Goal: Task Accomplishment & Management: Manage account settings

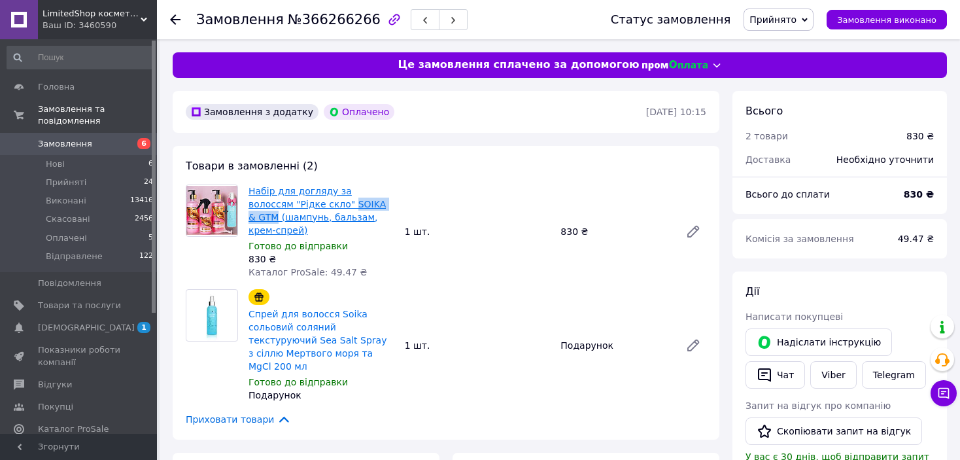
drag, startPoint x: 362, startPoint y: 205, endPoint x: 303, endPoint y: 206, distance: 59.5
click at [303, 206] on span "Набір для догляду за волоссям "Рідке скло" SOIKA & GTM (шампунь, бальзам, крем-…" at bounding box center [322, 210] width 146 height 52
copy link "SOIKA & GTM"
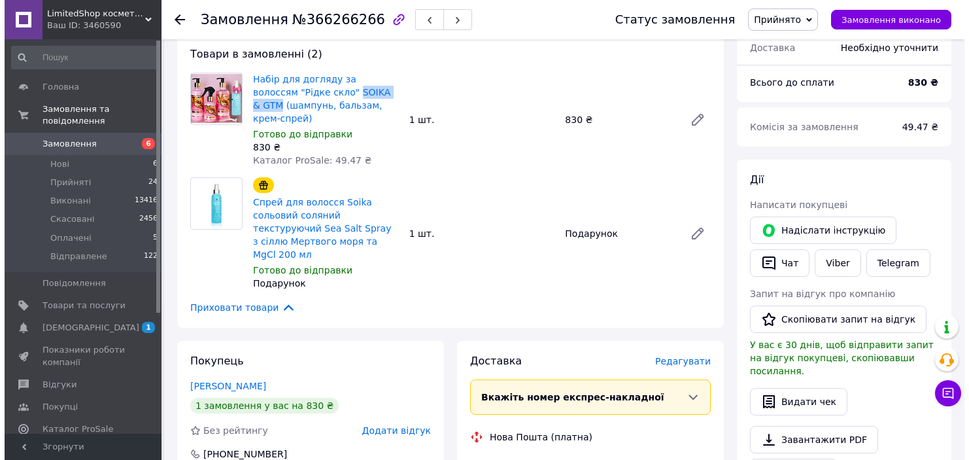
scroll to position [196, 0]
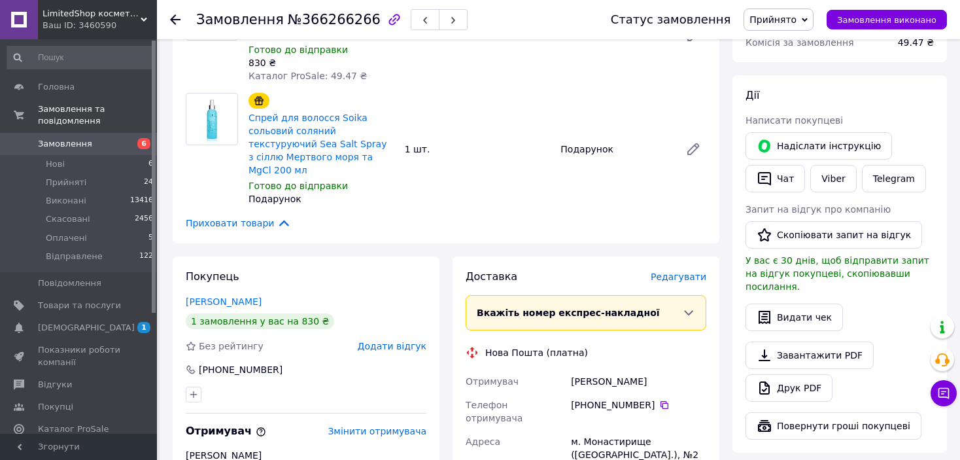
click at [688, 271] on span "Редагувати" at bounding box center [679, 276] width 56 height 10
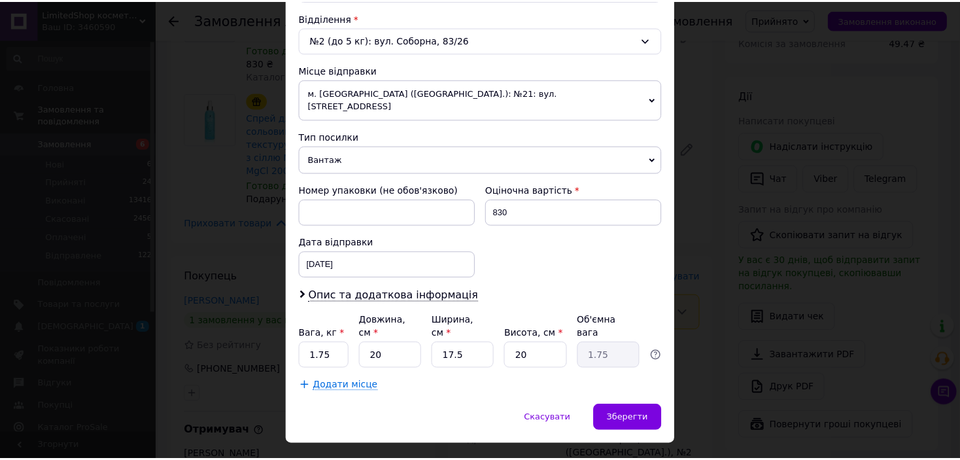
scroll to position [405, 0]
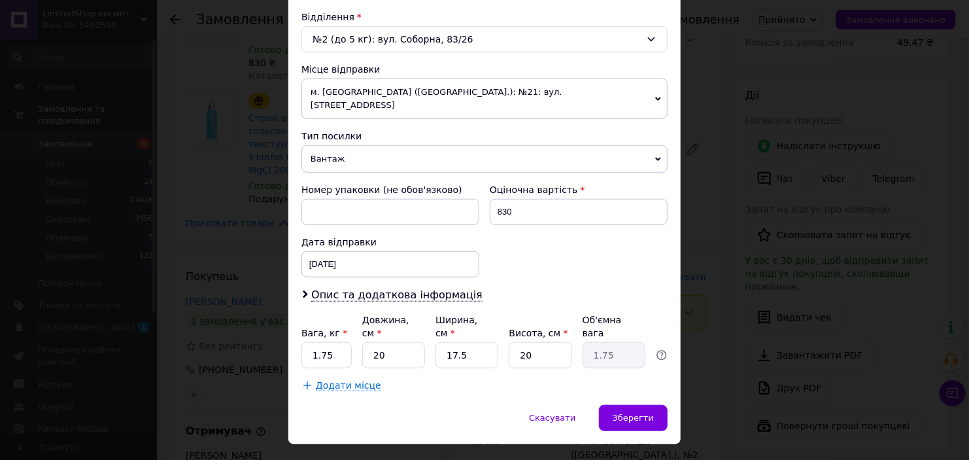
click at [716, 248] on div "× Редагування доставки Спосіб доставки Нова Пошта (платна) Платник Отримувач Ві…" at bounding box center [484, 230] width 969 height 460
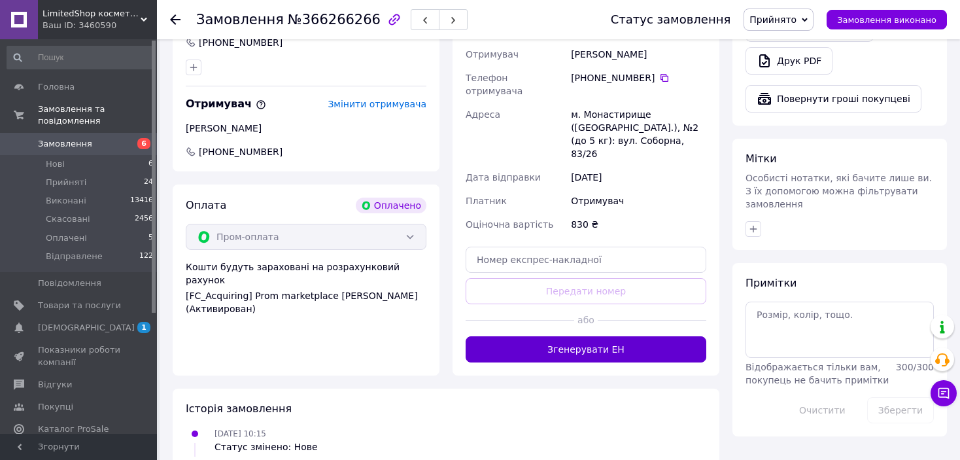
click at [657, 336] on button "Згенерувати ЕН" at bounding box center [586, 349] width 241 height 26
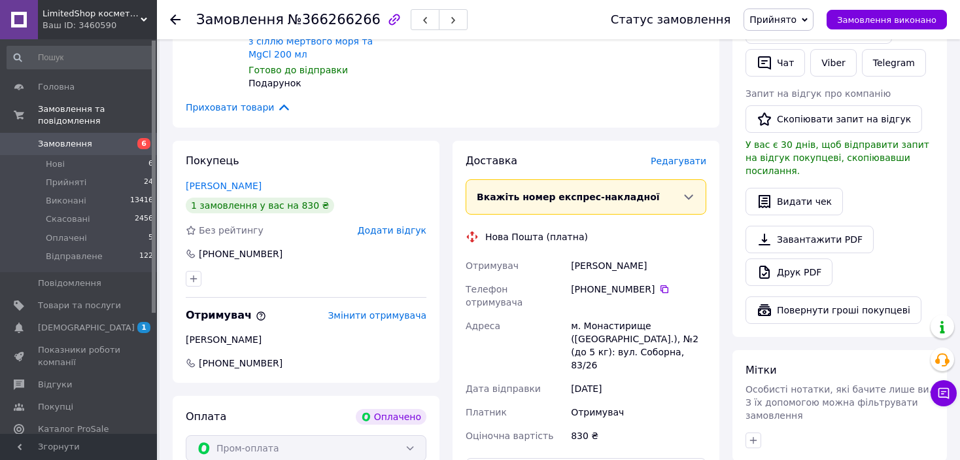
scroll to position [262, 0]
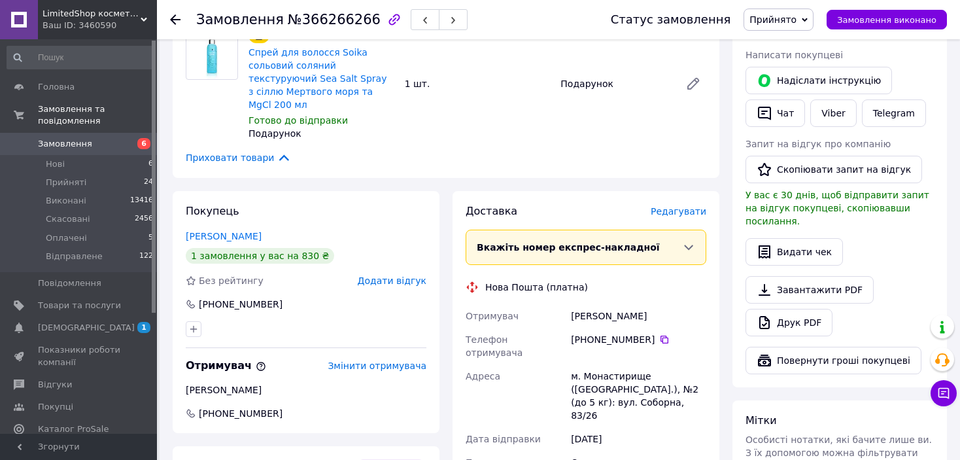
click at [771, 20] on span "Прийнято" at bounding box center [773, 19] width 47 height 10
click at [786, 107] on li "Відправлене" at bounding box center [779, 105] width 70 height 20
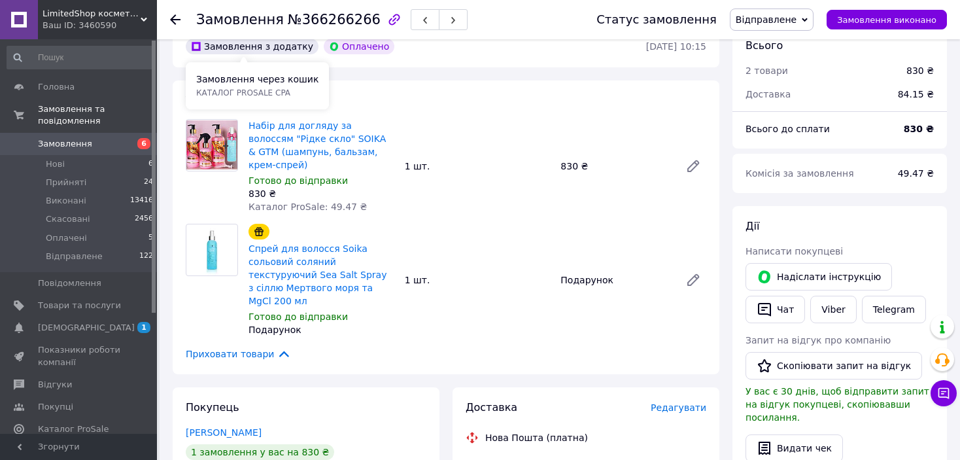
scroll to position [0, 0]
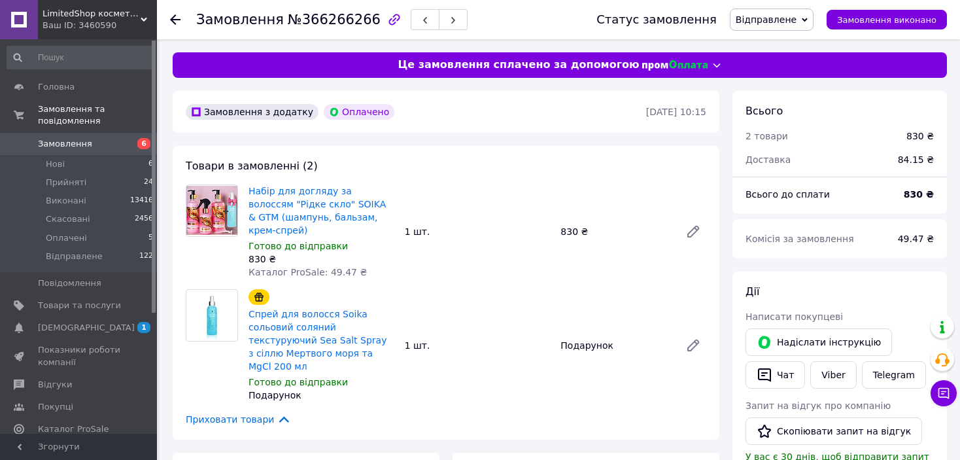
click at [175, 22] on use at bounding box center [175, 19] width 10 height 10
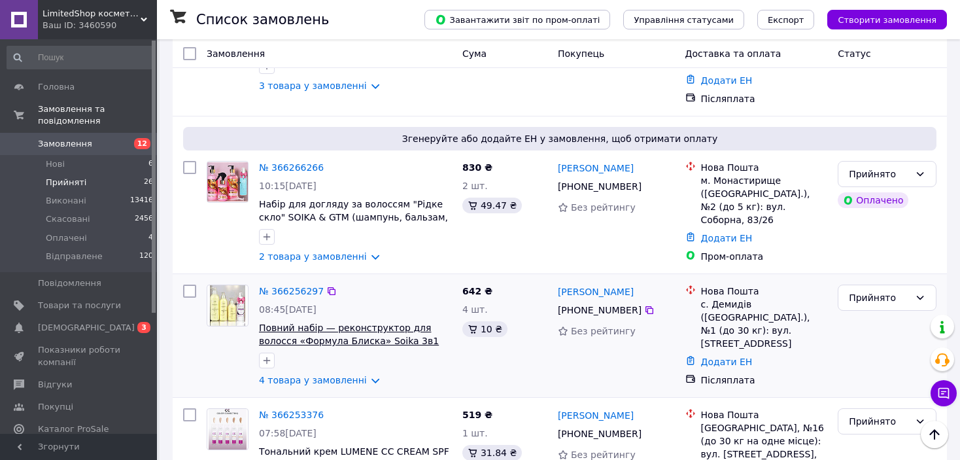
scroll to position [1308, 0]
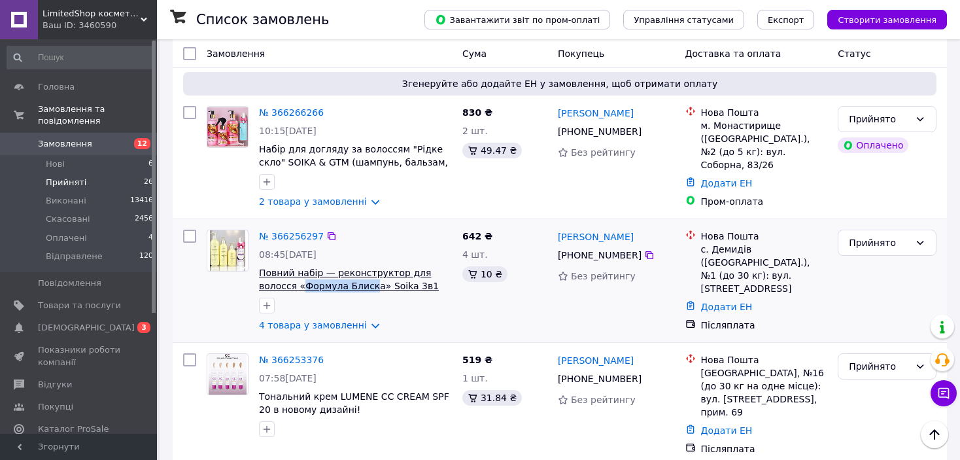
drag, startPoint x: 264, startPoint y: 177, endPoint x: 328, endPoint y: 177, distance: 64.1
copy span "Формула Блиск"
click at [291, 231] on link "№ 366256297" at bounding box center [291, 236] width 65 height 10
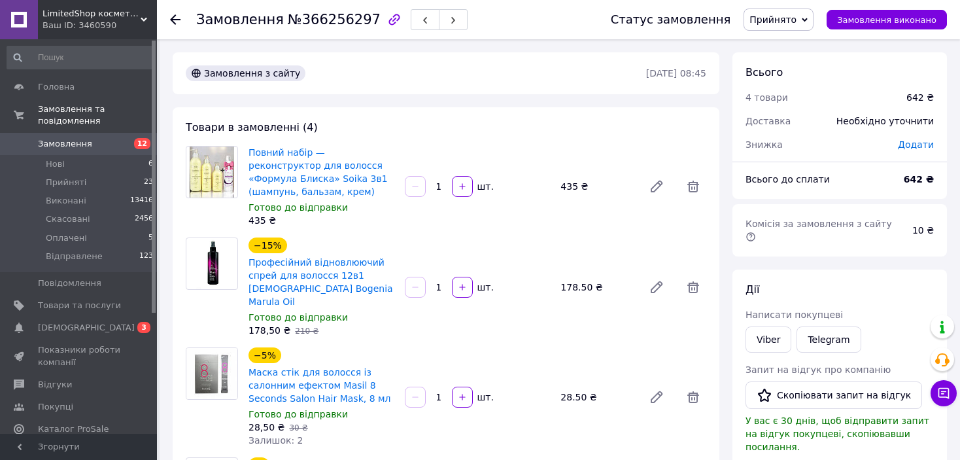
click at [175, 16] on icon at bounding box center [175, 19] width 10 height 10
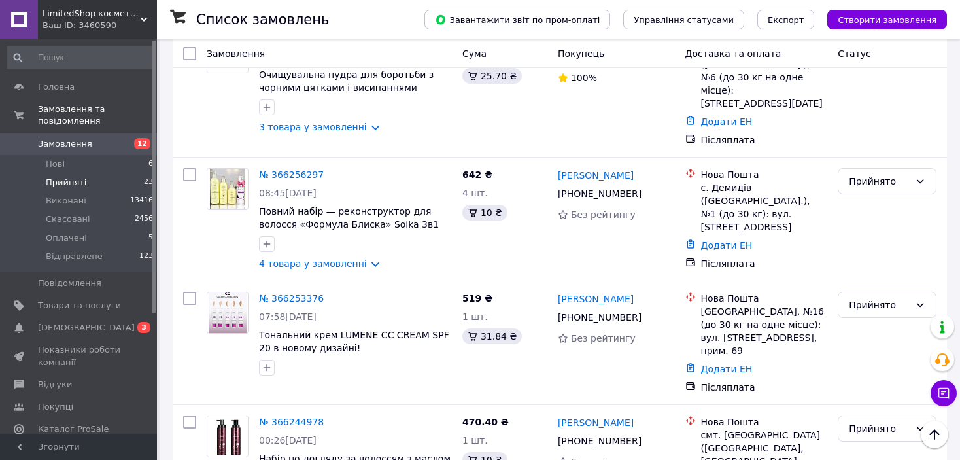
scroll to position [1047, 0]
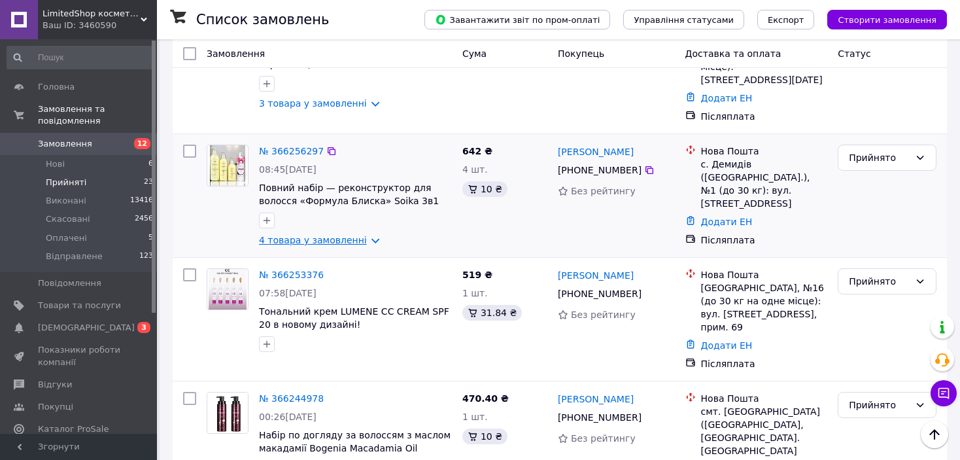
click at [351, 235] on link "4 товара у замовленні" at bounding box center [313, 240] width 108 height 10
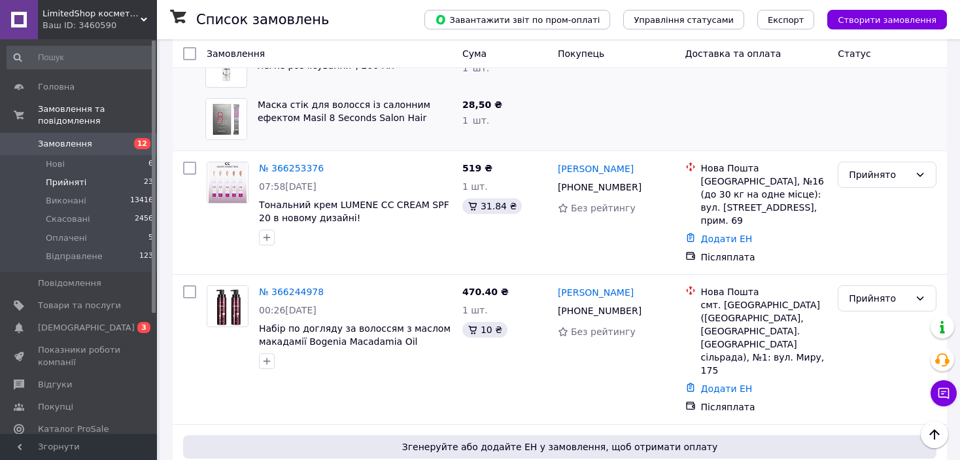
scroll to position [1439, 0]
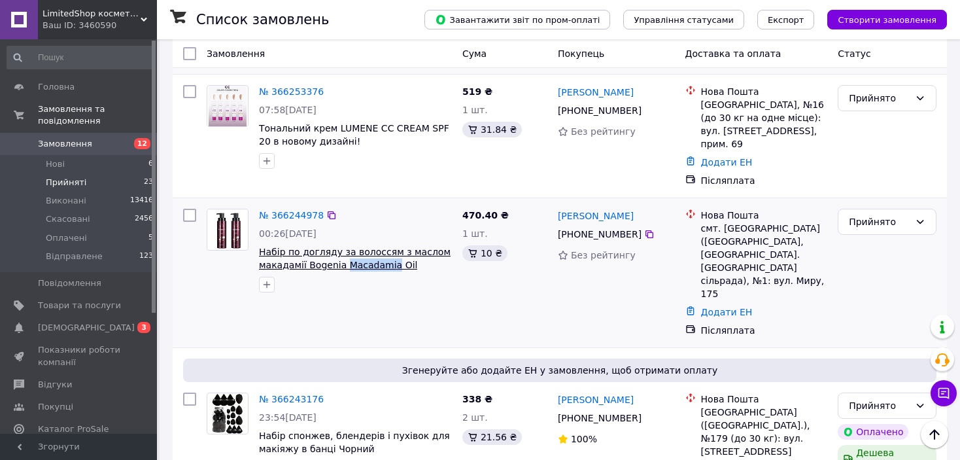
drag, startPoint x: 385, startPoint y: 170, endPoint x: 341, endPoint y: 170, distance: 44.5
copy span "Macadamia"
click at [283, 210] on link "№ 366244978" at bounding box center [291, 215] width 65 height 10
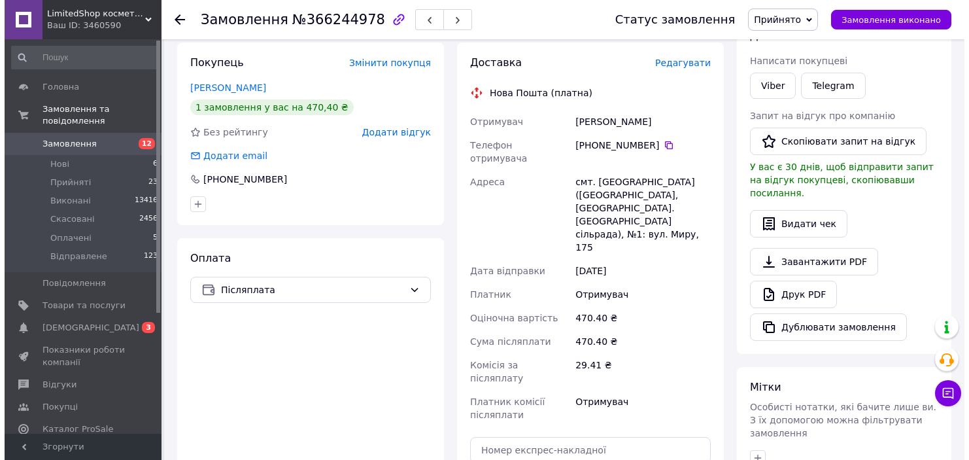
scroll to position [181, 0]
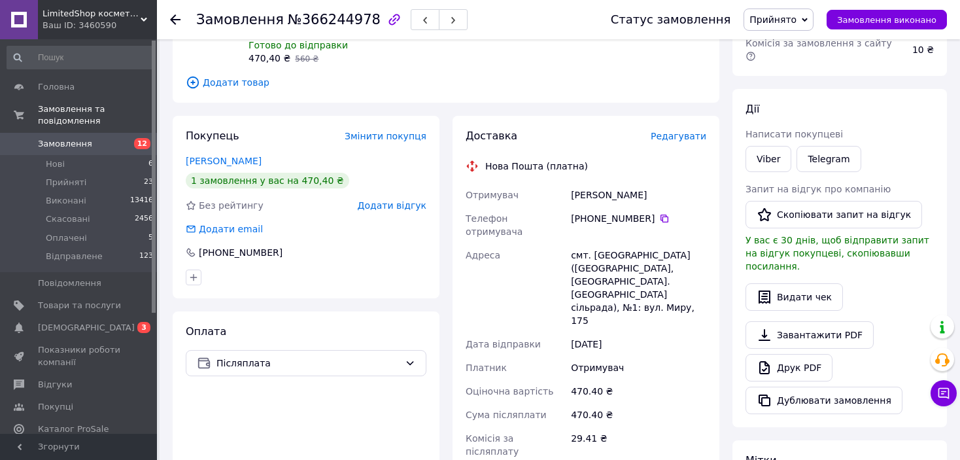
click at [678, 139] on span "Редагувати" at bounding box center [679, 136] width 56 height 10
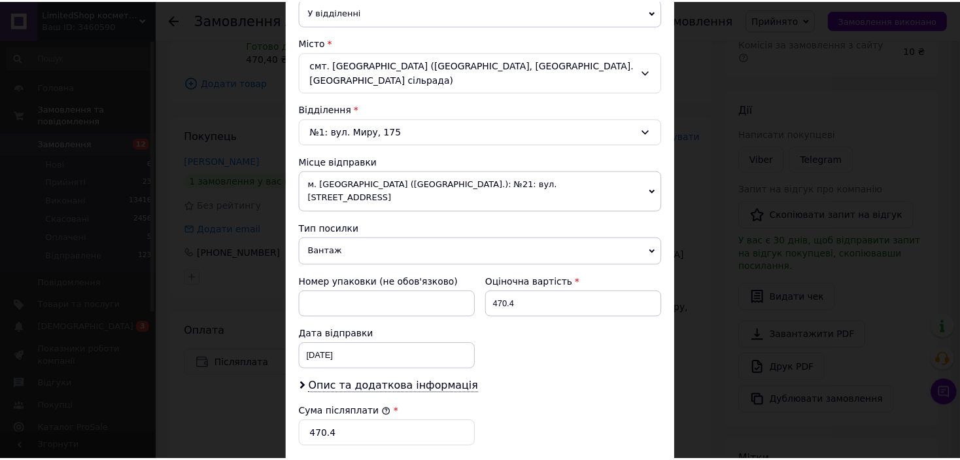
scroll to position [458, 0]
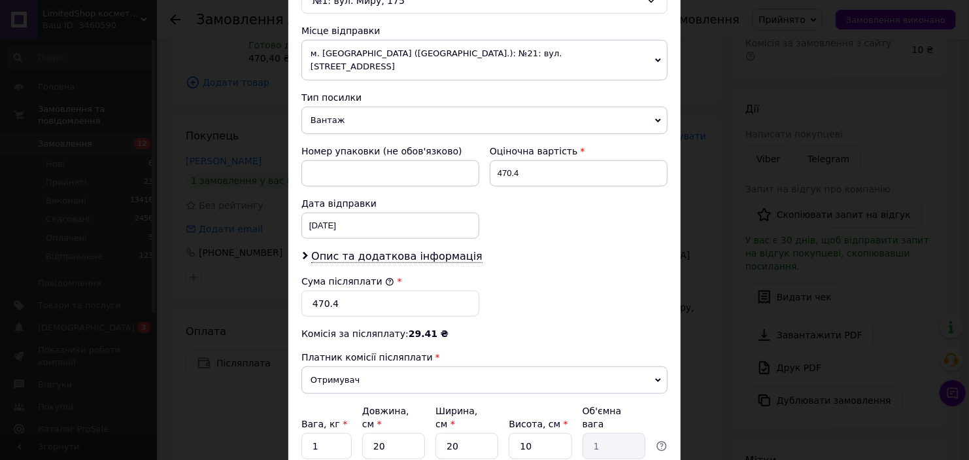
click at [735, 154] on div "× Редагування доставки Спосіб доставки Нова Пошта (платна) Платник Отримувач Ві…" at bounding box center [484, 230] width 969 height 460
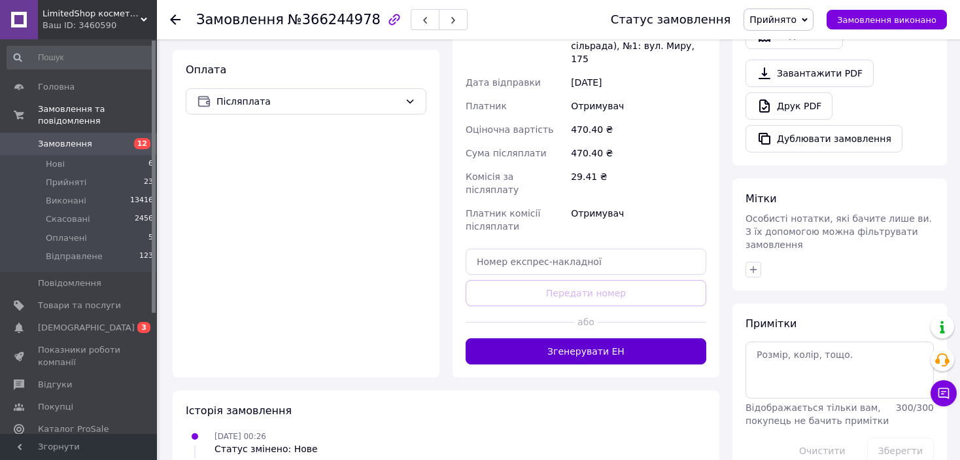
click at [620, 338] on button "Згенерувати ЕН" at bounding box center [586, 351] width 241 height 26
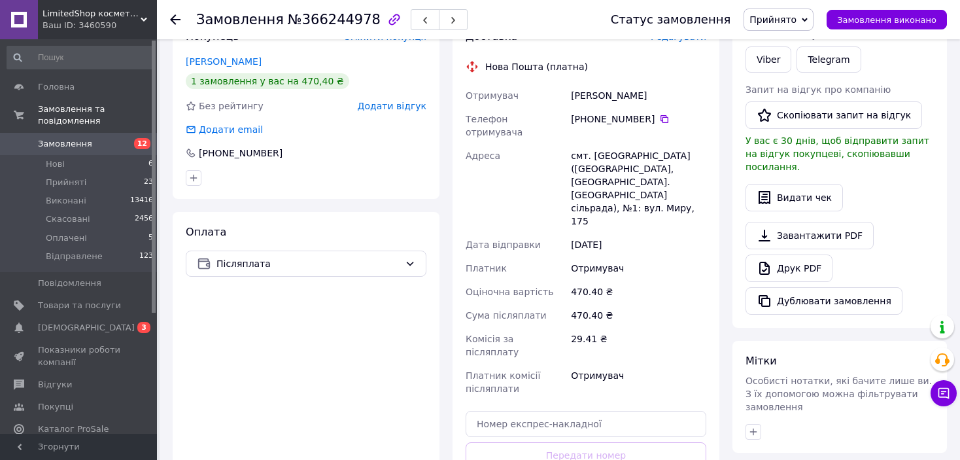
scroll to position [181, 0]
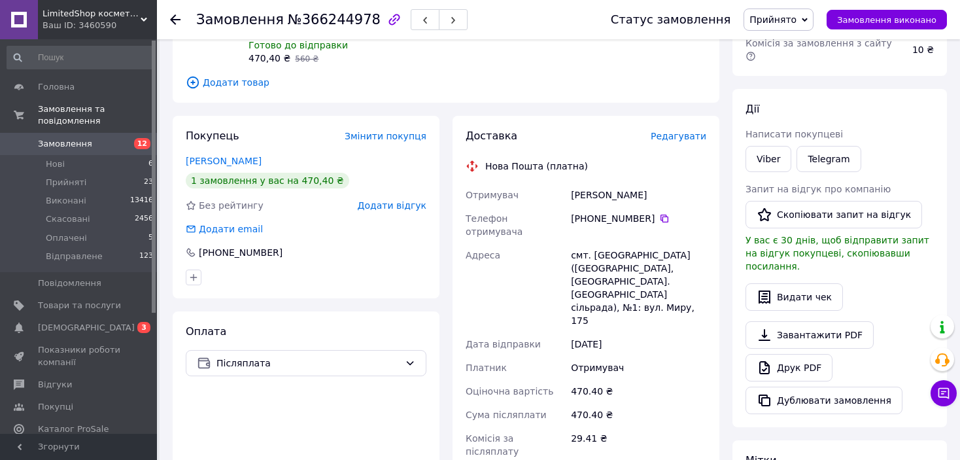
click at [778, 21] on span "Прийнято" at bounding box center [773, 19] width 47 height 10
click at [776, 95] on li "Відправлене" at bounding box center [779, 105] width 70 height 20
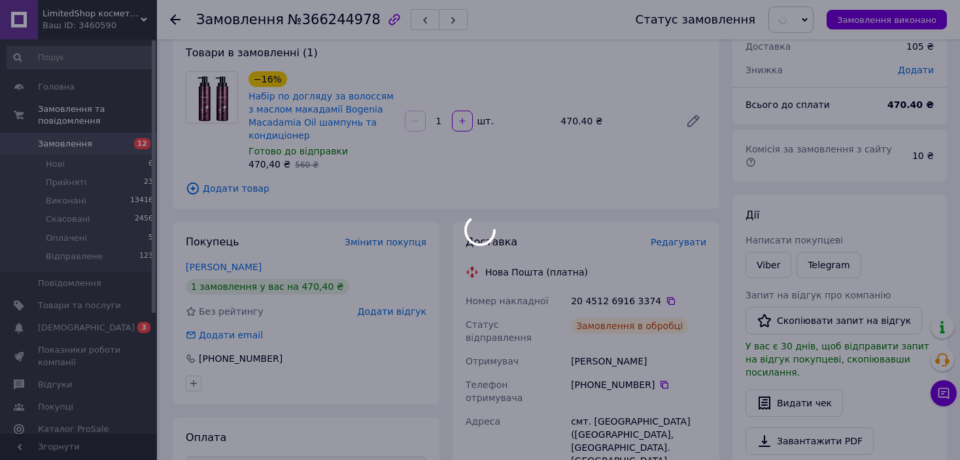
scroll to position [0, 0]
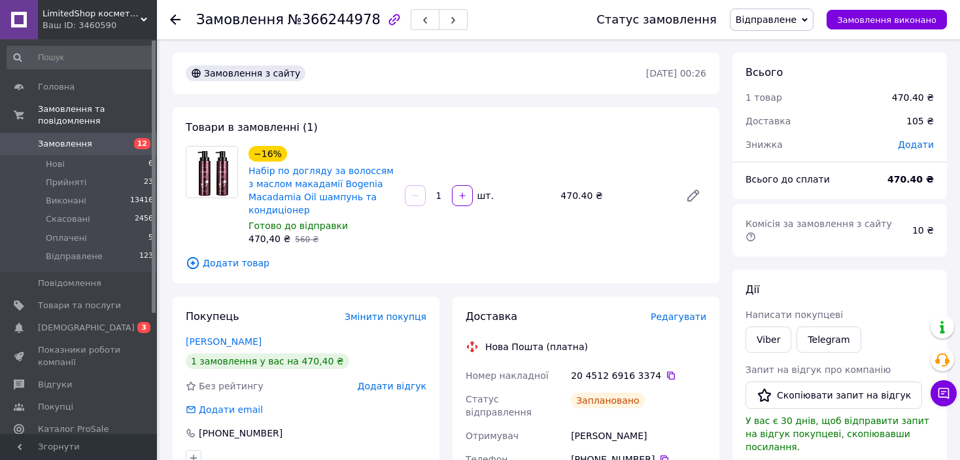
click at [176, 18] on use at bounding box center [175, 19] width 10 height 10
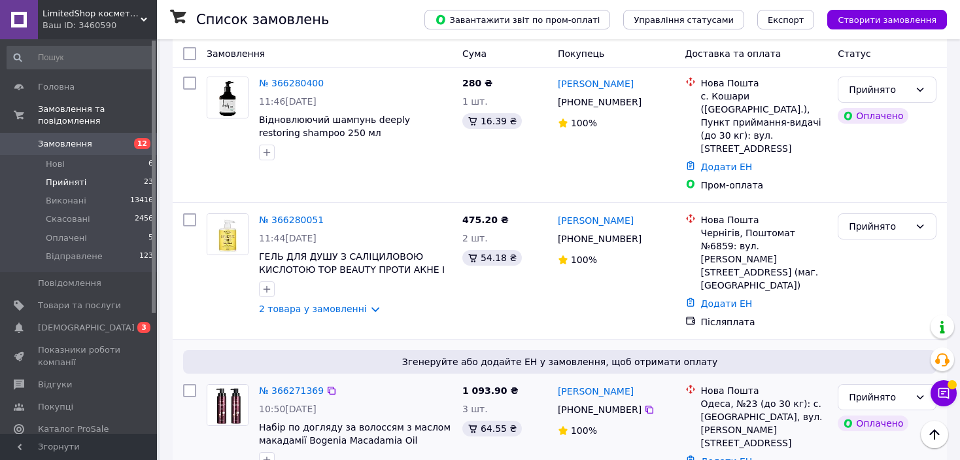
scroll to position [579, 0]
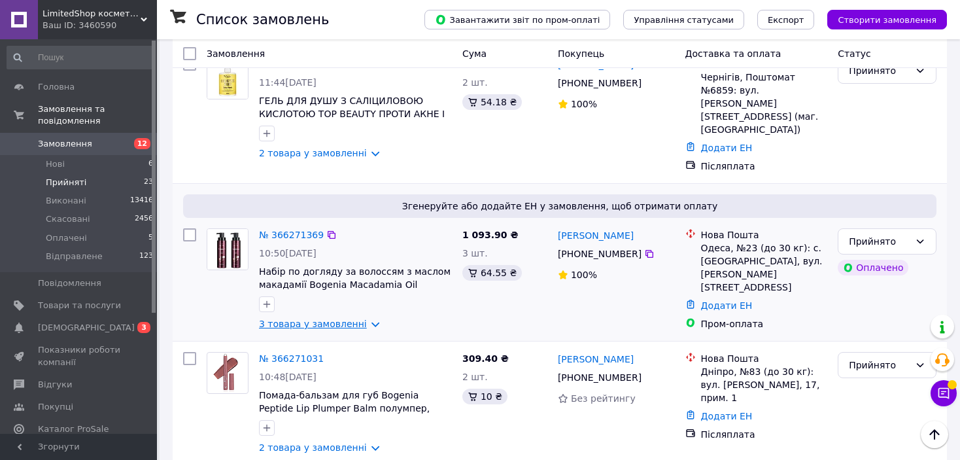
click at [336, 319] on link "3 товара у замовленні" at bounding box center [313, 324] width 108 height 10
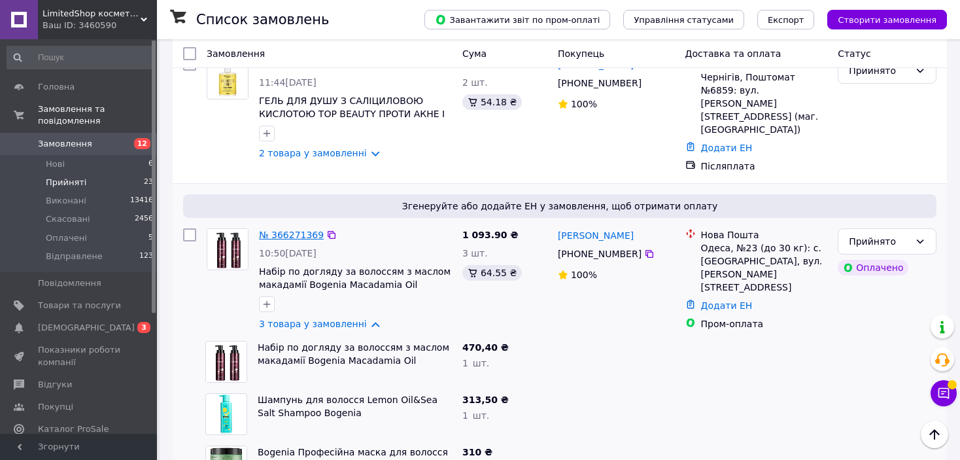
click at [289, 230] on link "№ 366271369" at bounding box center [291, 235] width 65 height 10
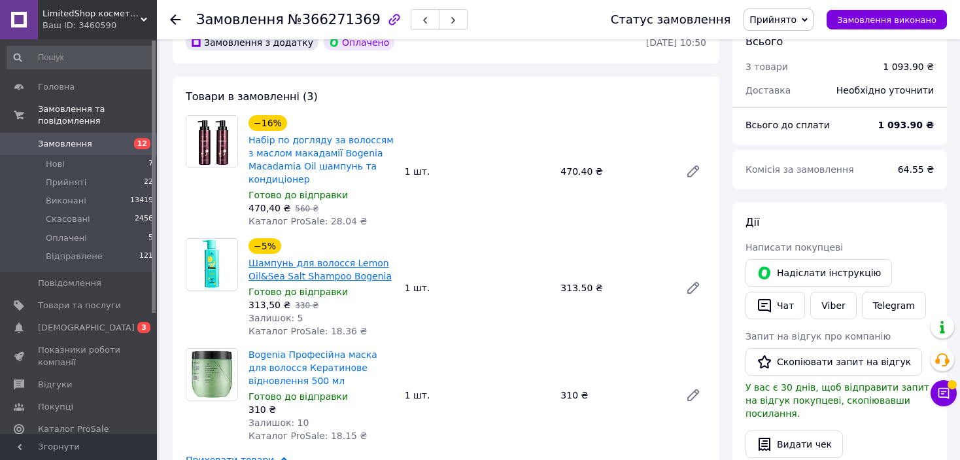
scroll to position [73, 0]
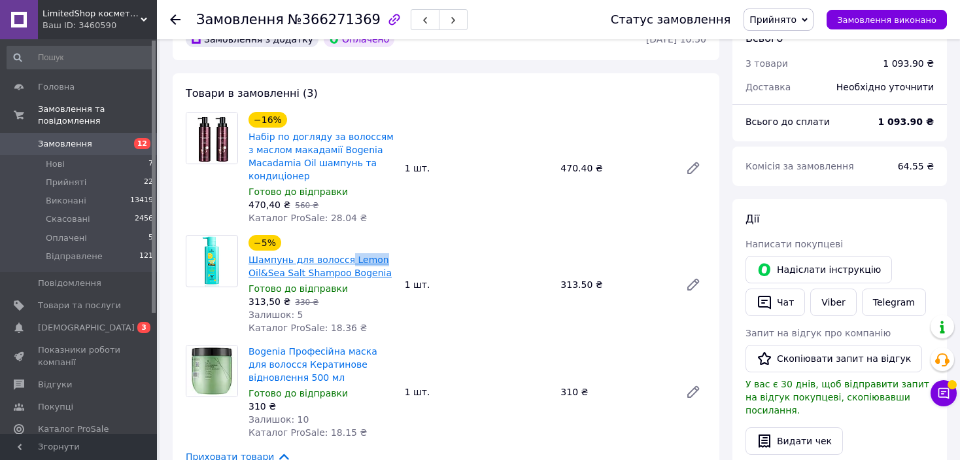
click at [339, 262] on span "Шампунь для волосся Lemon Oil&Sea Salt Shampoo Bogenia" at bounding box center [322, 266] width 146 height 26
copy link "Lemon"
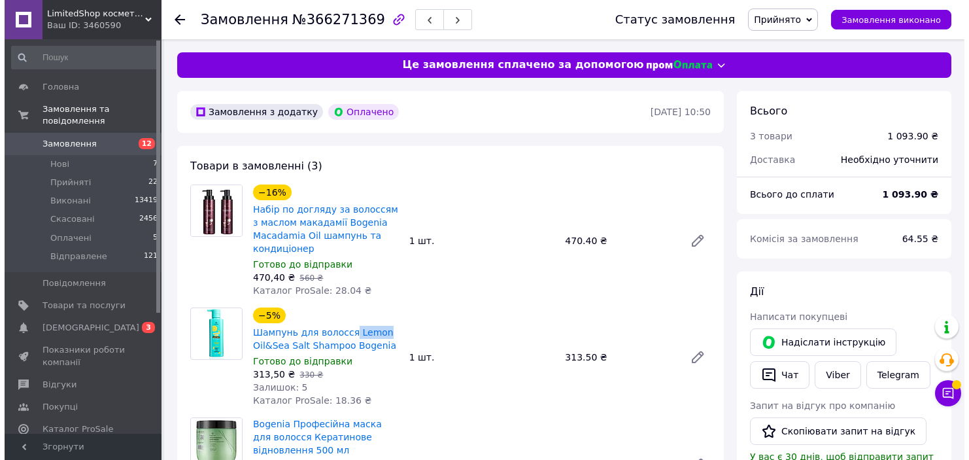
scroll to position [262, 0]
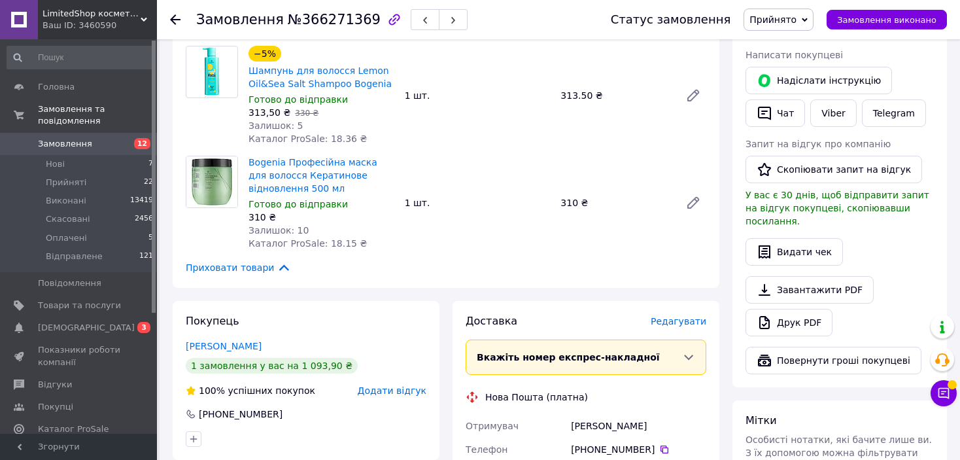
click at [671, 317] on span "Редагувати" at bounding box center [679, 321] width 56 height 10
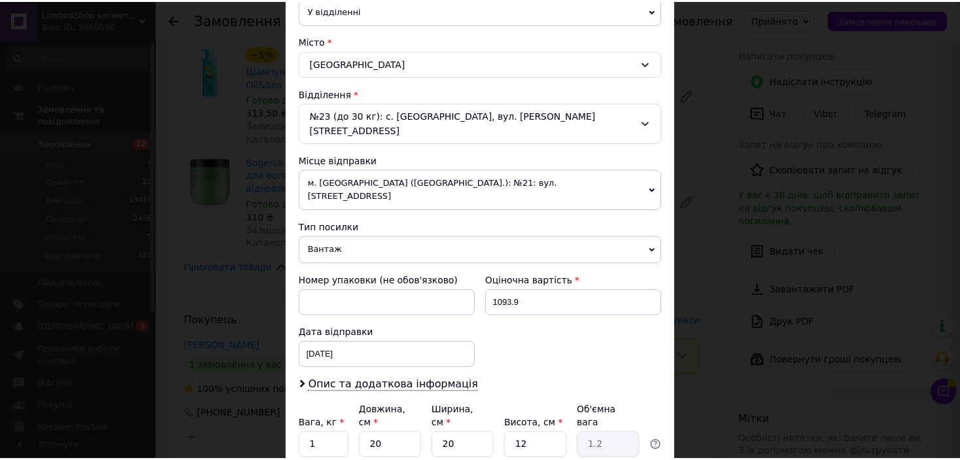
scroll to position [405, 0]
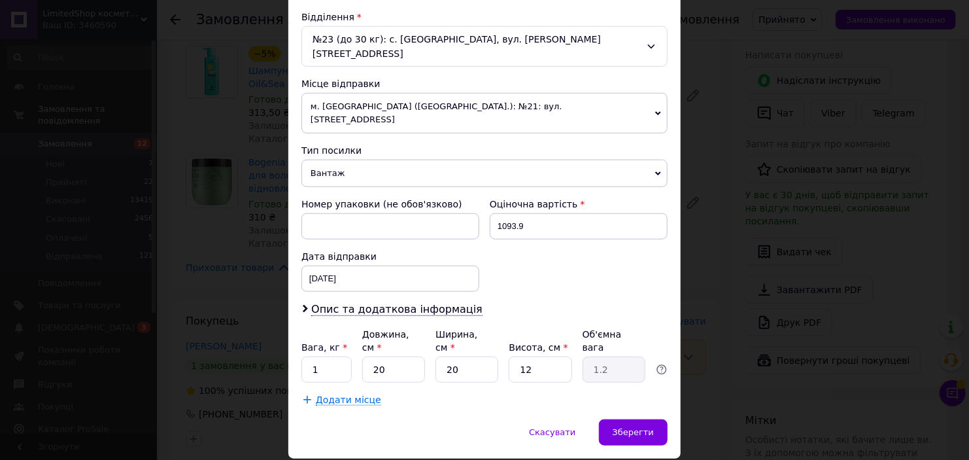
click at [314, 328] on div "Вага, кг * 1 Довжина, см * 20 Ширина, см * 20 Висота, см * 12 Об'ємна вага 1.2" at bounding box center [485, 355] width 366 height 55
click at [302, 356] on input "1" at bounding box center [327, 369] width 50 height 26
click at [321, 356] on input "1" at bounding box center [327, 369] width 50 height 26
type input "2"
drag, startPoint x: 555, startPoint y: 321, endPoint x: 508, endPoint y: 324, distance: 47.3
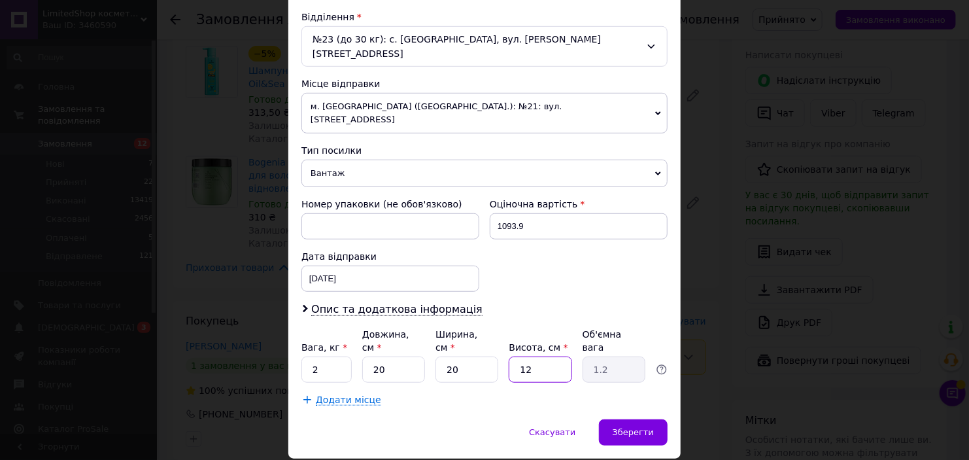
click at [509, 356] on input "12" at bounding box center [540, 369] width 63 height 26
type input "2"
type input "0.2"
type input "20"
type input "2"
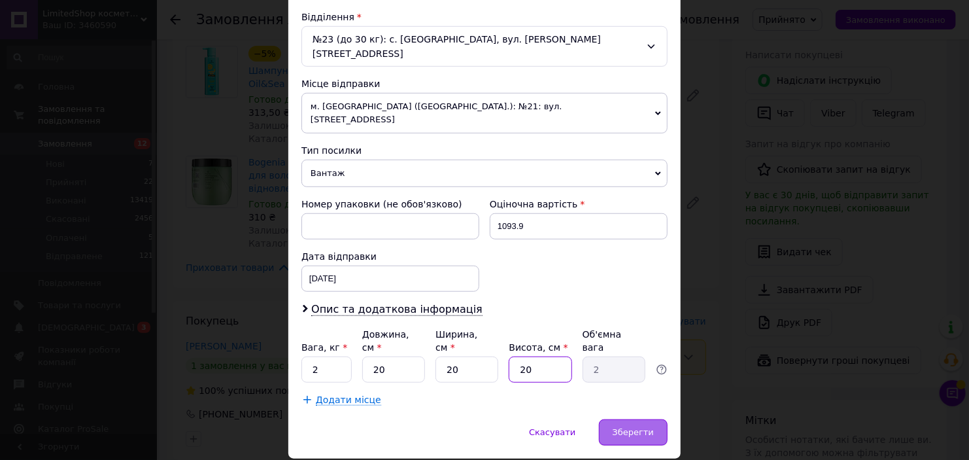
type input "20"
click at [617, 419] on div "Зберегти" at bounding box center [633, 432] width 69 height 26
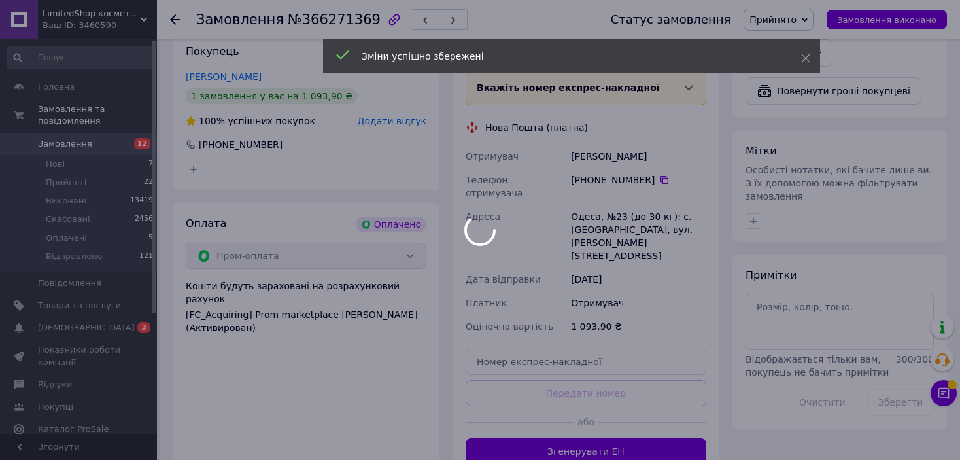
scroll to position [589, 0]
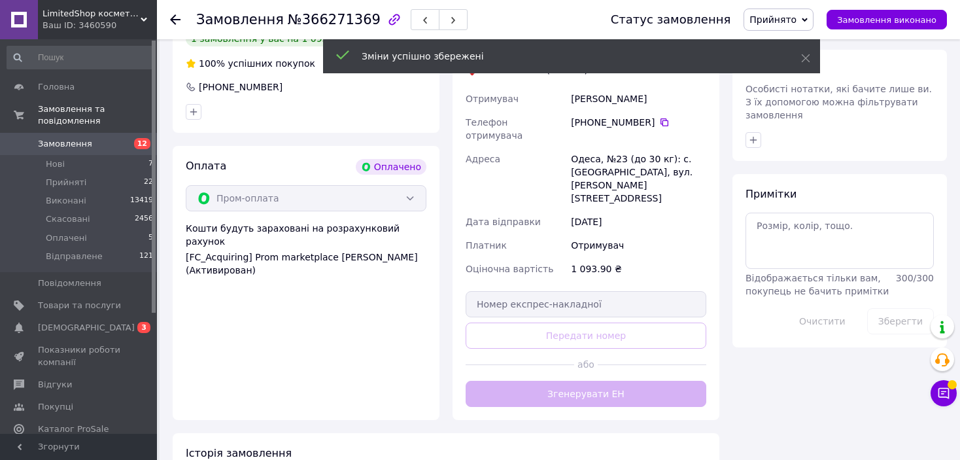
click at [593, 366] on div "Доставка [PERSON_NAME] Вкажіть номер експрес-накладної Обов'язково введіть номе…" at bounding box center [586, 197] width 241 height 420
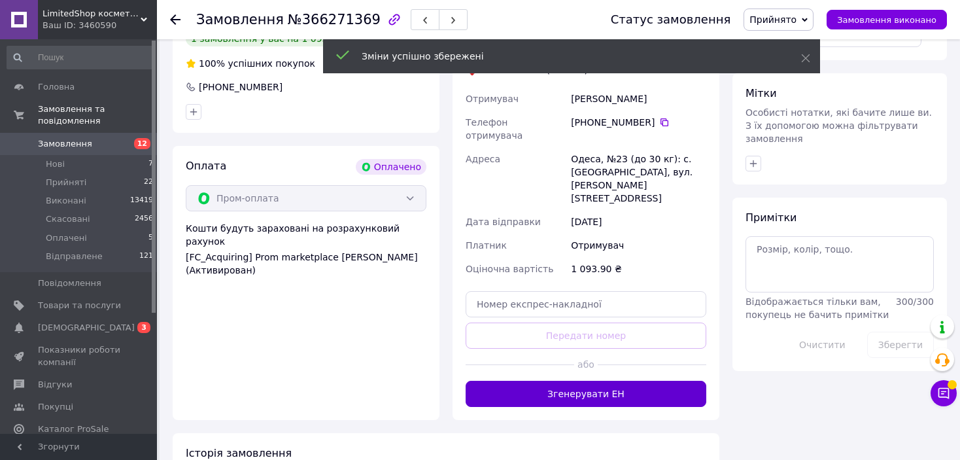
click at [594, 381] on button "Згенерувати ЕН" at bounding box center [586, 394] width 241 height 26
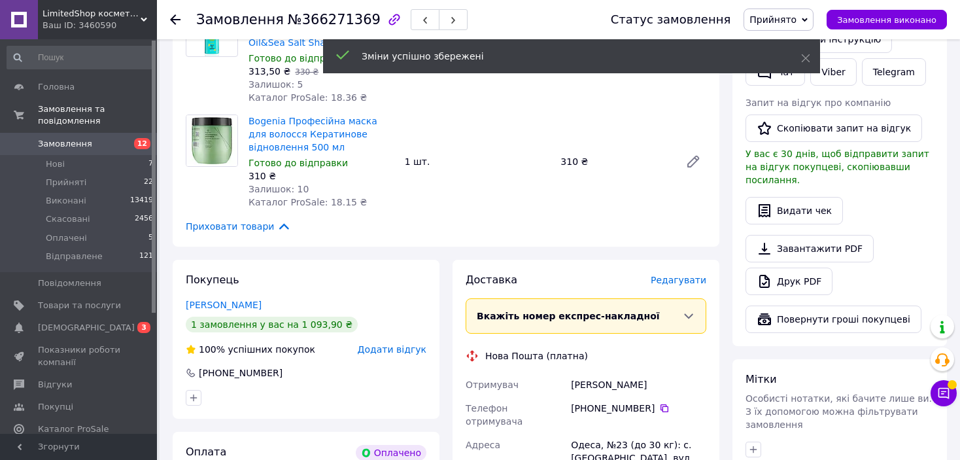
scroll to position [196, 0]
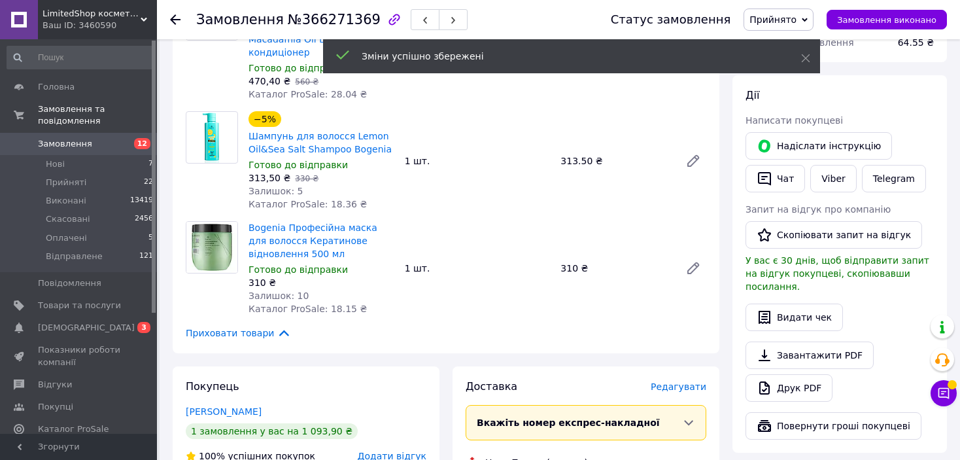
click at [774, 21] on span "Прийнято" at bounding box center [773, 19] width 47 height 10
click at [793, 109] on li "Відправлене" at bounding box center [779, 105] width 70 height 20
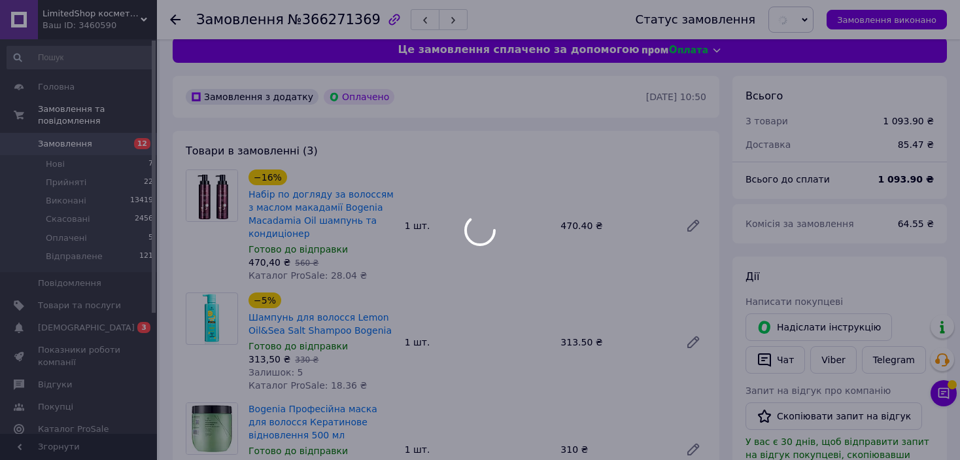
scroll to position [0, 0]
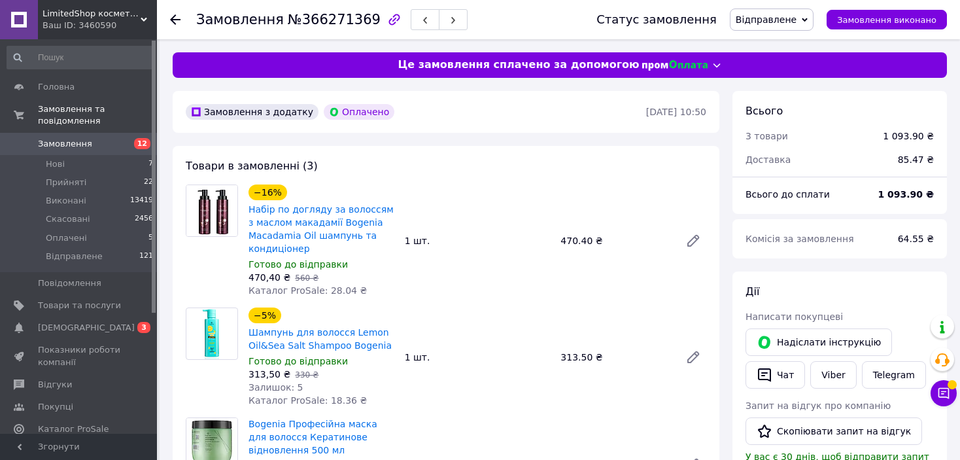
click at [173, 18] on icon at bounding box center [175, 19] width 10 height 10
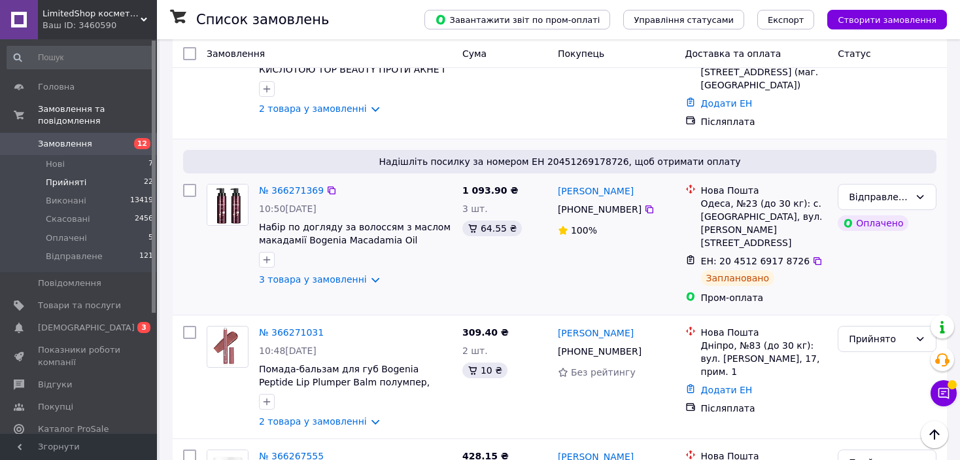
scroll to position [720, 0]
click at [349, 275] on link "3 товара у замовленні" at bounding box center [313, 280] width 108 height 10
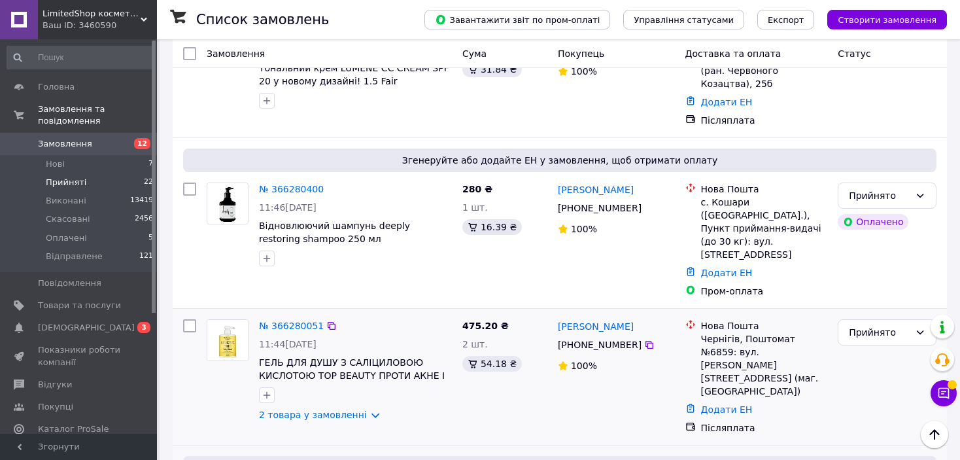
scroll to position [392, 0]
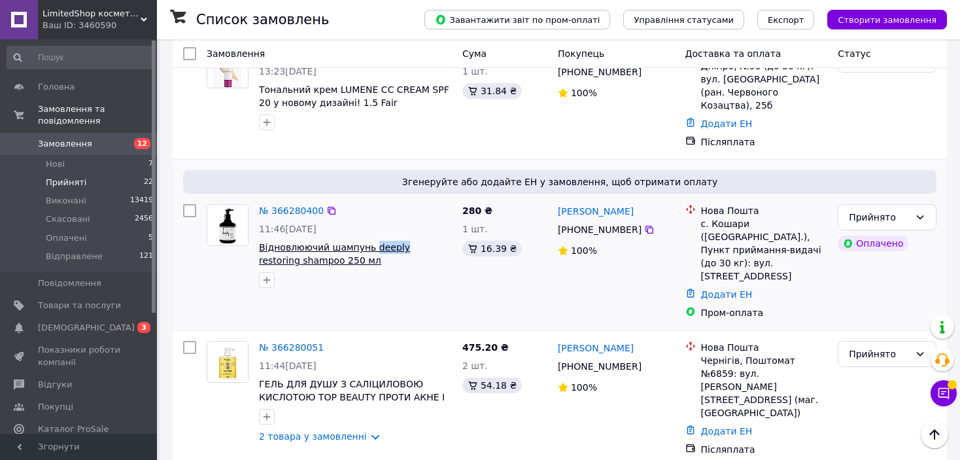
drag, startPoint x: 392, startPoint y: 213, endPoint x: 367, endPoint y: 207, distance: 26.0
copy span "deeply"
click at [268, 205] on link "№ 366280400" at bounding box center [291, 210] width 65 height 10
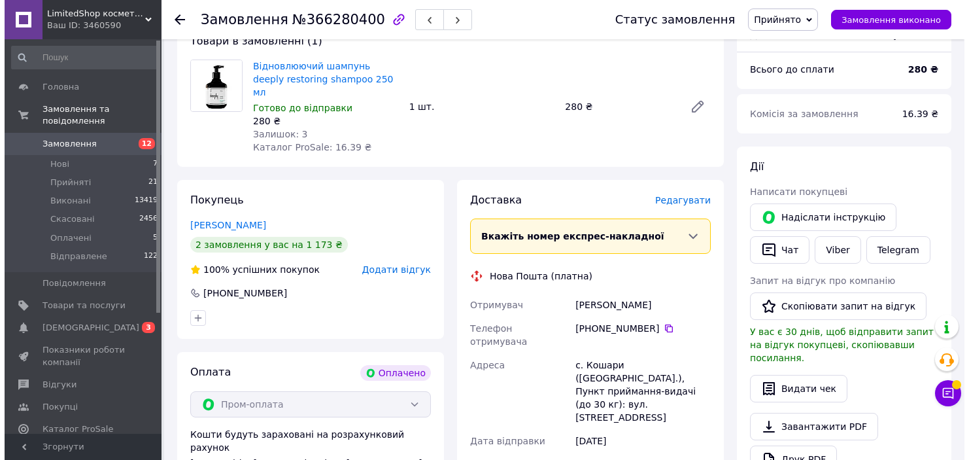
scroll to position [65, 0]
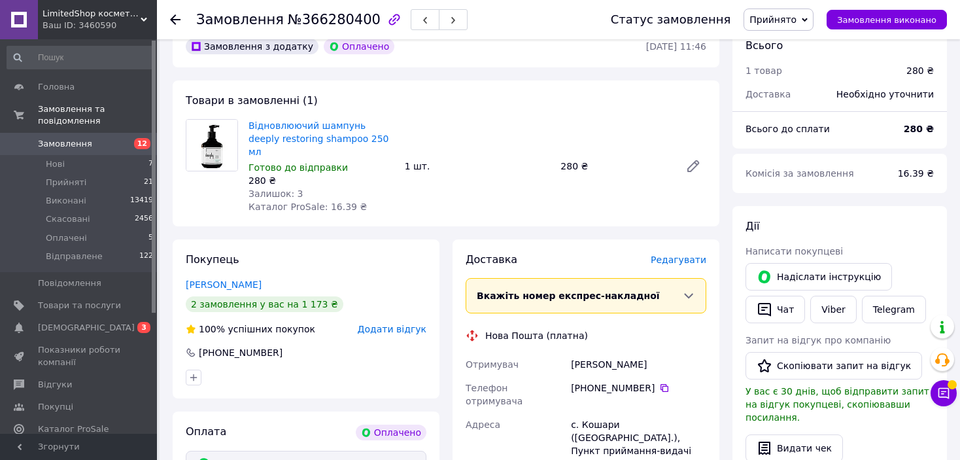
drag, startPoint x: 691, startPoint y: 258, endPoint x: 693, endPoint y: 246, distance: 12.1
click at [692, 256] on div "Доставка [PERSON_NAME] Вкажіть номер експрес-накладної Обов'язково введіть номе…" at bounding box center [586, 468] width 241 height 433
click at [694, 254] on span "Редагувати" at bounding box center [679, 259] width 56 height 10
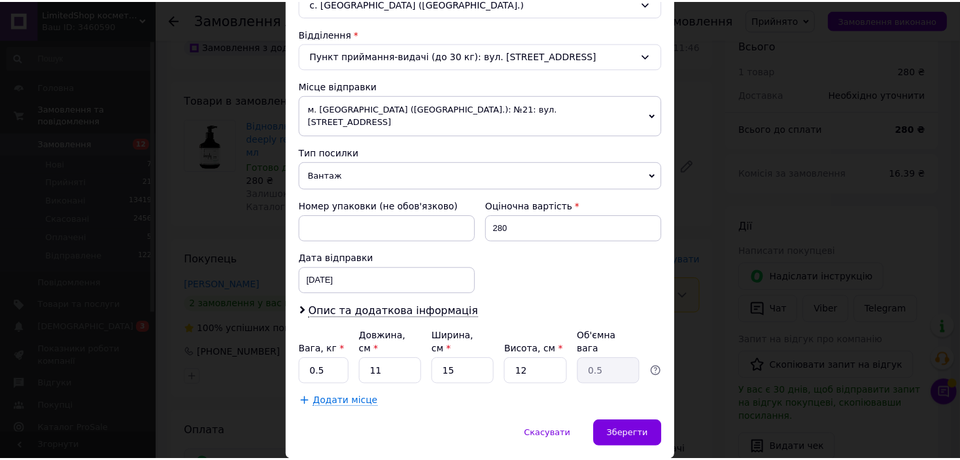
scroll to position [405, 0]
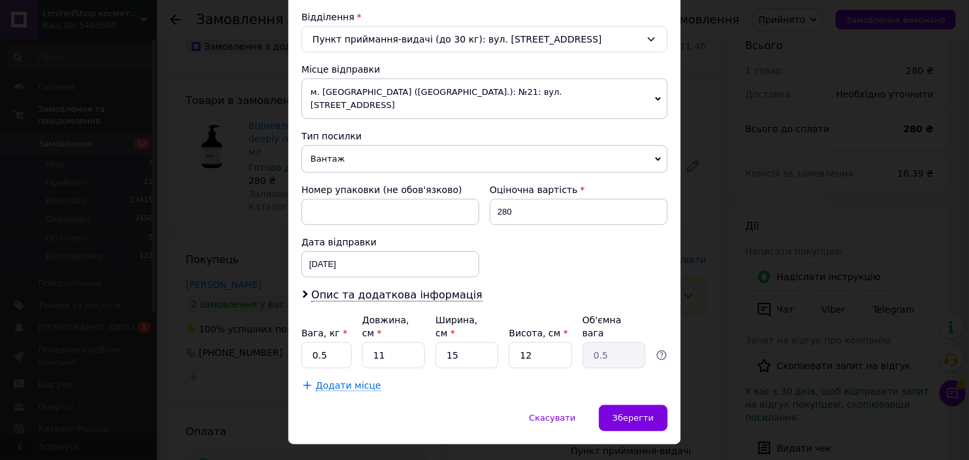
click at [727, 264] on div "× Редагування доставки Спосіб доставки Нова Пошта (платна) Платник Отримувач Ві…" at bounding box center [484, 230] width 969 height 460
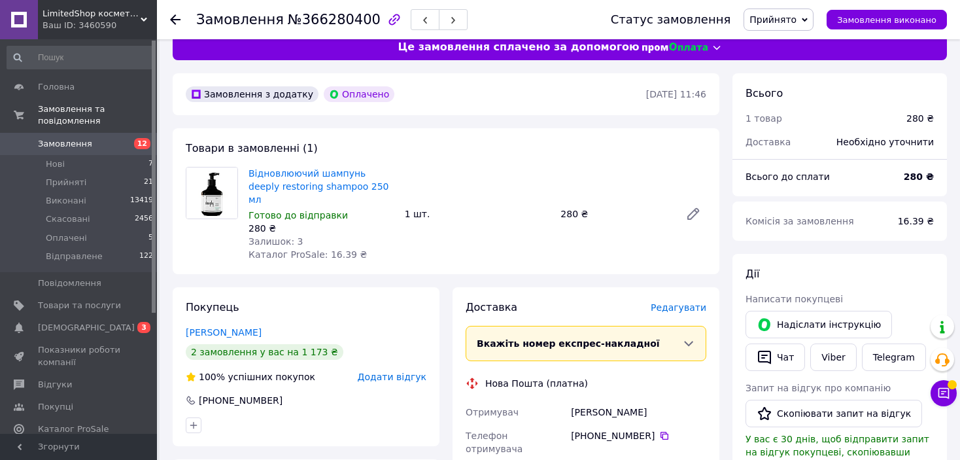
scroll to position [0, 0]
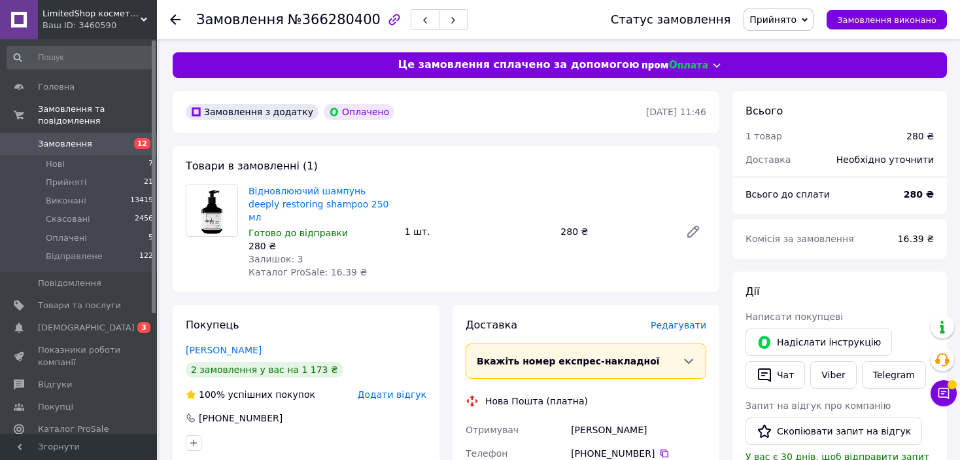
click at [787, 21] on span "Прийнято" at bounding box center [773, 19] width 47 height 10
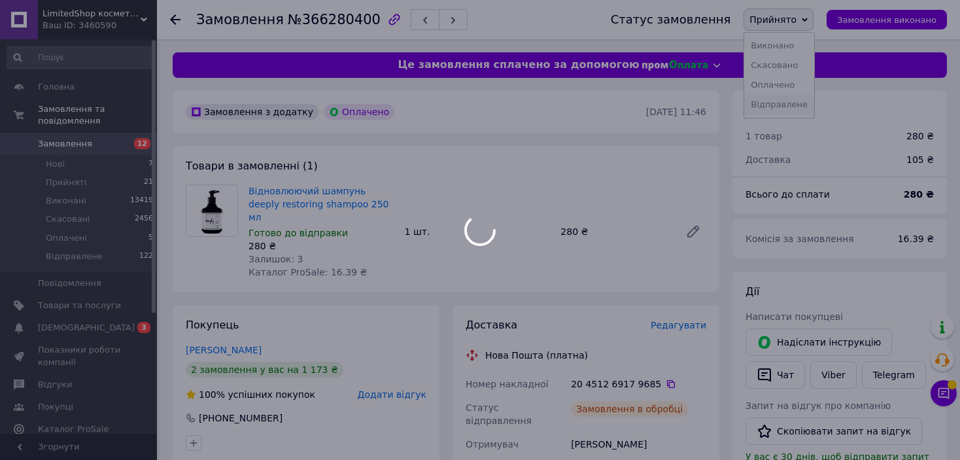
click at [775, 102] on li "Відправлене" at bounding box center [779, 105] width 70 height 20
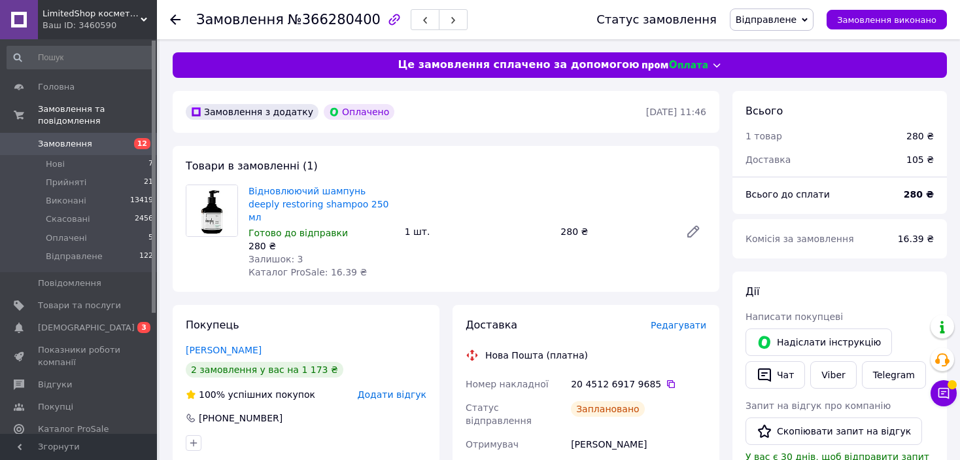
click at [169, 21] on div "Замовлення №366280400 Статус замовлення Відправлене Прийнято Виконано Скасовано…" at bounding box center [558, 19] width 803 height 39
click at [171, 20] on icon at bounding box center [175, 19] width 10 height 10
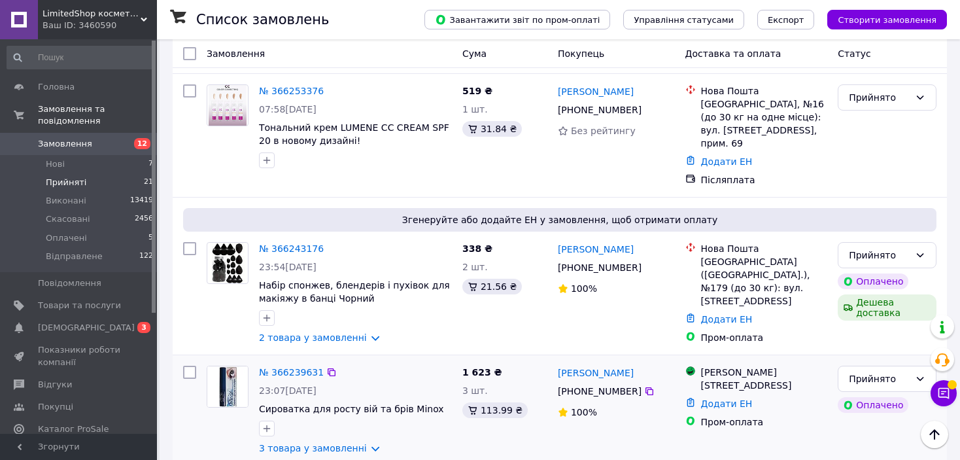
scroll to position [1177, 0]
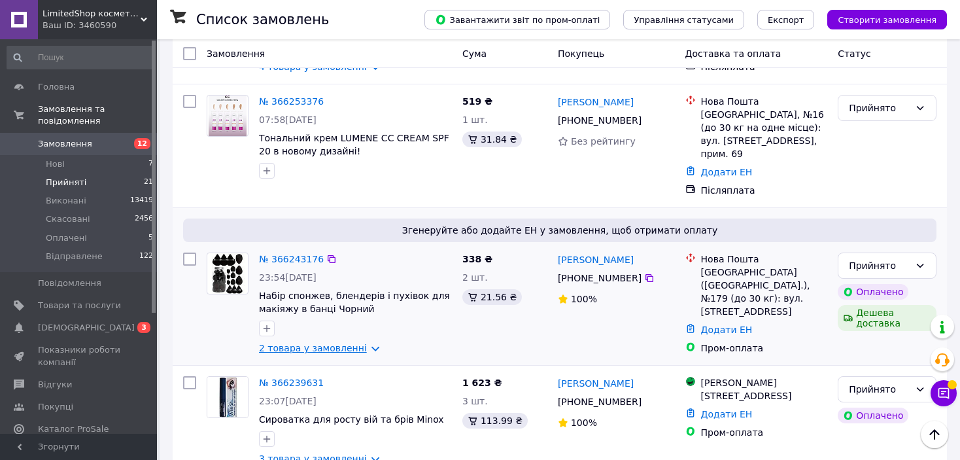
click at [347, 343] on link "2 товара у замовленні" at bounding box center [313, 348] width 108 height 10
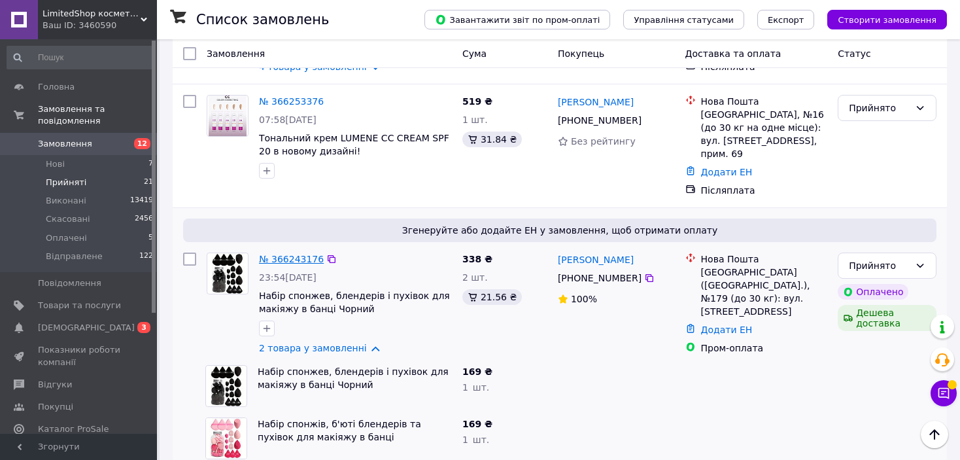
click at [282, 254] on link "№ 366243176" at bounding box center [291, 259] width 65 height 10
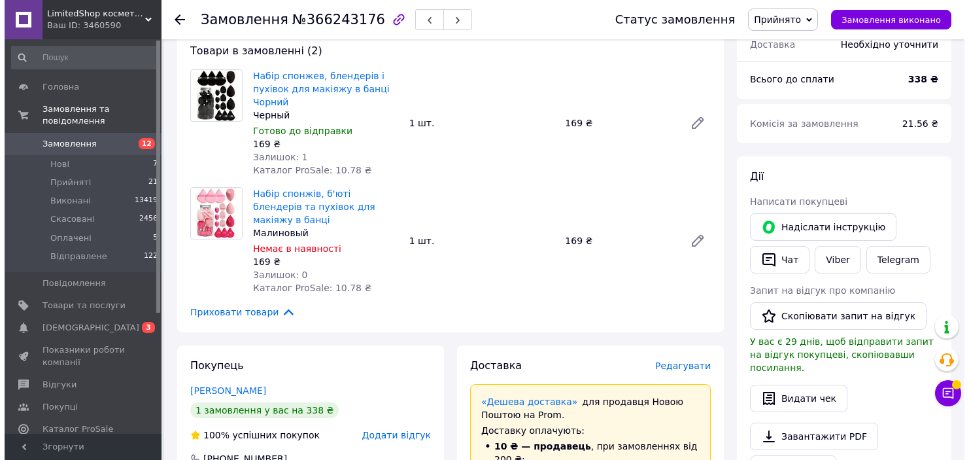
scroll to position [196, 0]
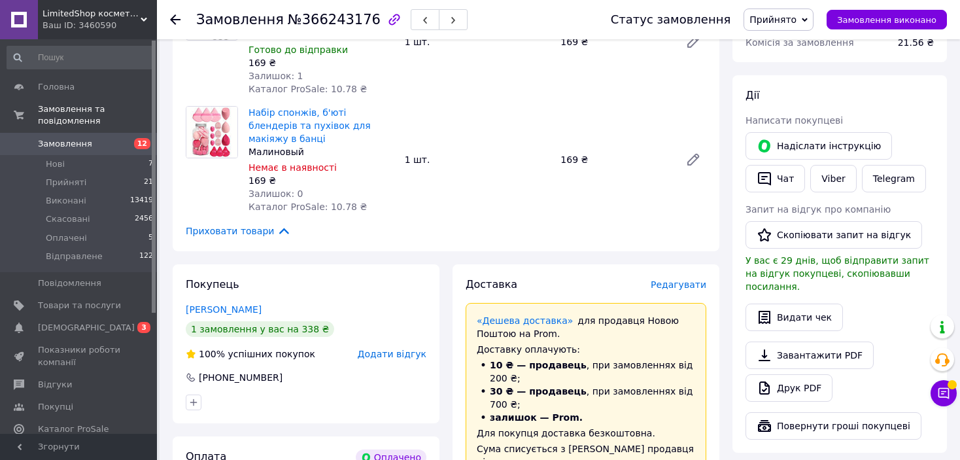
click at [668, 279] on span "Редагувати" at bounding box center [679, 284] width 56 height 10
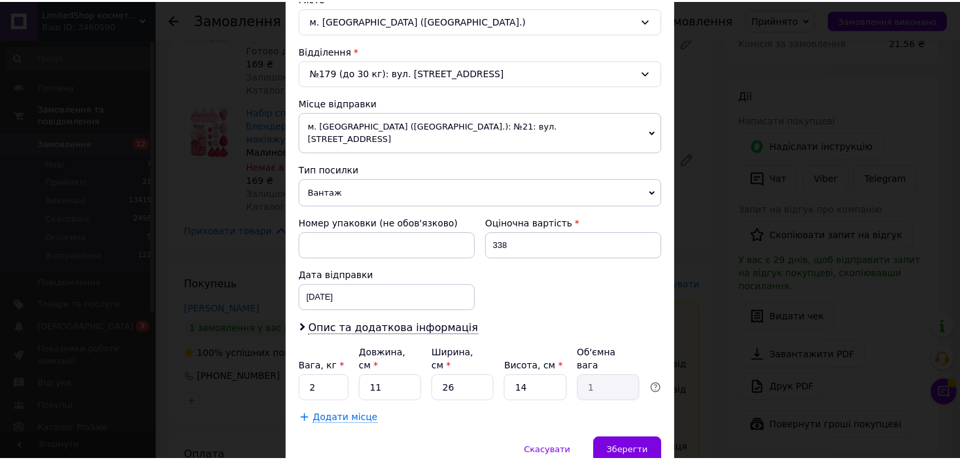
scroll to position [405, 0]
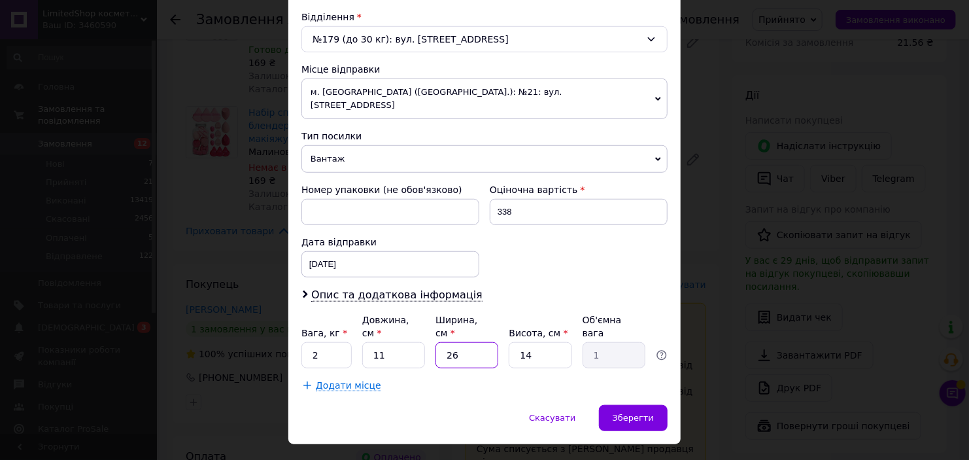
drag, startPoint x: 449, startPoint y: 331, endPoint x: 440, endPoint y: 329, distance: 9.4
click at [440, 342] on input "26" at bounding box center [467, 355] width 63 height 26
drag, startPoint x: 534, startPoint y: 322, endPoint x: 506, endPoint y: 326, distance: 29.1
click at [506, 326] on div "Вага, кг * 2 Довжина, см * 11 Ширина, см * 26 Висота, см * 14 Об'ємна вага 1" at bounding box center [485, 340] width 366 height 55
type input "2"
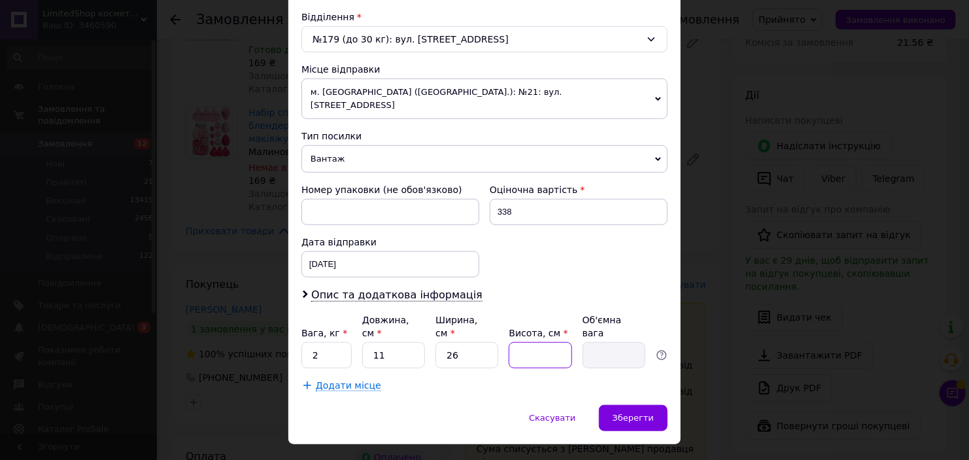
type input "0.14"
type input "20"
type input "1.43"
type input "20"
click at [468, 342] on input "26" at bounding box center [467, 355] width 63 height 26
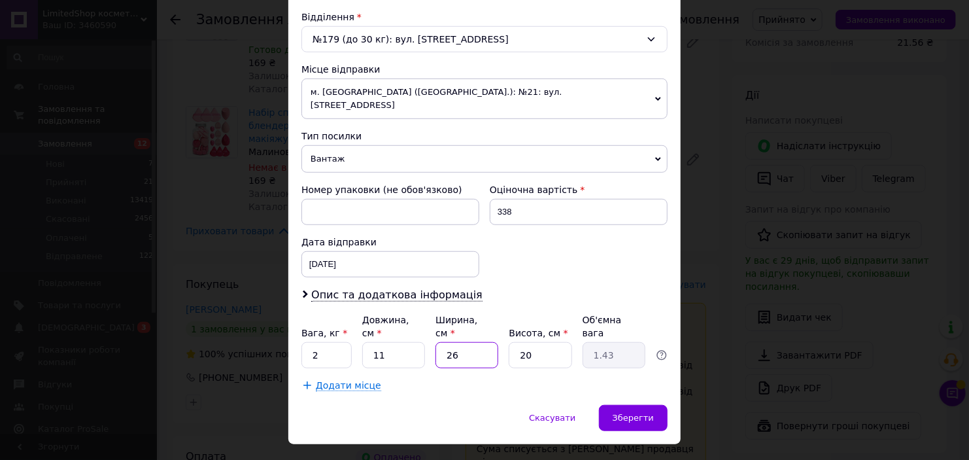
type input "2"
type input "0.11"
type input "20"
type input "1.1"
type input "20"
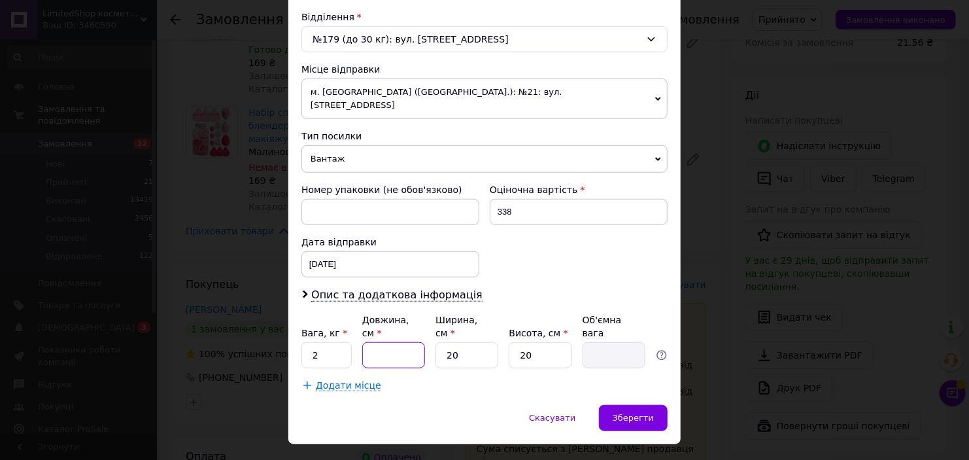
drag, startPoint x: 381, startPoint y: 333, endPoint x: 360, endPoint y: 333, distance: 21.6
click at [360, 333] on div "Вага, кг * 2 Довжина, см * Ширина, см * 20 Висота, см * 20 Об'ємна вага" at bounding box center [485, 340] width 366 height 55
type input "2"
type input "0.2"
type input "20"
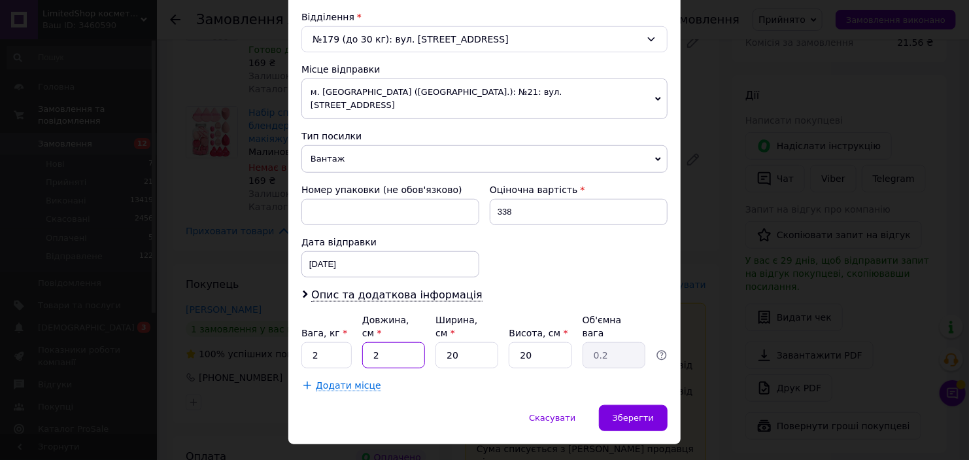
type input "2"
type input "20"
click at [610, 405] on div "Зберегти" at bounding box center [633, 418] width 69 height 26
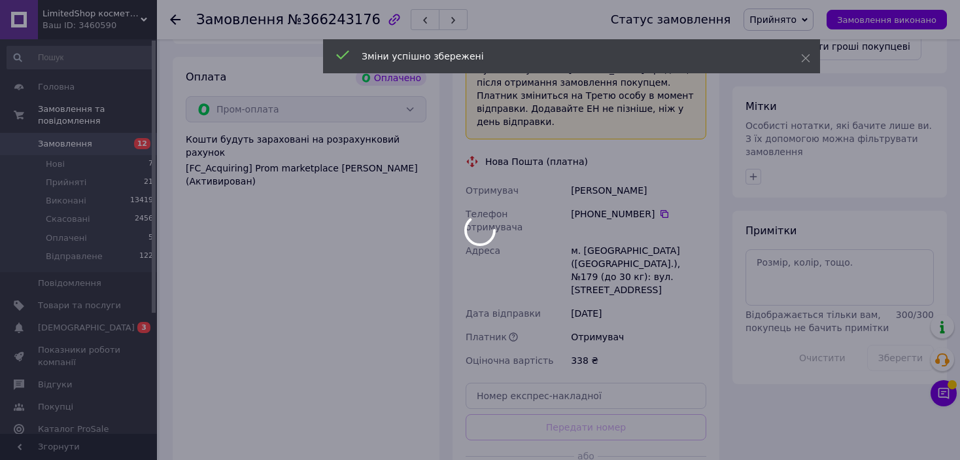
scroll to position [654, 0]
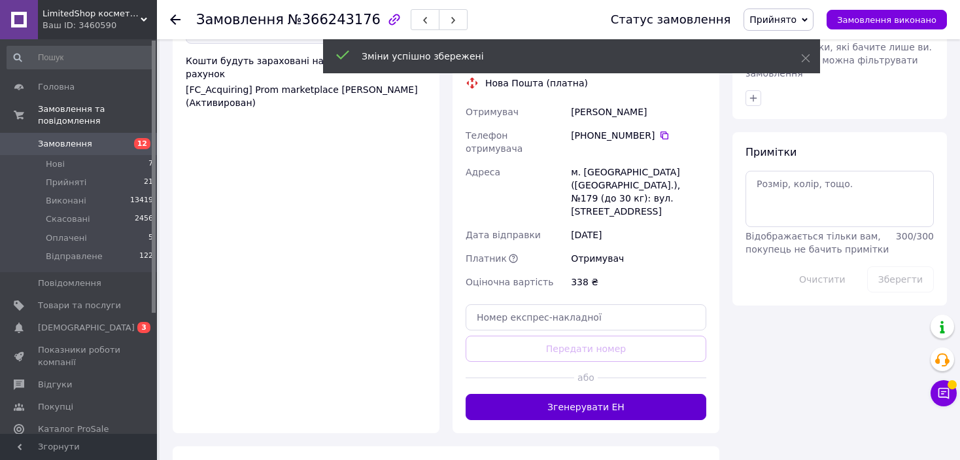
click at [595, 394] on button "Згенерувати ЕН" at bounding box center [586, 407] width 241 height 26
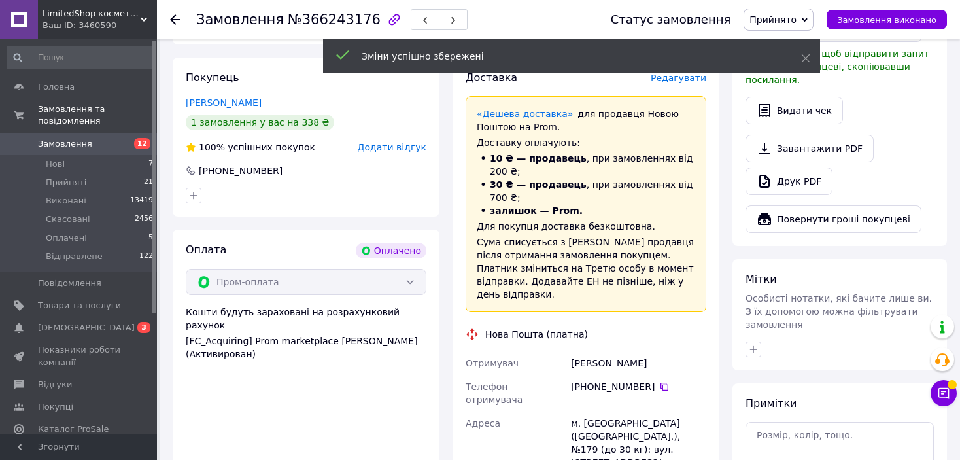
scroll to position [392, 0]
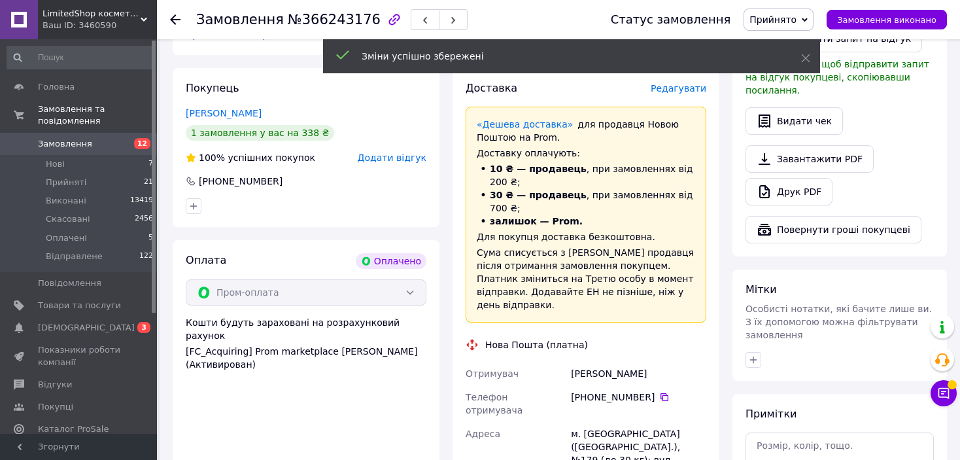
click at [810, 16] on span "Прийнято" at bounding box center [779, 20] width 70 height 22
click at [805, 101] on li "Відправлене" at bounding box center [779, 105] width 70 height 20
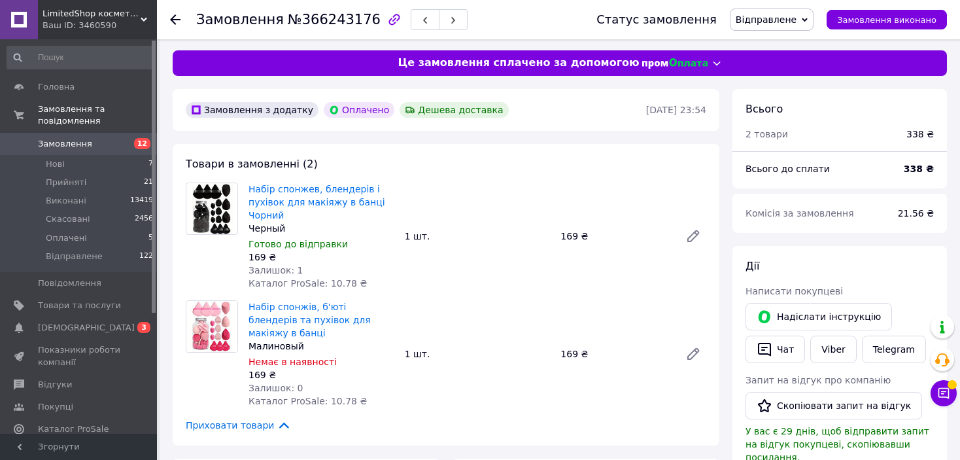
scroll to position [0, 0]
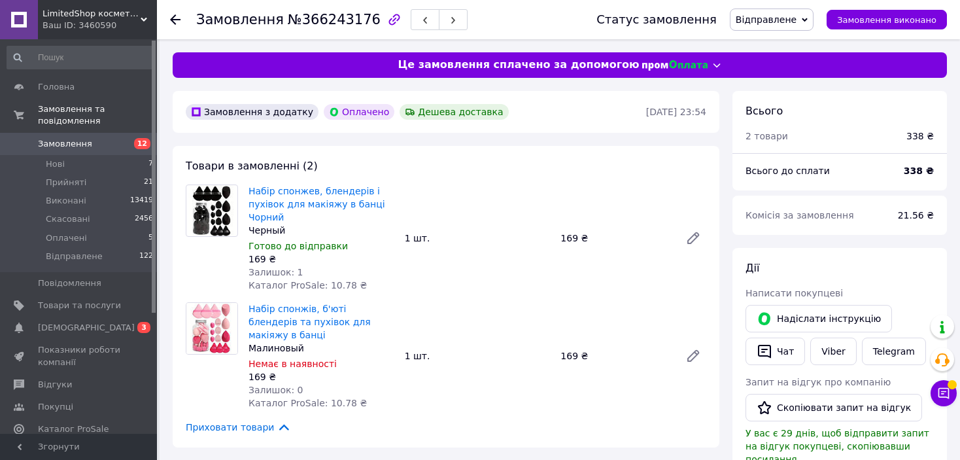
click at [182, 22] on div at bounding box center [183, 19] width 26 height 39
click at [177, 18] on icon at bounding box center [175, 19] width 10 height 10
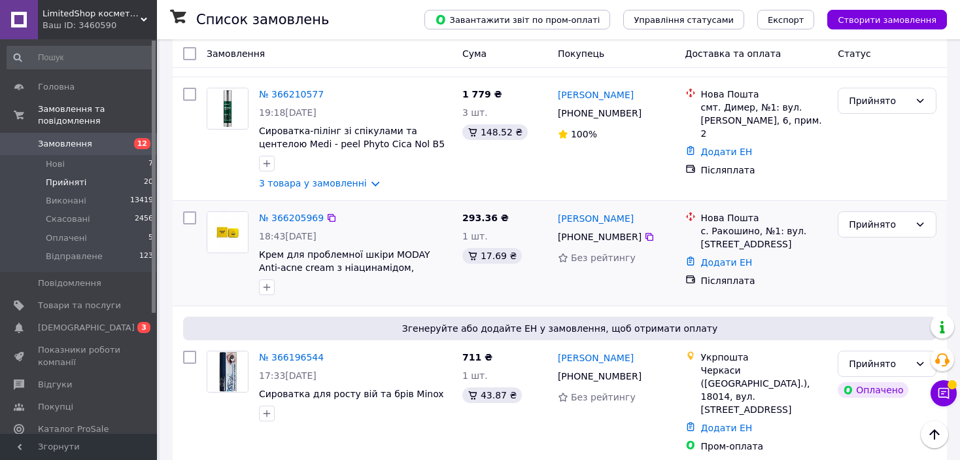
scroll to position [1766, 0]
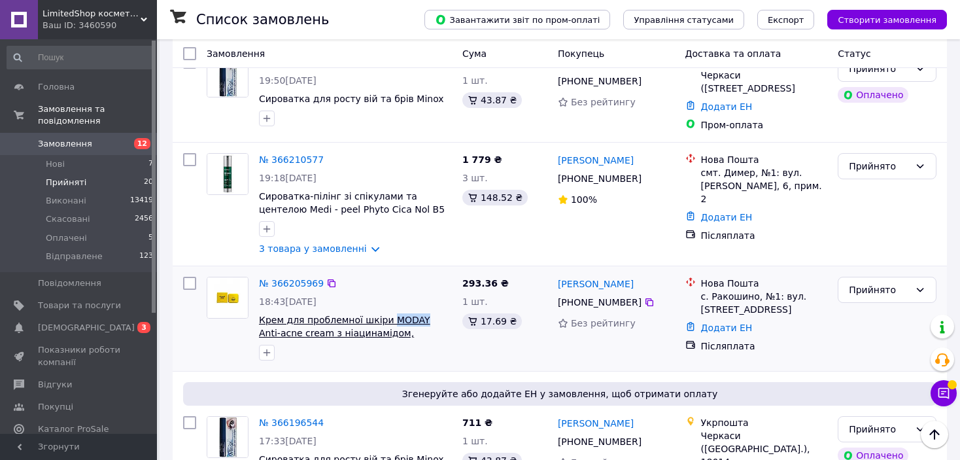
drag, startPoint x: 411, startPoint y: 186, endPoint x: 383, endPoint y: 183, distance: 28.2
click at [303, 278] on link "№ 366205969" at bounding box center [291, 283] width 65 height 10
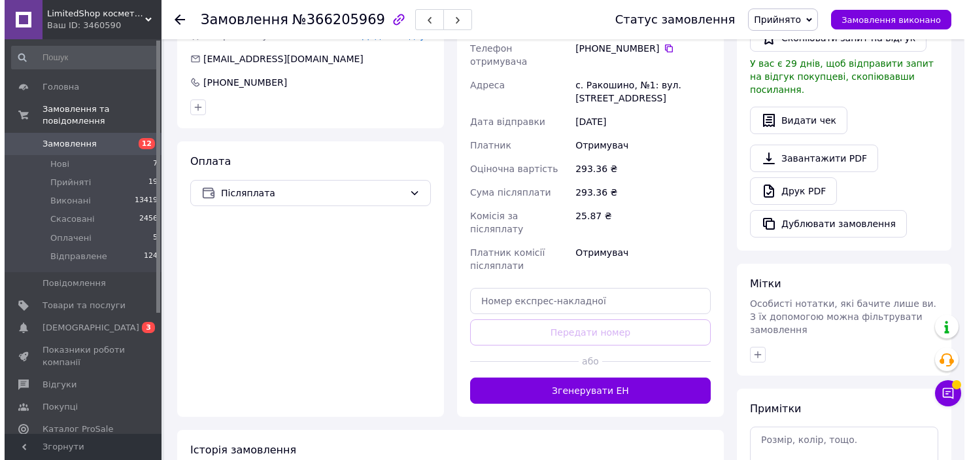
scroll to position [201, 0]
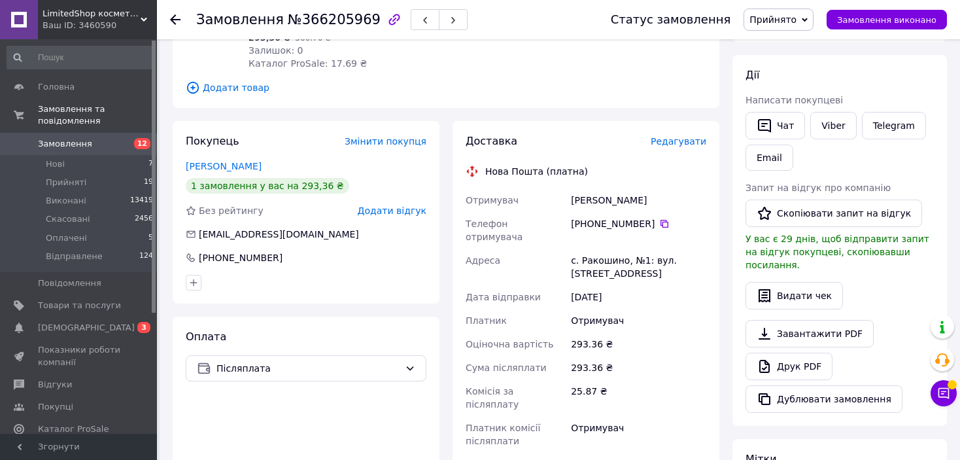
click at [678, 133] on div "Доставка Редагувати Нова Пошта (платна) Отримувач [PERSON_NAME] отримувача [PHO…" at bounding box center [586, 356] width 267 height 471
click at [677, 141] on span "Редагувати" at bounding box center [679, 141] width 56 height 10
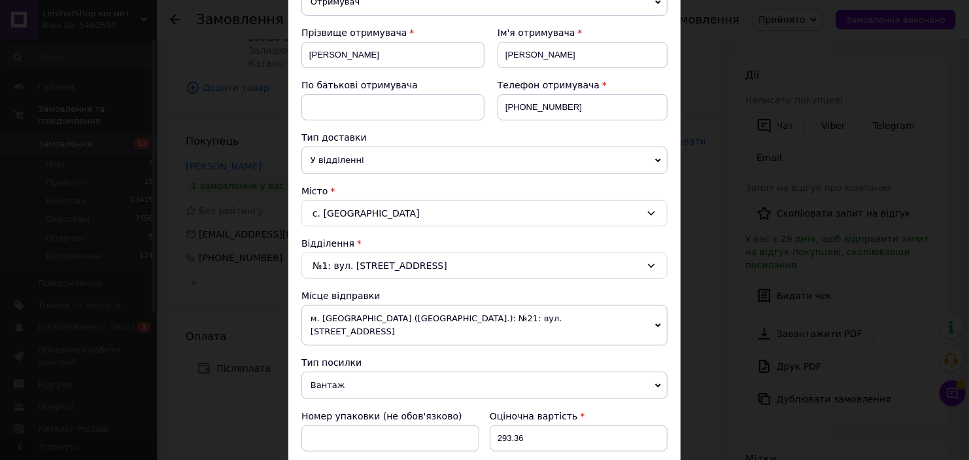
scroll to position [262, 0]
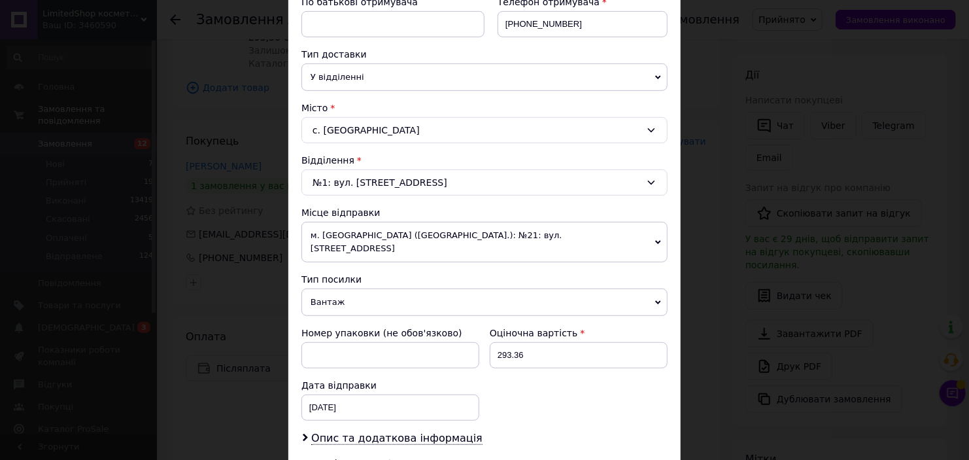
click at [360, 273] on div "Тип посилки Вантаж Документи" at bounding box center [485, 294] width 366 height 43
click at [360, 288] on span "Вантаж" at bounding box center [485, 301] width 366 height 27
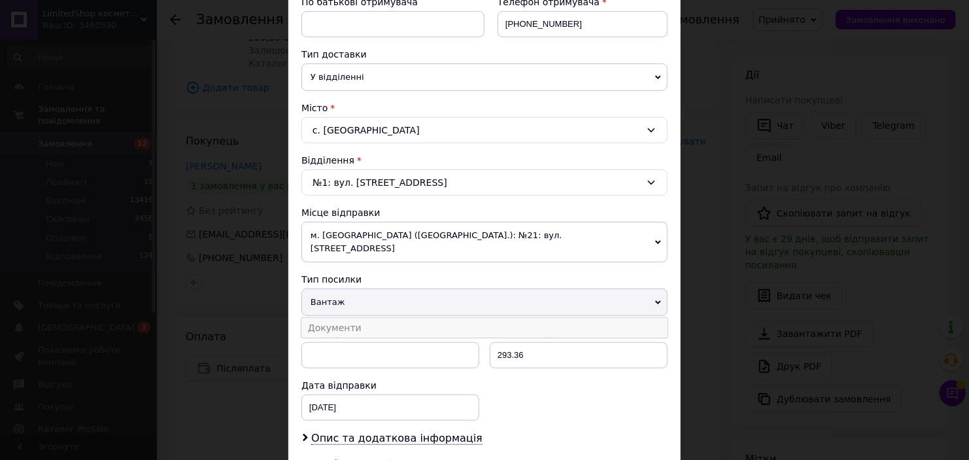
click at [360, 318] on li "Документи" at bounding box center [485, 328] width 366 height 20
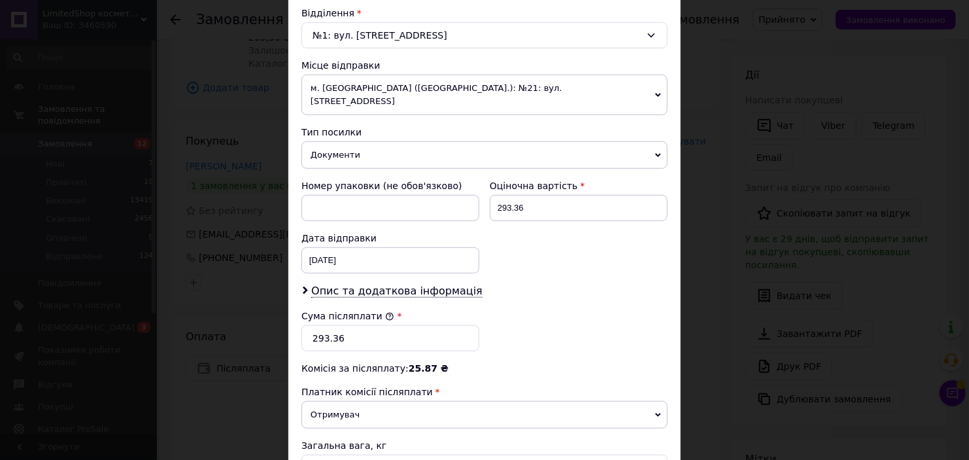
scroll to position [458, 0]
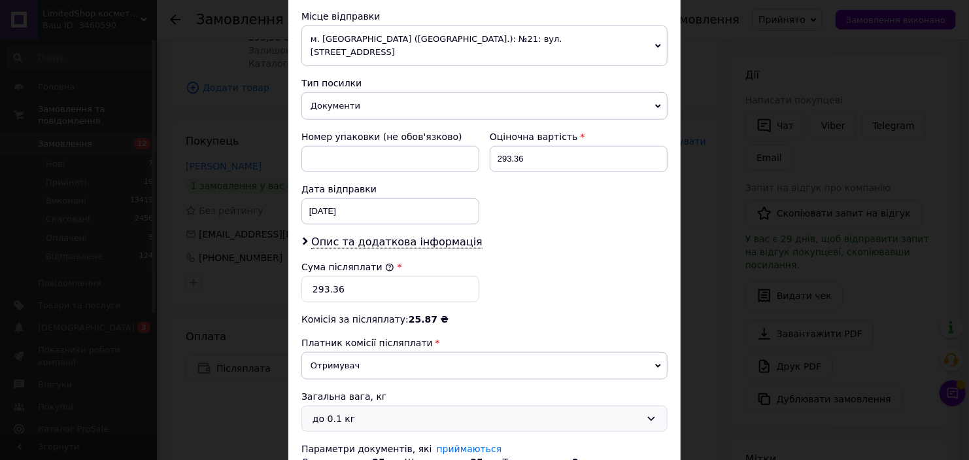
click at [384, 411] on div "до 0.1 кг" at bounding box center [477, 418] width 328 height 14
click at [373, 350] on li "до 0.5 кг" at bounding box center [482, 350] width 365 height 24
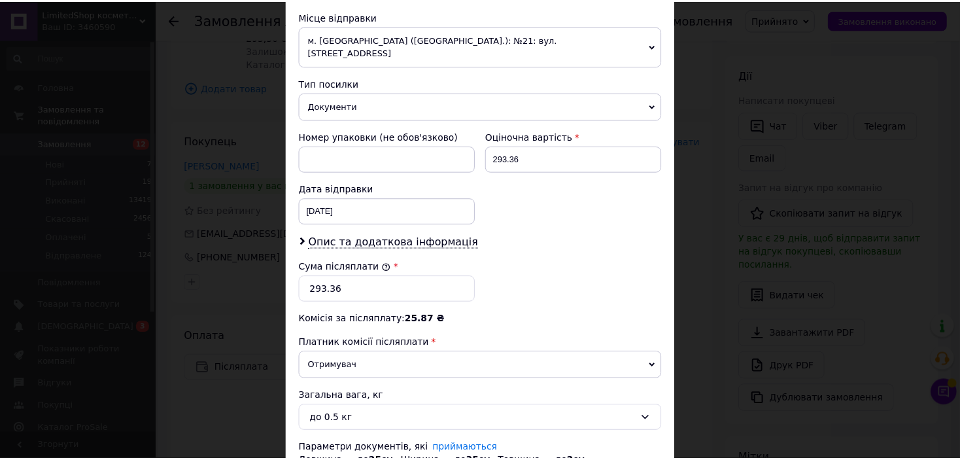
scroll to position [547, 0]
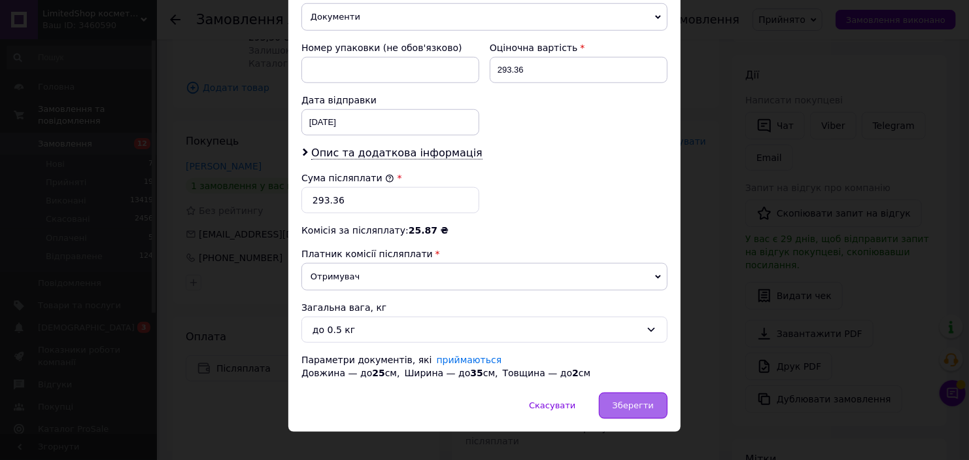
click at [640, 400] on span "Зберегти" at bounding box center [633, 405] width 41 height 10
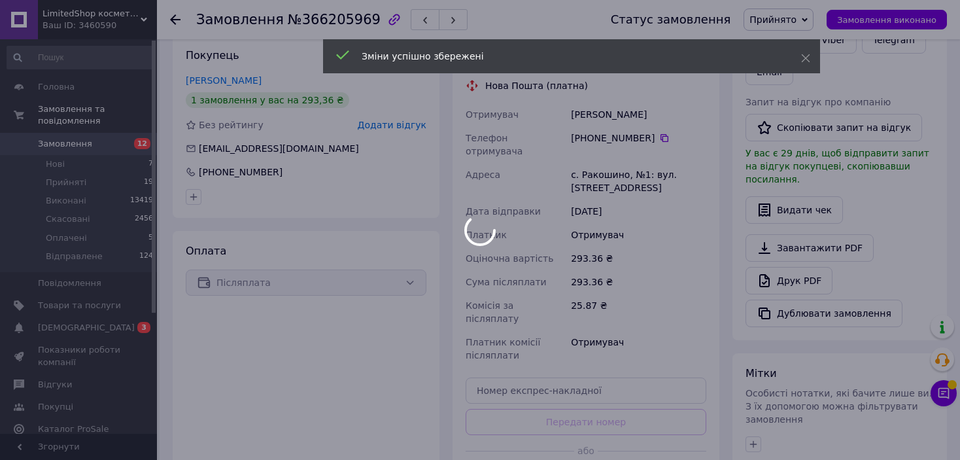
scroll to position [463, 0]
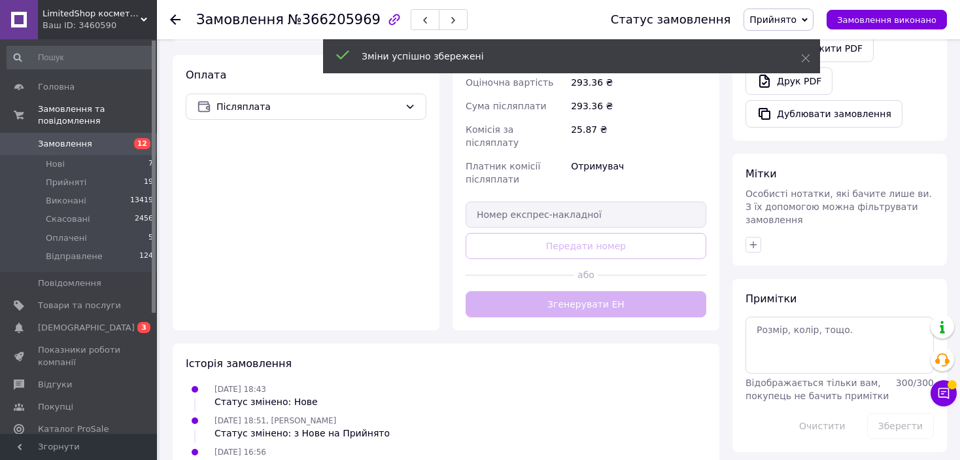
click at [640, 291] on button "Згенерувати ЕН" at bounding box center [586, 304] width 241 height 26
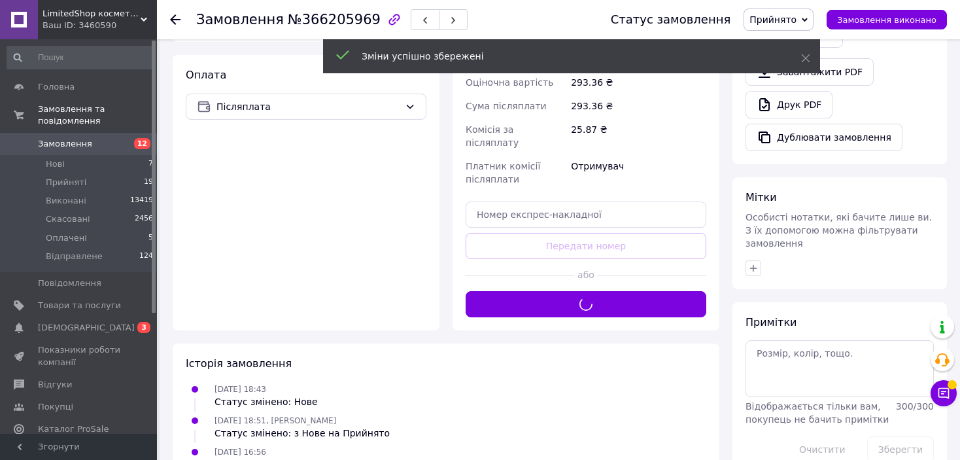
click at [638, 270] on div "Доставка Редагувати Нова Пошта (платна) Отримувач [PERSON_NAME] отримувача [PHO…" at bounding box center [586, 94] width 241 height 445
click at [797, 20] on span "Прийнято" at bounding box center [773, 19] width 47 height 10
click at [788, 101] on li "Відправлене" at bounding box center [779, 105] width 70 height 20
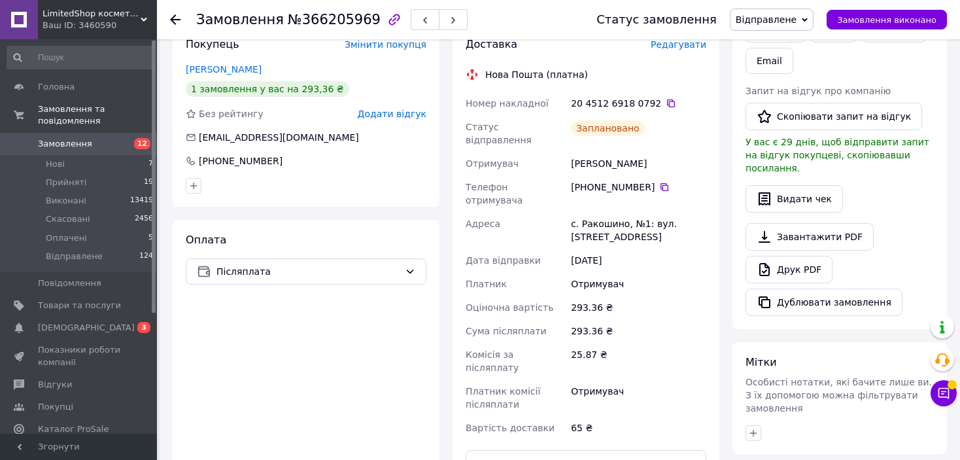
scroll to position [201, 0]
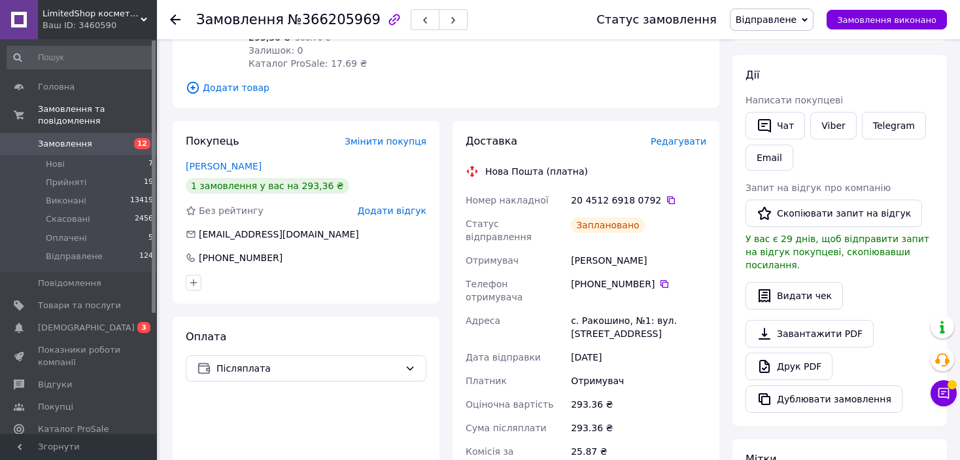
click at [173, 14] on icon at bounding box center [175, 19] width 10 height 10
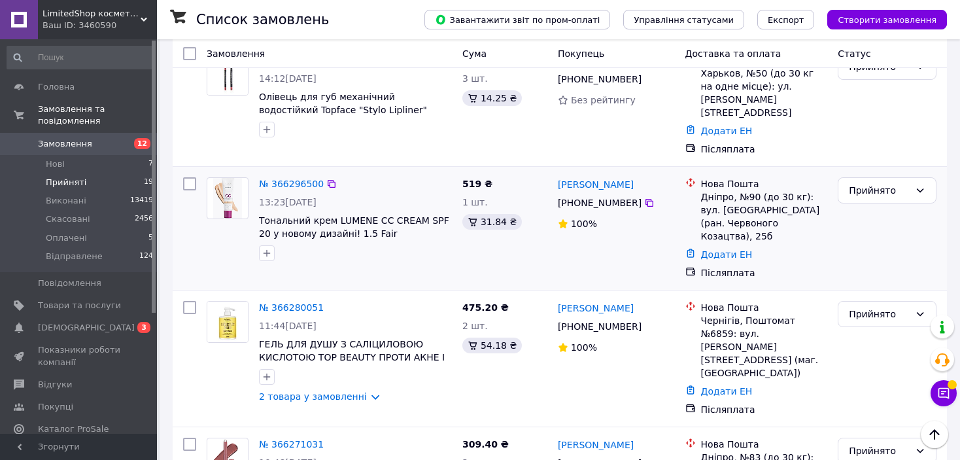
scroll to position [458, 0]
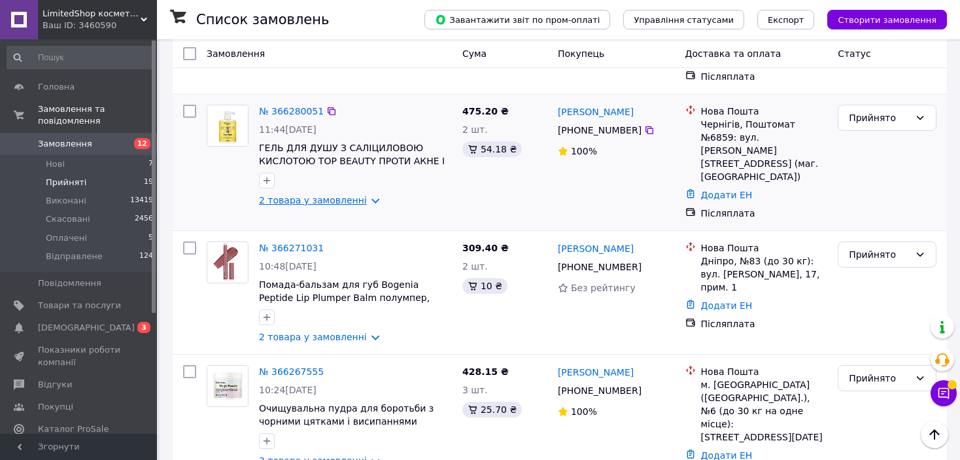
click at [355, 195] on link "2 товара у замовленні" at bounding box center [313, 200] width 108 height 10
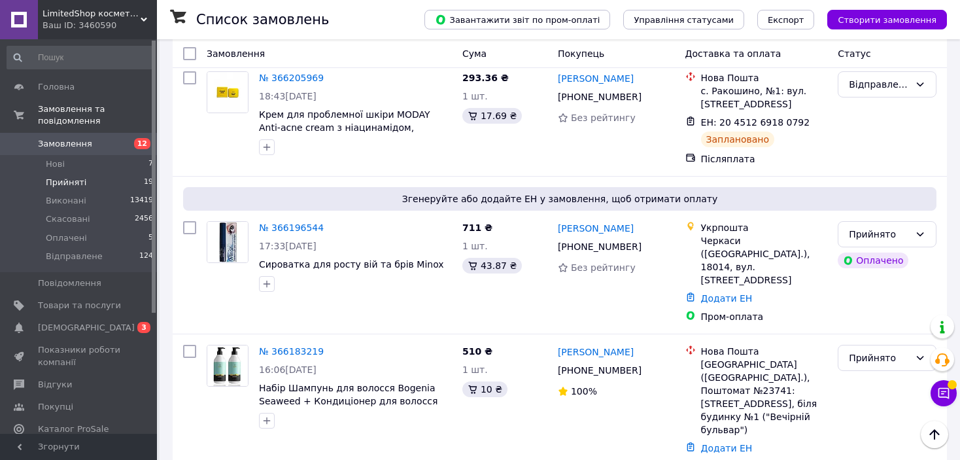
scroll to position [2159, 0]
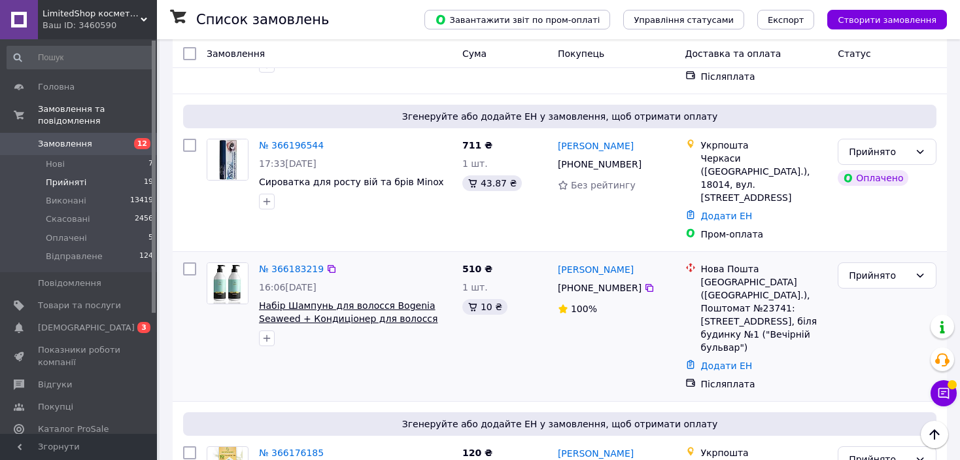
drag, startPoint x: 452, startPoint y: 157, endPoint x: 413, endPoint y: 158, distance: 38.6
click at [413, 257] on div "№ 366183219 16:06[DATE] Набір Шампунь для волосся Bogenia Seaweed + Кондиціонер…" at bounding box center [355, 304] width 203 height 94
copy span "Seaweed"
click at [286, 264] on link "№ 366183219" at bounding box center [291, 269] width 65 height 10
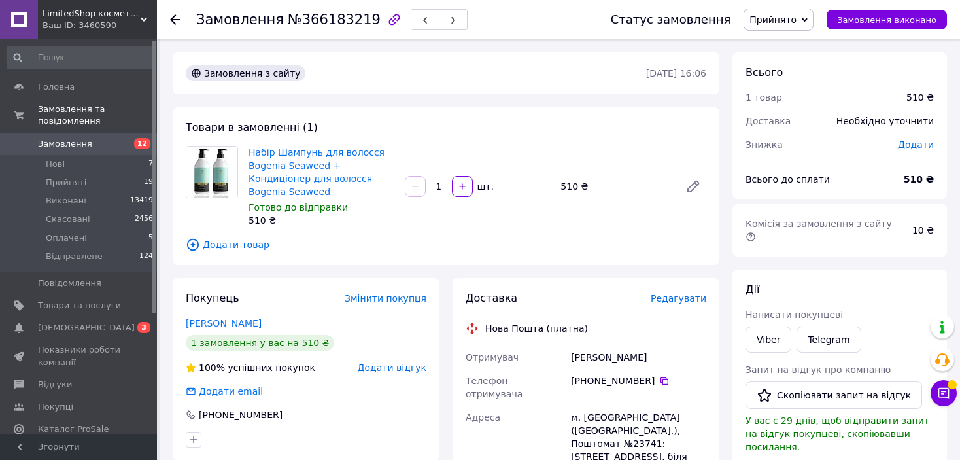
click at [676, 293] on span "Редагувати" at bounding box center [679, 298] width 56 height 10
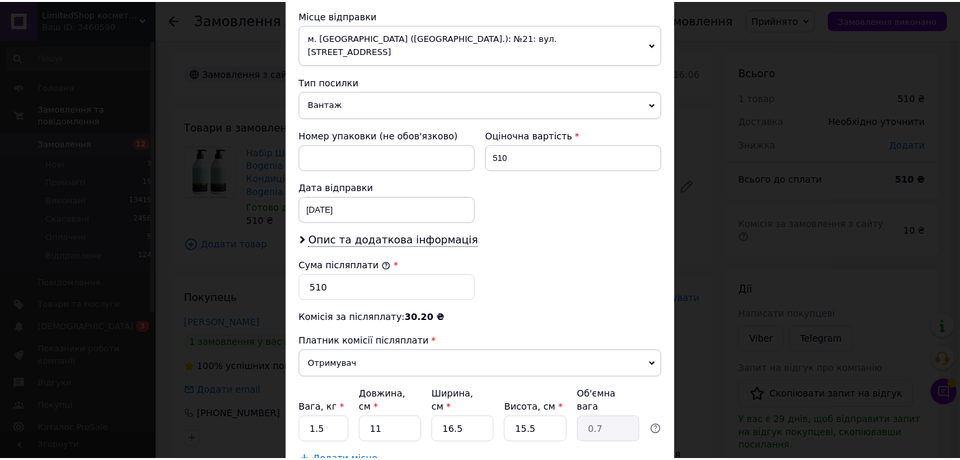
scroll to position [548, 0]
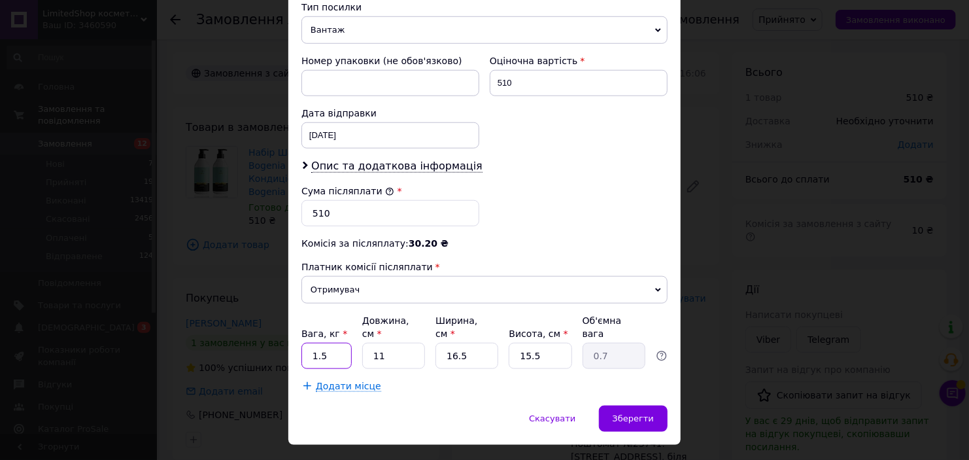
click at [315, 343] on input "1.5" at bounding box center [327, 356] width 50 height 26
click at [332, 343] on input "1.5" at bounding box center [327, 356] width 50 height 26
type input "1"
drag, startPoint x: 470, startPoint y: 321, endPoint x: 441, endPoint y: 321, distance: 28.8
click at [441, 343] on input "16.5" at bounding box center [467, 356] width 63 height 26
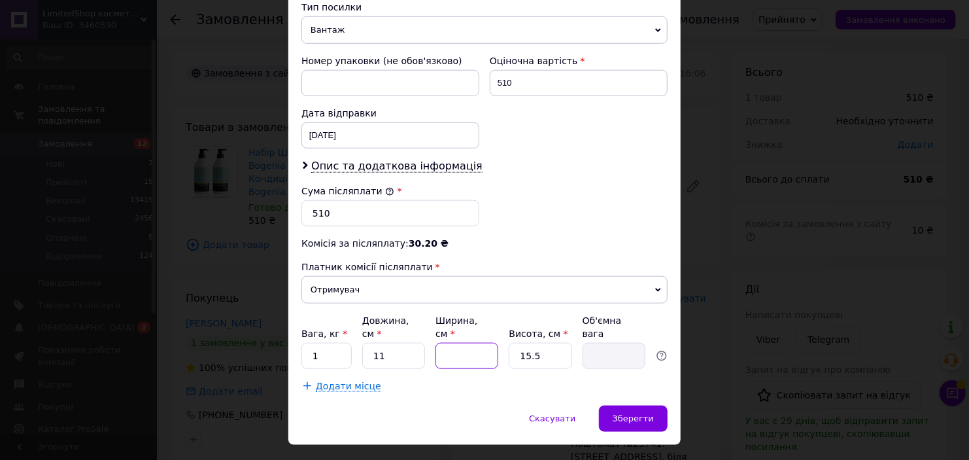
type input "2"
type input "0.1"
type input "29"
type input "1.24"
type input "2"
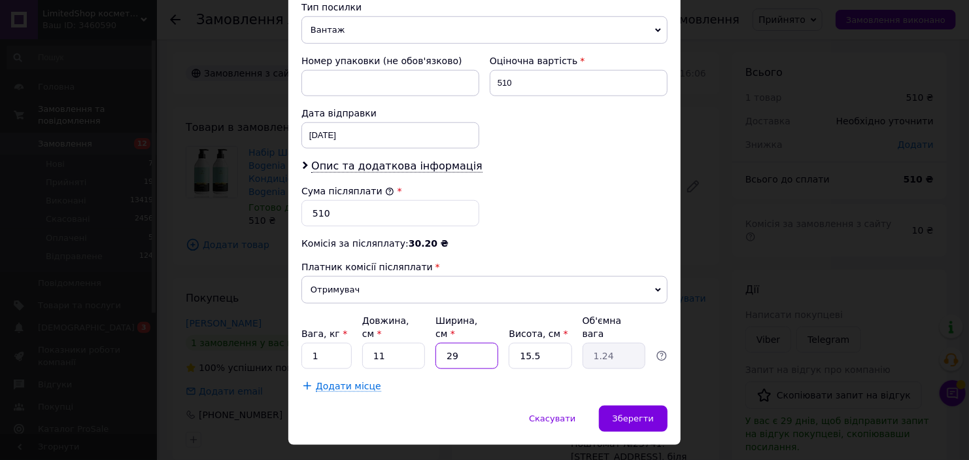
type input "0.1"
type input "25"
type input "1.07"
type input "2"
type input "0.1"
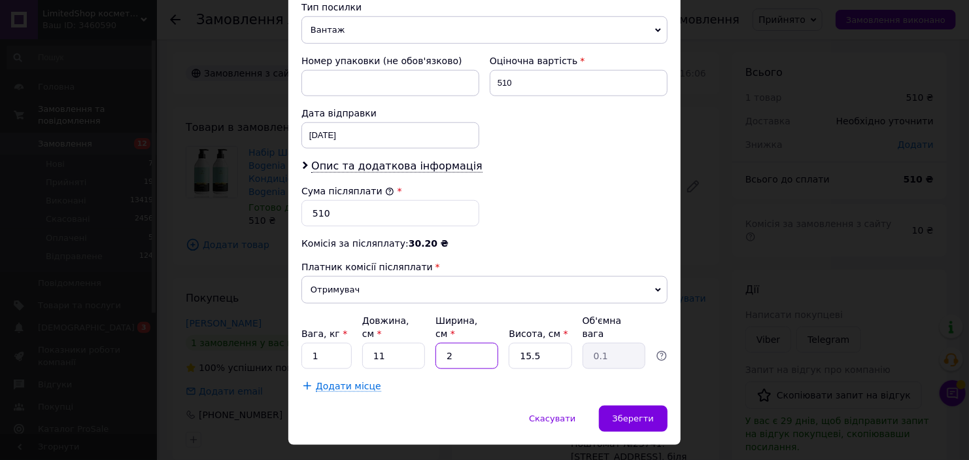
type input "23"
type input "0.98"
type input "23"
click at [635, 406] on div "Зберегти" at bounding box center [633, 419] width 69 height 26
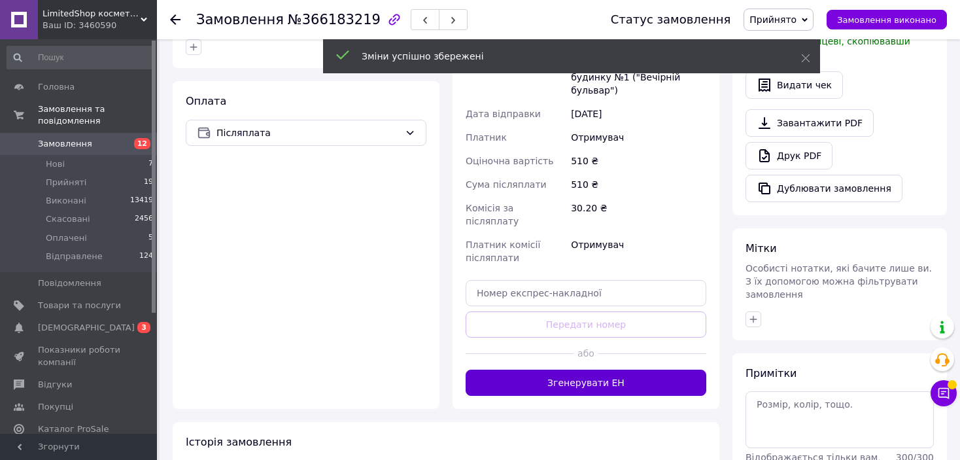
click at [614, 370] on button "Згенерувати ЕН" at bounding box center [586, 383] width 241 height 26
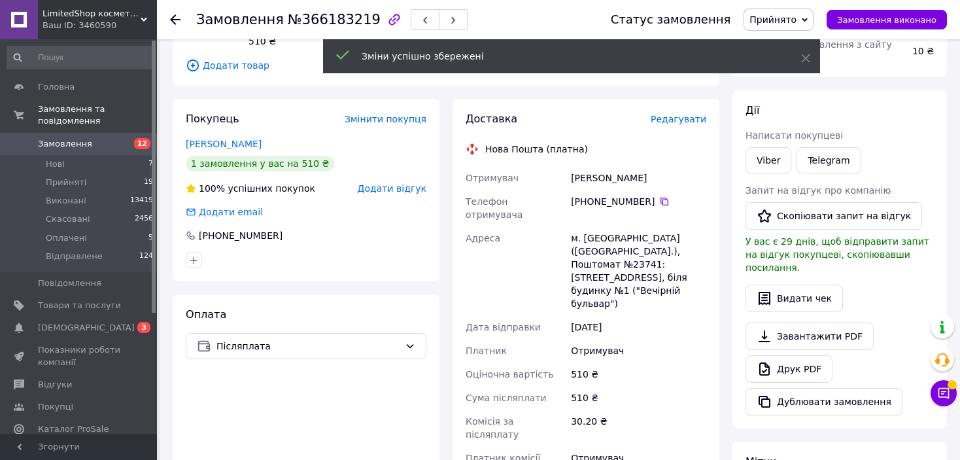
scroll to position [131, 0]
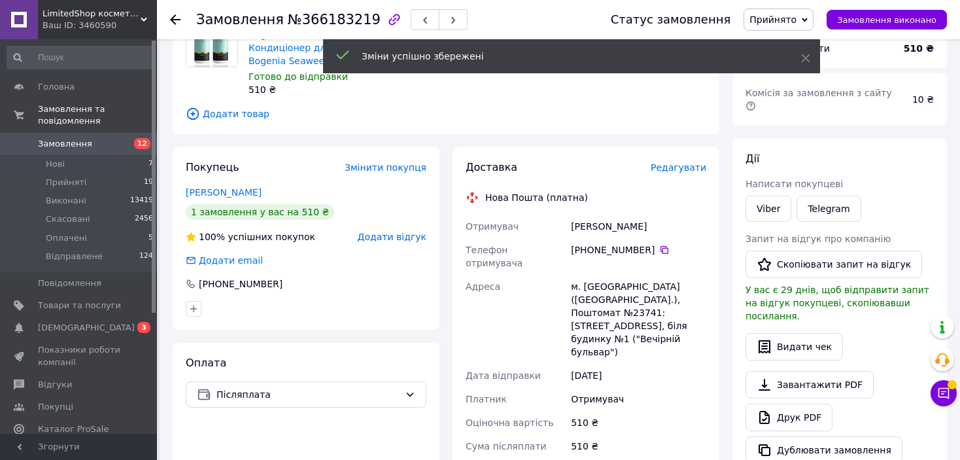
click at [779, 14] on span "Прийнято" at bounding box center [773, 19] width 47 height 10
click at [781, 97] on li "Відправлене" at bounding box center [779, 105] width 70 height 20
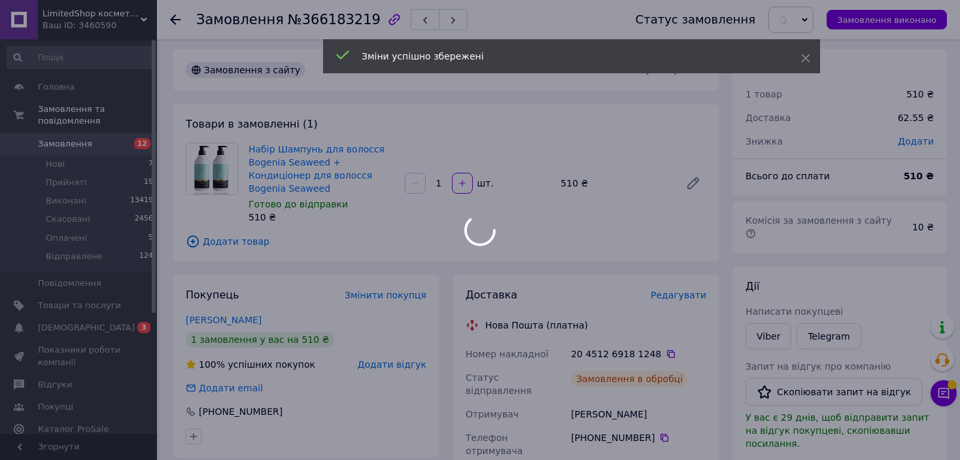
scroll to position [0, 0]
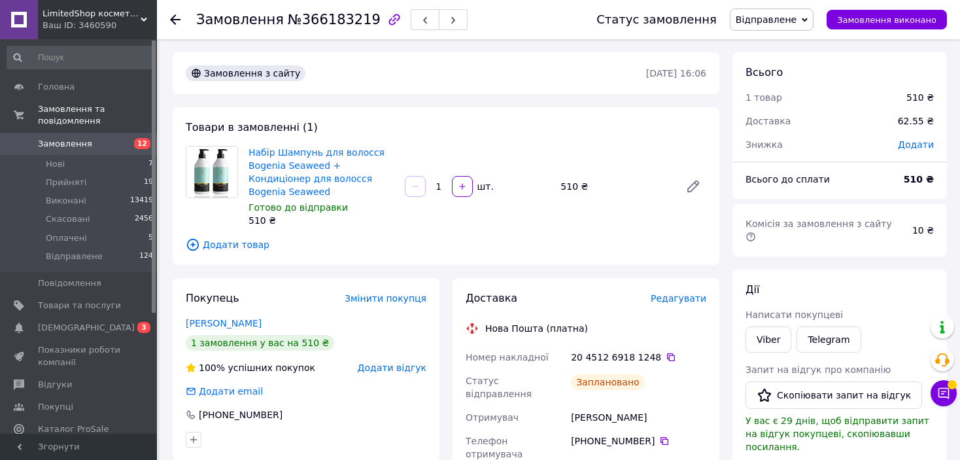
click at [177, 20] on use at bounding box center [175, 19] width 10 height 10
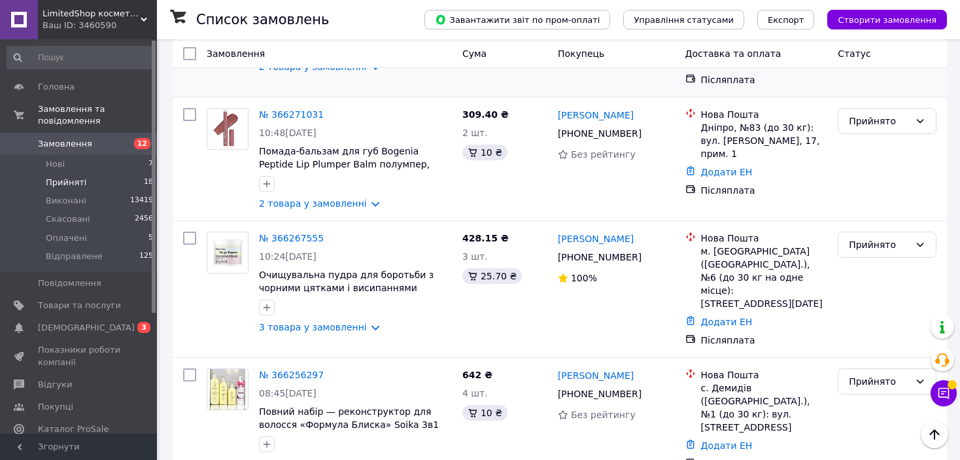
scroll to position [654, 0]
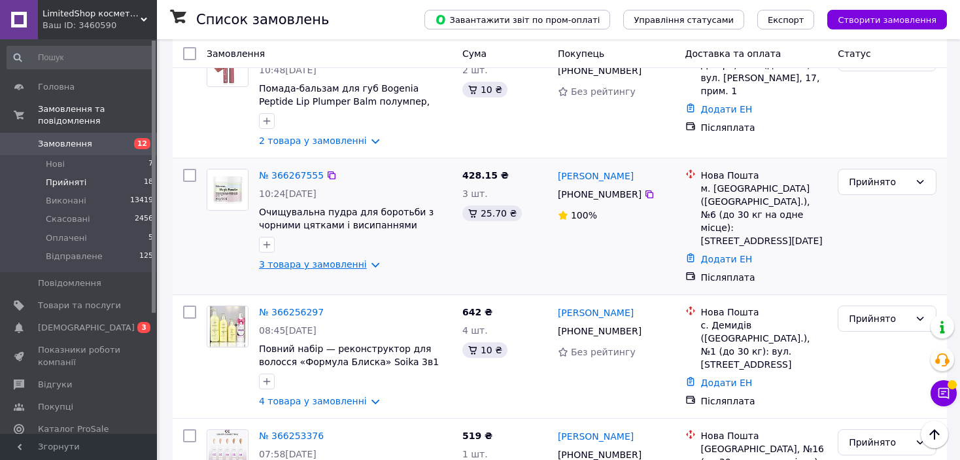
click at [357, 259] on link "3 товара у замовленні" at bounding box center [313, 264] width 108 height 10
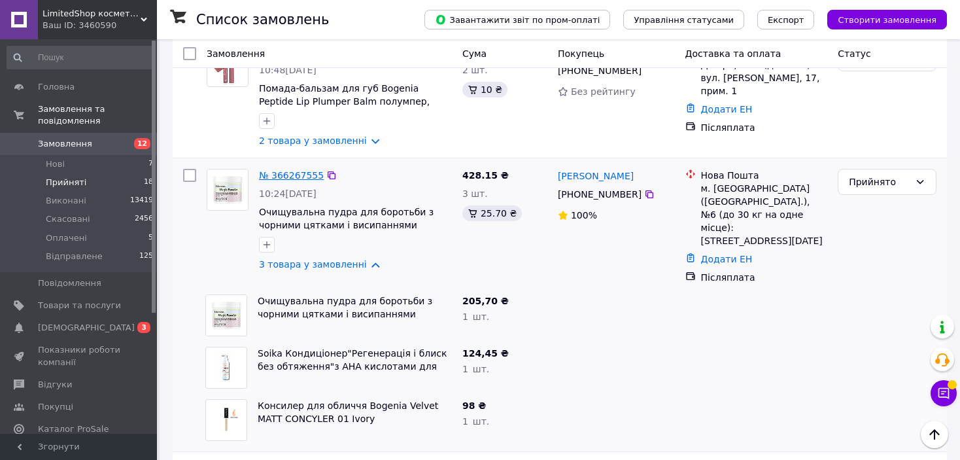
click at [297, 170] on link "№ 366267555" at bounding box center [291, 175] width 65 height 10
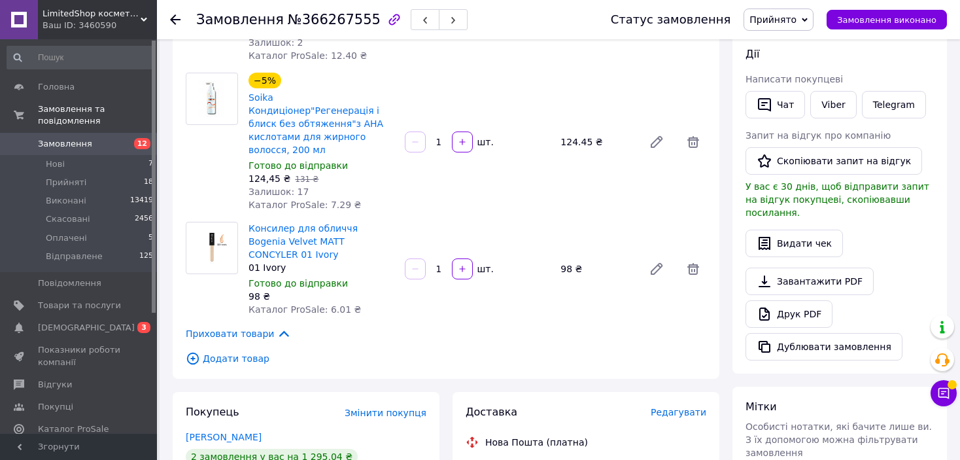
scroll to position [92, 0]
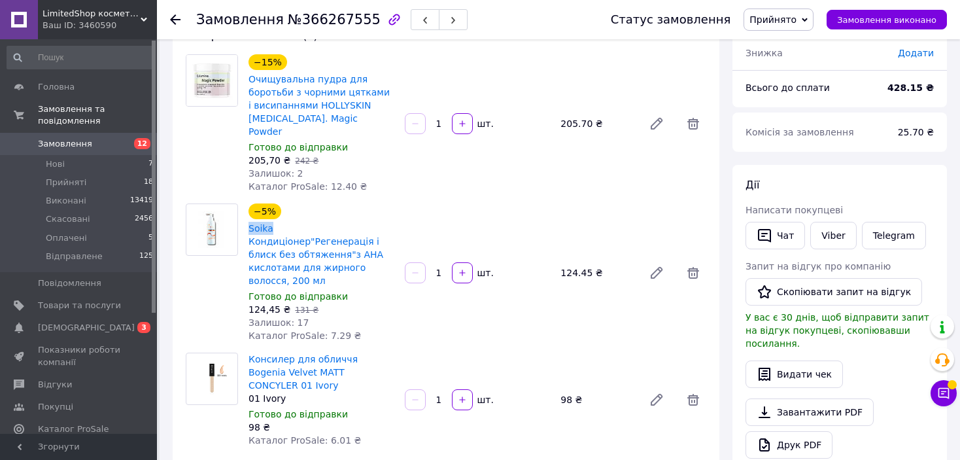
drag, startPoint x: 271, startPoint y: 219, endPoint x: 247, endPoint y: 217, distance: 25.0
copy link "Soika"
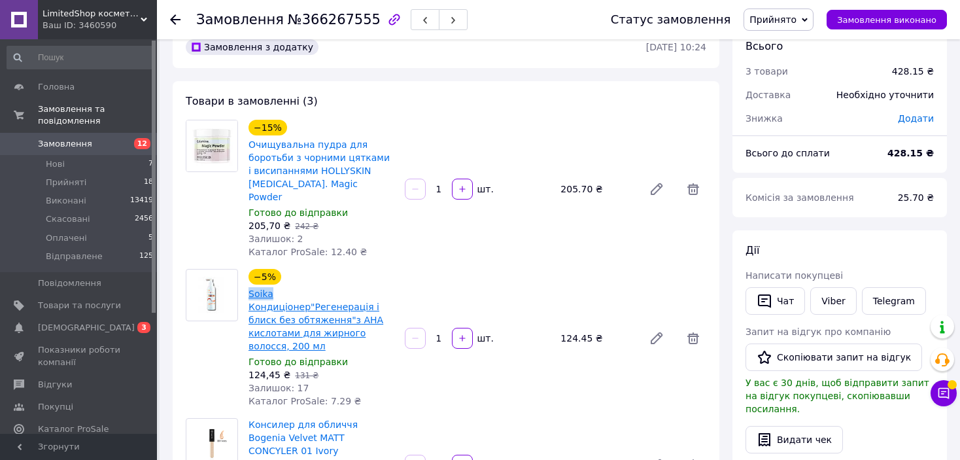
scroll to position [26, 0]
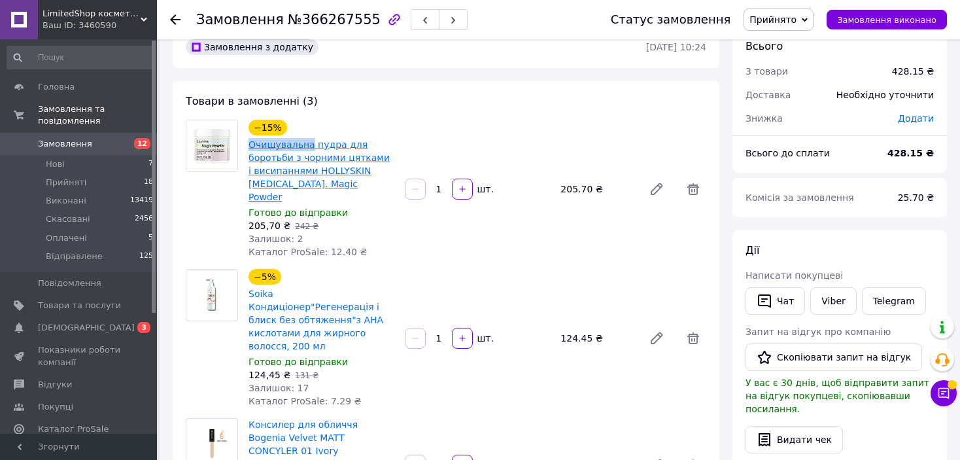
drag, startPoint x: 248, startPoint y: 145, endPoint x: 305, endPoint y: 144, distance: 56.9
click at [305, 144] on div "Очищувальна пудра для боротьби з чорними цятками і висипаннями HOLLYSKIN [MEDIC…" at bounding box center [321, 171] width 148 height 68
copy link "Очищувальна"
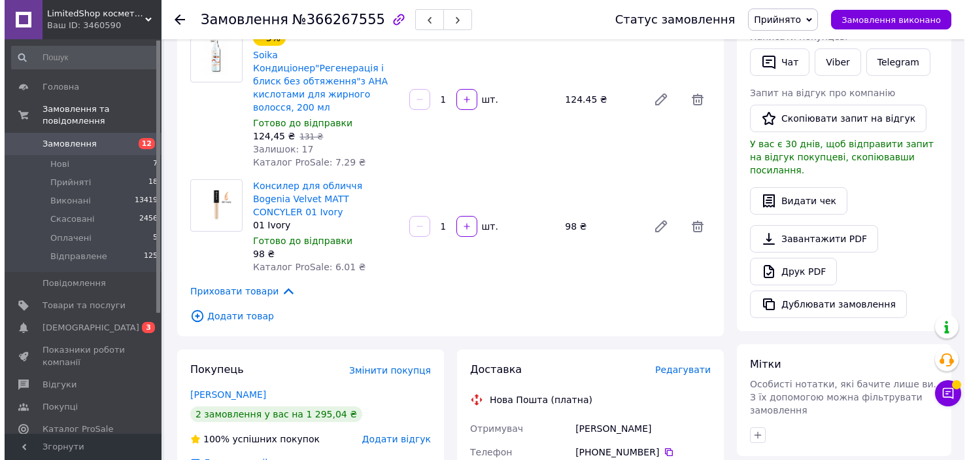
scroll to position [288, 0]
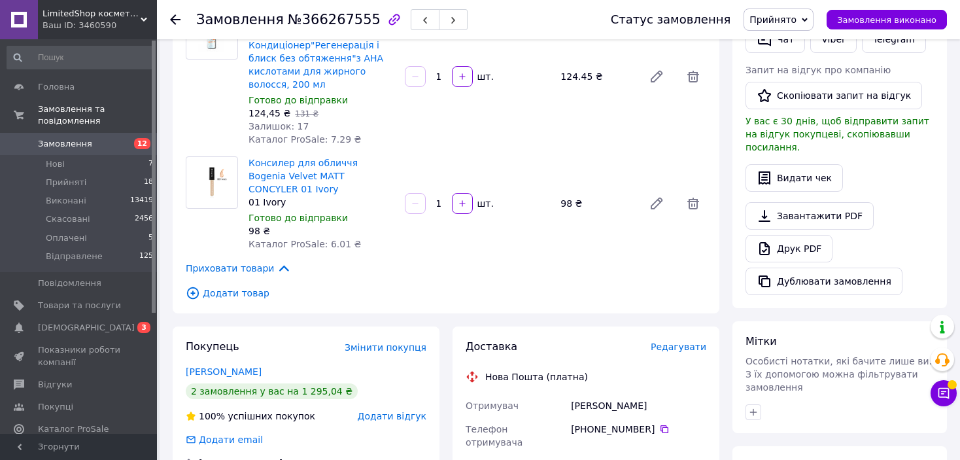
click at [698, 341] on span "Редагувати" at bounding box center [679, 346] width 56 height 10
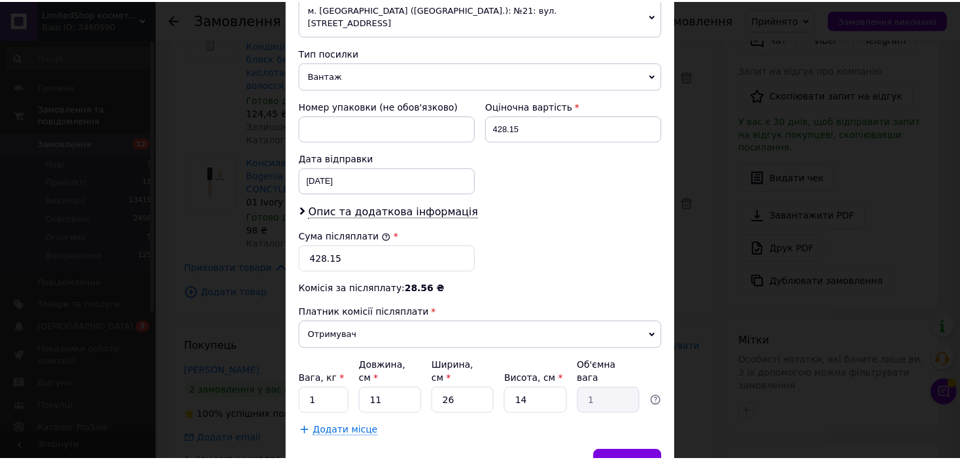
scroll to position [534, 0]
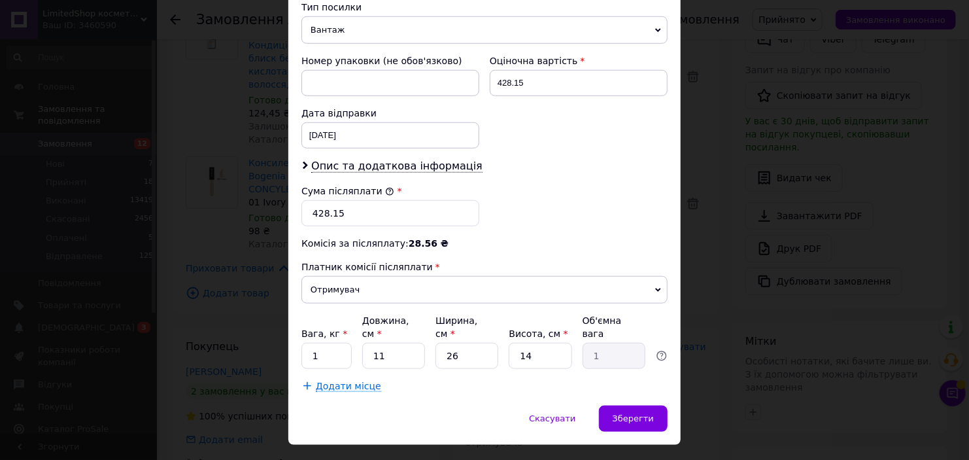
click at [729, 301] on div "× Редагування доставки Спосіб доставки Нова Пошта (платна) Платник Отримувач Ві…" at bounding box center [484, 230] width 969 height 460
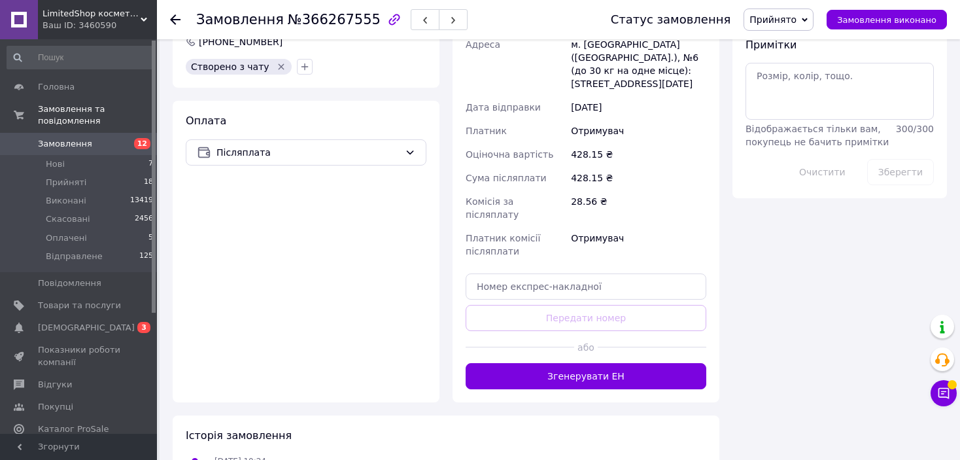
click at [634, 363] on button "Згенерувати ЕН" at bounding box center [586, 376] width 241 height 26
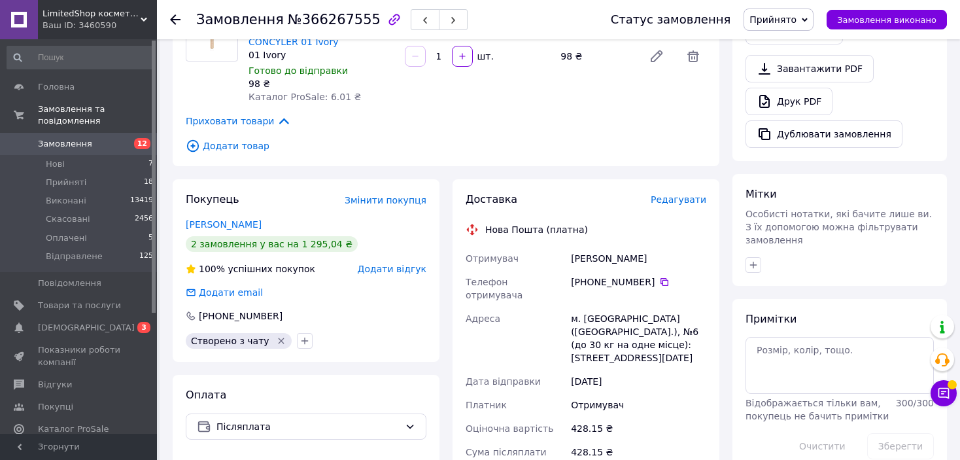
scroll to position [382, 0]
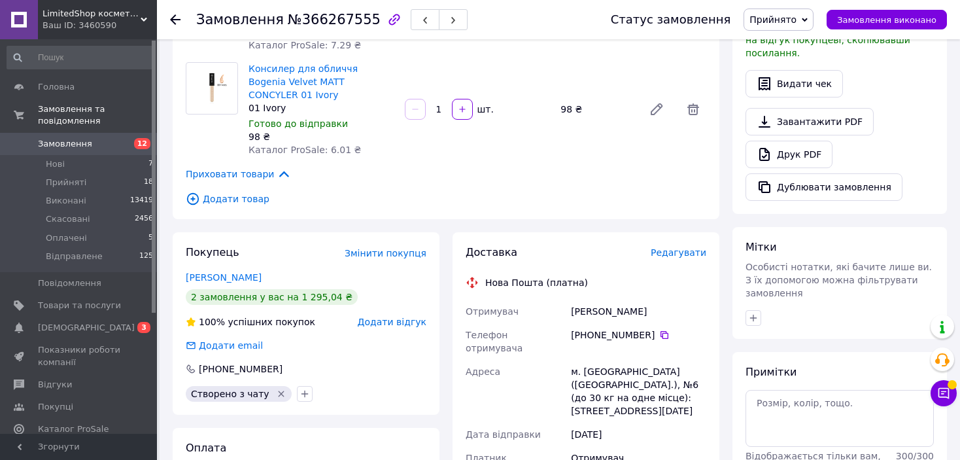
click at [776, 16] on span "Прийнято" at bounding box center [773, 19] width 47 height 10
click at [775, 101] on li "Відправлене" at bounding box center [779, 105] width 70 height 20
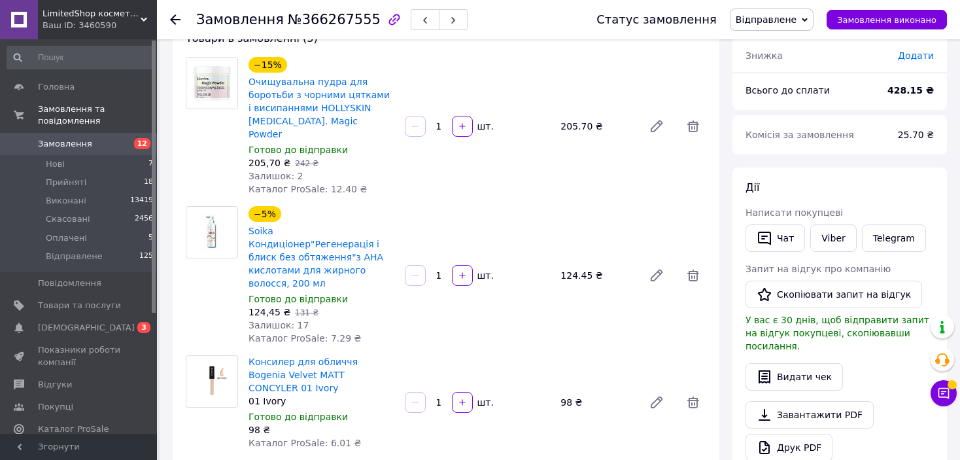
scroll to position [196, 0]
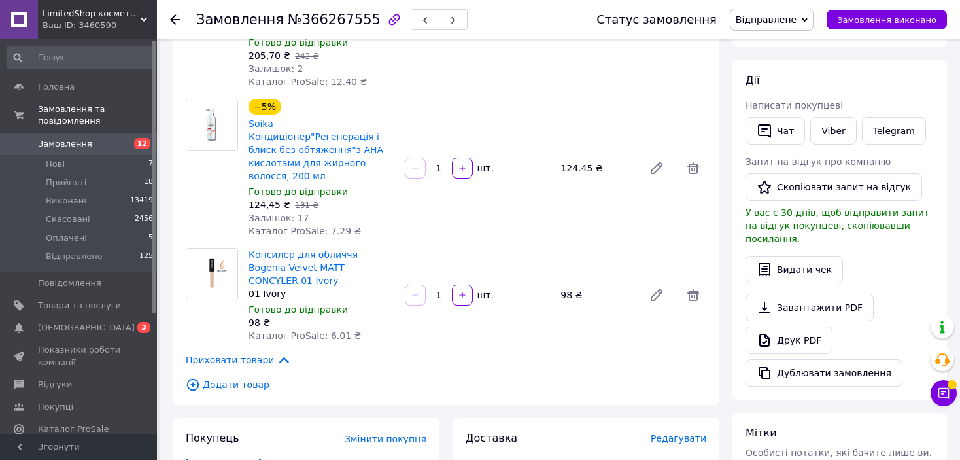
click at [177, 21] on icon at bounding box center [175, 19] width 10 height 10
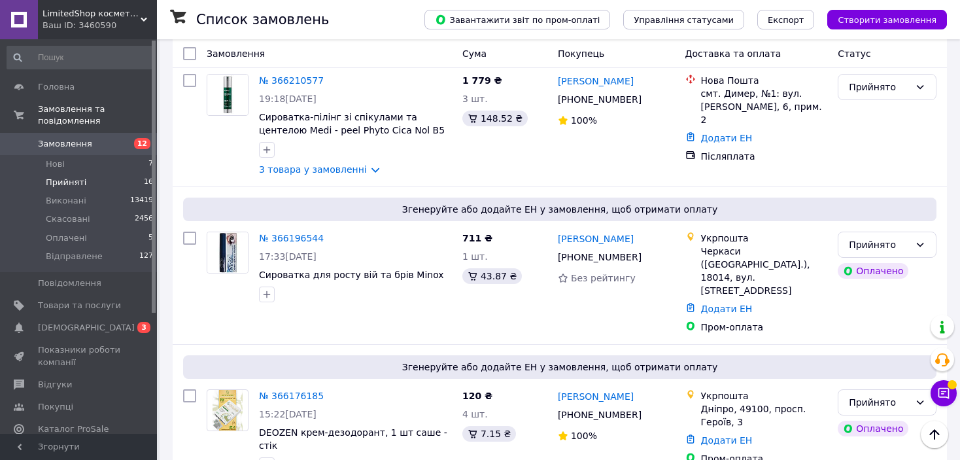
scroll to position [1824, 0]
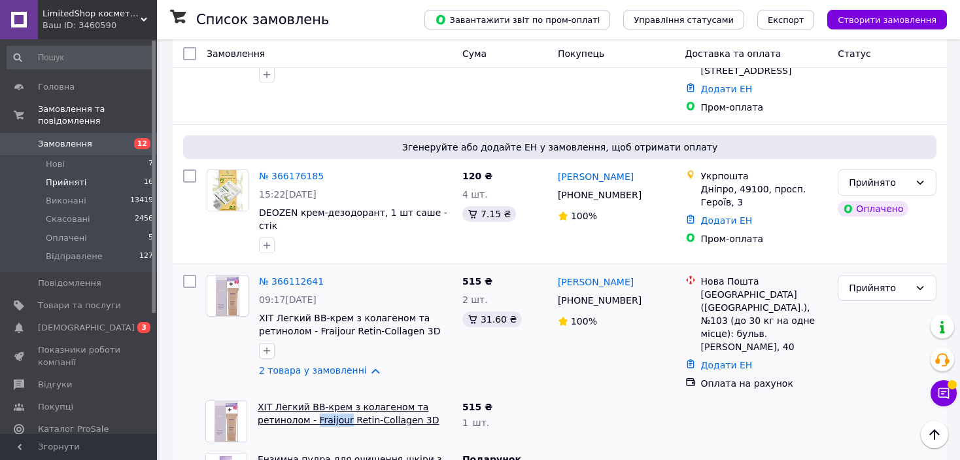
drag, startPoint x: 342, startPoint y: 253, endPoint x: 313, endPoint y: 250, distance: 29.0
copy link "Fraijour"
click at [287, 276] on link "№ 366112641" at bounding box center [291, 281] width 65 height 10
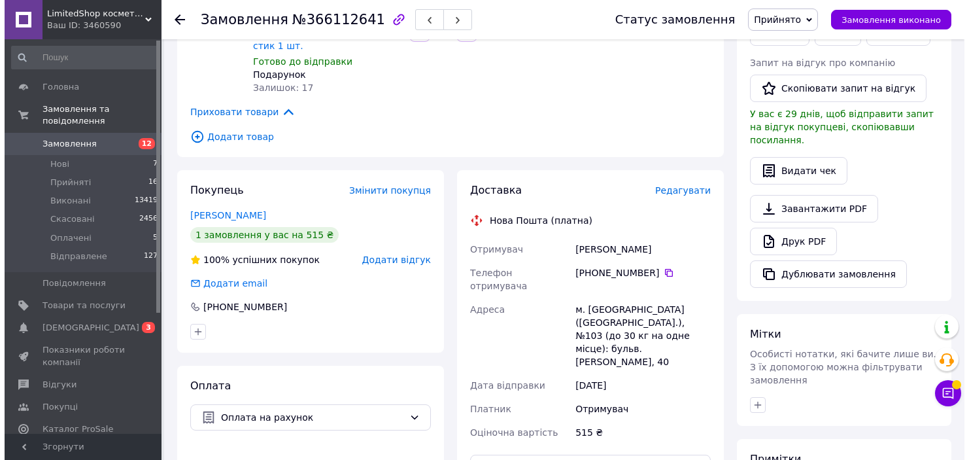
scroll to position [159, 0]
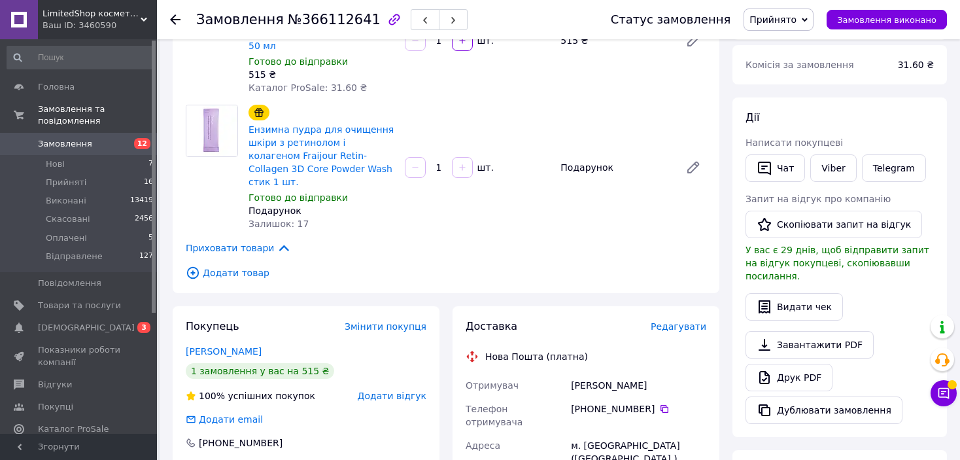
click at [677, 321] on span "Редагувати" at bounding box center [679, 326] width 56 height 10
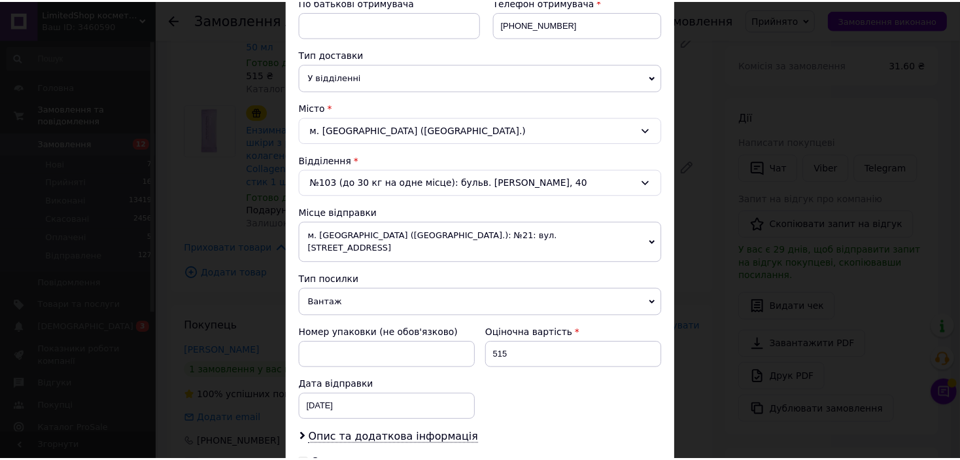
scroll to position [428, 0]
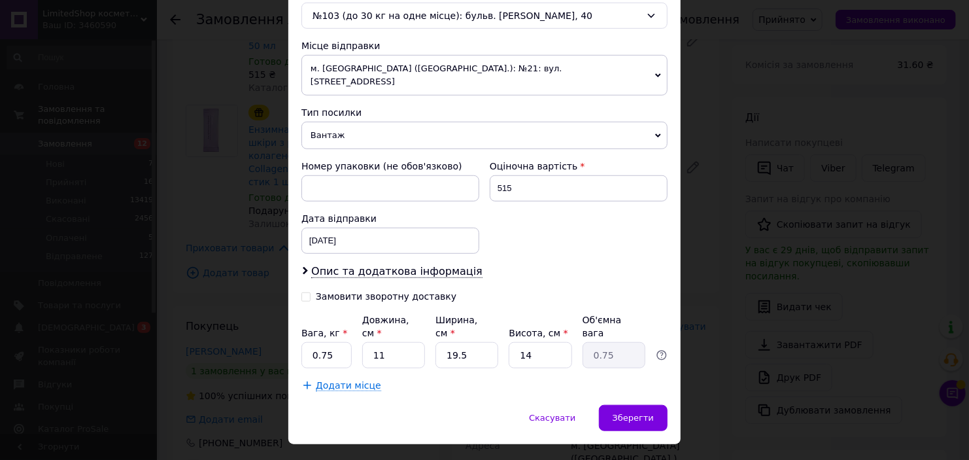
click at [738, 260] on div "× Редагування доставки Спосіб доставки Нова Пошта (платна) Платник Отримувач Ві…" at bounding box center [484, 230] width 969 height 460
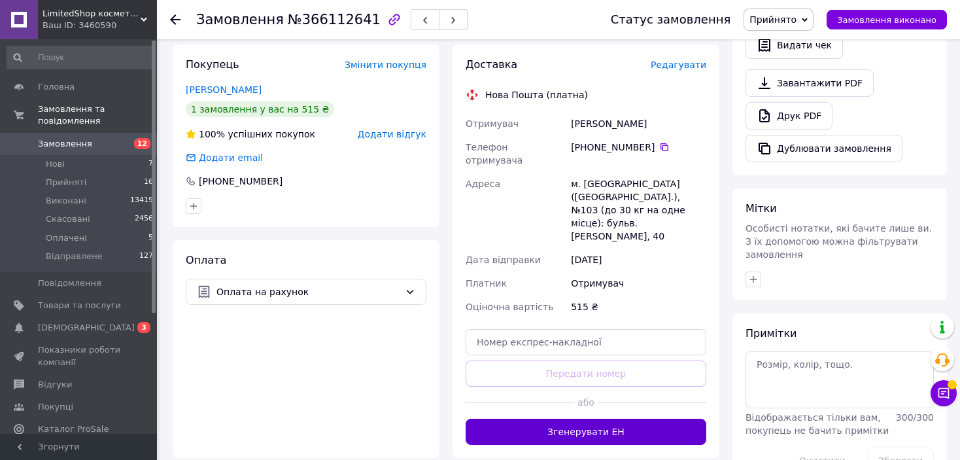
click at [638, 419] on button "Згенерувати ЕН" at bounding box center [586, 432] width 241 height 26
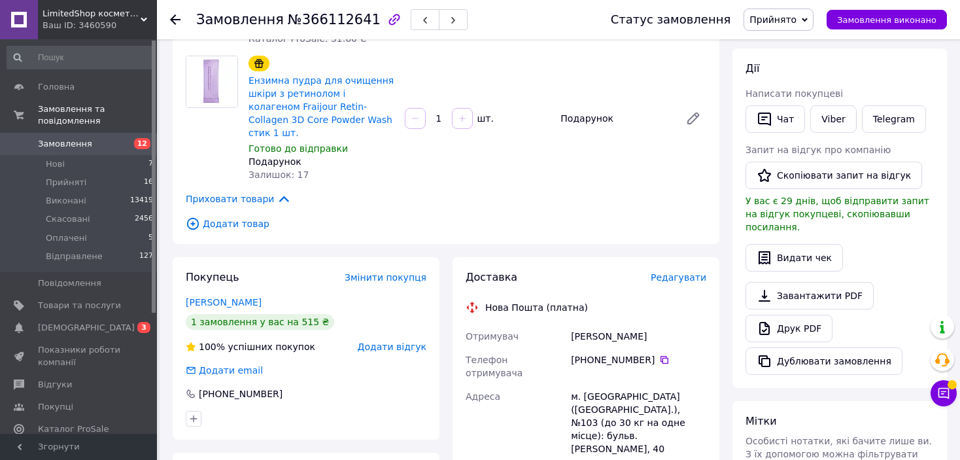
scroll to position [159, 0]
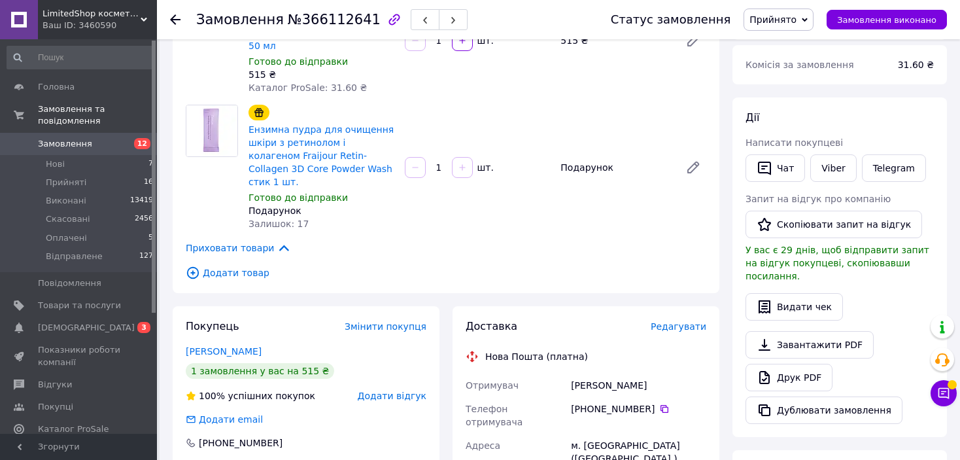
click at [787, 19] on span "Прийнято" at bounding box center [773, 19] width 47 height 10
click at [787, 107] on li "Відправлене" at bounding box center [779, 105] width 70 height 20
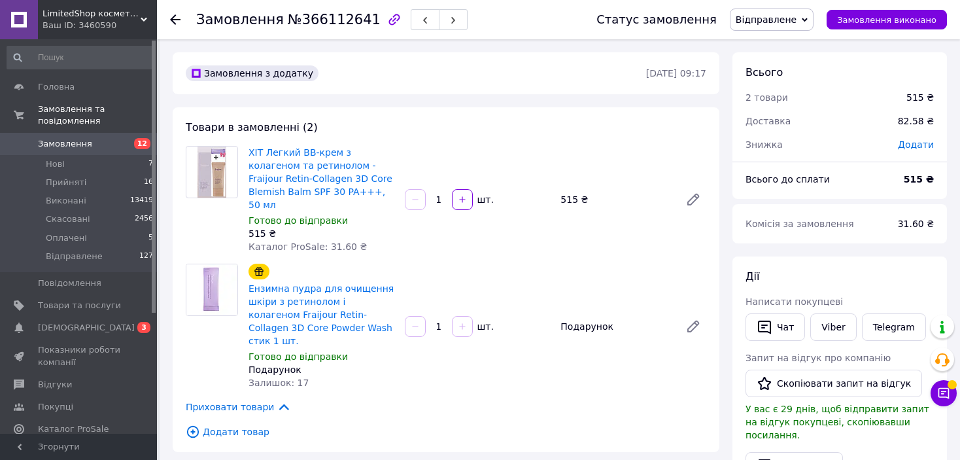
click at [180, 15] on icon at bounding box center [175, 19] width 10 height 10
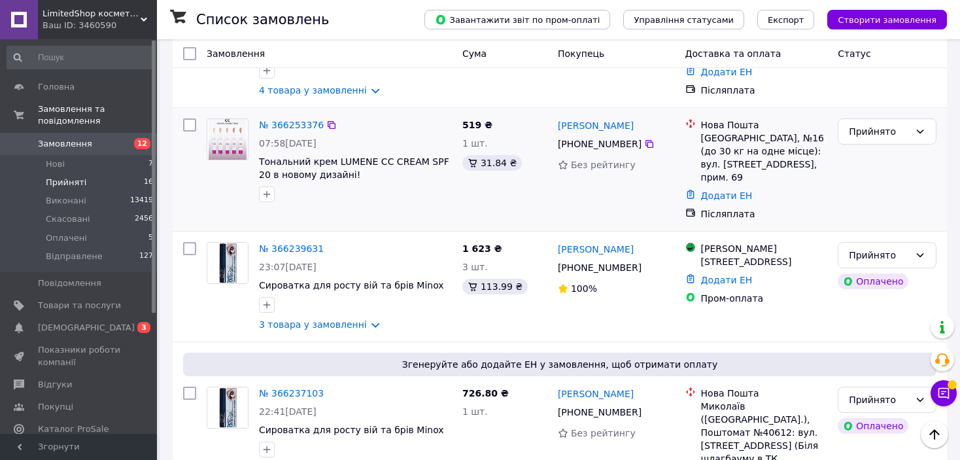
scroll to position [850, 0]
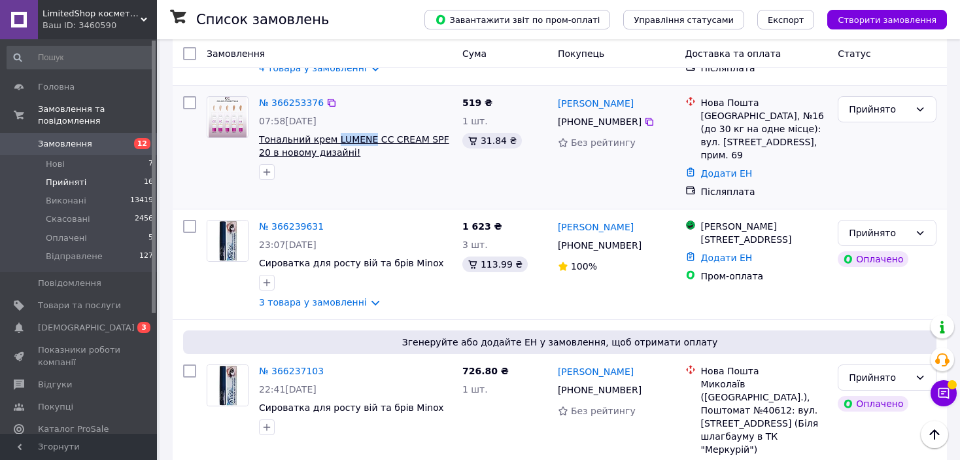
drag, startPoint x: 363, startPoint y: 95, endPoint x: 332, endPoint y: 94, distance: 31.5
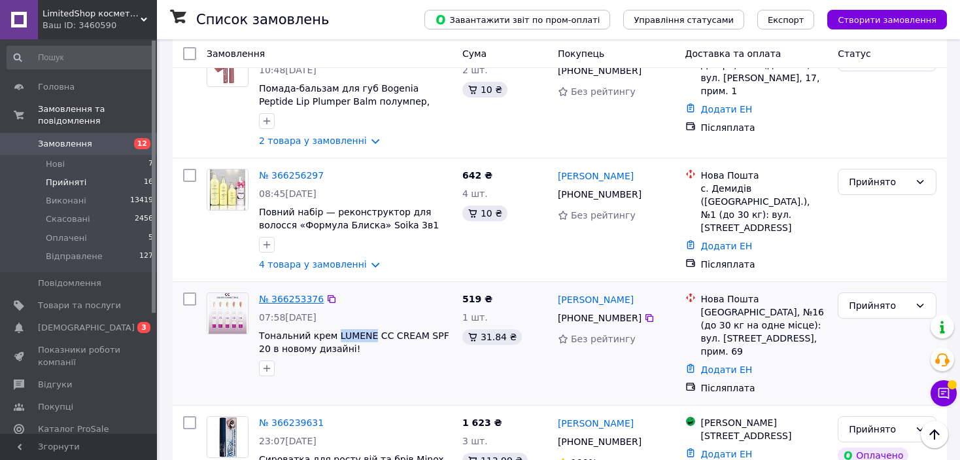
click at [282, 294] on link "№ 366253376" at bounding box center [291, 299] width 65 height 10
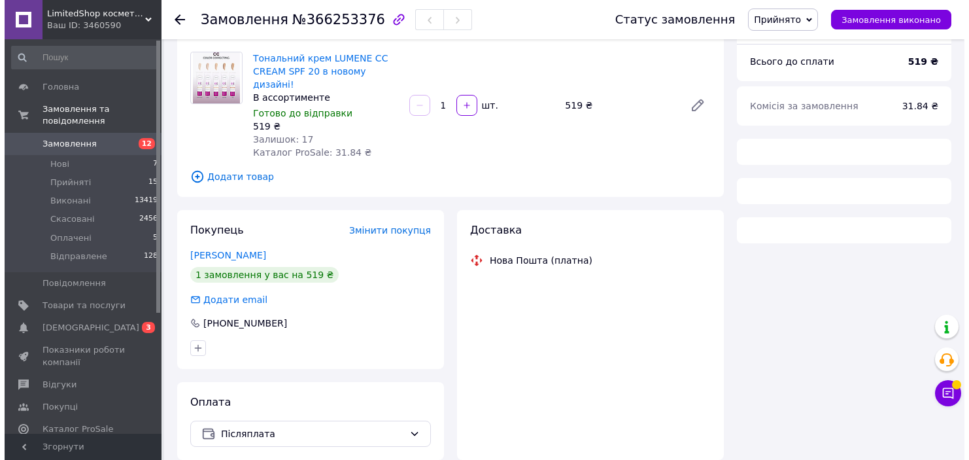
scroll to position [133, 0]
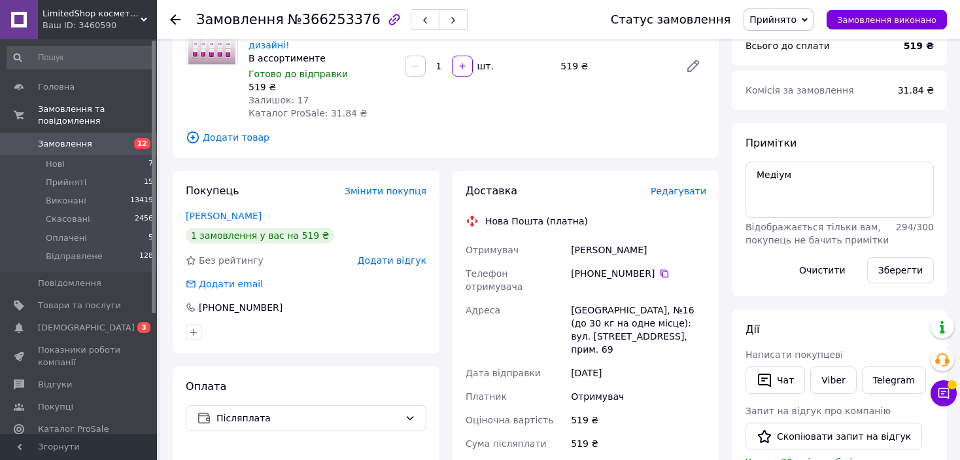
click at [684, 186] on span "Редагувати" at bounding box center [679, 191] width 56 height 10
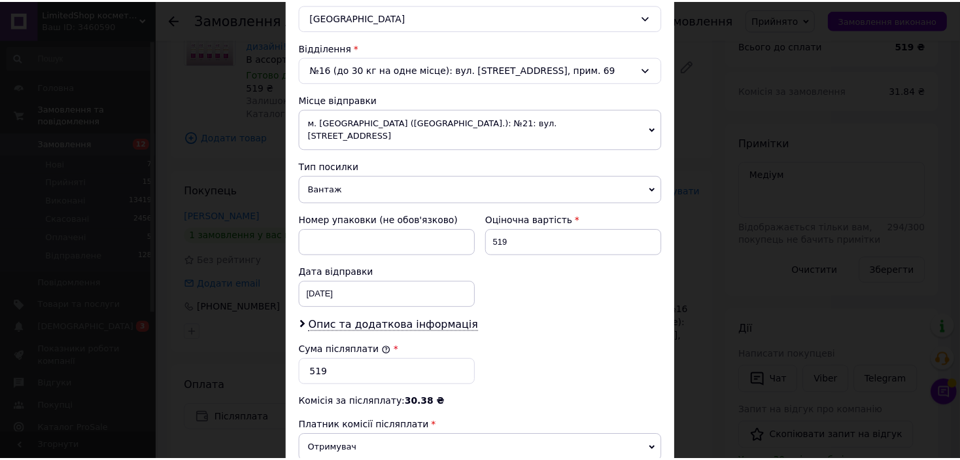
scroll to position [534, 0]
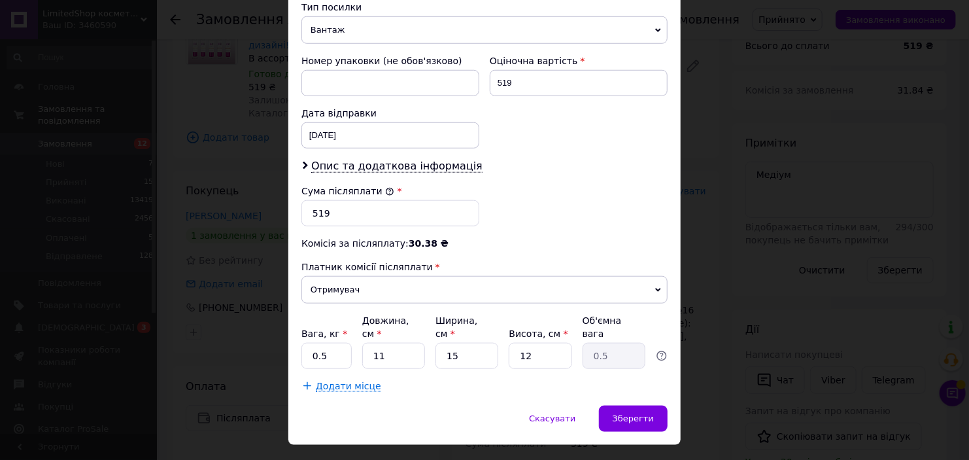
click at [755, 213] on div "× Редагування доставки Спосіб доставки Нова Пошта (платна) Платник Отримувач Ві…" at bounding box center [484, 230] width 969 height 460
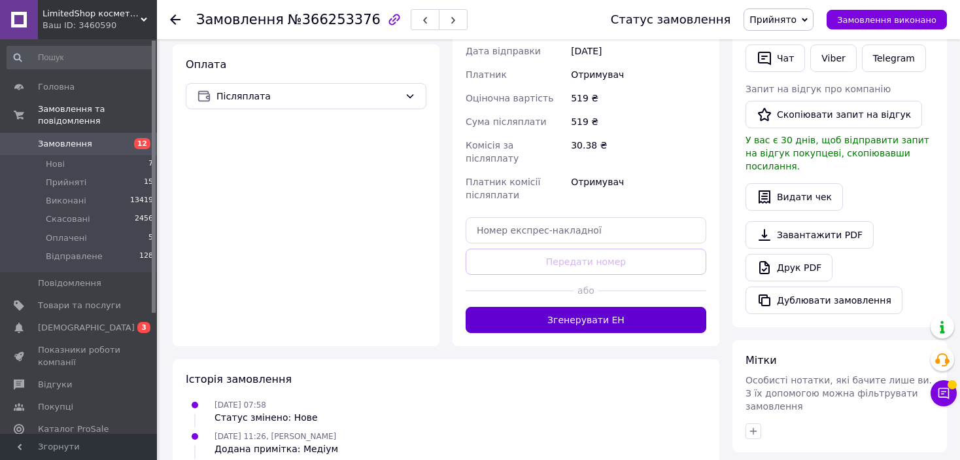
click at [643, 307] on button "Згенерувати ЕН" at bounding box center [586, 320] width 241 height 26
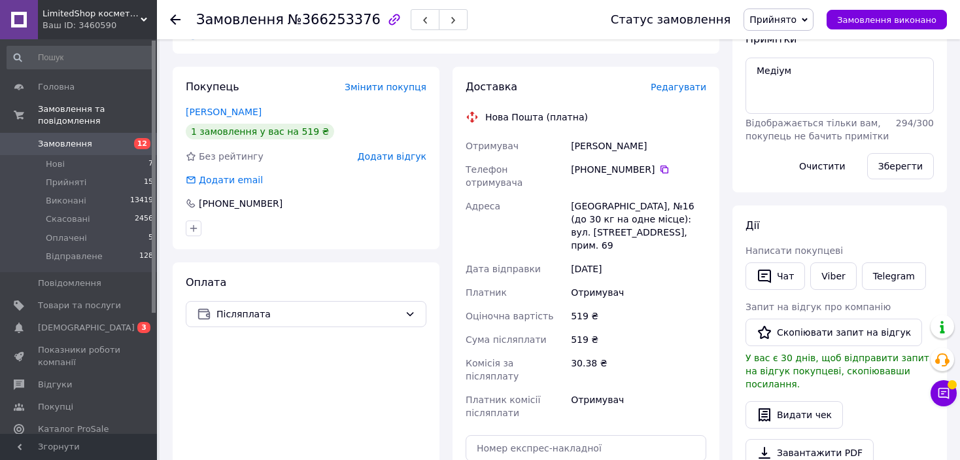
scroll to position [194, 0]
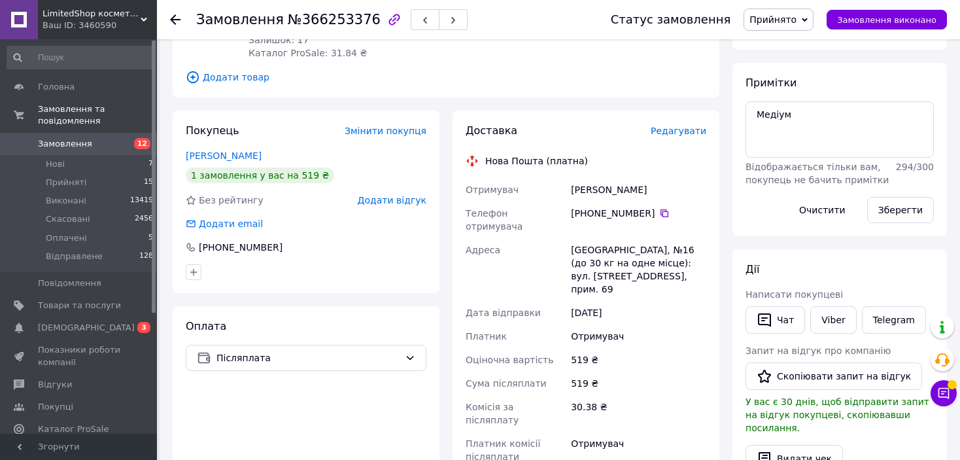
click at [795, 18] on span "Прийнято" at bounding box center [773, 19] width 47 height 10
click at [796, 102] on li "Відправлене" at bounding box center [779, 105] width 70 height 20
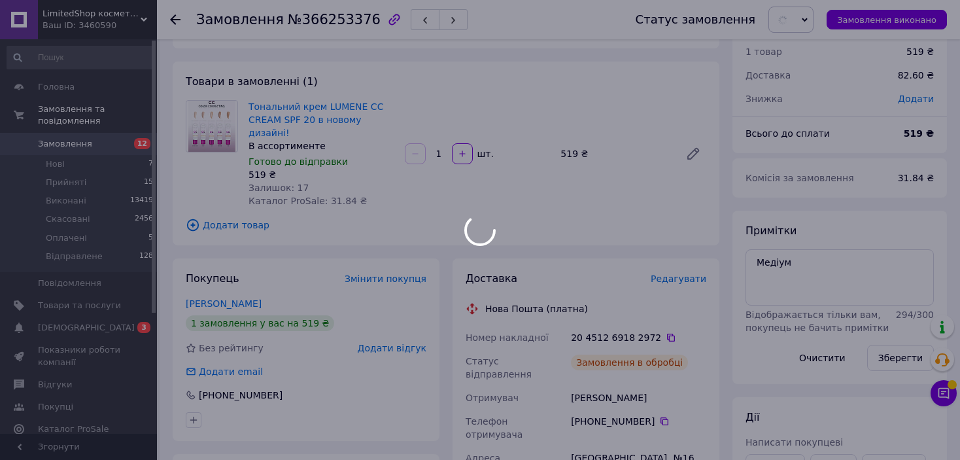
scroll to position [0, 0]
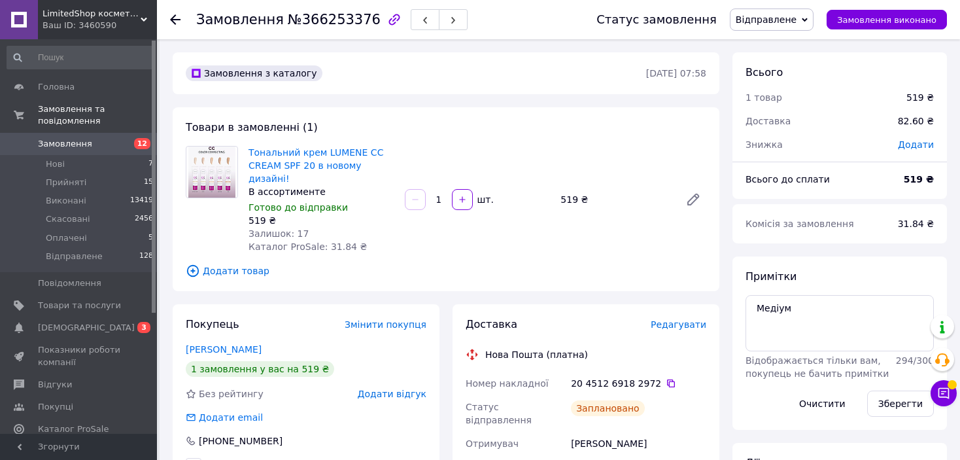
click at [177, 16] on icon at bounding box center [175, 19] width 10 height 10
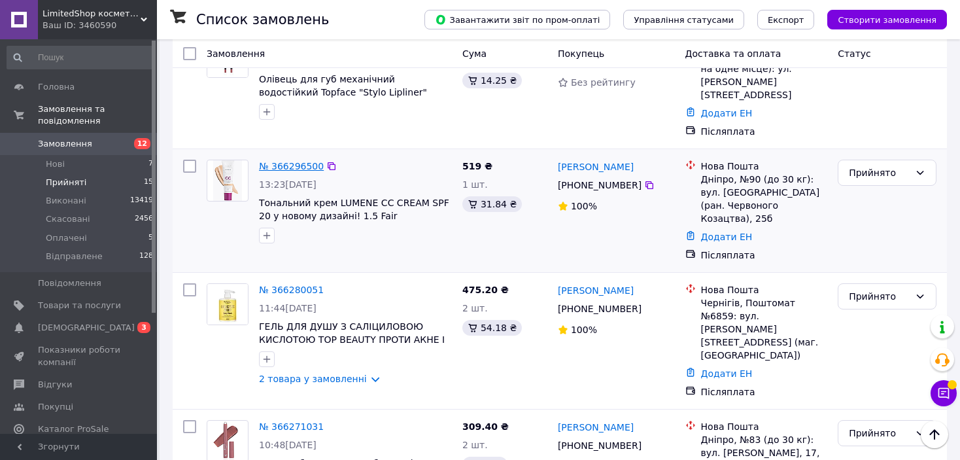
click at [303, 161] on link "№ 366296500" at bounding box center [291, 166] width 65 height 10
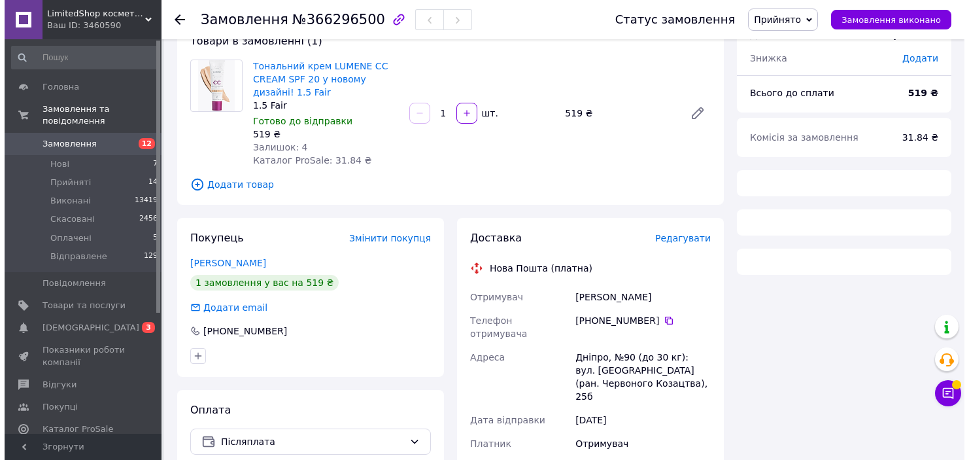
scroll to position [196, 0]
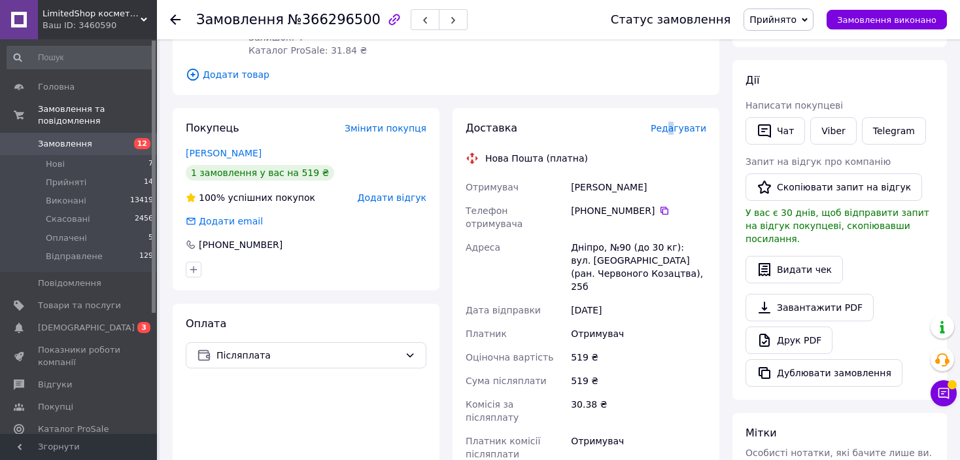
click at [678, 131] on span "Редагувати" at bounding box center [679, 128] width 56 height 10
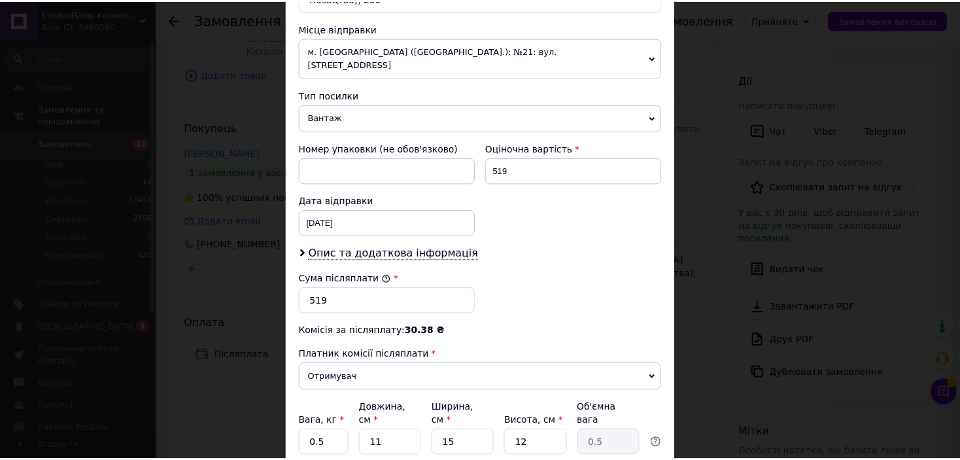
scroll to position [534, 0]
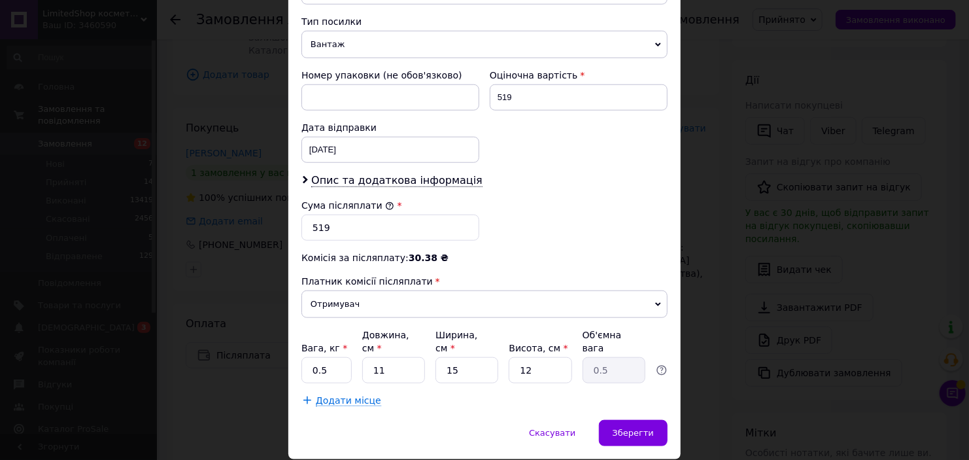
click at [748, 201] on div "× Редагування доставки Спосіб доставки Нова Пошта (платна) Платник Отримувач Ві…" at bounding box center [484, 230] width 969 height 460
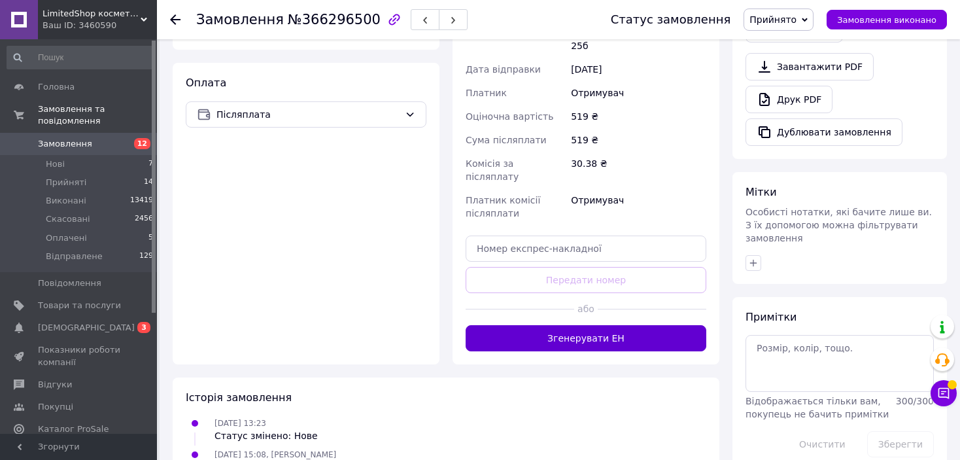
click at [636, 325] on button "Згенерувати ЕН" at bounding box center [586, 338] width 241 height 26
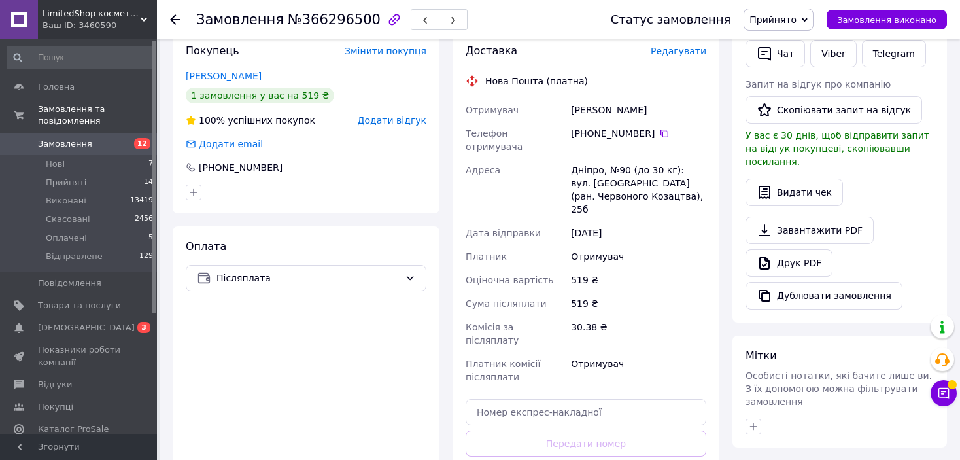
scroll to position [175, 0]
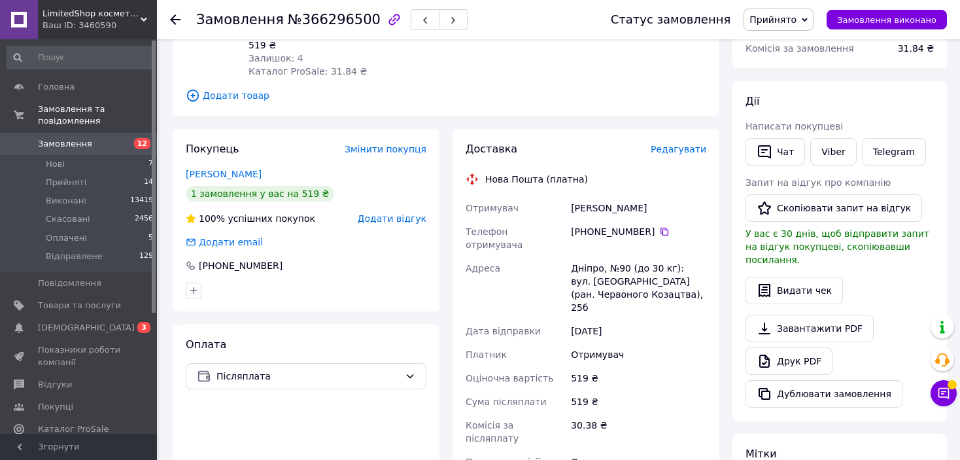
click at [797, 14] on span "Прийнято" at bounding box center [773, 19] width 47 height 10
click at [814, 95] on li "Відправлене" at bounding box center [779, 105] width 70 height 20
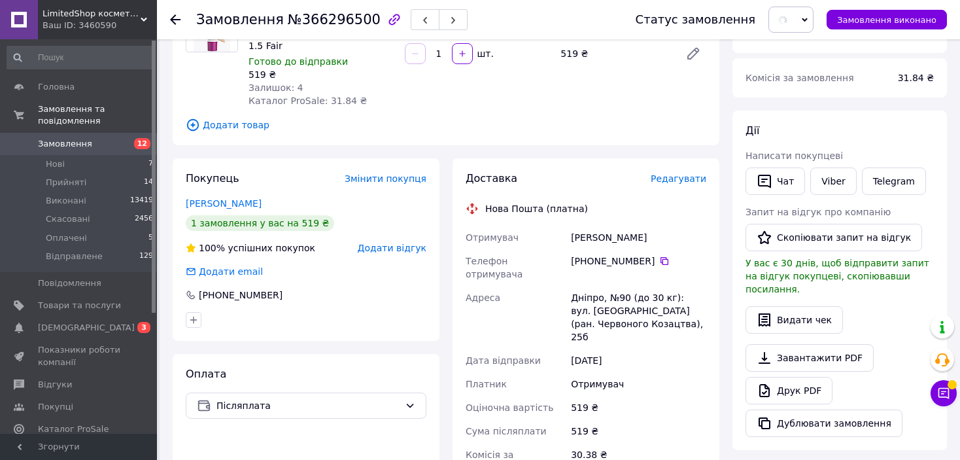
scroll to position [0, 0]
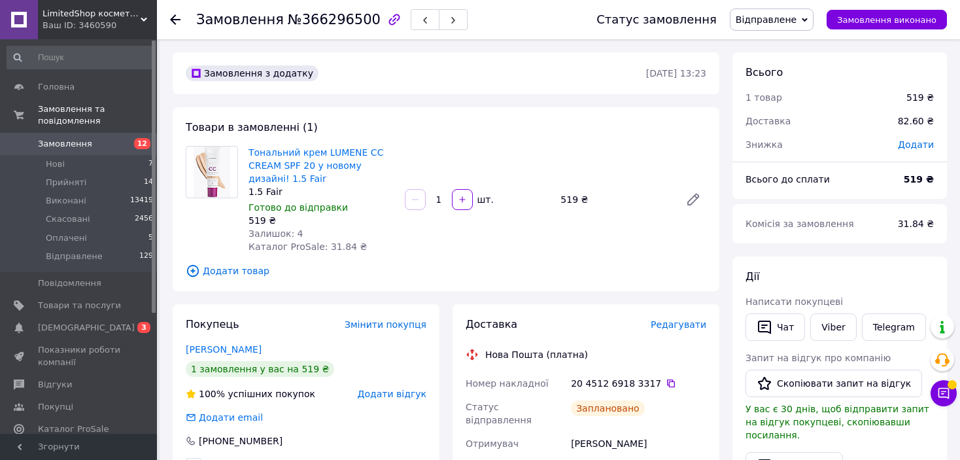
click at [173, 16] on use at bounding box center [175, 19] width 10 height 10
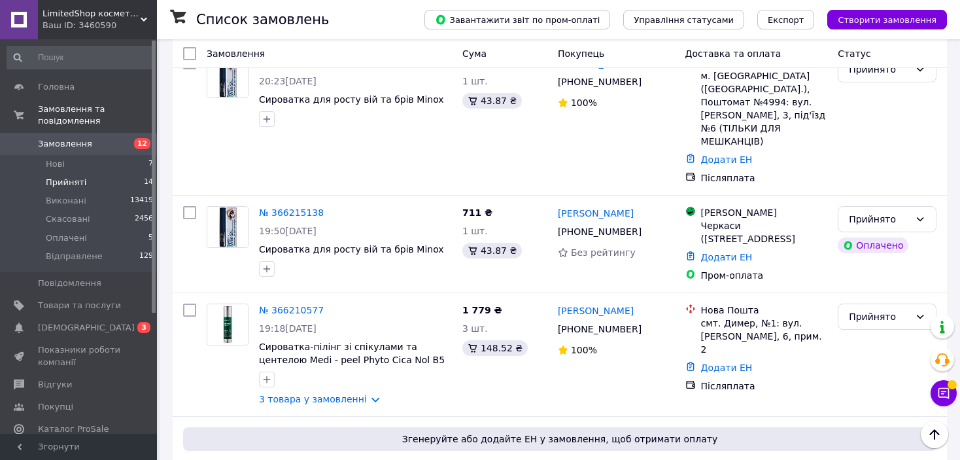
scroll to position [1504, 0]
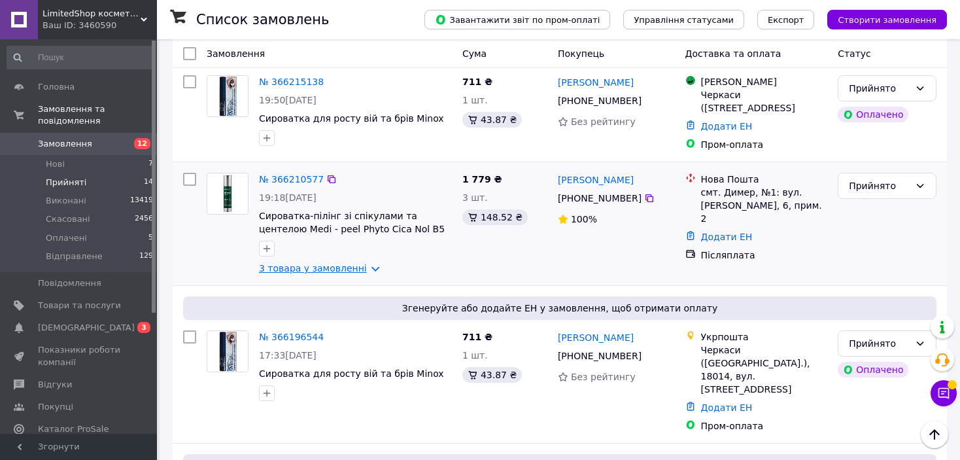
click at [353, 263] on link "3 товара у замовленні" at bounding box center [313, 268] width 108 height 10
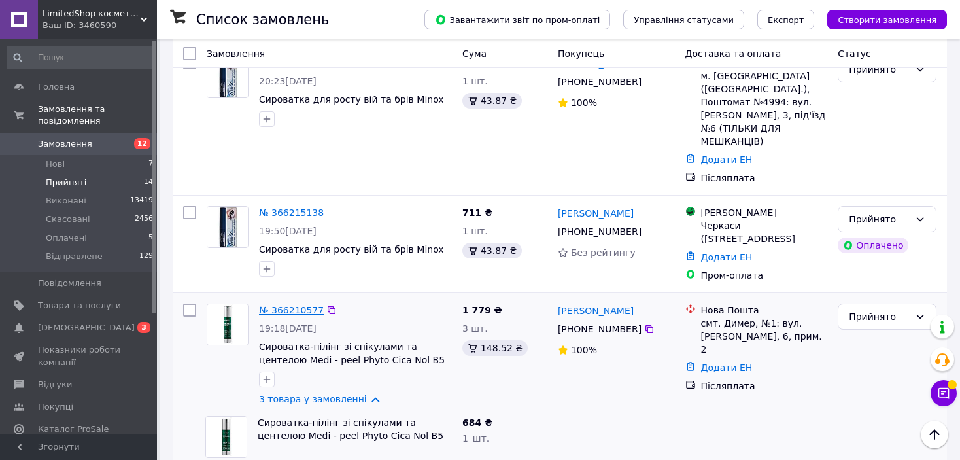
click at [294, 305] on link "№ 366210577" at bounding box center [291, 310] width 65 height 10
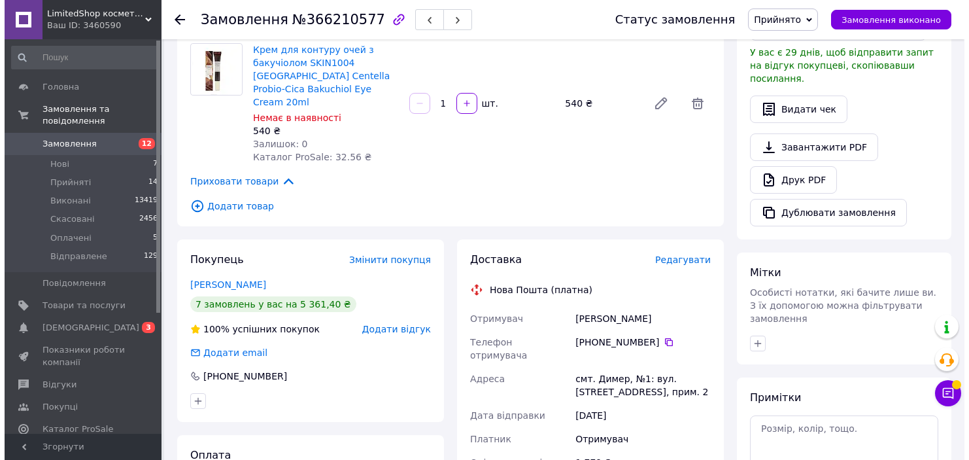
scroll to position [413, 0]
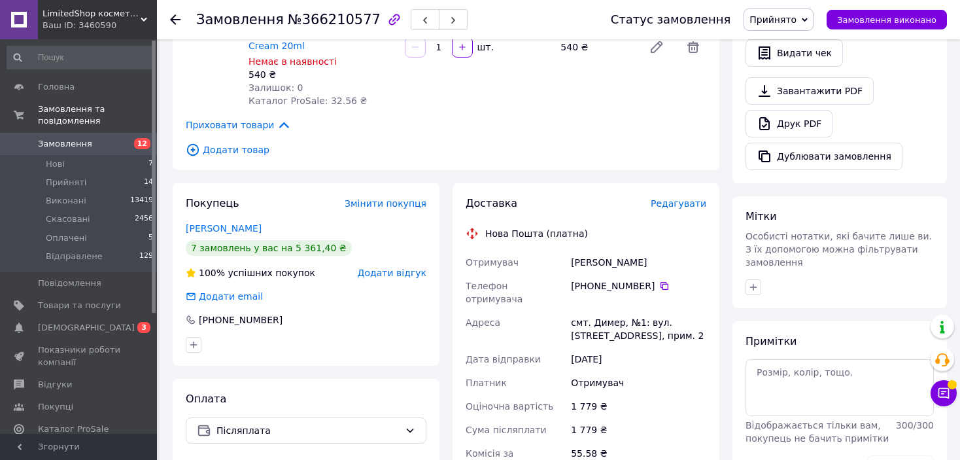
click at [693, 196] on div "Доставка Редагувати Нова Пошта (платна) Отримувач [PERSON_NAME] Телефон отримув…" at bounding box center [586, 418] width 241 height 445
click at [693, 198] on span "Редагувати" at bounding box center [679, 203] width 56 height 10
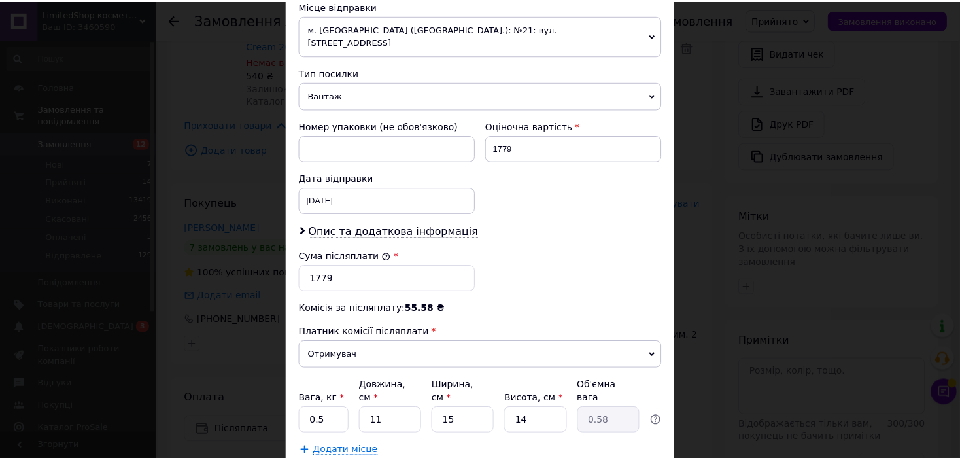
scroll to position [534, 0]
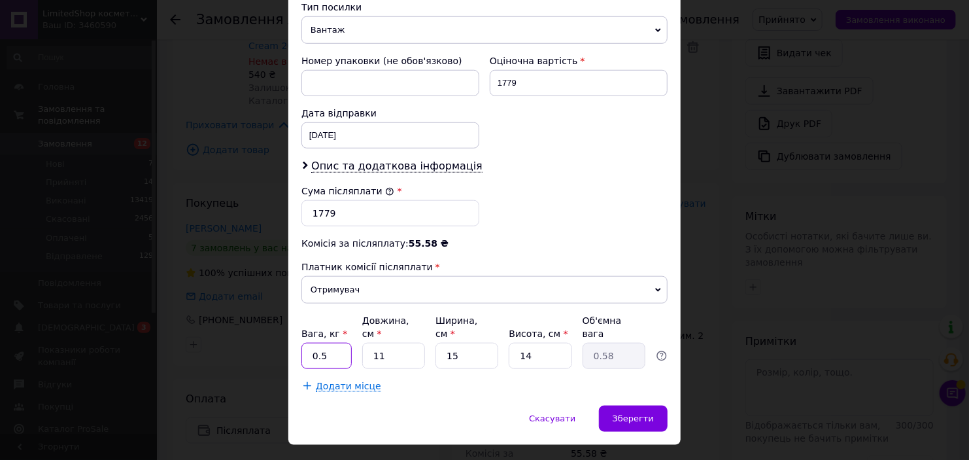
drag, startPoint x: 326, startPoint y: 324, endPoint x: 297, endPoint y: 320, distance: 29.7
type input "1"
click at [436, 343] on input "Ширина, см *" at bounding box center [467, 356] width 63 height 26
type input "2"
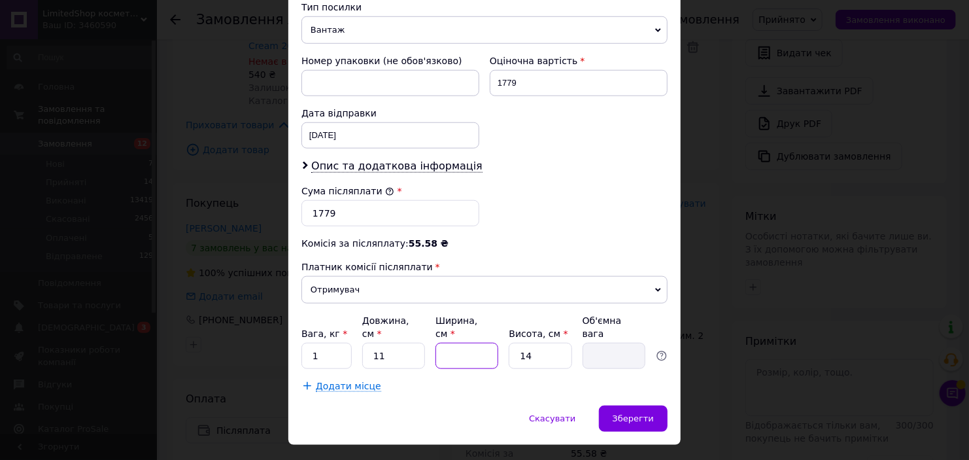
type input "0.1"
type input "29"
type input "1.12"
type input "2"
type input "0.1"
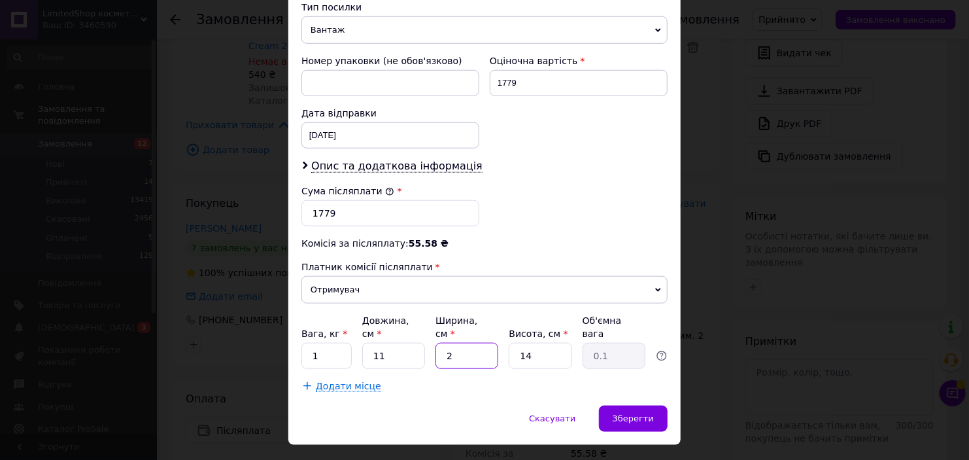
type input "25"
type input "0.96"
type input "25"
click at [626, 406] on div "Зберегти" at bounding box center [633, 419] width 69 height 26
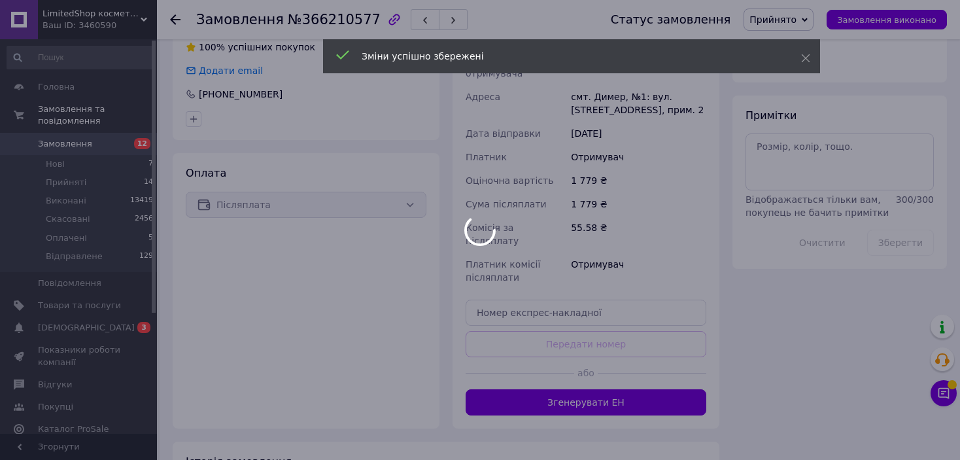
scroll to position [690, 0]
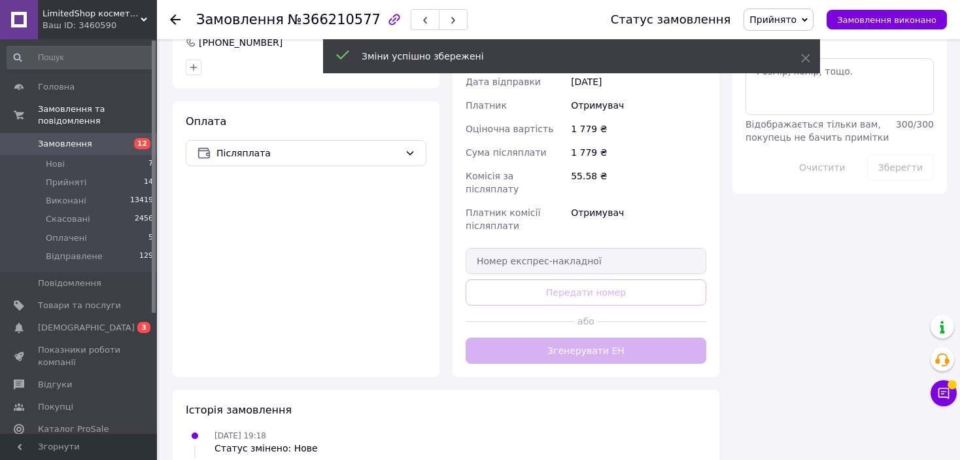
click at [585, 304] on div "Доставка Редагувати Нова Пошта (платна) Отримувач [PERSON_NAME] Телефон отримув…" at bounding box center [586, 141] width 241 height 445
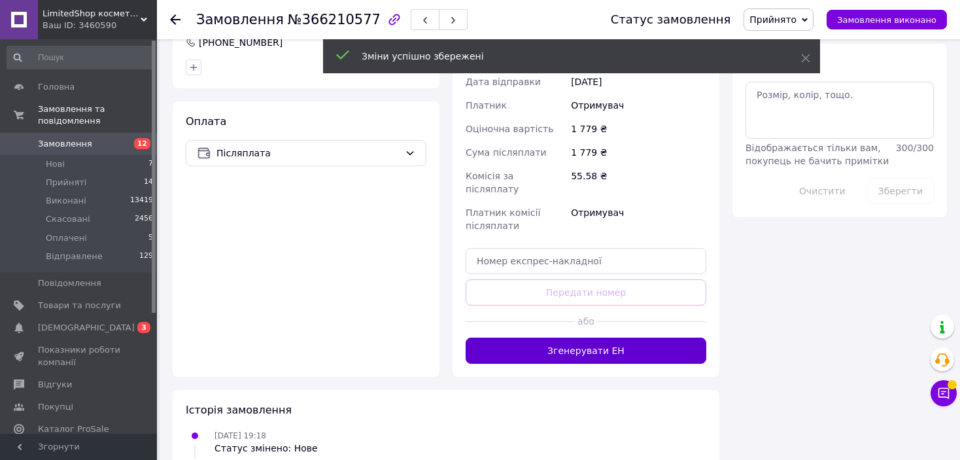
click at [593, 338] on button "Згенерувати ЕН" at bounding box center [586, 351] width 241 height 26
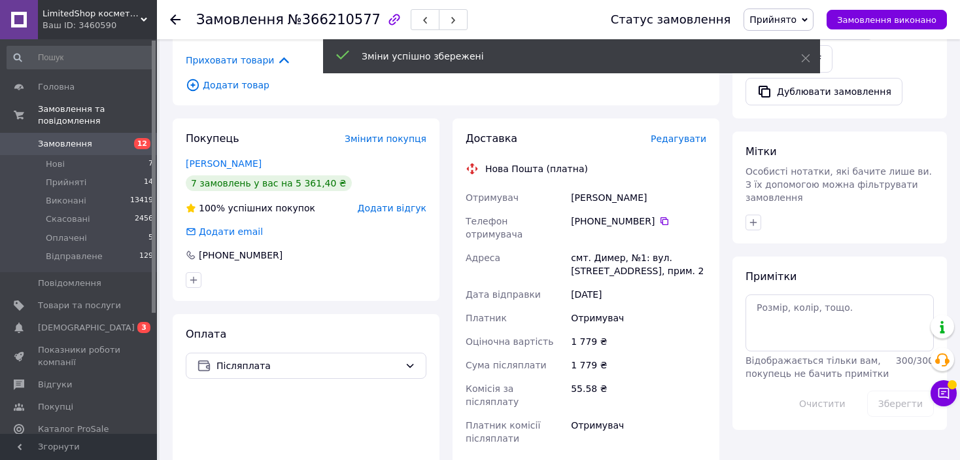
scroll to position [428, 0]
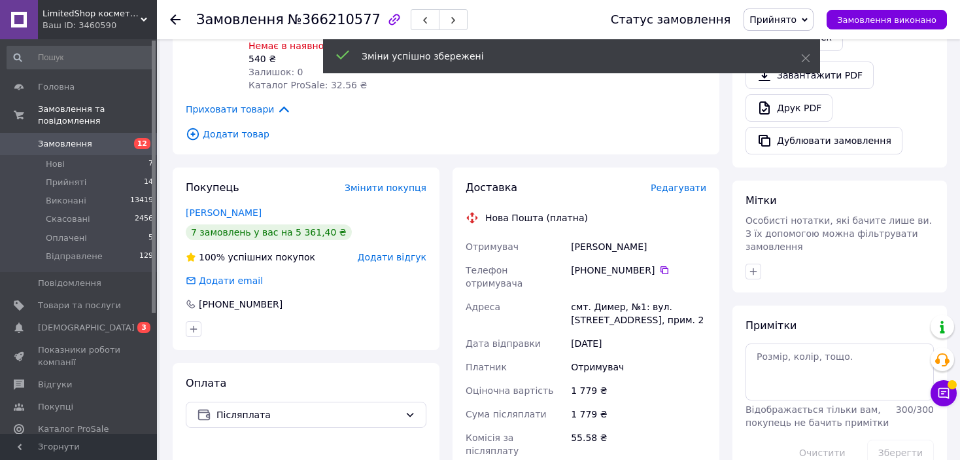
click at [791, 12] on span "Прийнято" at bounding box center [779, 20] width 70 height 22
click at [800, 108] on li "Відправлене" at bounding box center [779, 105] width 70 height 20
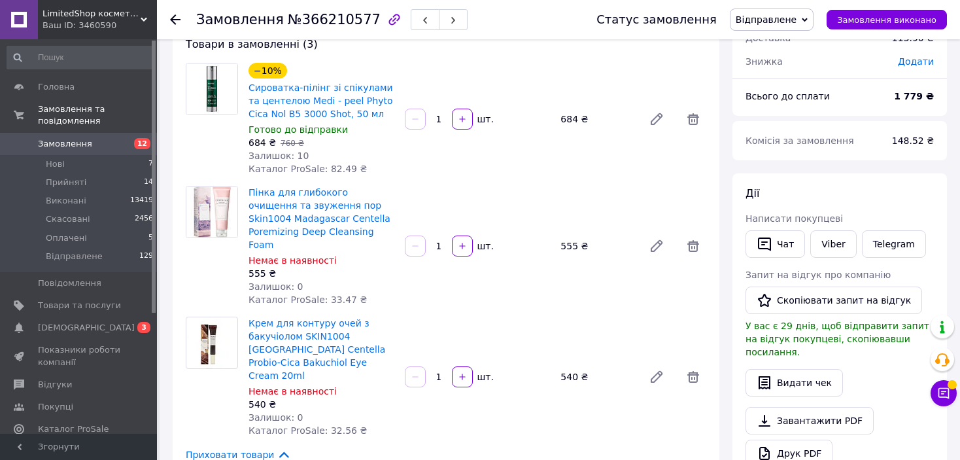
scroll to position [36, 0]
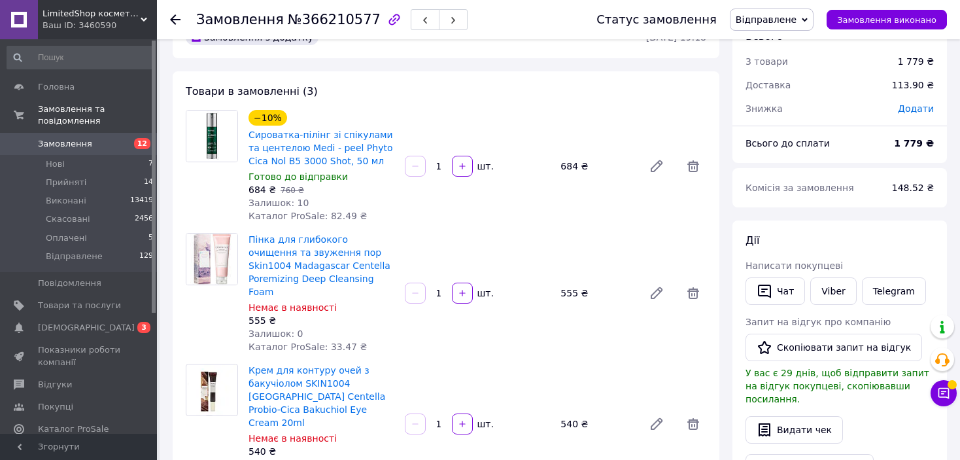
click at [172, 16] on icon at bounding box center [175, 19] width 10 height 10
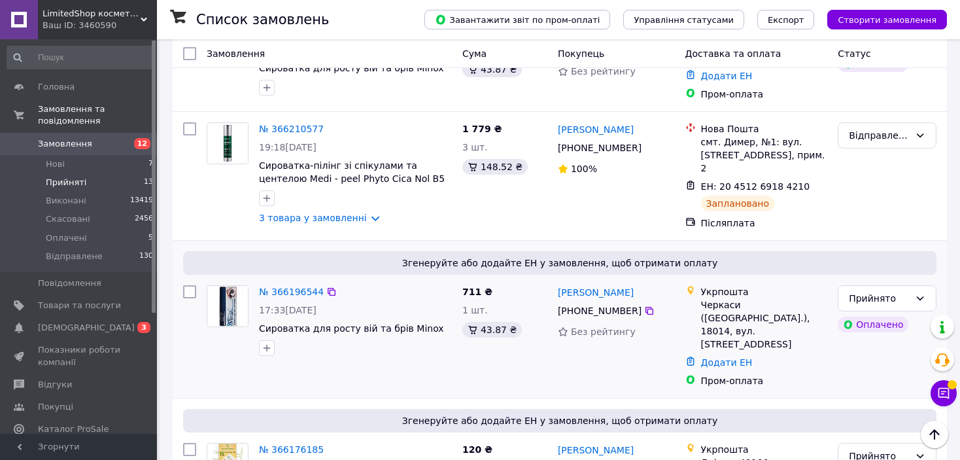
scroll to position [1478, 0]
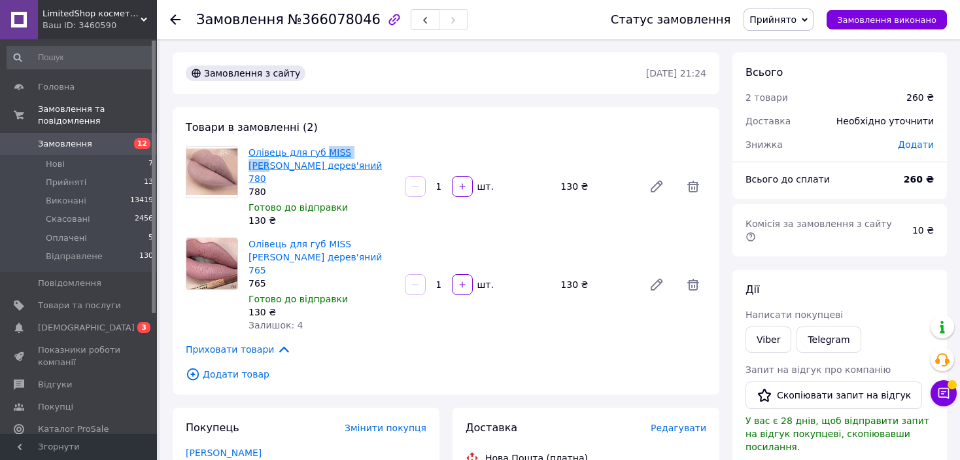
drag, startPoint x: 362, startPoint y: 154, endPoint x: 320, endPoint y: 152, distance: 41.9
click at [320, 152] on span "Олівець для губ MISS [PERSON_NAME] дерев'яний 780" at bounding box center [322, 165] width 146 height 39
copy link "MISS [PERSON_NAME]"
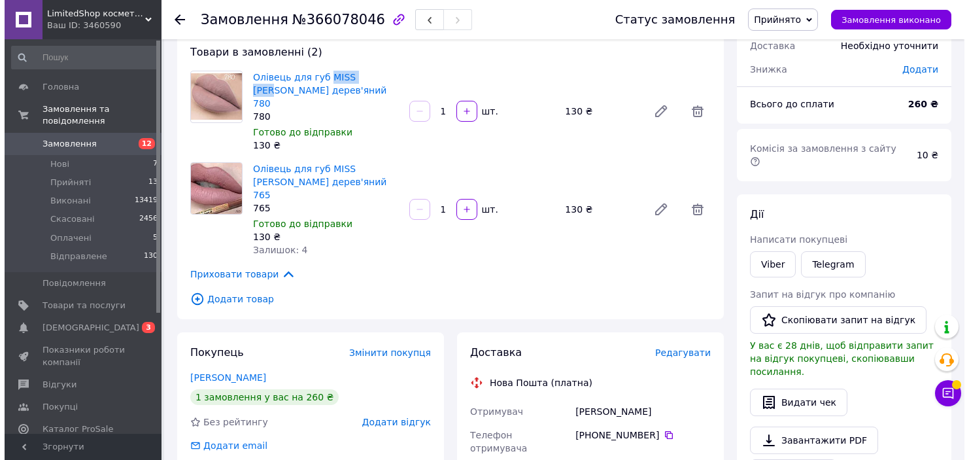
scroll to position [131, 0]
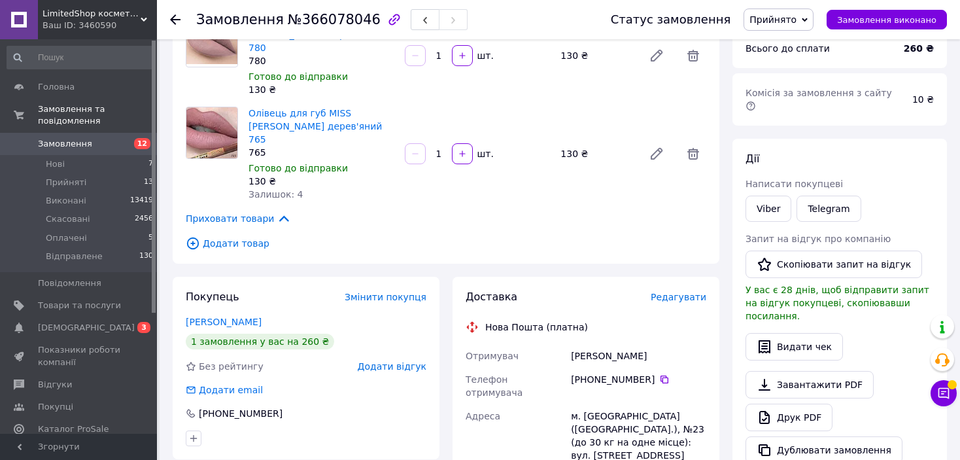
click at [685, 292] on span "Редагувати" at bounding box center [679, 297] width 56 height 10
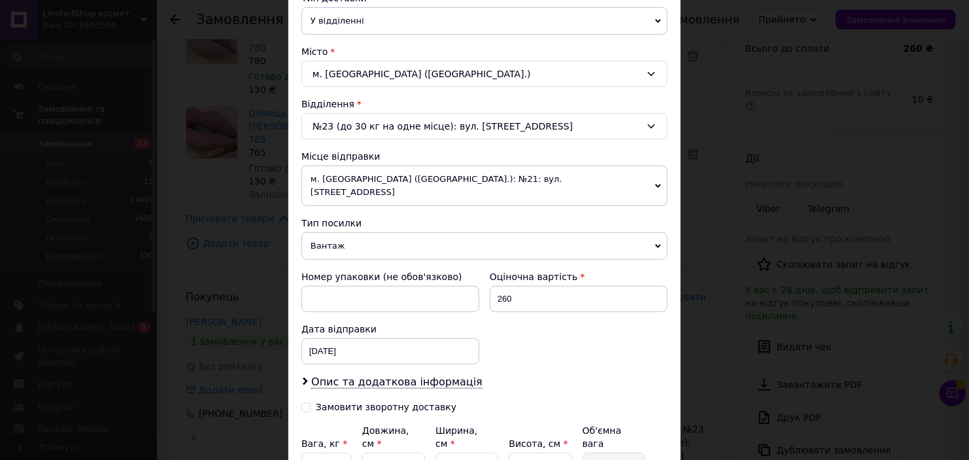
scroll to position [392, 0]
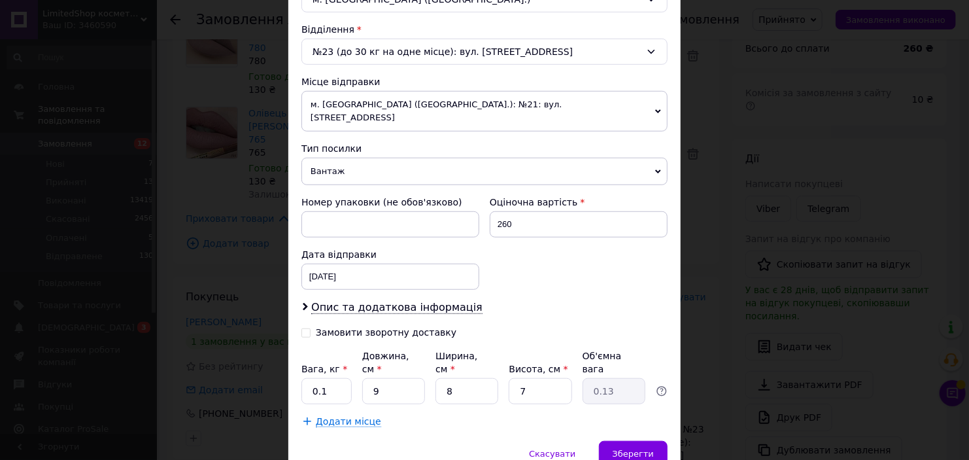
click at [389, 158] on span "Вантаж" at bounding box center [485, 171] width 366 height 27
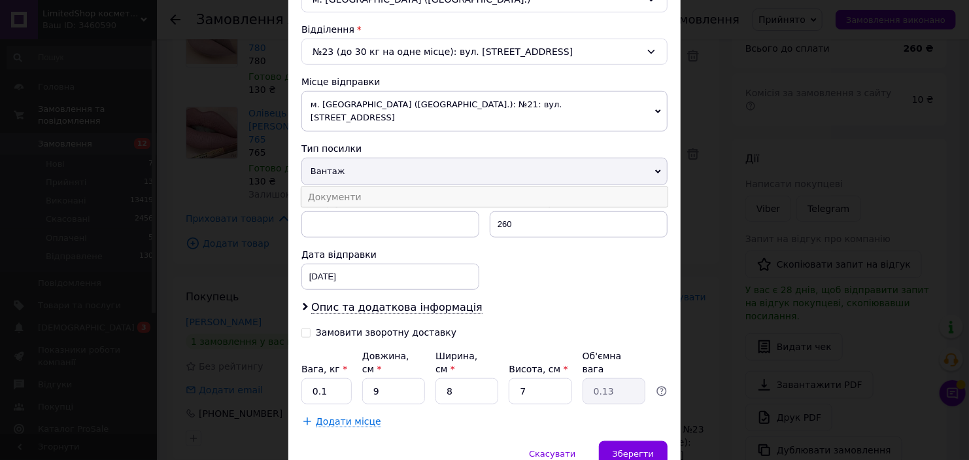
click at [368, 187] on li "Документи" at bounding box center [485, 197] width 366 height 20
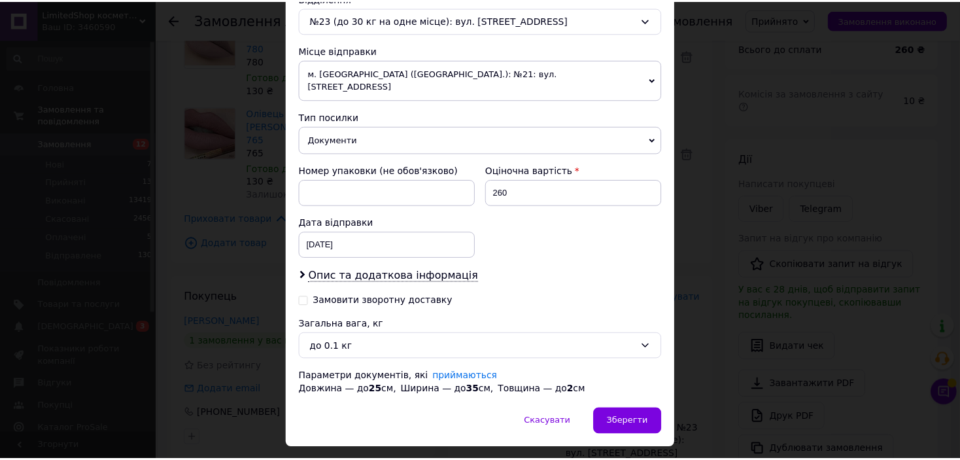
scroll to position [442, 0]
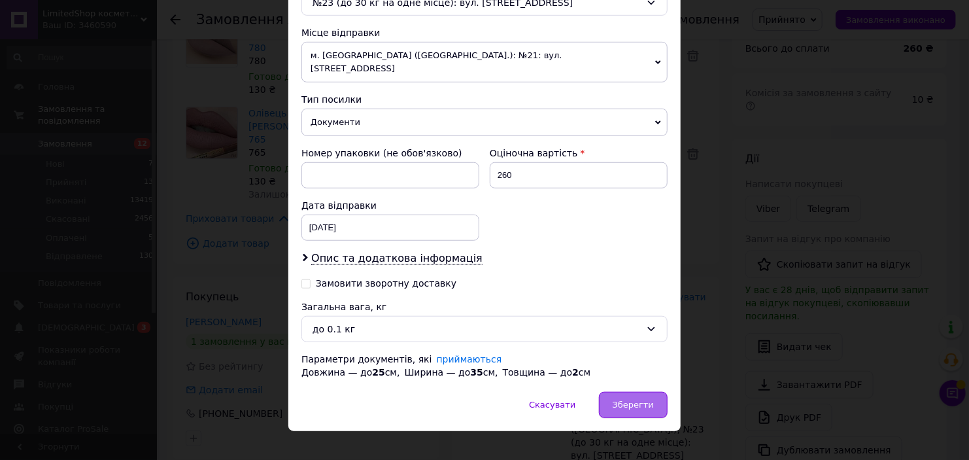
click at [627, 400] on div "Зберегти" at bounding box center [633, 405] width 69 height 26
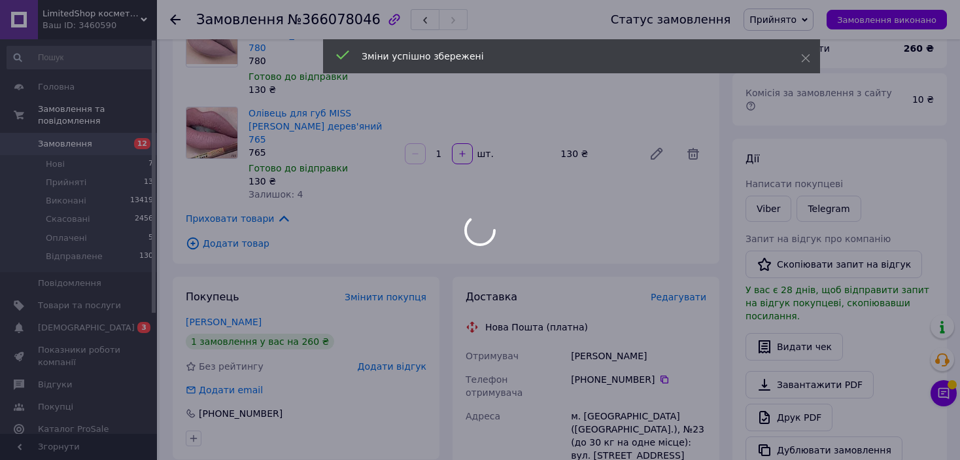
scroll to position [392, 0]
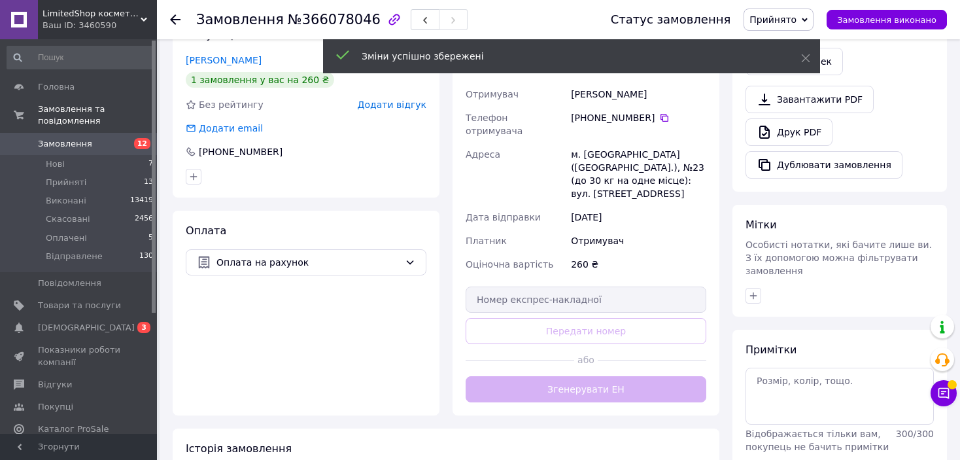
click at [598, 340] on div "Доставка Редагувати Нова Пошта (платна) Отримувач [PERSON_NAME] Телефон отримув…" at bounding box center [586, 215] width 241 height 374
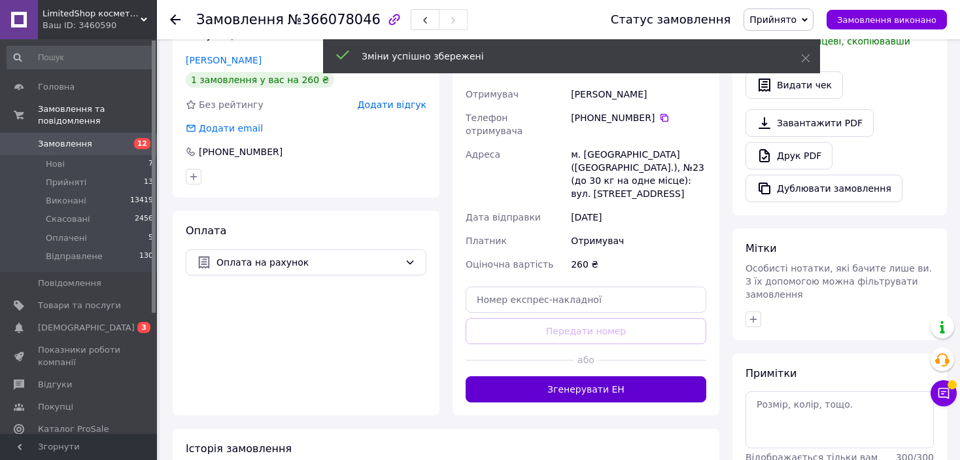
click at [598, 376] on button "Згенерувати ЕН" at bounding box center [586, 389] width 241 height 26
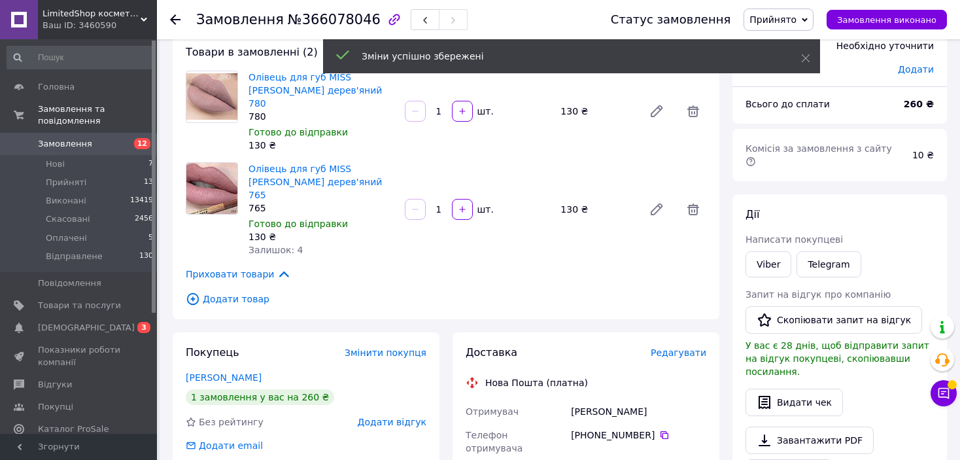
scroll to position [65, 0]
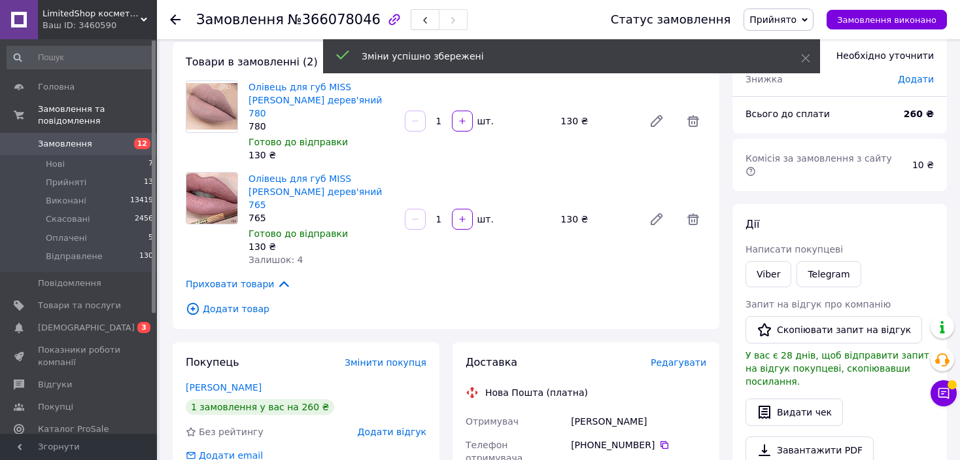
click at [783, 20] on span "Прийнято" at bounding box center [773, 19] width 47 height 10
click at [782, 103] on li "Відправлене" at bounding box center [779, 105] width 70 height 20
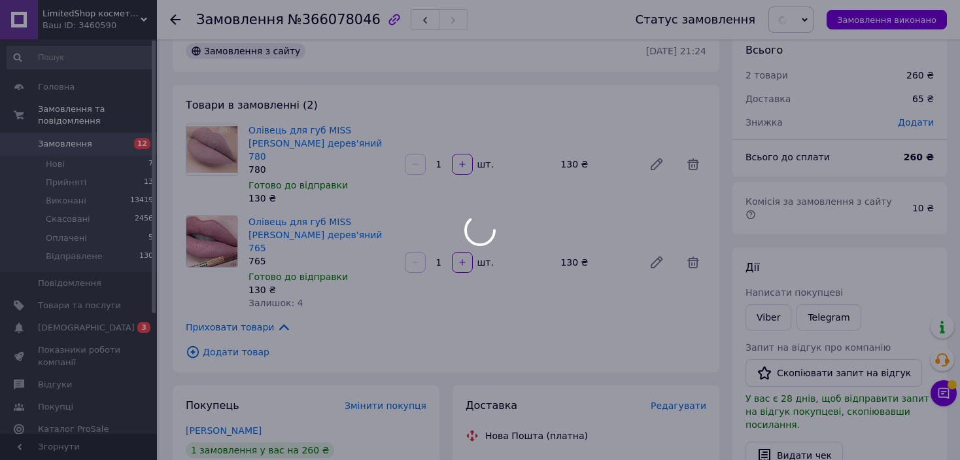
scroll to position [0, 0]
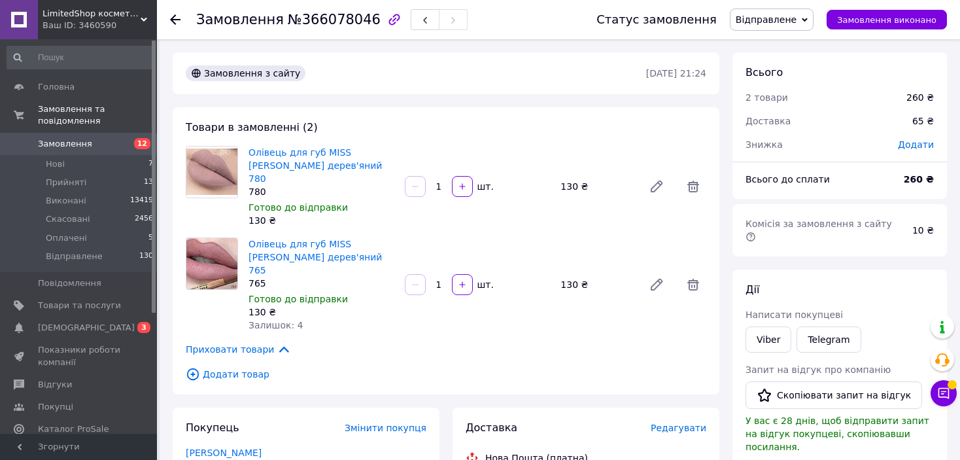
click at [173, 20] on use at bounding box center [175, 19] width 10 height 10
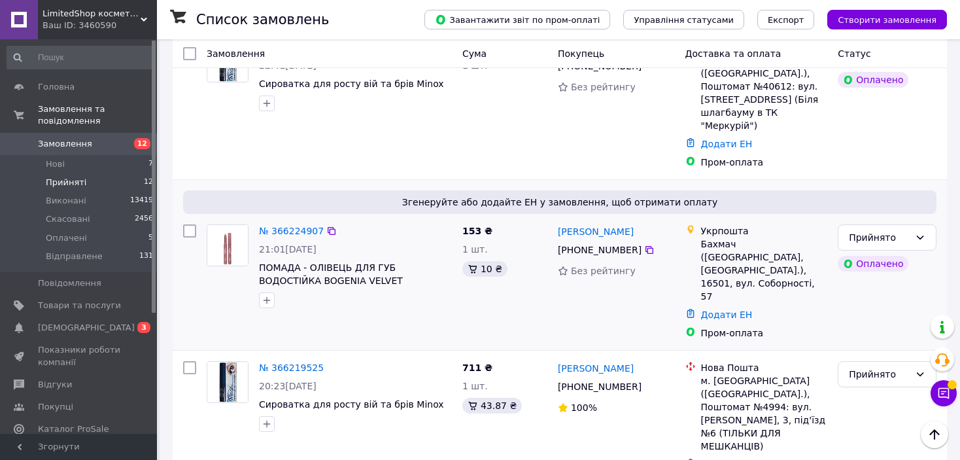
scroll to position [926, 0]
click at [282, 226] on link "№ 366224907" at bounding box center [291, 231] width 65 height 10
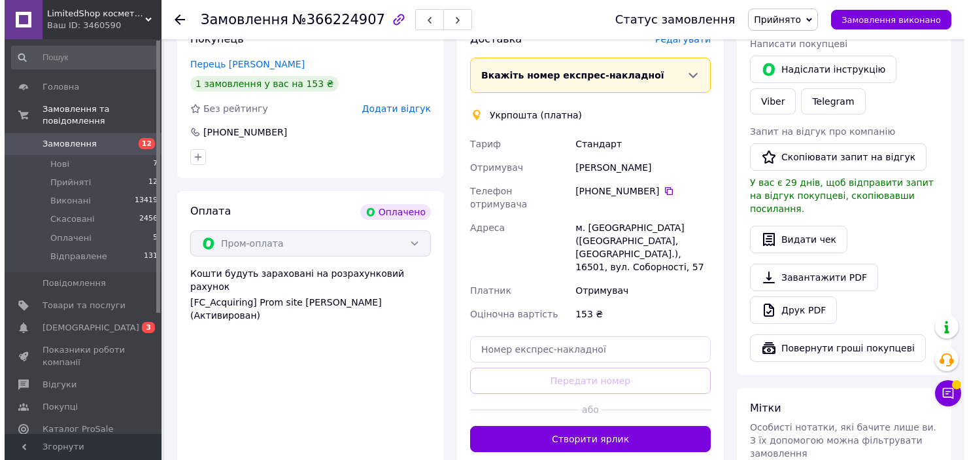
scroll to position [233, 0]
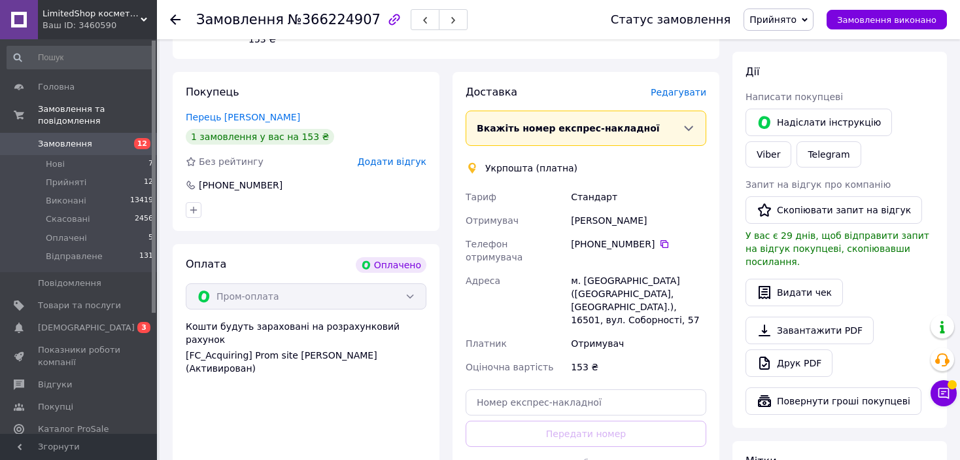
click at [682, 90] on span "Редагувати" at bounding box center [679, 92] width 56 height 10
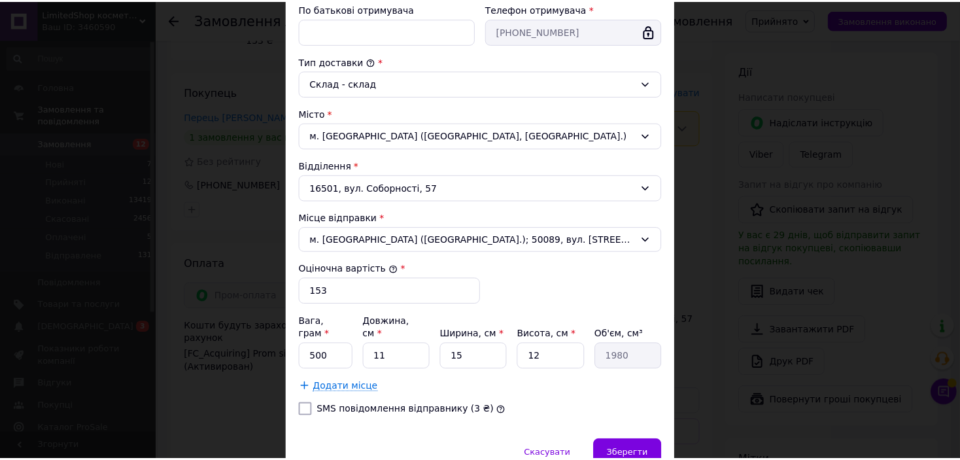
scroll to position [355, 0]
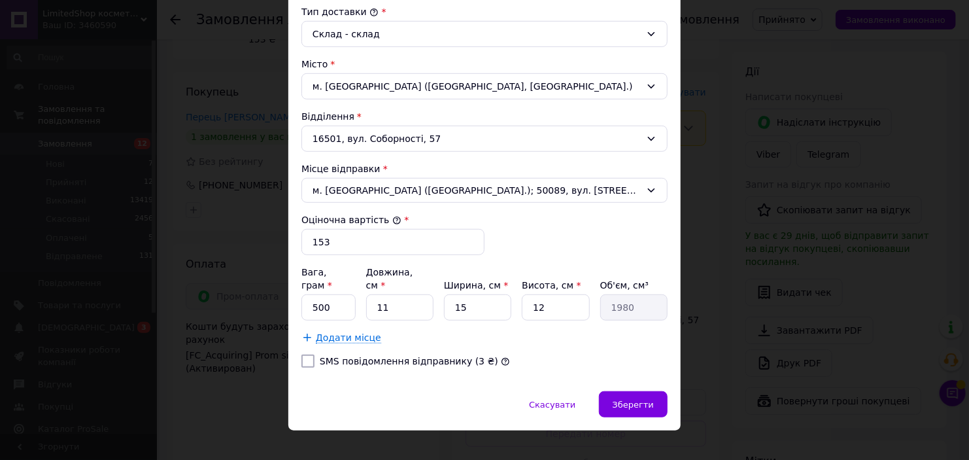
click at [763, 221] on div "× Редагування доставки Спосіб доставки Укрпошта (платна) Тариф * [PERSON_NAME] …" at bounding box center [484, 230] width 969 height 460
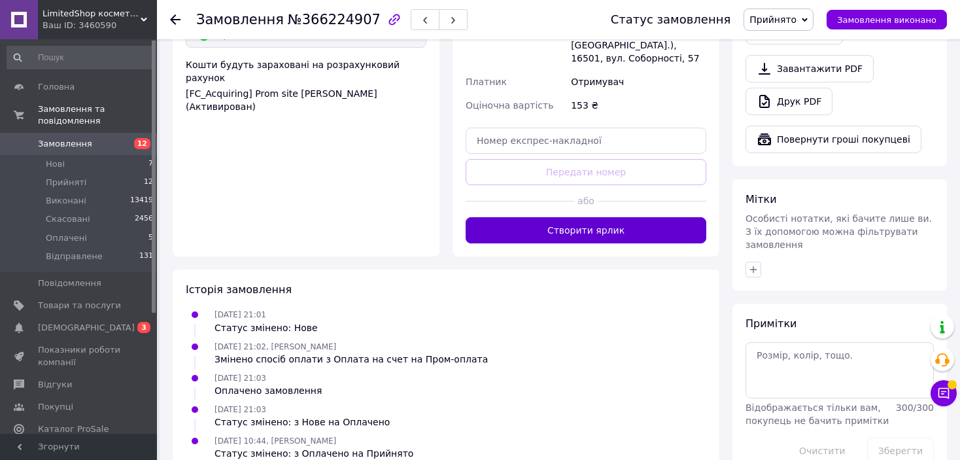
click at [634, 217] on button "Створити ярлик" at bounding box center [586, 230] width 241 height 26
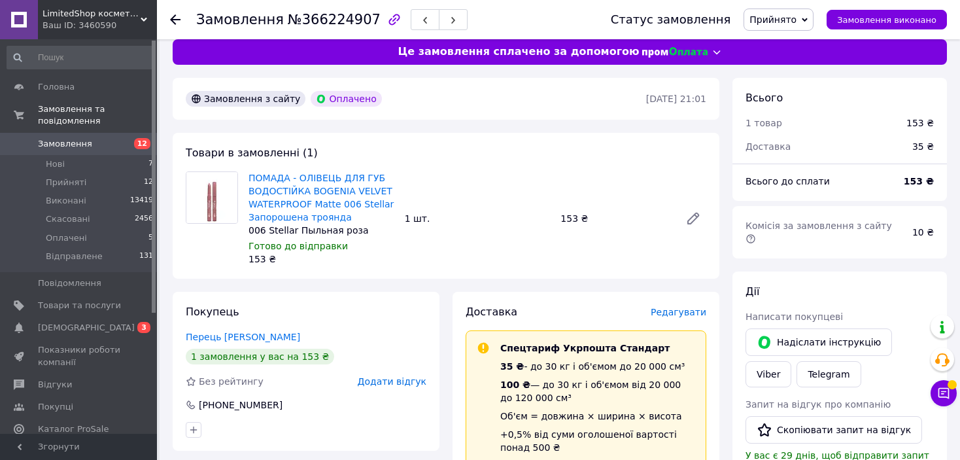
scroll to position [0, 0]
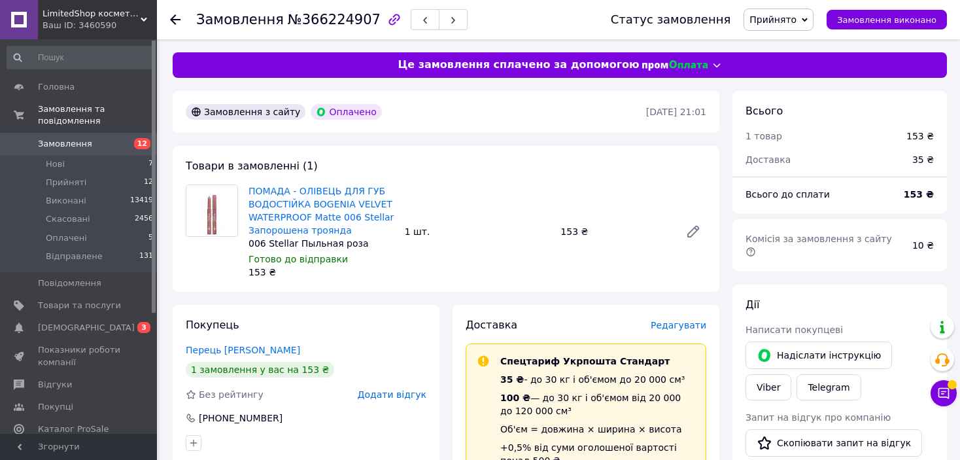
click at [784, 16] on span "Прийнято" at bounding box center [773, 19] width 47 height 10
click at [786, 104] on li "Відправлене" at bounding box center [779, 105] width 70 height 20
click at [174, 21] on use at bounding box center [175, 19] width 10 height 10
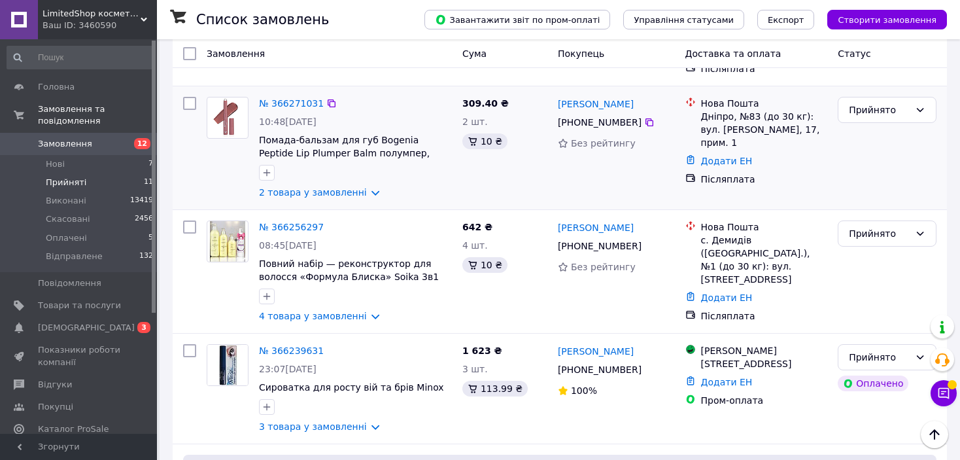
scroll to position [458, 0]
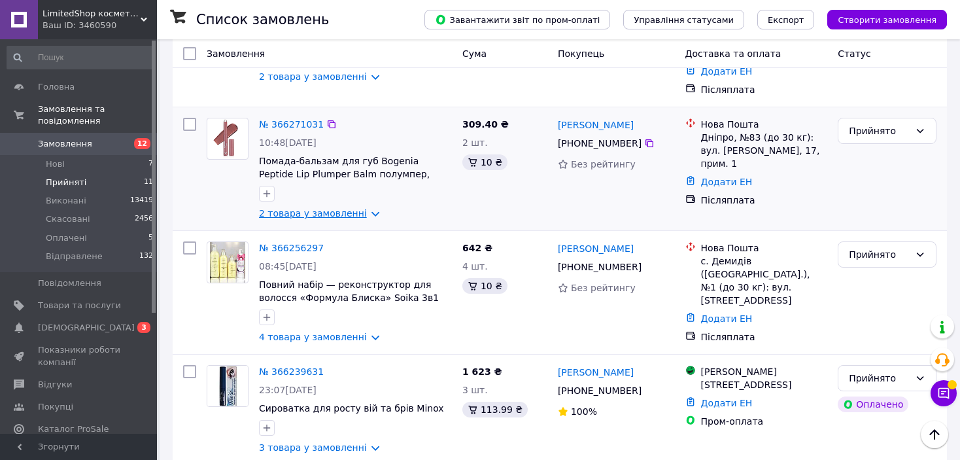
click at [360, 208] on link "2 товара у замовленні" at bounding box center [313, 213] width 108 height 10
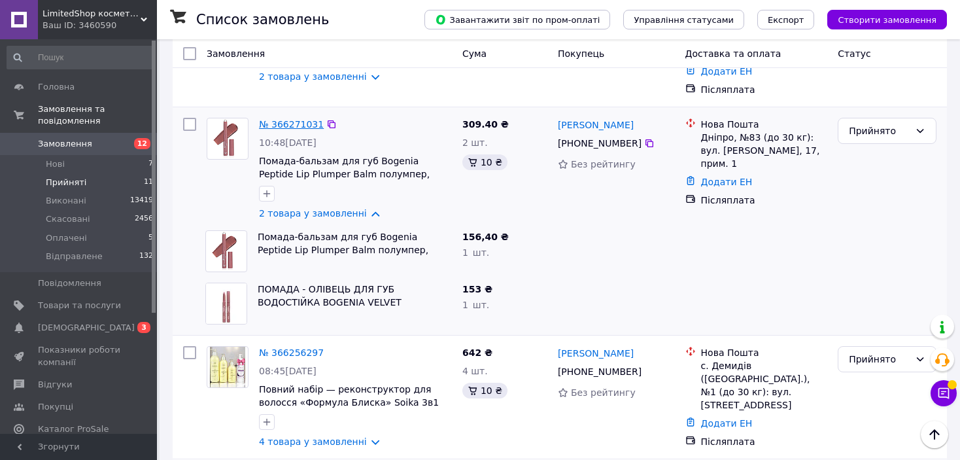
click at [279, 119] on link "№ 366271031" at bounding box center [291, 124] width 65 height 10
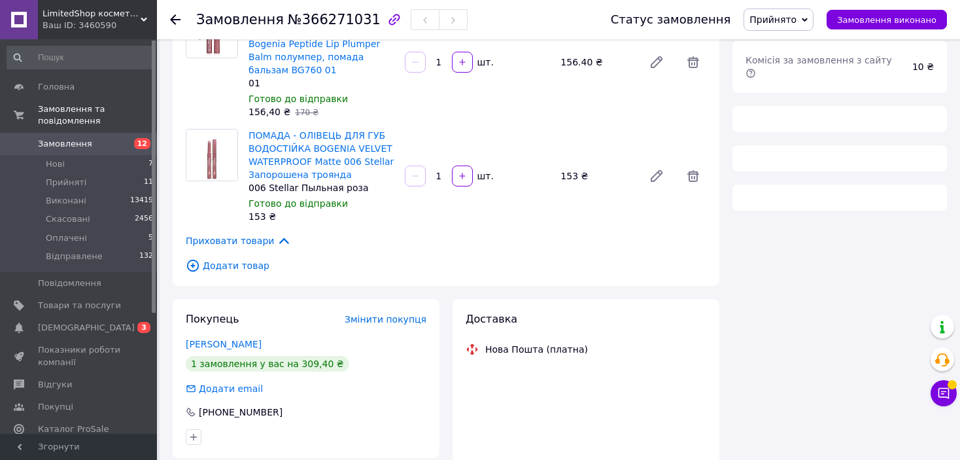
scroll to position [46, 0]
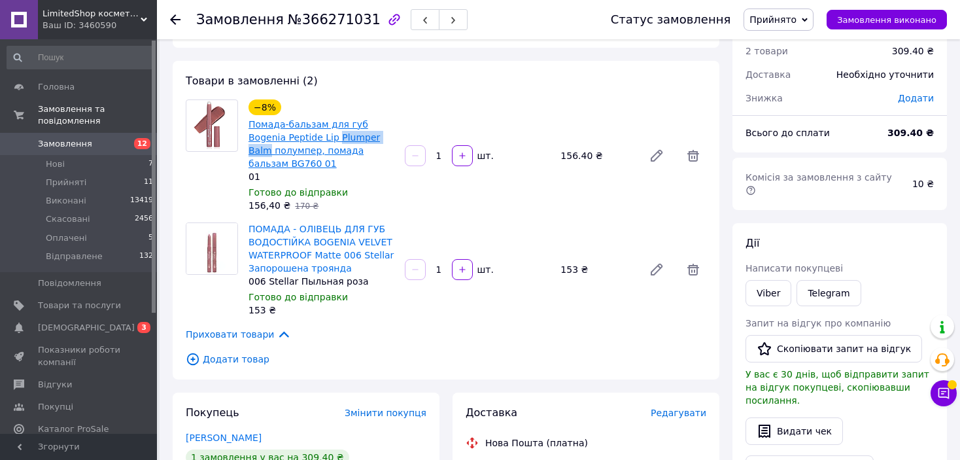
drag, startPoint x: 300, startPoint y: 137, endPoint x: 351, endPoint y: 139, distance: 50.4
copy link "Plumper Balm"
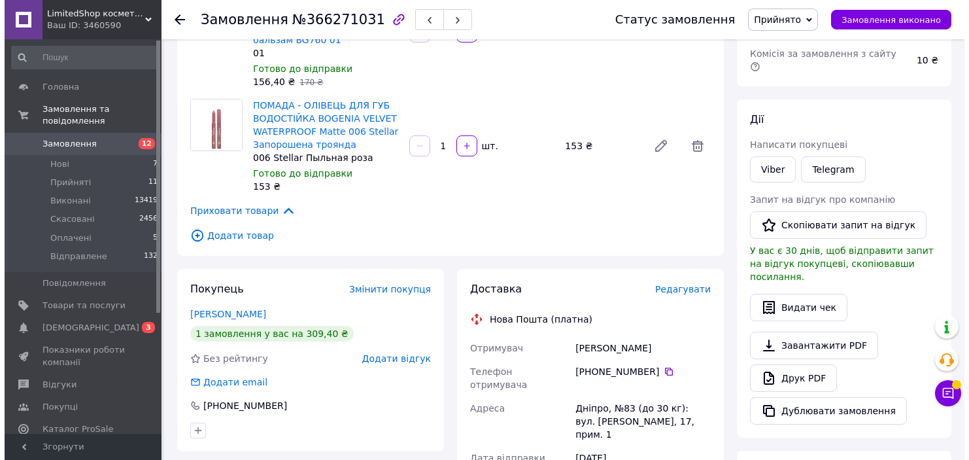
scroll to position [243, 0]
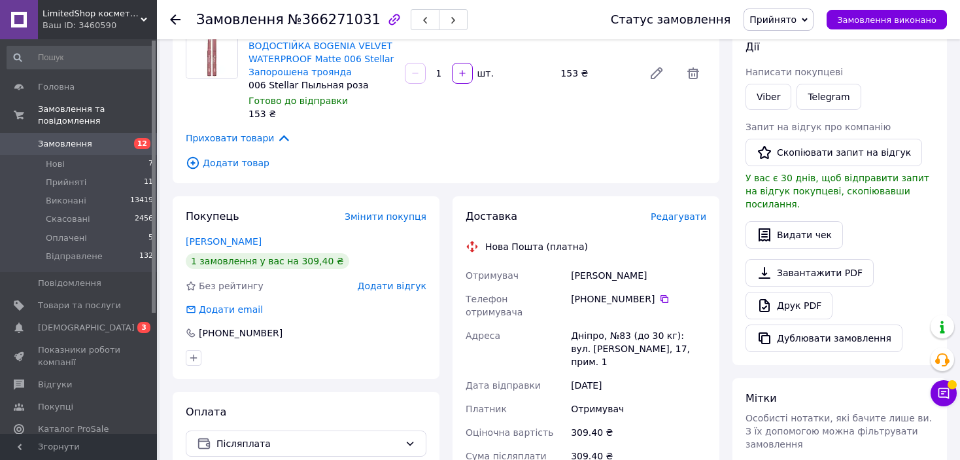
click at [684, 213] on span "Редагувати" at bounding box center [679, 216] width 56 height 10
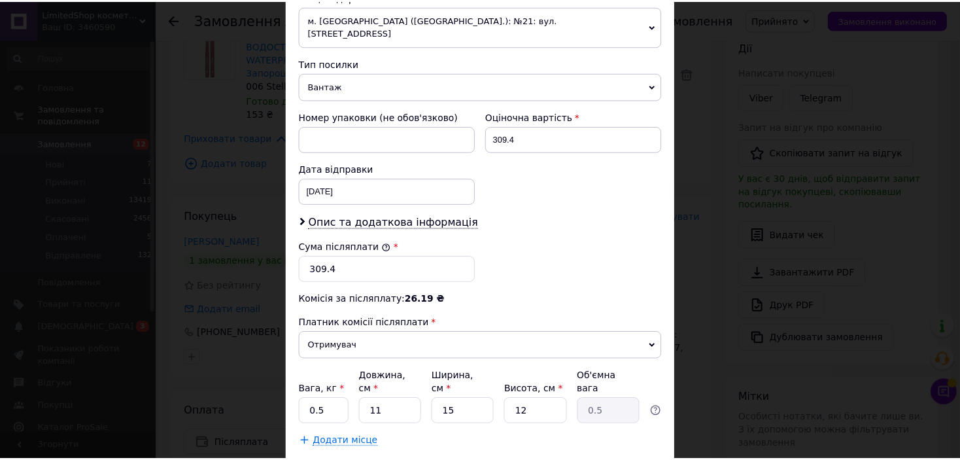
scroll to position [523, 0]
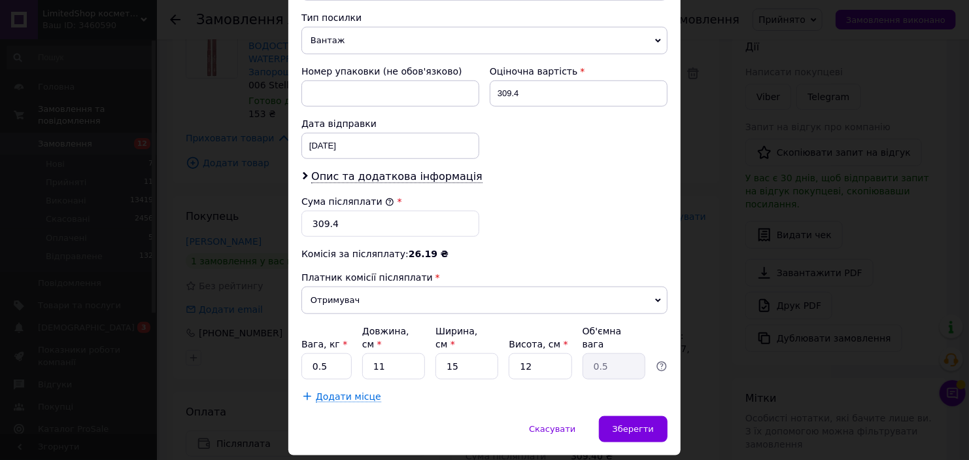
click at [737, 215] on div "× Редагування доставки Спосіб доставки Нова Пошта (платна) Платник Отримувач Ві…" at bounding box center [484, 230] width 969 height 460
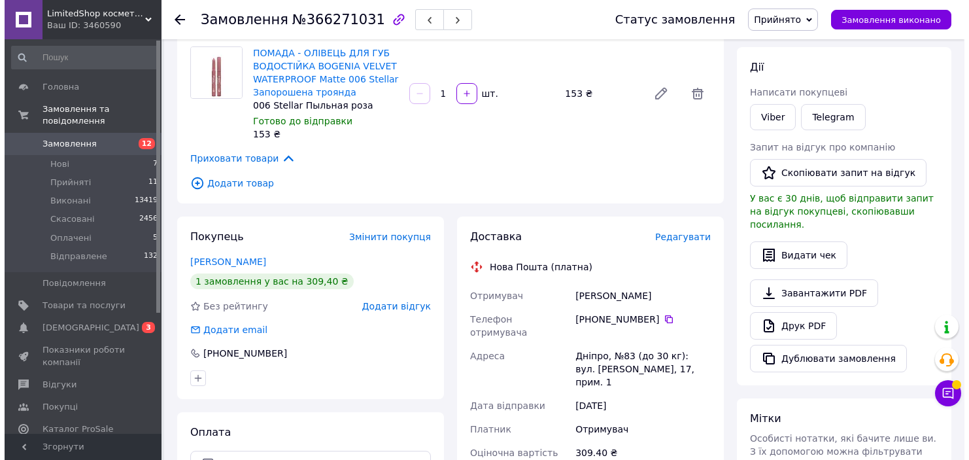
scroll to position [262, 0]
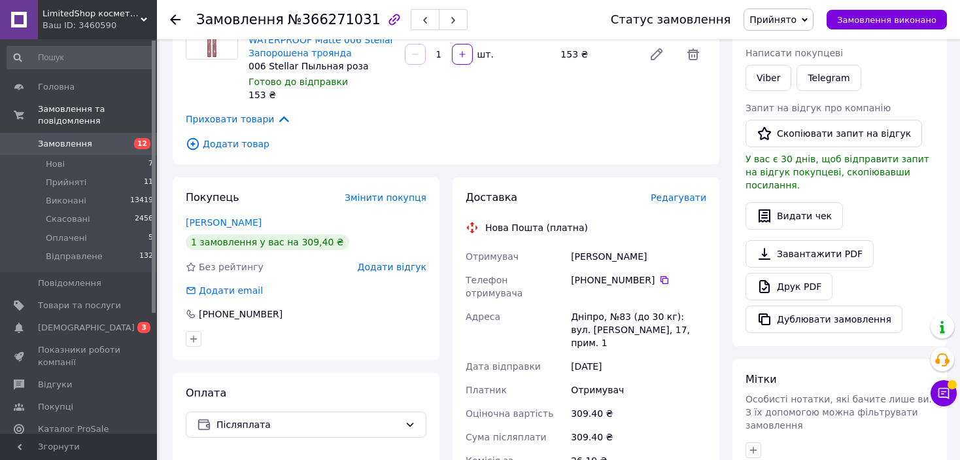
click at [689, 197] on span "Редагувати" at bounding box center [679, 197] width 56 height 10
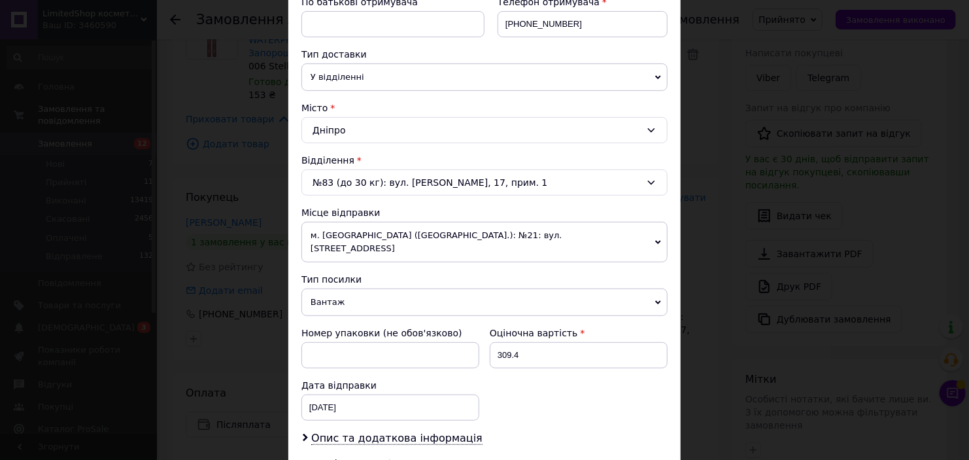
click at [333, 288] on span "Вантаж" at bounding box center [485, 301] width 366 height 27
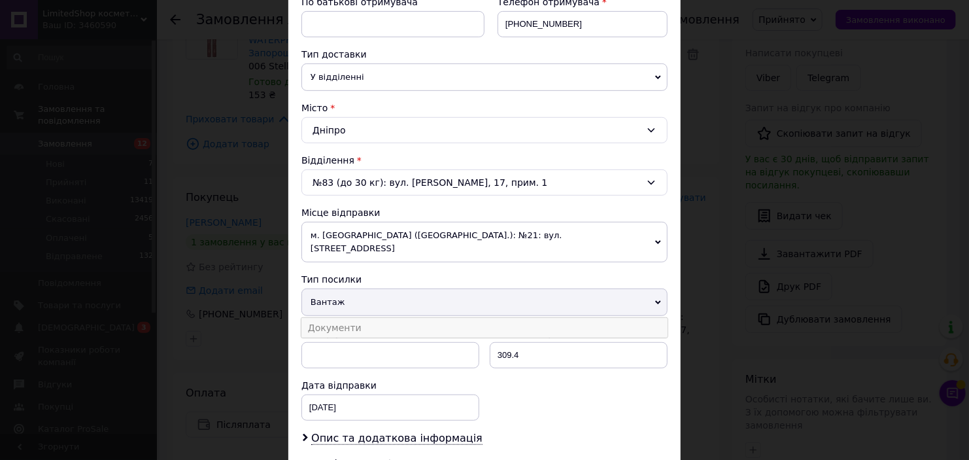
click at [339, 321] on li "Документи" at bounding box center [485, 328] width 366 height 20
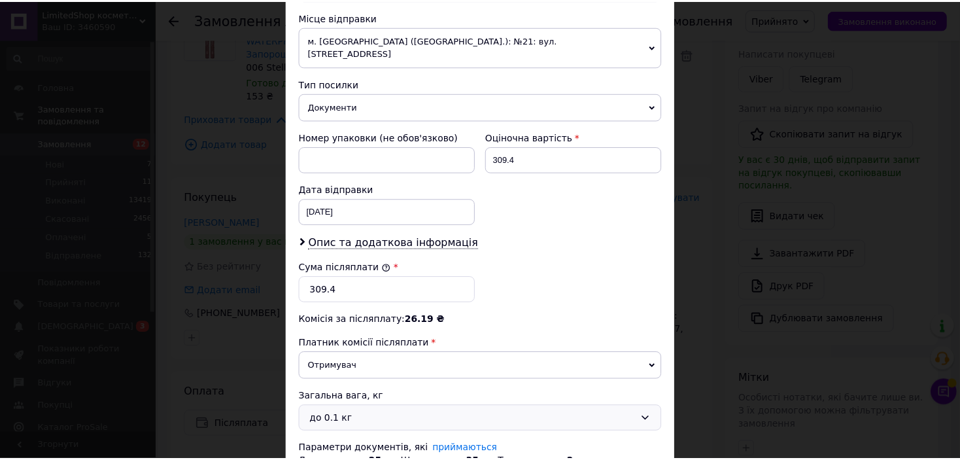
scroll to position [523, 0]
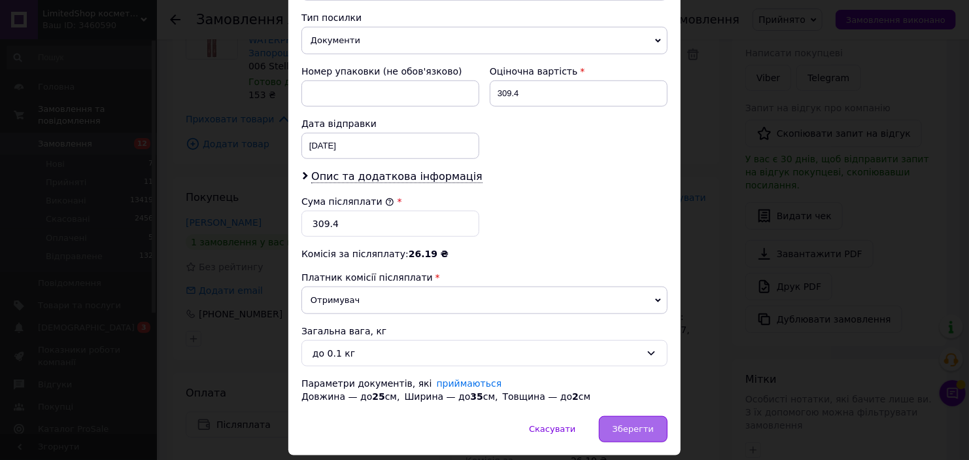
click at [624, 424] on span "Зберегти" at bounding box center [633, 429] width 41 height 10
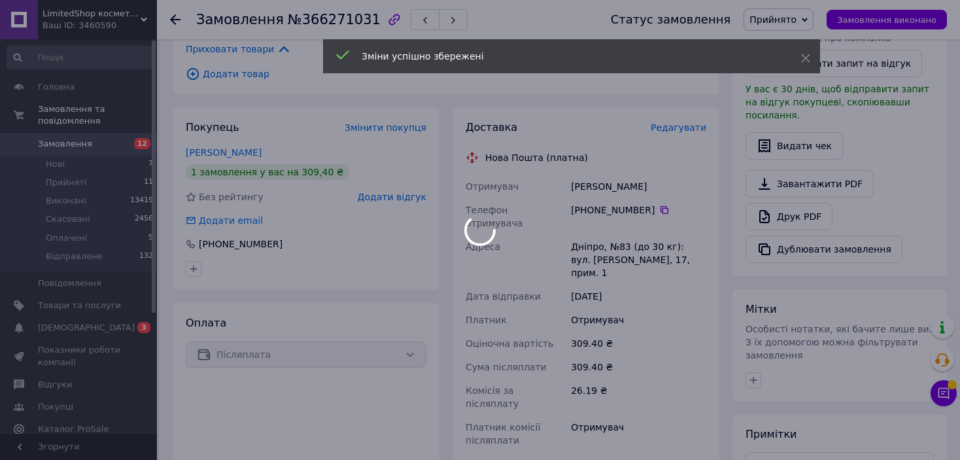
scroll to position [559, 0]
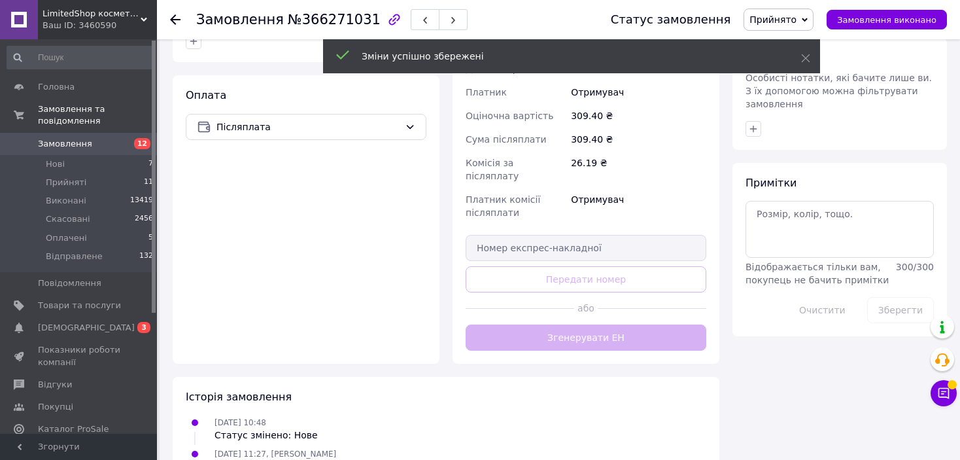
click at [605, 297] on div "Доставка Редагувати Нова Пошта (платна) Отримувач [PERSON_NAME] Телефон отримув…" at bounding box center [586, 122] width 241 height 458
click at [604, 298] on div "Доставка Редагувати Нова Пошта (платна) Отримувач [PERSON_NAME] Телефон отримув…" at bounding box center [586, 122] width 241 height 458
click at [614, 304] on div "Доставка Редагувати Нова Пошта (платна) Отримувач [PERSON_NAME] Телефон отримув…" at bounding box center [586, 122] width 241 height 458
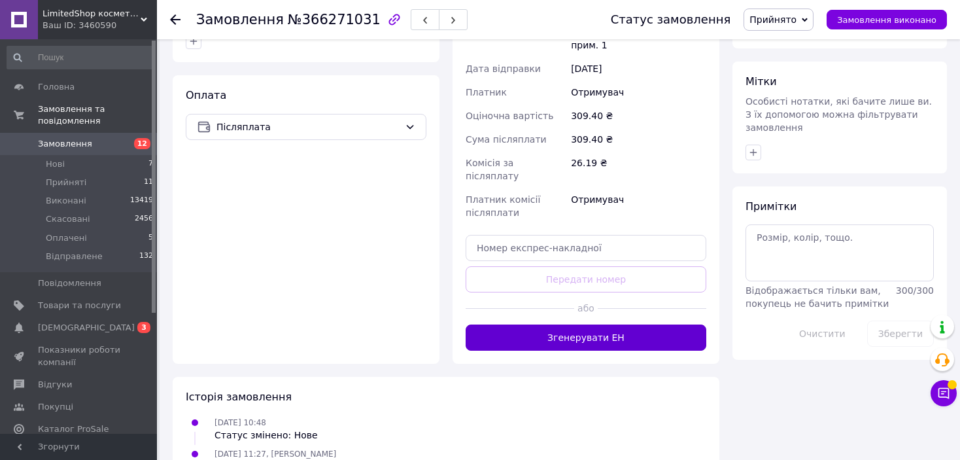
click at [593, 324] on button "Згенерувати ЕН" at bounding box center [586, 337] width 241 height 26
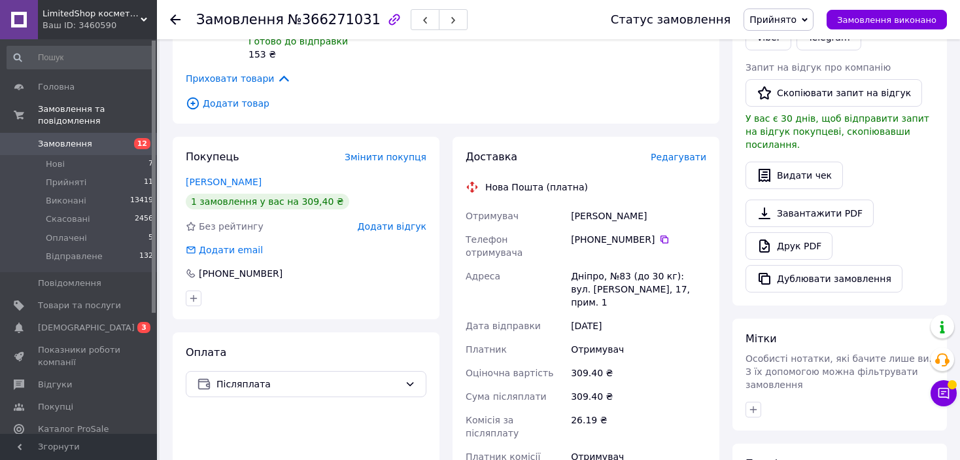
scroll to position [298, 0]
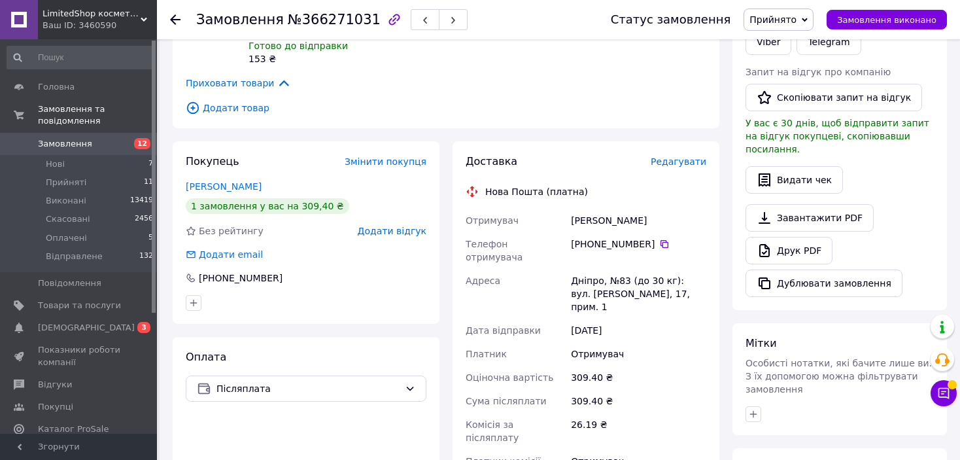
click at [776, 25] on span "Прийнято" at bounding box center [779, 20] width 70 height 22
click at [788, 99] on li "Відправлене" at bounding box center [779, 105] width 70 height 20
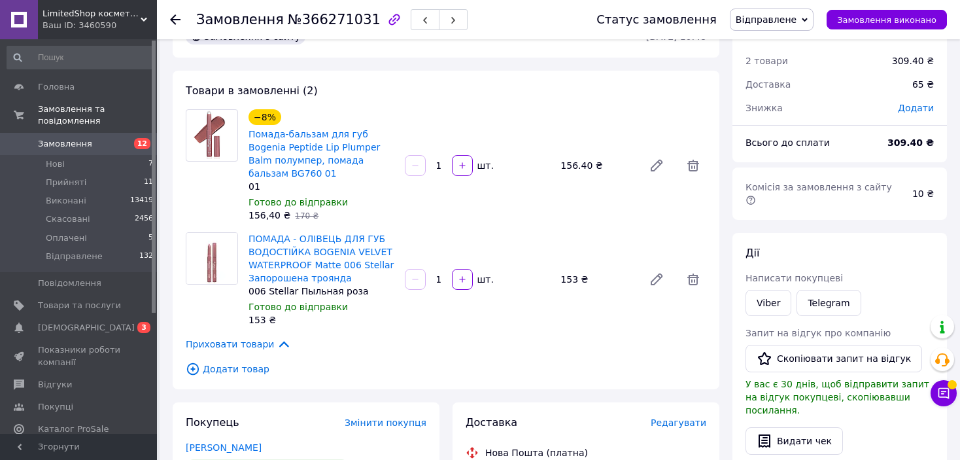
scroll to position [0, 0]
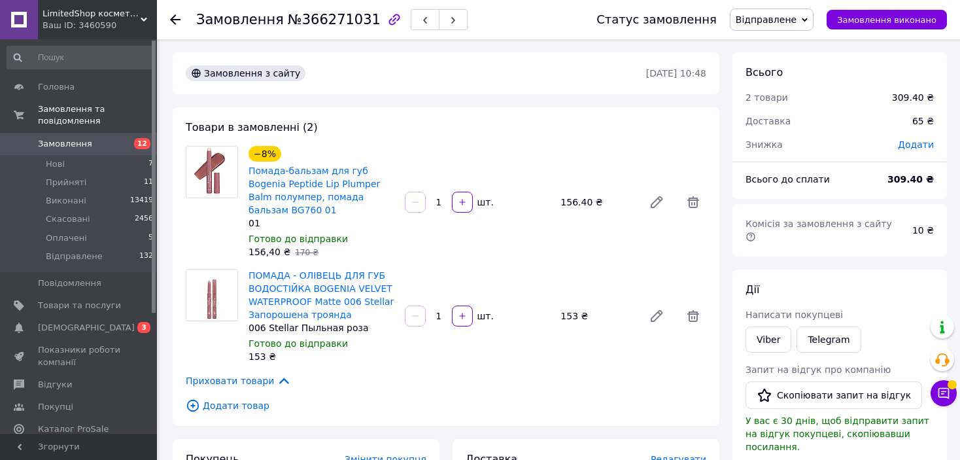
click at [177, 20] on use at bounding box center [175, 19] width 10 height 10
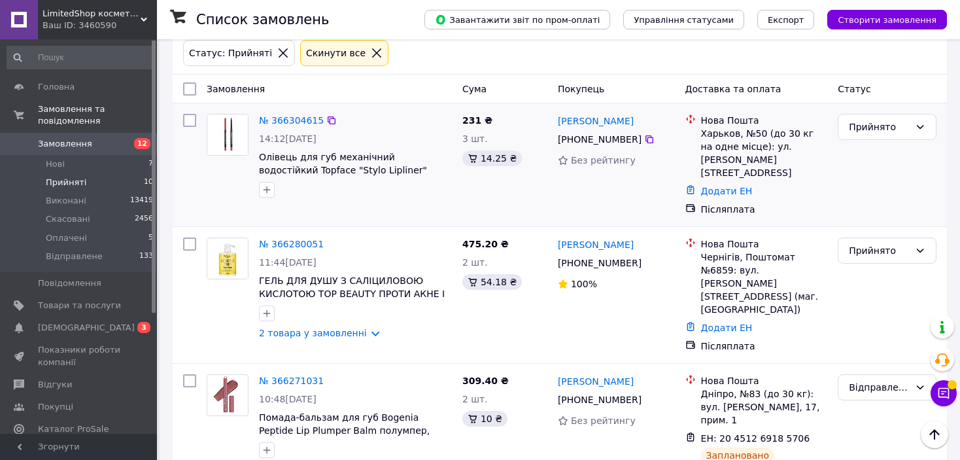
scroll to position [131, 0]
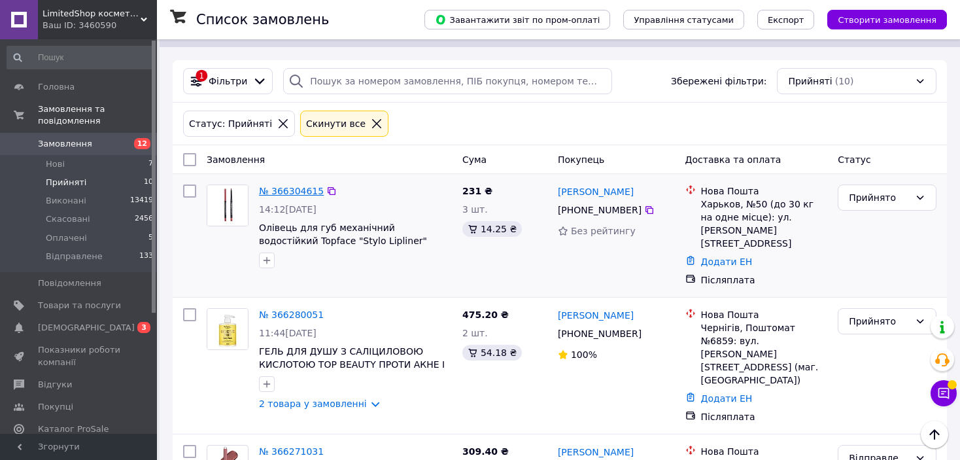
click at [292, 186] on link "№ 366304615" at bounding box center [291, 191] width 65 height 10
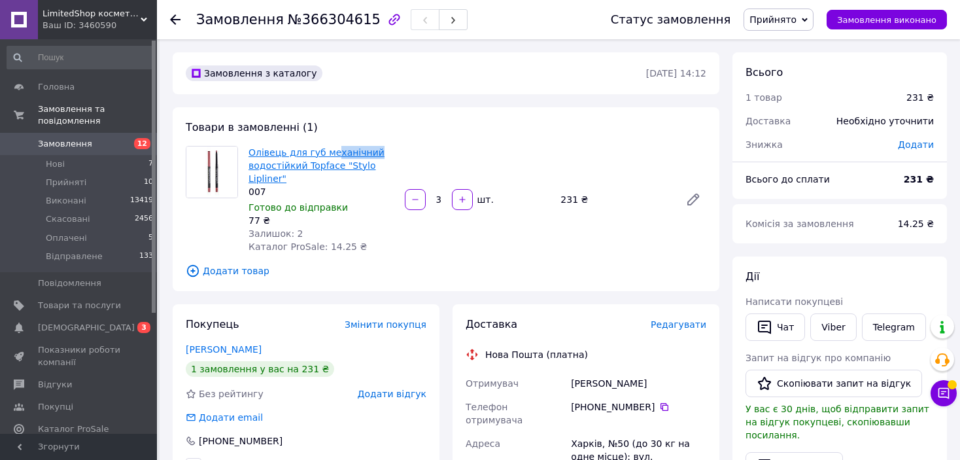
drag, startPoint x: 355, startPoint y: 153, endPoint x: 326, endPoint y: 152, distance: 28.1
click at [326, 152] on span "Олівець для губ механічний водостійкий Topface "Stylo Lipliner"" at bounding box center [322, 165] width 146 height 39
click at [386, 243] on div "Олівець для губ механічний водостійкий Topface "Stylo Lipliner" 007 Готово до в…" at bounding box center [321, 199] width 156 height 113
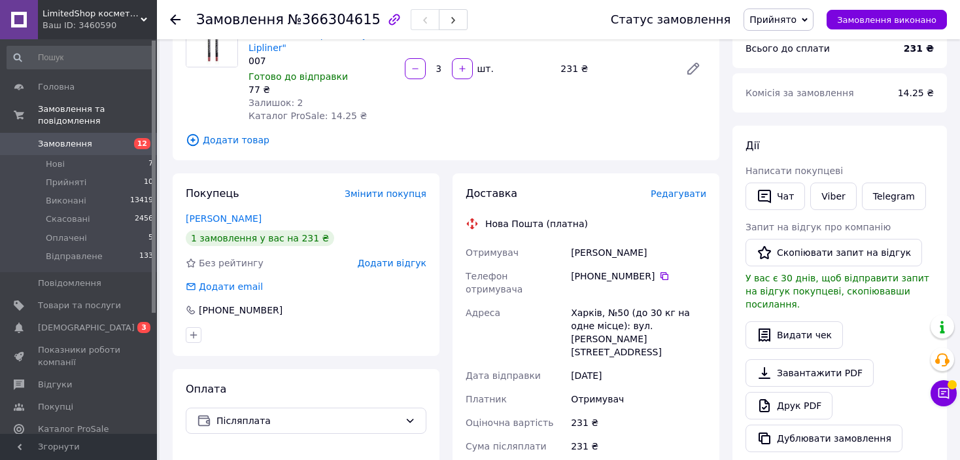
click at [689, 193] on span "Редагувати" at bounding box center [679, 193] width 56 height 10
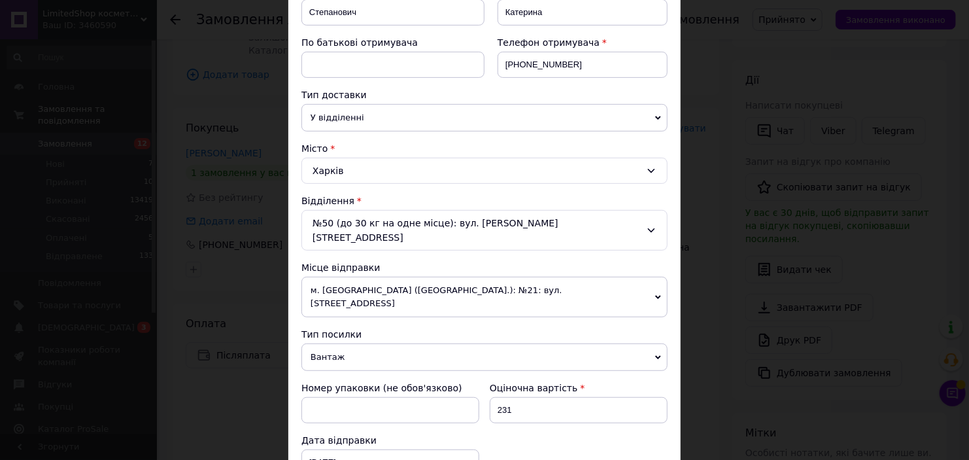
scroll to position [262, 0]
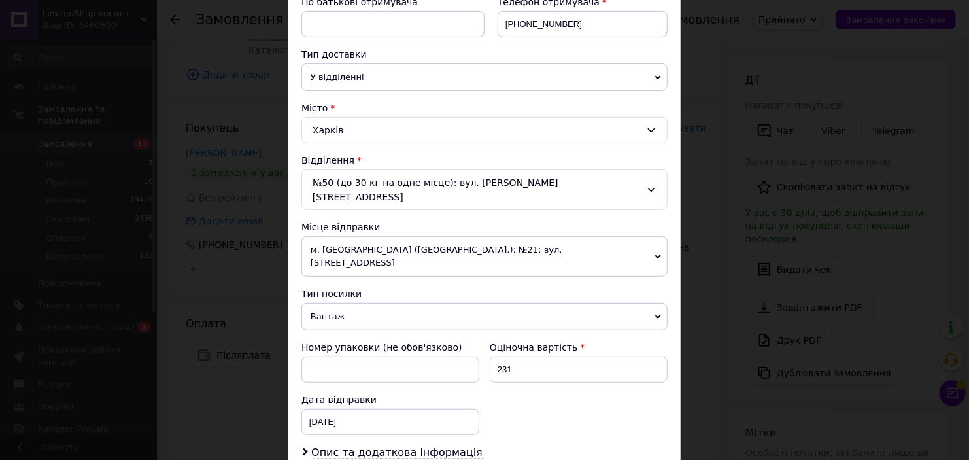
click at [386, 303] on span "Вантаж" at bounding box center [485, 316] width 366 height 27
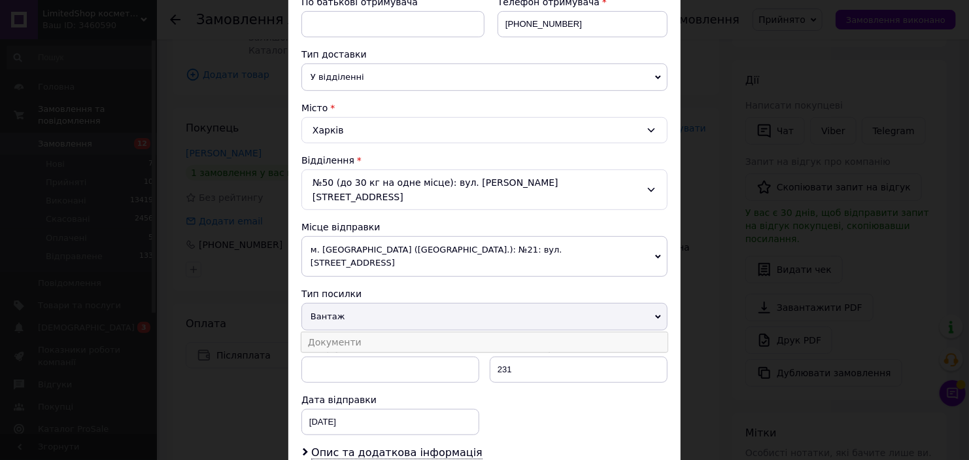
click at [381, 332] on li "Документи" at bounding box center [485, 342] width 366 height 20
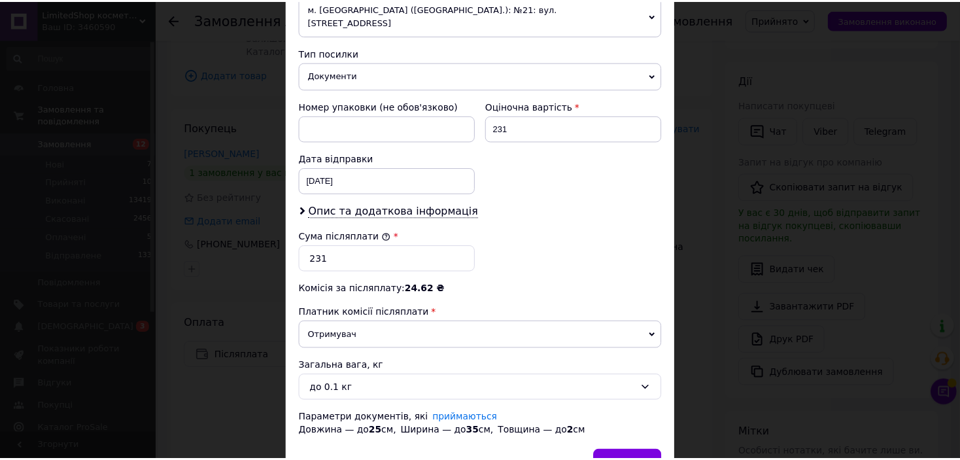
scroll to position [547, 0]
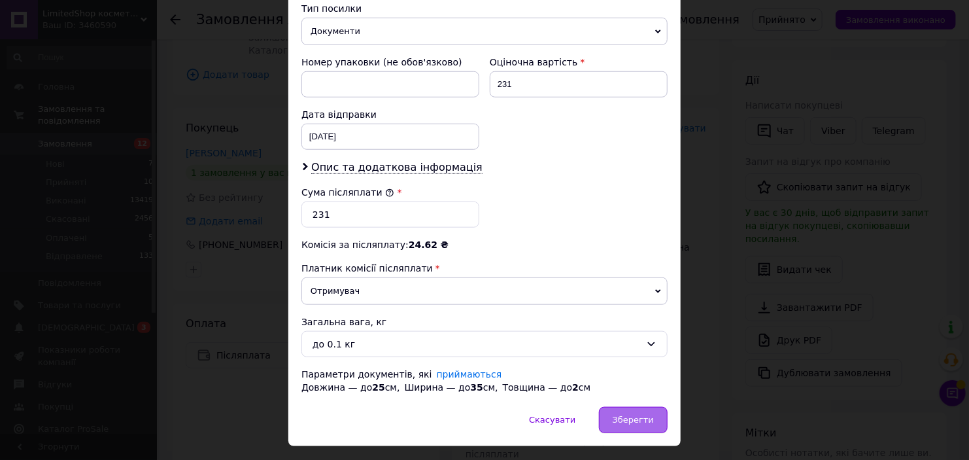
click at [622, 415] on span "Зберегти" at bounding box center [633, 420] width 41 height 10
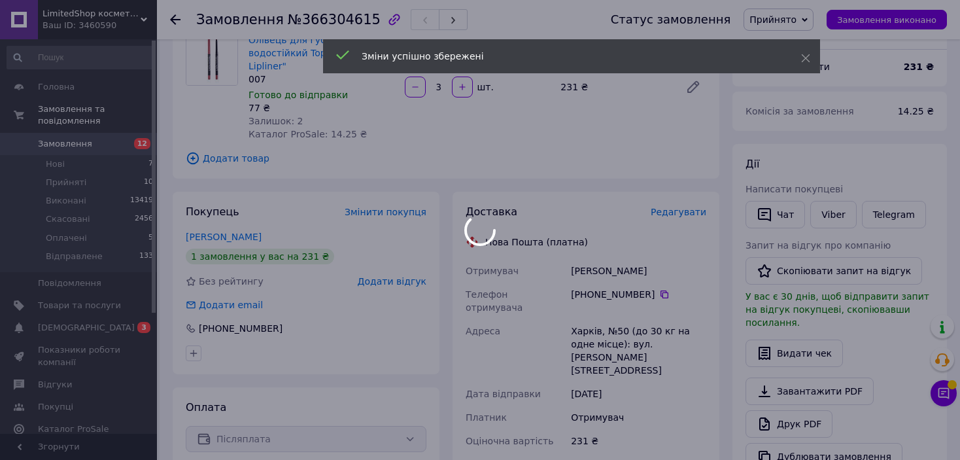
scroll to position [0, 0]
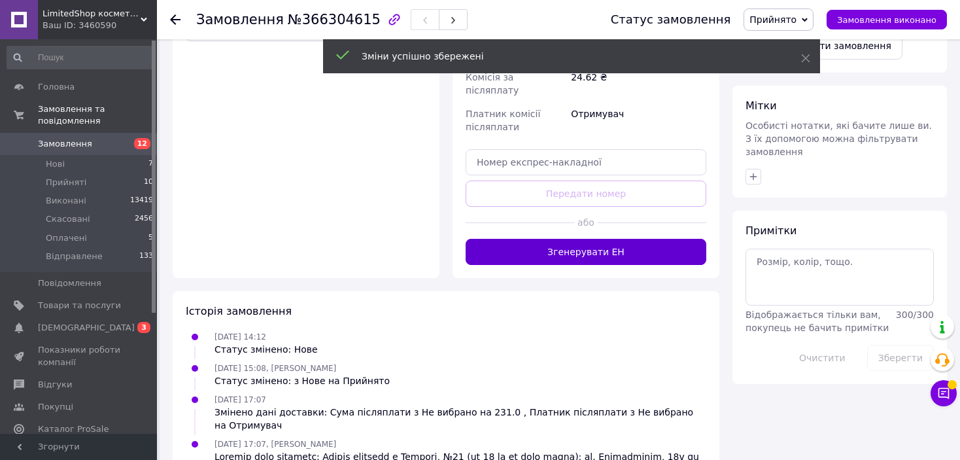
click at [623, 239] on button "Згенерувати ЕН" at bounding box center [586, 252] width 241 height 26
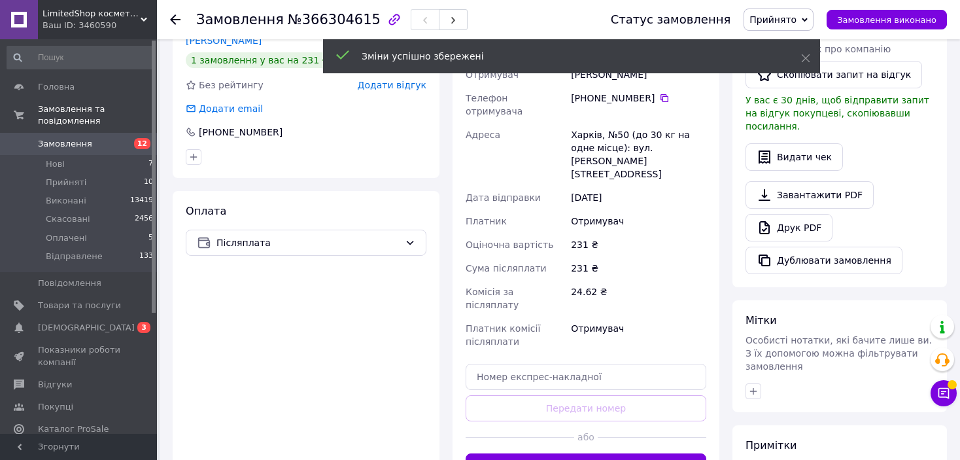
scroll to position [262, 0]
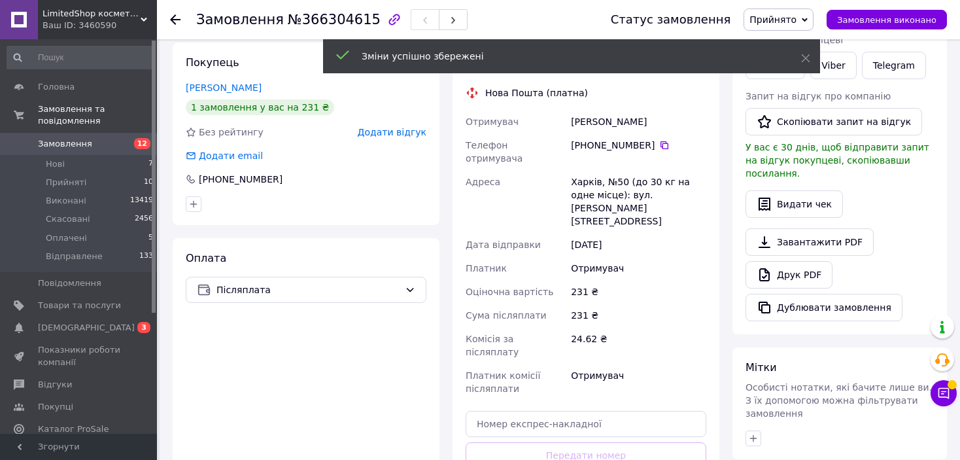
click at [797, 16] on span "Прийнято" at bounding box center [773, 19] width 47 height 10
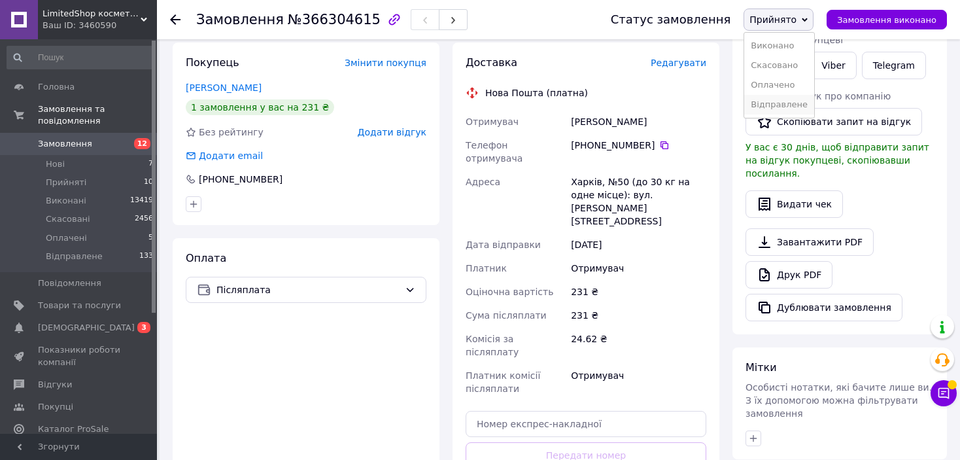
click at [793, 105] on li "Відправлене" at bounding box center [779, 105] width 70 height 20
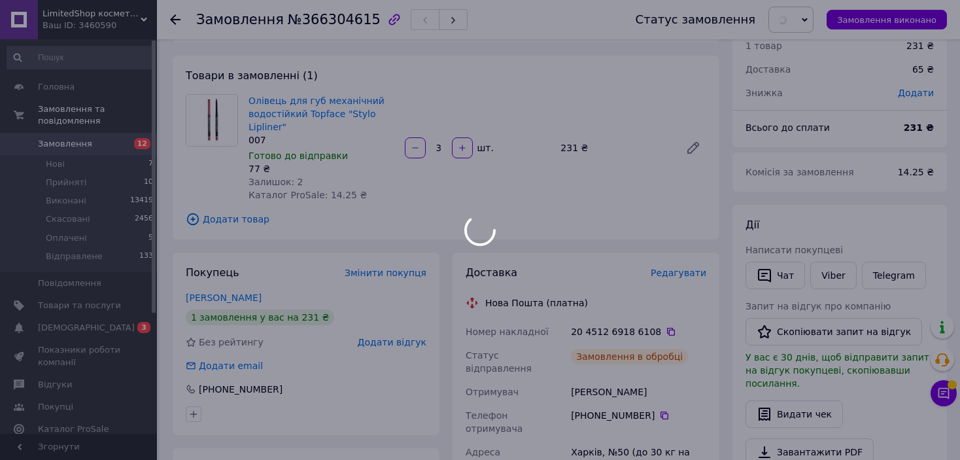
scroll to position [0, 0]
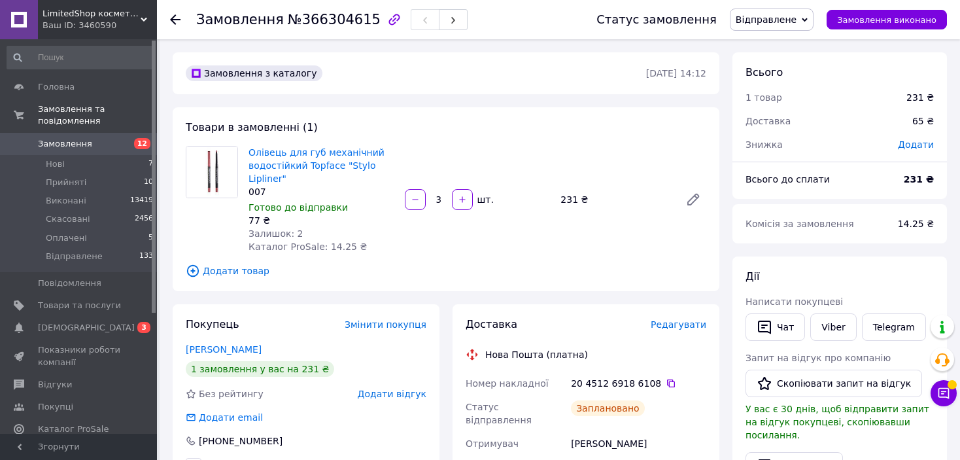
click at [173, 20] on use at bounding box center [175, 19] width 10 height 10
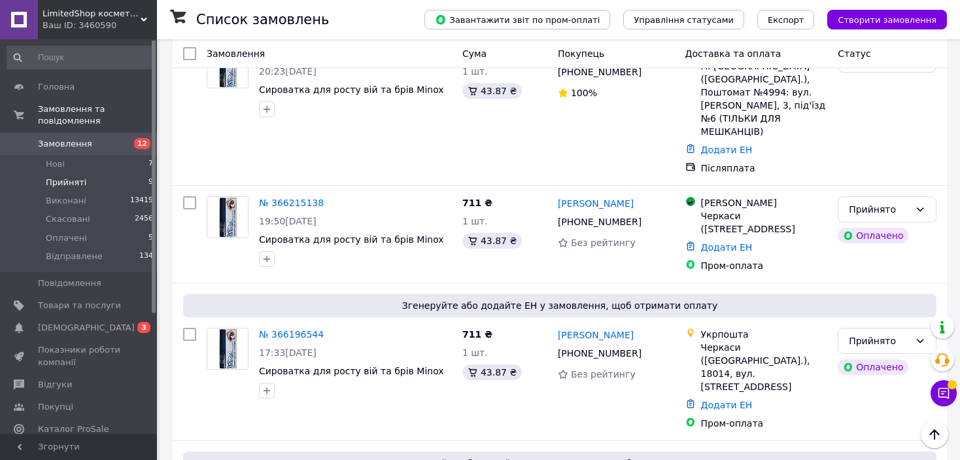
scroll to position [979, 0]
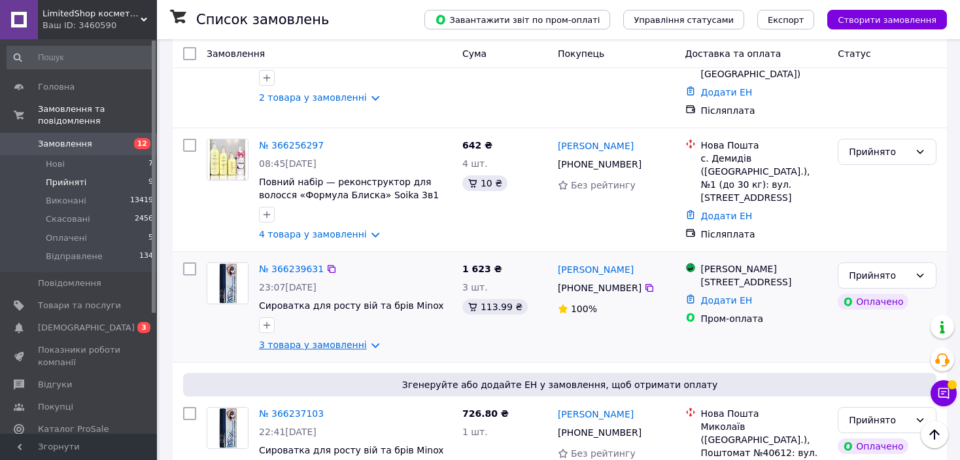
click at [347, 339] on link "3 товара у замовленні" at bounding box center [313, 344] width 108 height 10
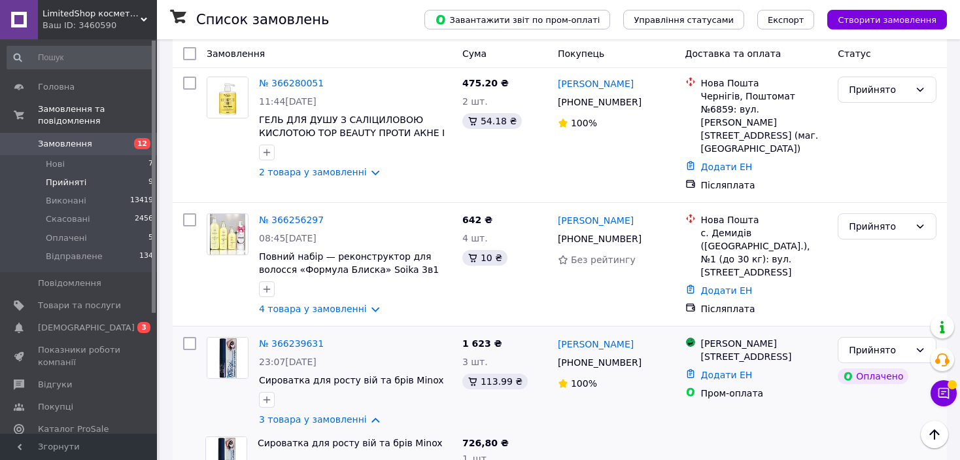
scroll to position [324, 0]
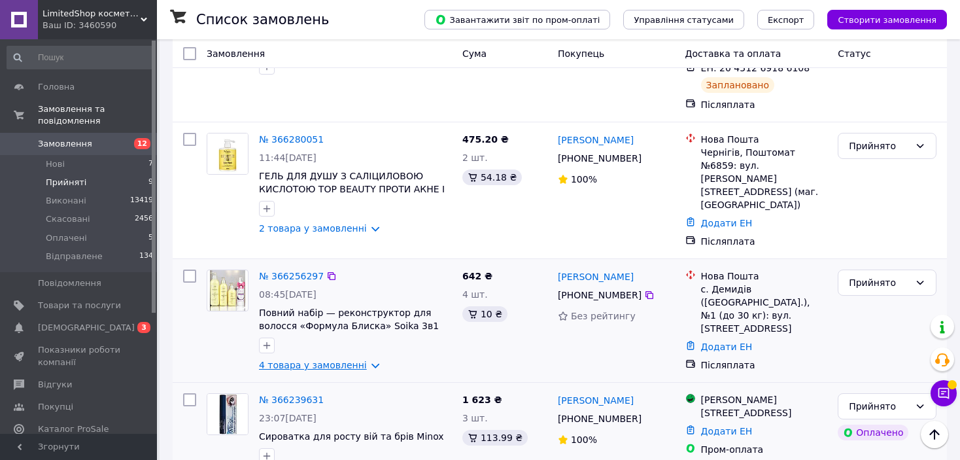
click at [347, 360] on link "4 товара у замовленні" at bounding box center [313, 365] width 108 height 10
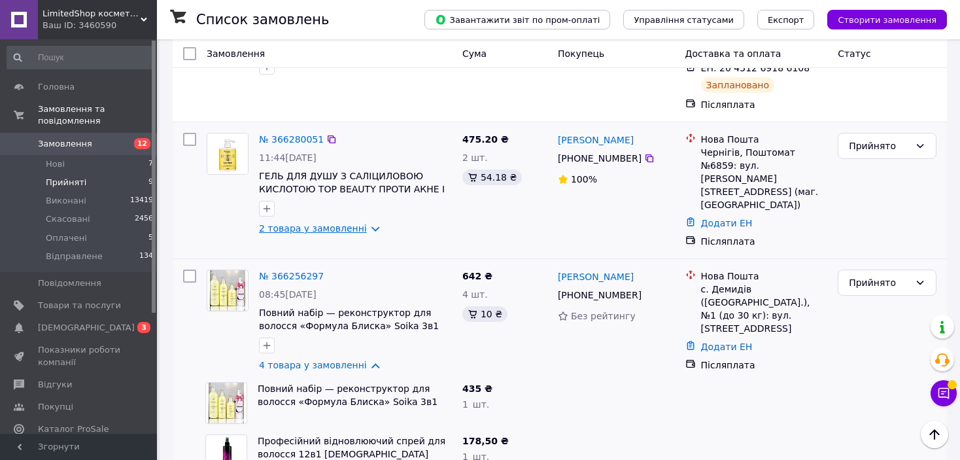
click at [331, 223] on link "2 товара у замовленні" at bounding box center [313, 228] width 108 height 10
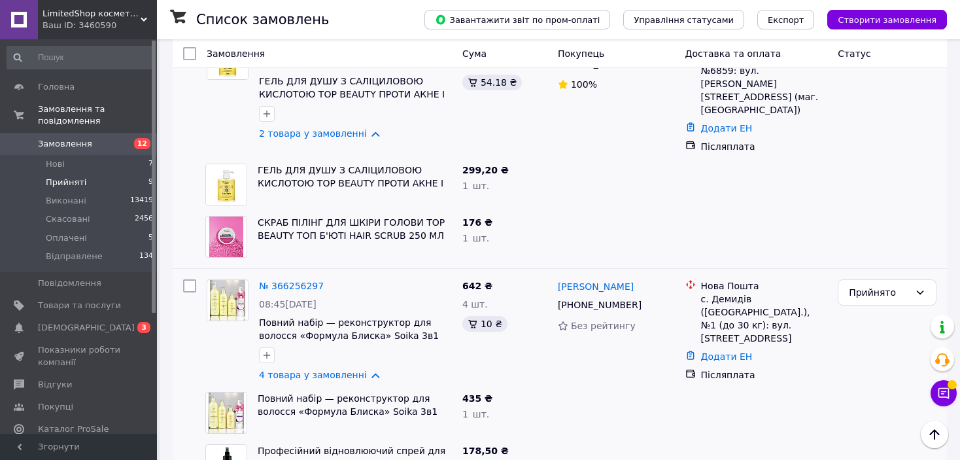
scroll to position [521, 0]
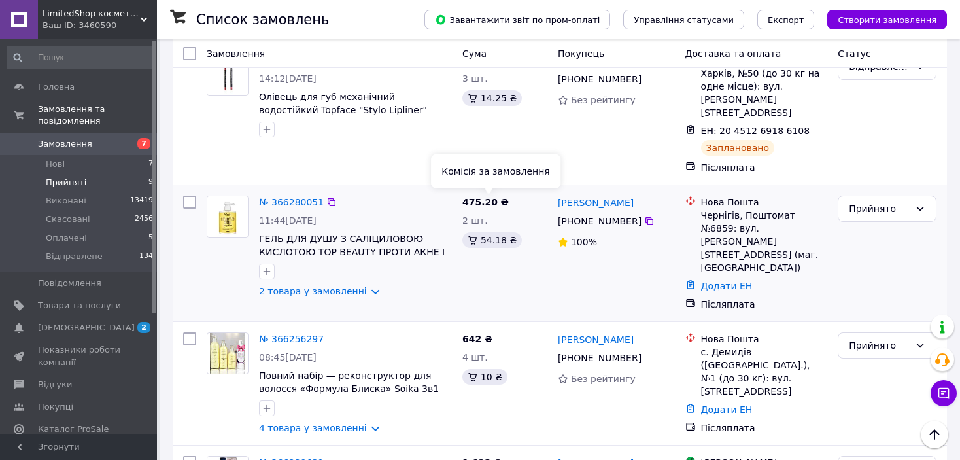
scroll to position [327, 0]
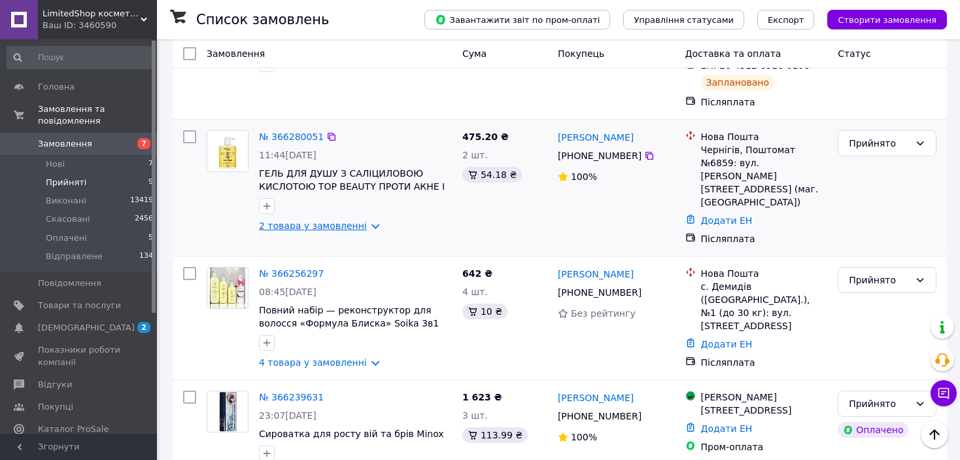
drag, startPoint x: 336, startPoint y: 195, endPoint x: 323, endPoint y: 193, distance: 12.6
click at [324, 220] on link "2 товара у замовленні" at bounding box center [313, 225] width 108 height 10
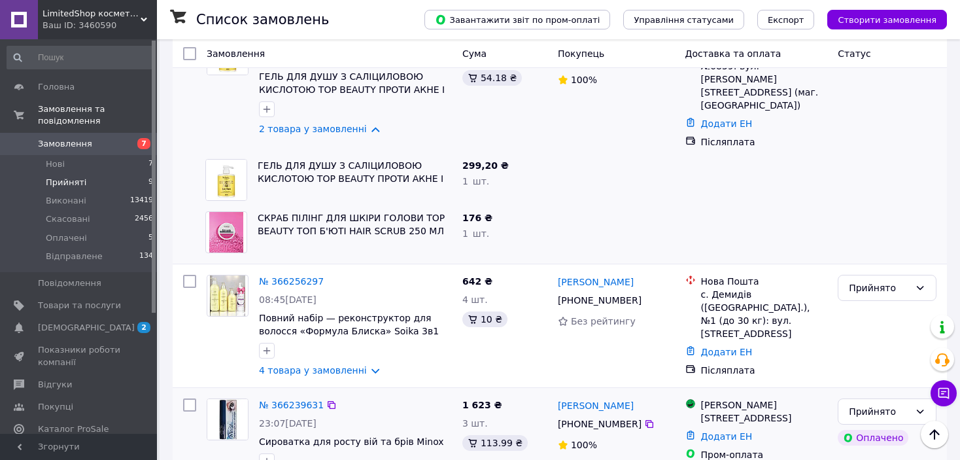
scroll to position [589, 0]
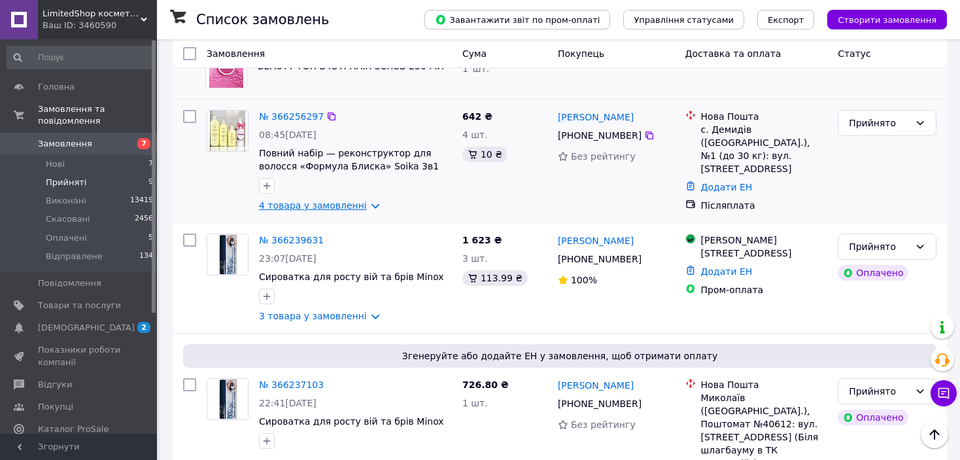
click at [344, 200] on link "4 товара у замовленні" at bounding box center [313, 205] width 108 height 10
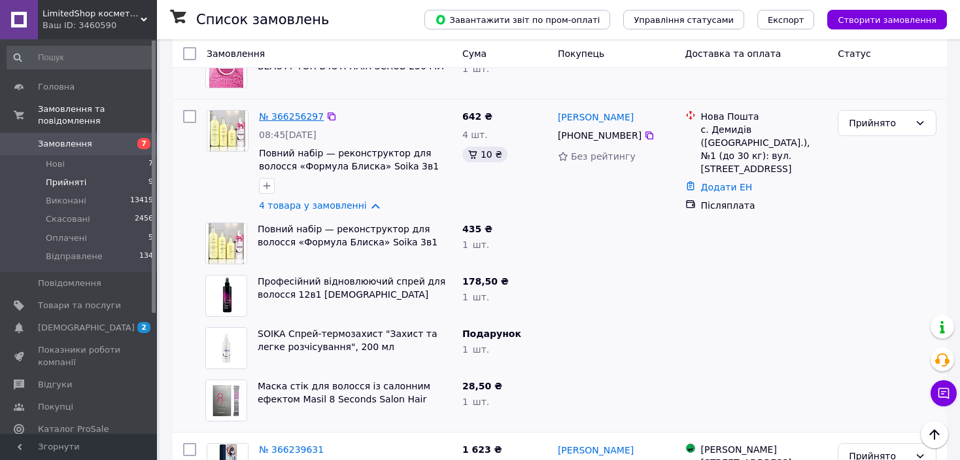
click at [304, 111] on link "№ 366256297" at bounding box center [291, 116] width 65 height 10
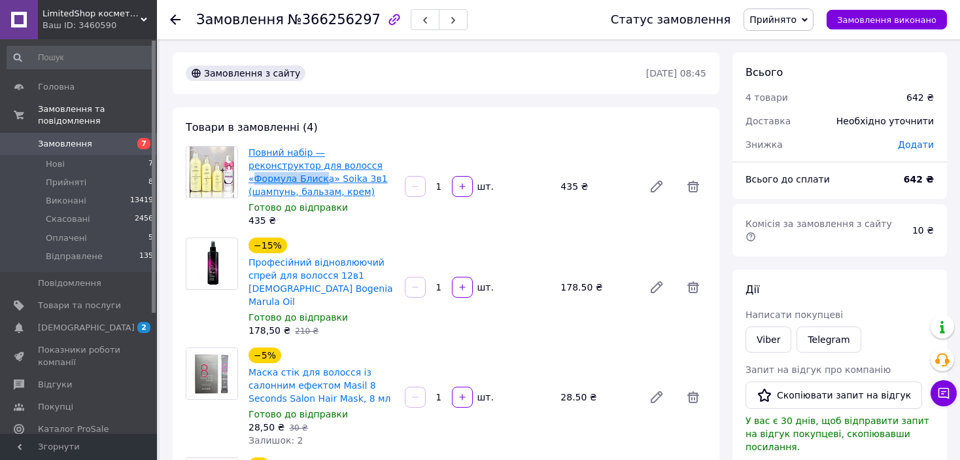
drag, startPoint x: 306, startPoint y: 165, endPoint x: 369, endPoint y: 169, distance: 62.9
copy link "Формула Блиск"
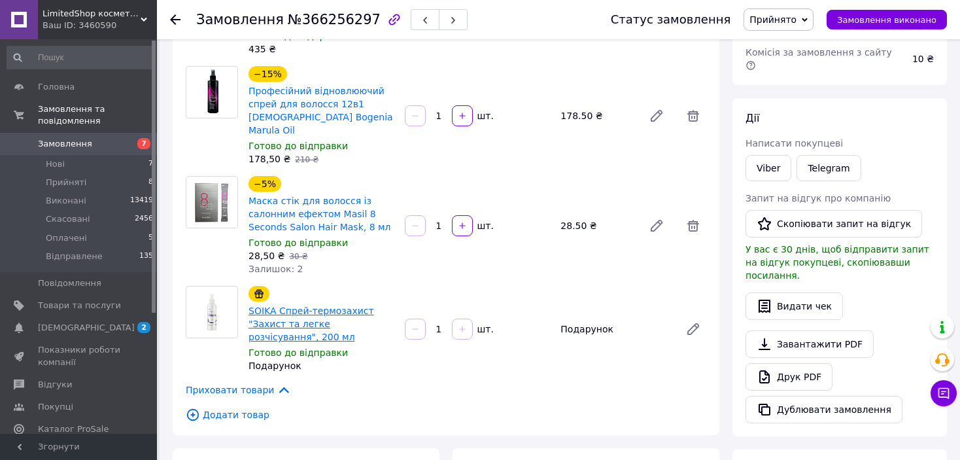
scroll to position [196, 0]
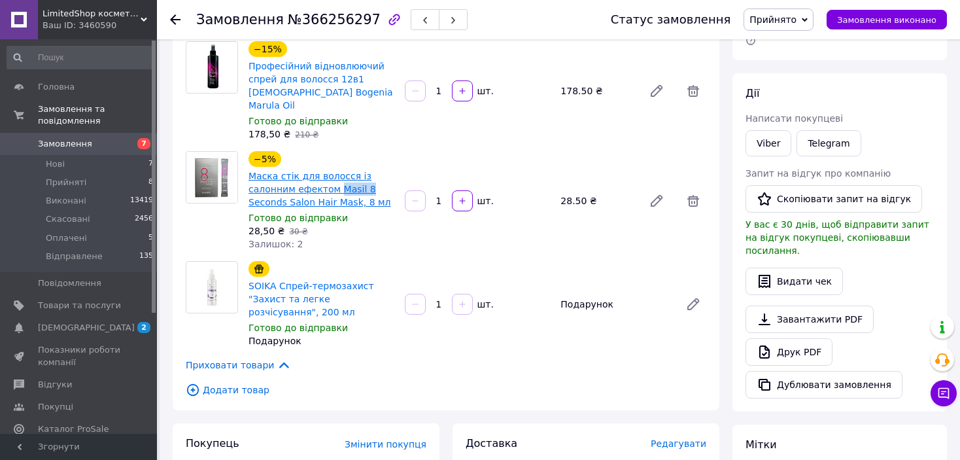
drag, startPoint x: 361, startPoint y: 175, endPoint x: 332, endPoint y: 180, distance: 29.8
click at [332, 180] on span "Маска стік для волосся із салонним ефектом Masil 8 Seconds Salon Hair Mask, 8 мл" at bounding box center [322, 188] width 146 height 39
copy link "Masil 8"
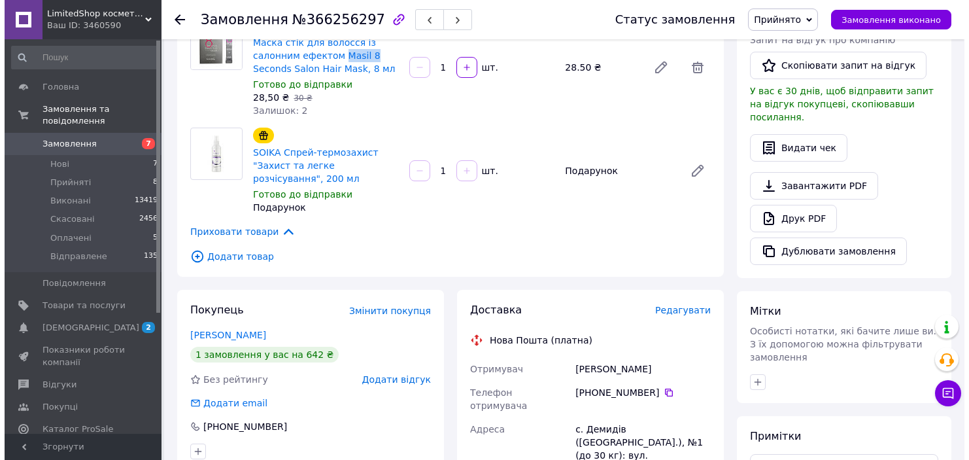
scroll to position [392, 0]
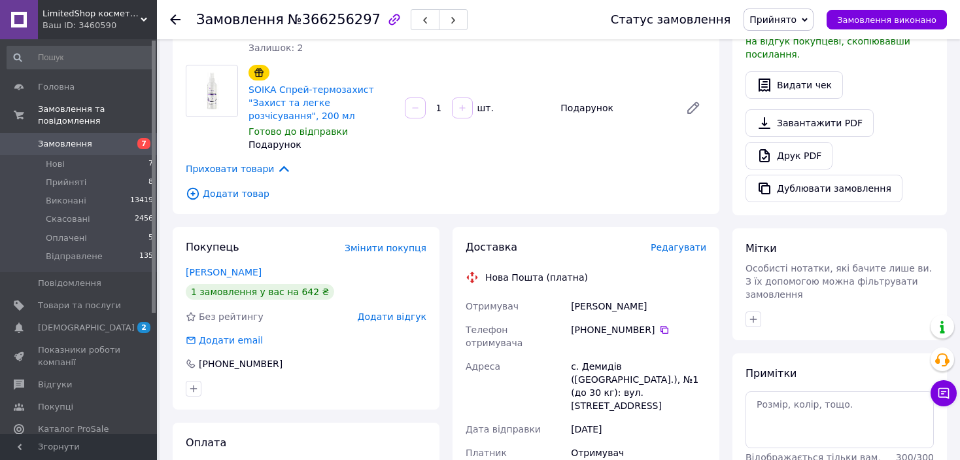
click at [682, 242] on span "Редагувати" at bounding box center [679, 247] width 56 height 10
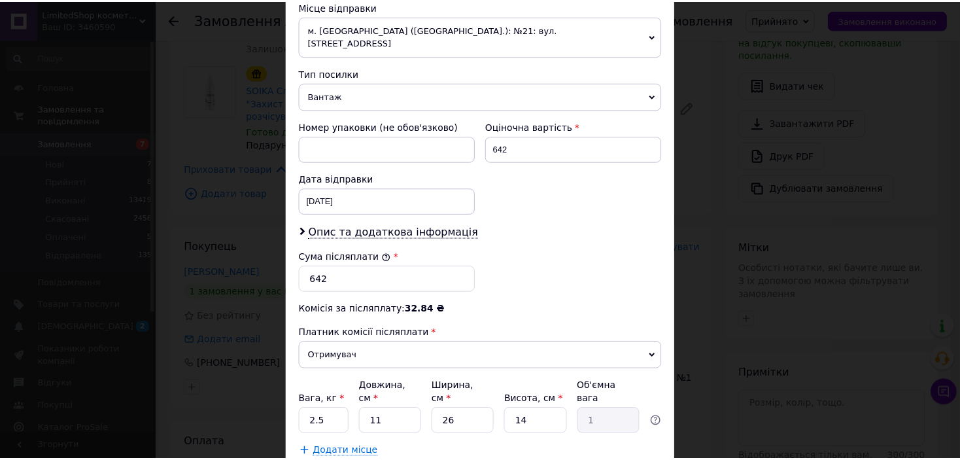
scroll to position [534, 0]
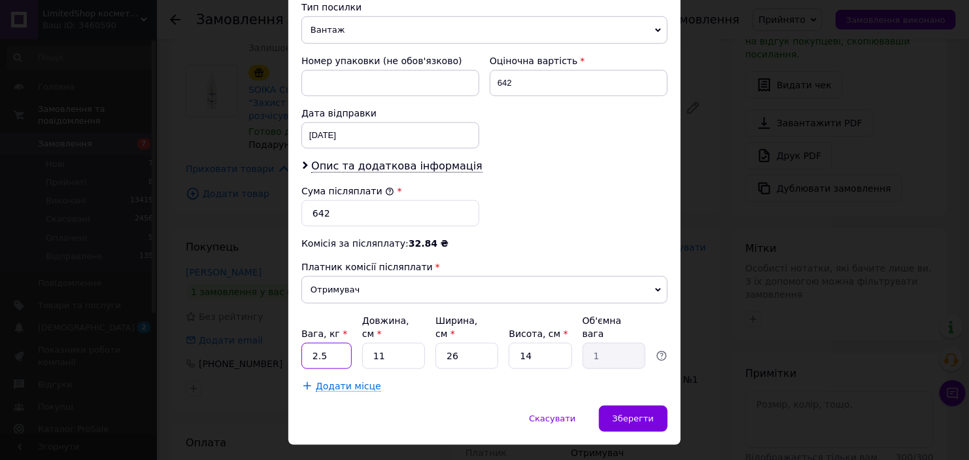
click at [332, 343] on input "2.5" at bounding box center [327, 356] width 50 height 26
type input "2"
drag, startPoint x: 461, startPoint y: 324, endPoint x: 442, endPoint y: 329, distance: 19.5
click at [442, 343] on input "Ширина, см *" at bounding box center [467, 356] width 63 height 26
type input "2"
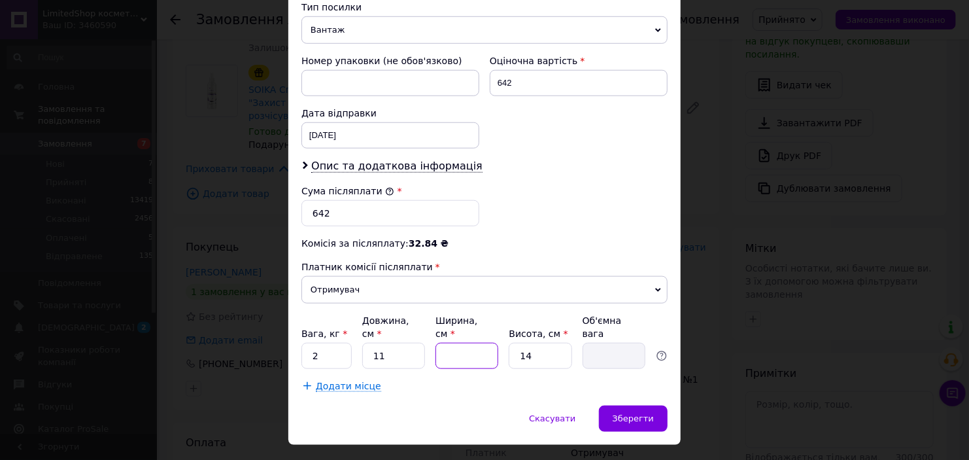
type input "0.1"
type input "20"
type input "0.77"
type input "20"
click at [528, 343] on input "14" at bounding box center [540, 356] width 63 height 26
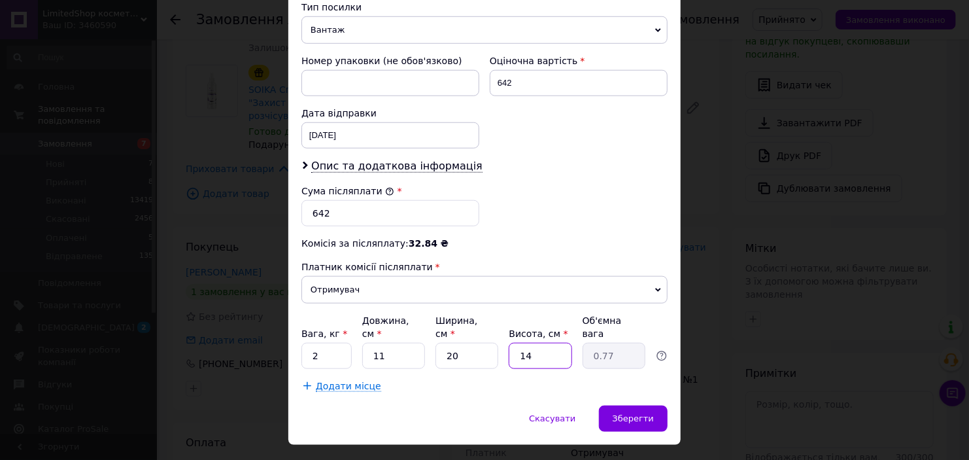
type input "1"
type input "0.1"
type input "2"
type input "0.11"
type input "20"
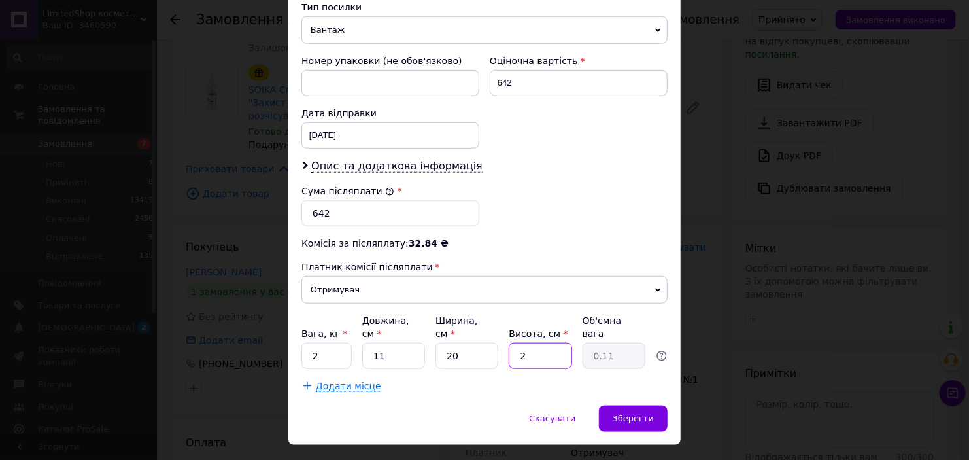
type input "1.1"
type input "20"
click at [394, 343] on input "11" at bounding box center [393, 356] width 63 height 26
type input "1"
type input "0.1"
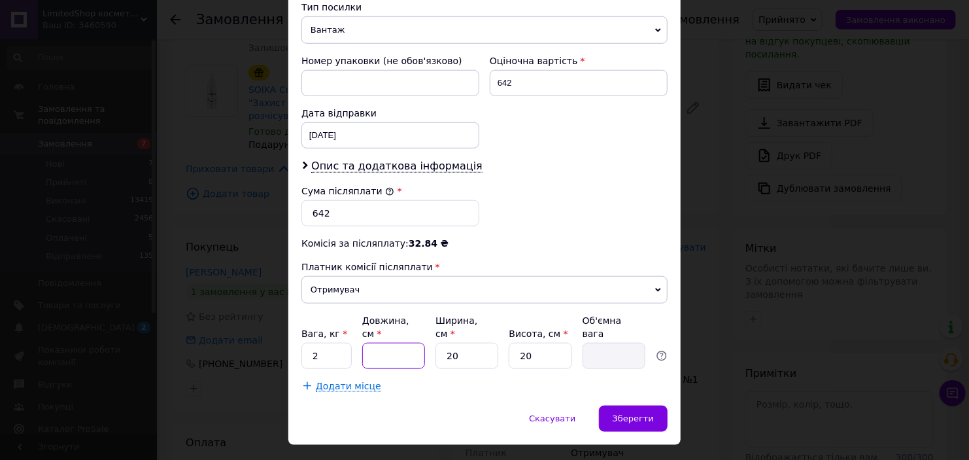
type input "2"
type input "0.2"
type input "20"
type input "2"
type input "20"
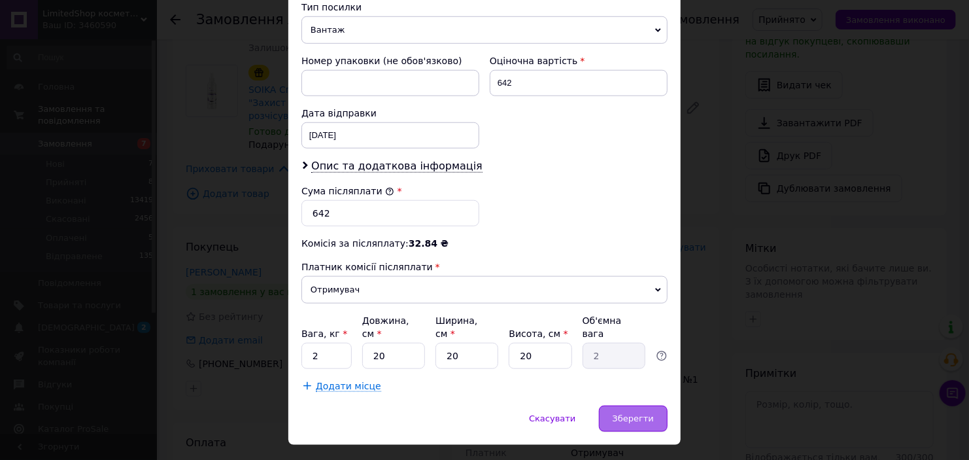
click at [614, 406] on div "Зберегти" at bounding box center [633, 419] width 69 height 26
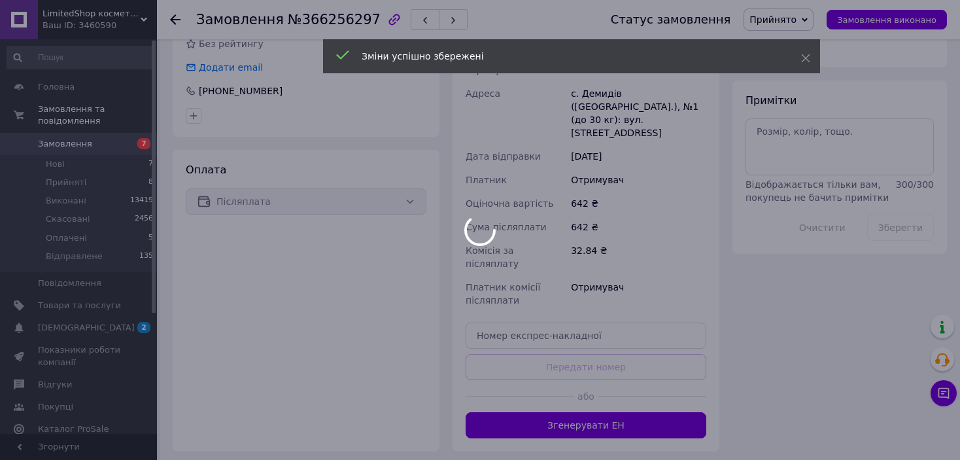
scroll to position [714, 0]
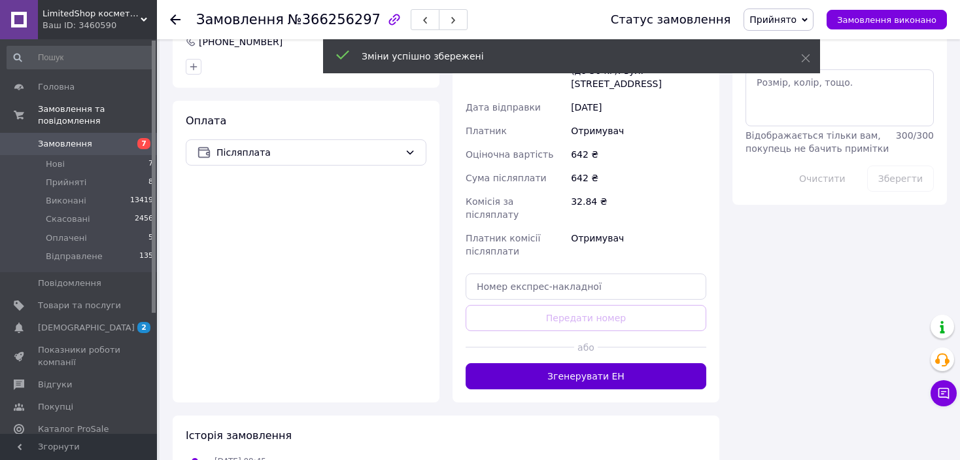
click at [614, 363] on button "Згенерувати ЕН" at bounding box center [586, 376] width 241 height 26
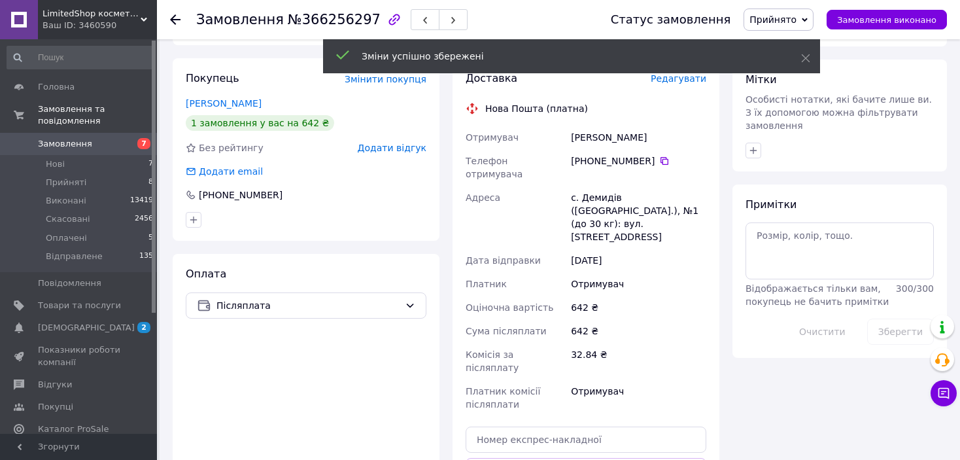
scroll to position [453, 0]
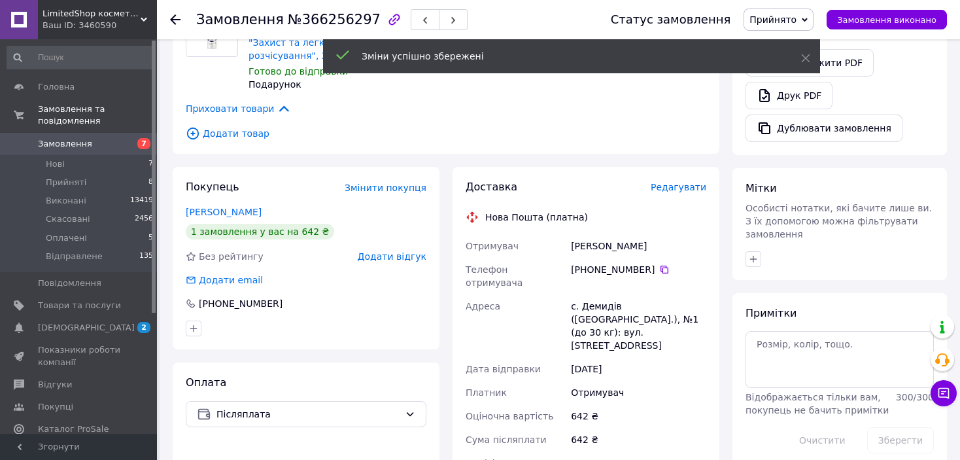
click at [772, 14] on span "Прийнято" at bounding box center [773, 19] width 47 height 10
click at [788, 111] on li "Відправлене" at bounding box center [779, 105] width 70 height 20
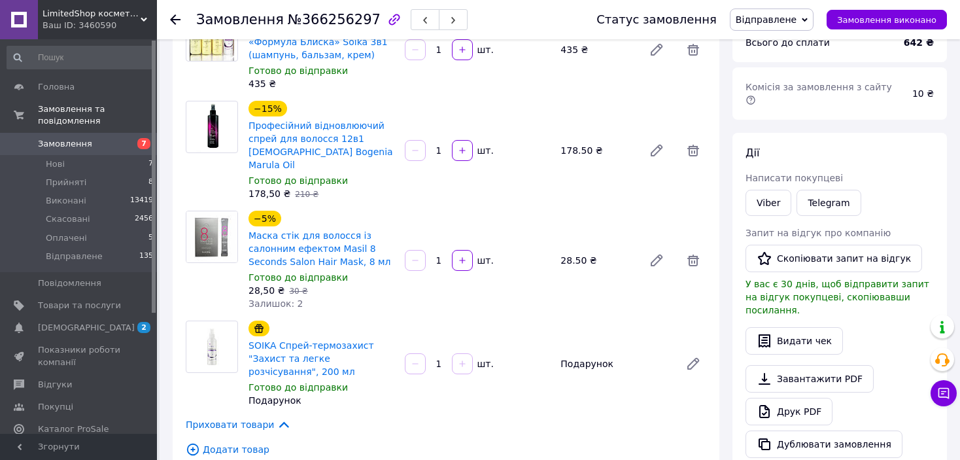
scroll to position [60, 0]
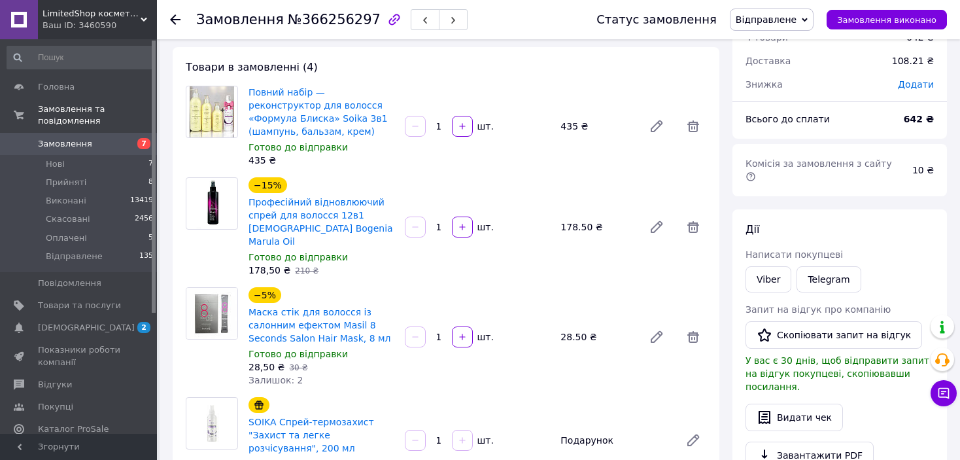
click at [172, 20] on use at bounding box center [175, 19] width 10 height 10
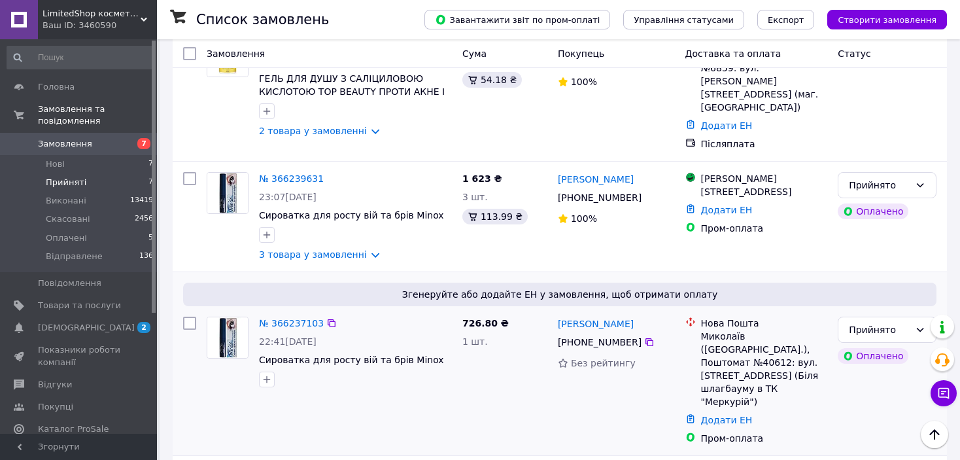
scroll to position [149, 0]
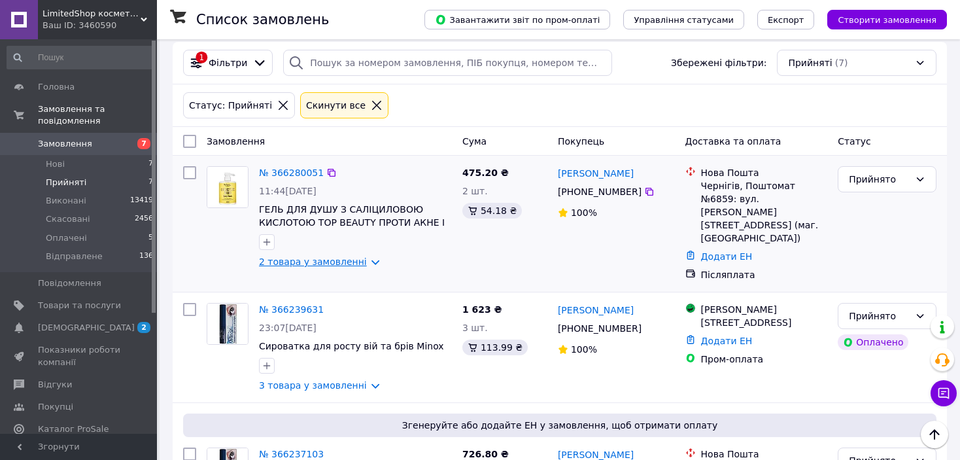
click at [342, 256] on link "2 товара у замовленні" at bounding box center [313, 261] width 108 height 10
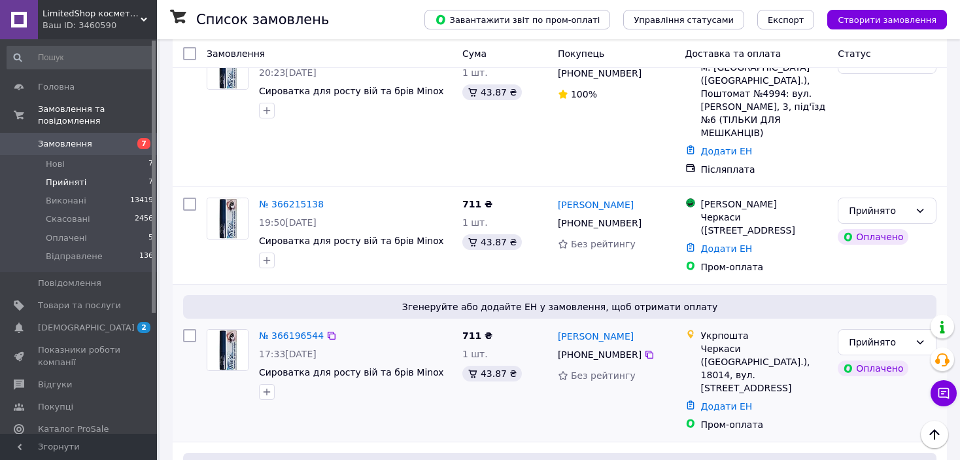
scroll to position [842, 0]
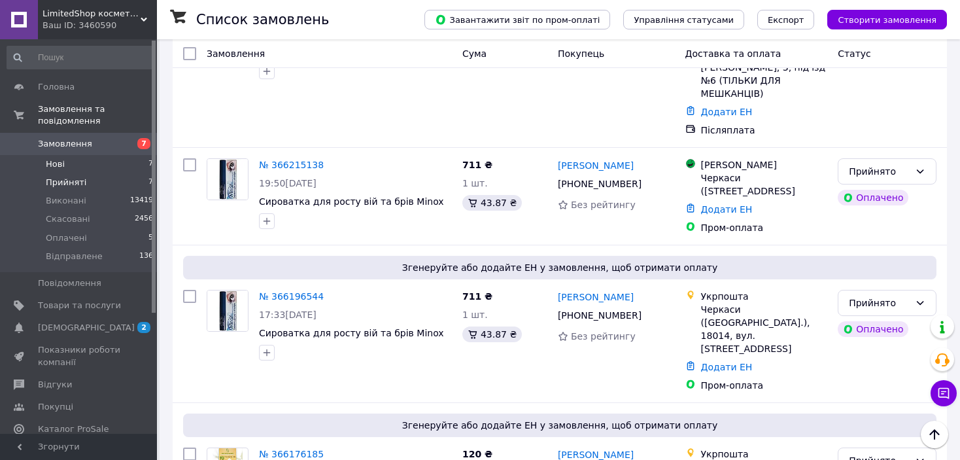
click at [115, 155] on li "Нові 7" at bounding box center [80, 164] width 161 height 18
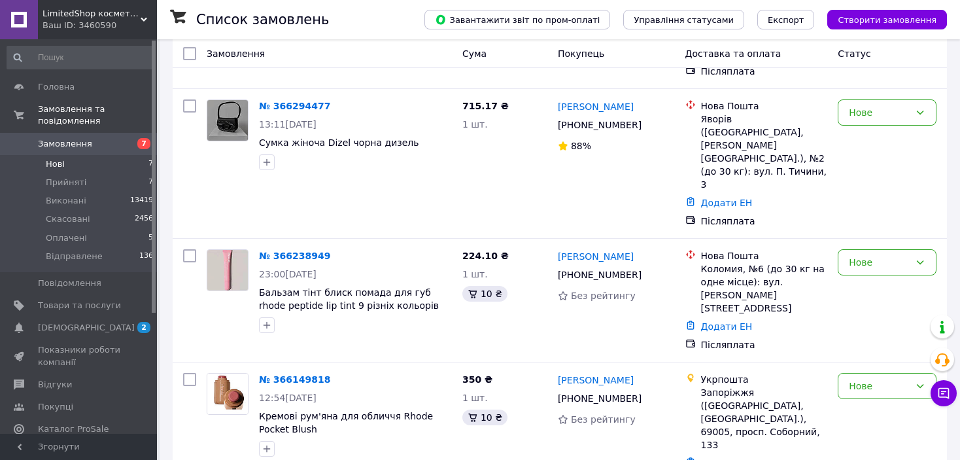
scroll to position [920, 0]
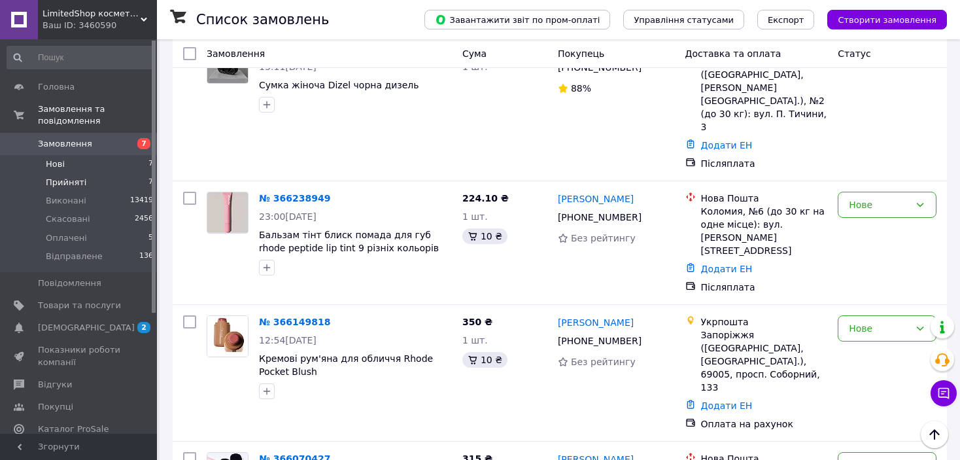
click at [128, 173] on li "Прийняті 7" at bounding box center [80, 182] width 161 height 18
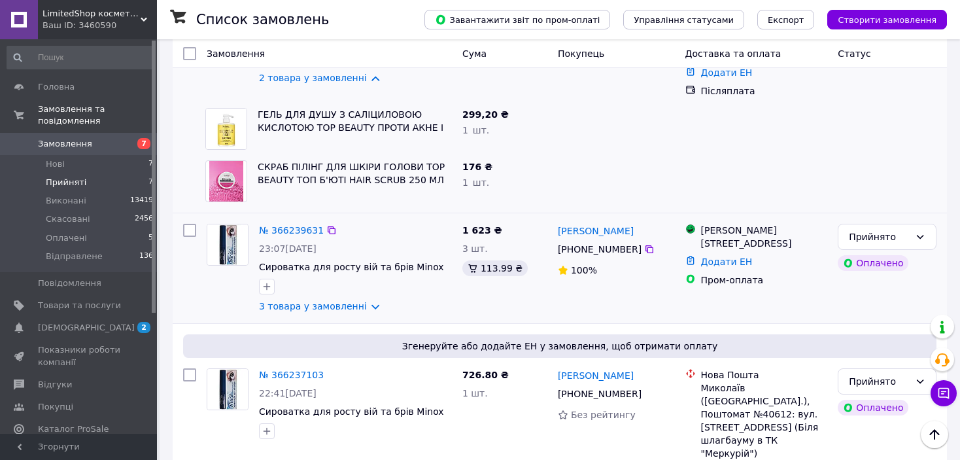
scroll to position [262, 0]
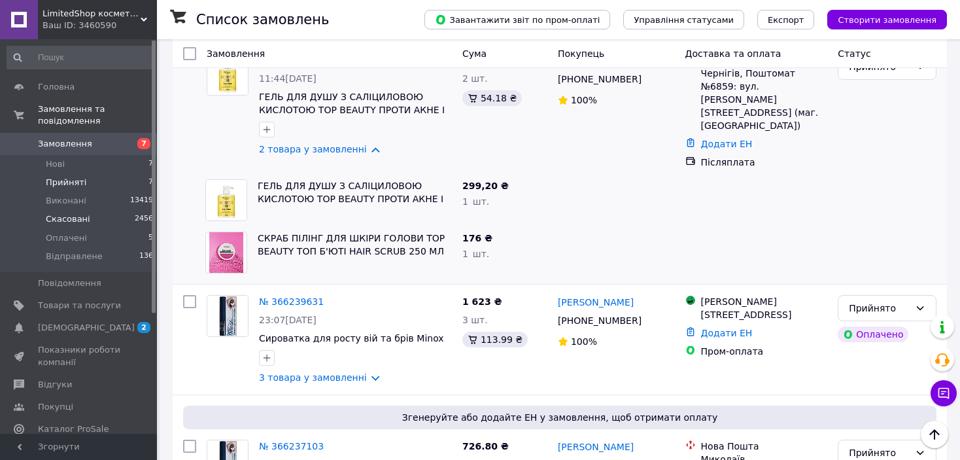
click at [109, 210] on li "Скасовані 2456" at bounding box center [80, 219] width 161 height 18
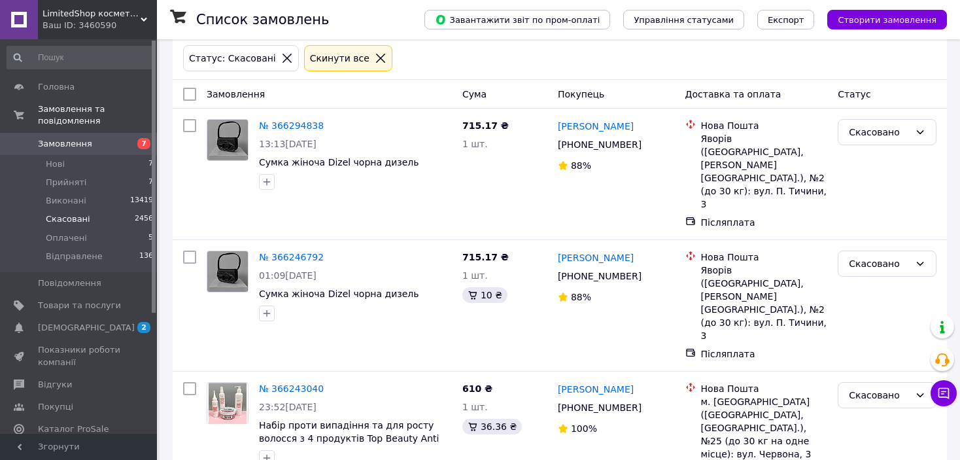
scroll to position [392, 0]
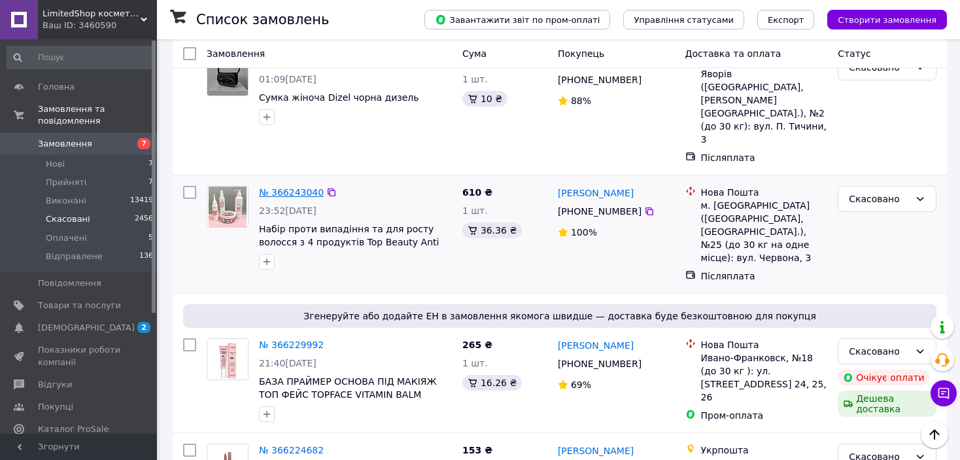
click at [300, 187] on link "№ 366243040" at bounding box center [291, 192] width 65 height 10
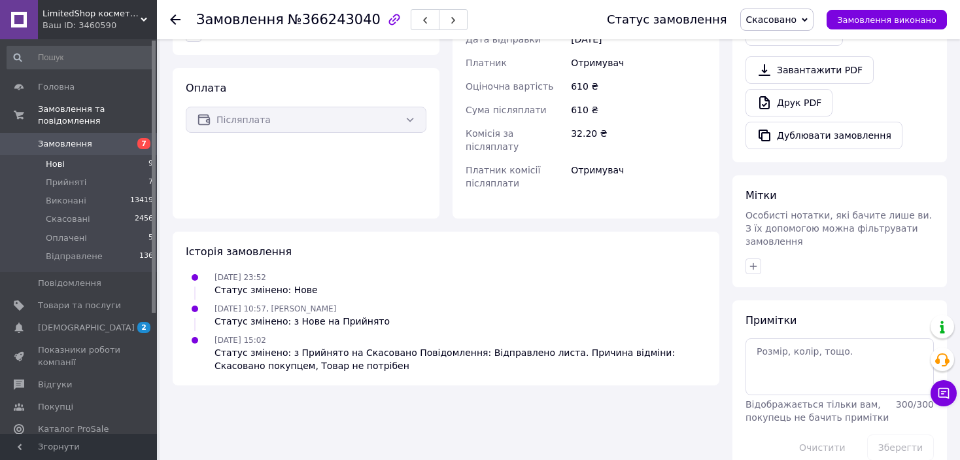
scroll to position [277, 0]
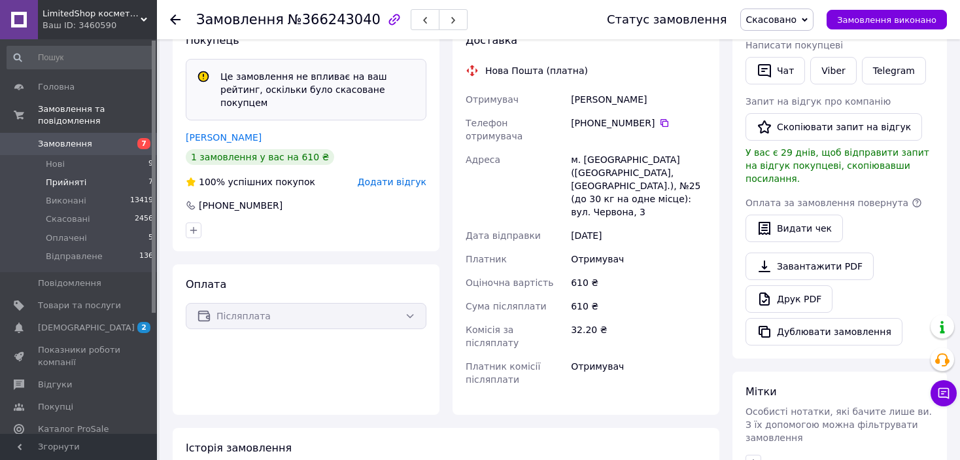
click at [107, 173] on li "Прийняті 7" at bounding box center [80, 182] width 161 height 18
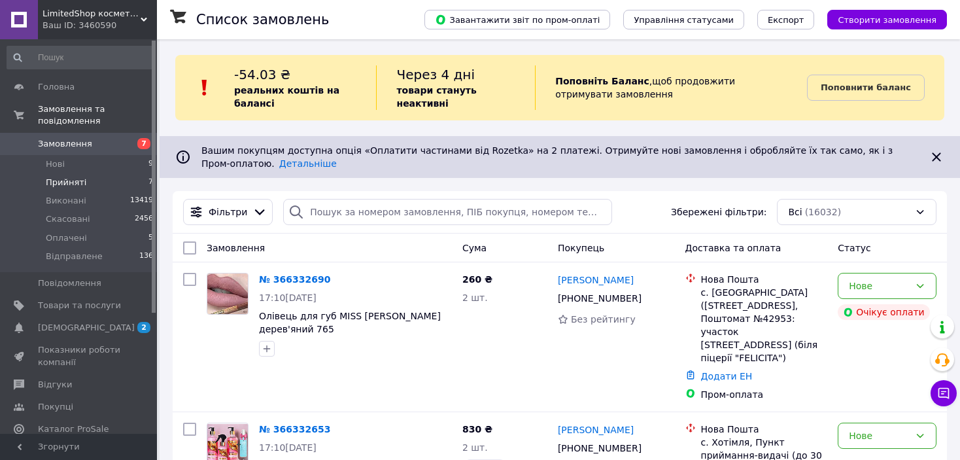
click at [113, 173] on li "Прийняті 7" at bounding box center [80, 182] width 161 height 18
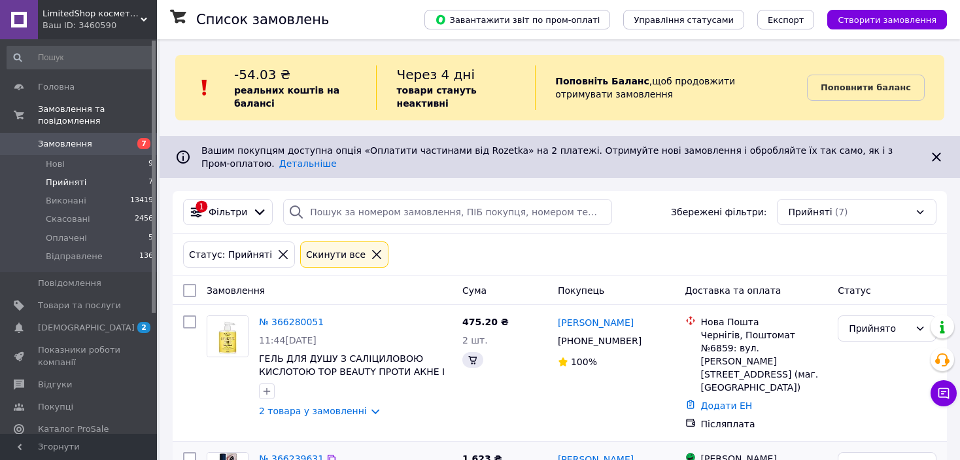
scroll to position [196, 0]
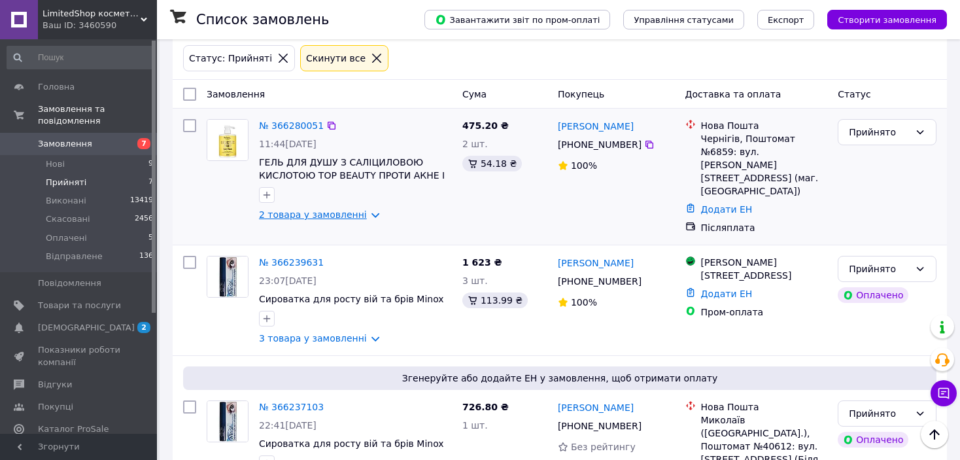
click at [332, 209] on link "2 товара у замовленні" at bounding box center [313, 214] width 108 height 10
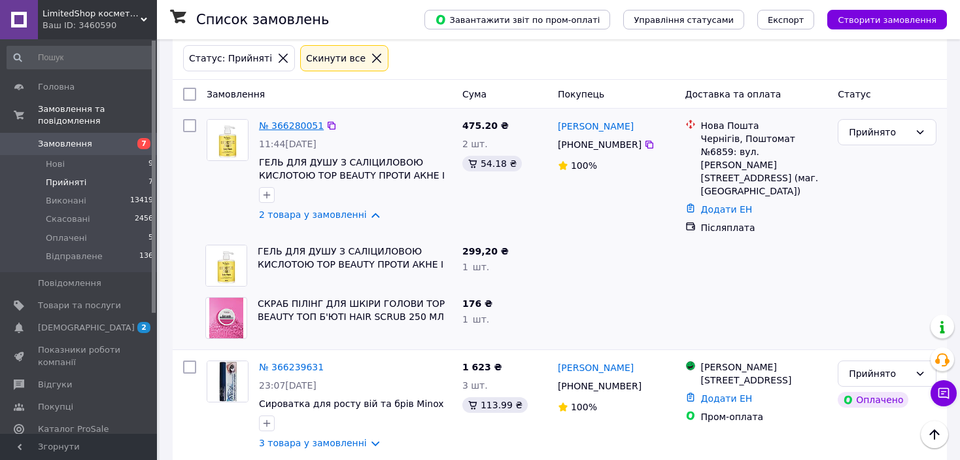
click at [298, 120] on link "№ 366280051" at bounding box center [291, 125] width 65 height 10
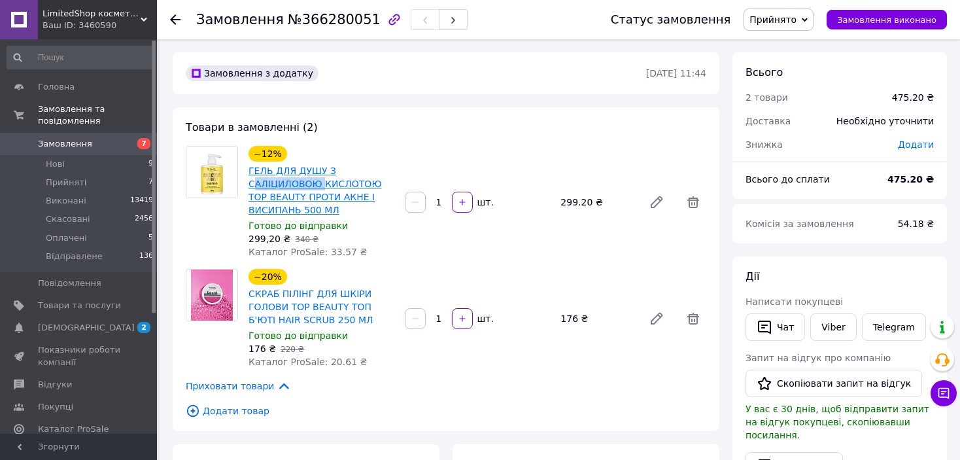
drag, startPoint x: 319, startPoint y: 186, endPoint x: 251, endPoint y: 183, distance: 67.5
click at [389, 228] on div "Готово до відправки" at bounding box center [322, 225] width 146 height 13
drag, startPoint x: 262, startPoint y: 181, endPoint x: 309, endPoint y: 186, distance: 48.0
click at [309, 186] on link "ГЕЛЬ ДЛЯ ДУШУ З САЛІЦИЛОВОЮ КИСЛОТОЮ TOP BEAUTY ПРОТИ АКНЕ І ВИСИПАНЬ 500 МЛ" at bounding box center [315, 190] width 133 height 50
drag, startPoint x: 300, startPoint y: 177, endPoint x: 243, endPoint y: 181, distance: 57.7
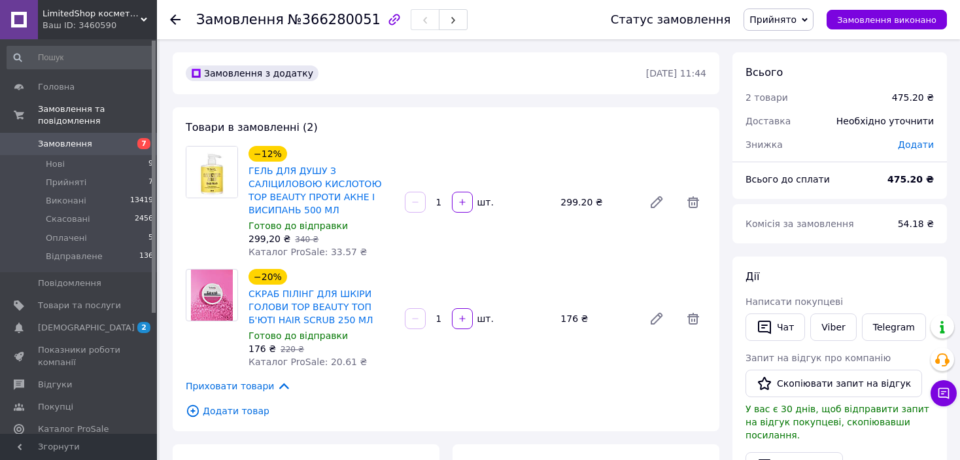
click at [243, 181] on div "−12% ГЕЛЬ ДЛЯ ДУШУ З САЛІЦИЛОВОЮ КИСЛОТОЮ TOP BEAUTY ПРОТИ АКНЕ І ВИСИПАНЬ 500 …" at bounding box center [446, 202] width 531 height 113
drag, startPoint x: 247, startPoint y: 183, endPoint x: 308, endPoint y: 188, distance: 61.7
click at [308, 188] on div "ГЕЛЬ ДЛЯ ДУШУ З САЛІЦИЛОВОЮ КИСЛОТОЮ TOP BEAUTY ПРОТИ АКНЕ І ВИСИПАНЬ 500 МЛ" at bounding box center [321, 190] width 148 height 55
copy link "САЛІЦИЛОВО"
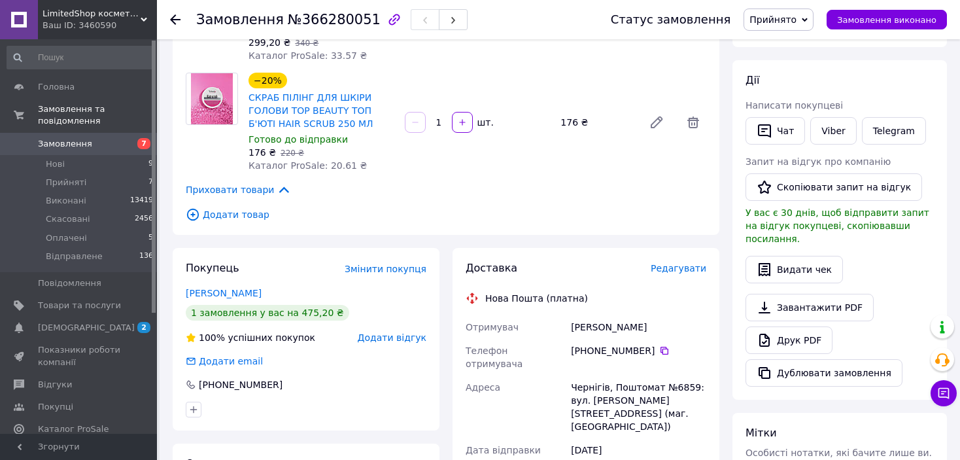
click at [677, 263] on div "Доставка Редагувати" at bounding box center [586, 268] width 241 height 15
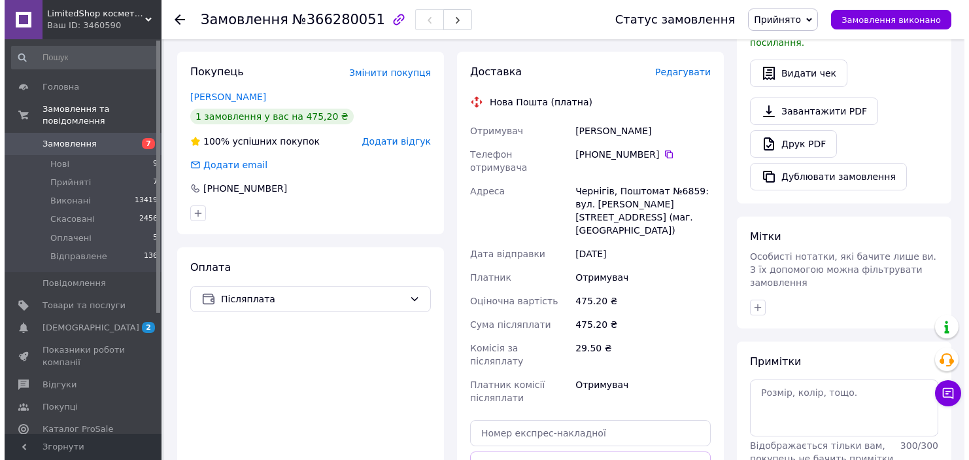
scroll to position [196, 0]
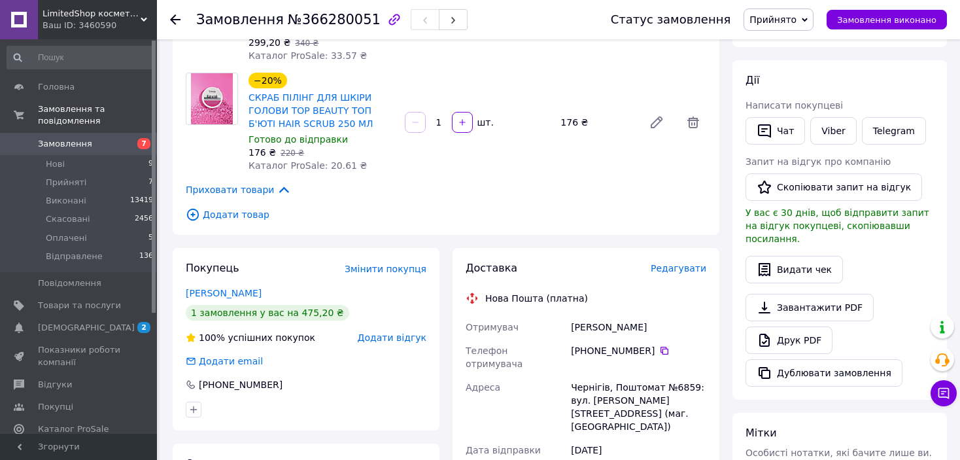
click at [679, 270] on span "Редагувати" at bounding box center [679, 268] width 56 height 10
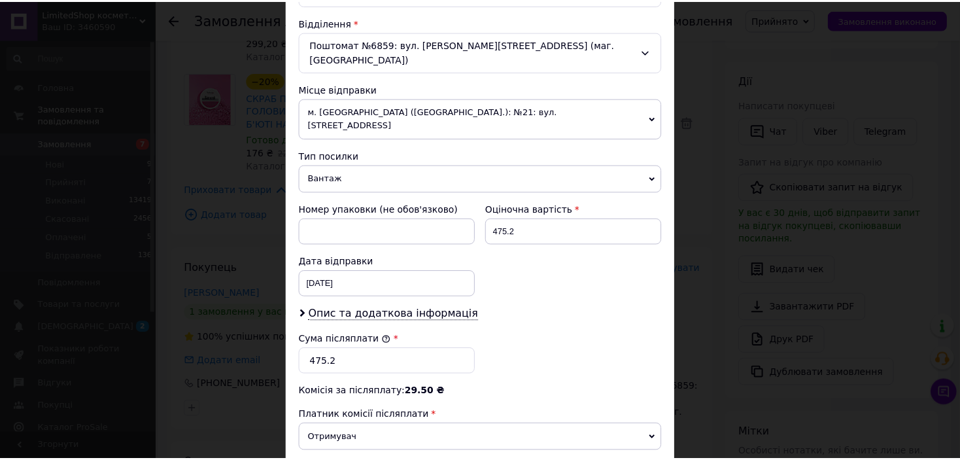
scroll to position [523, 0]
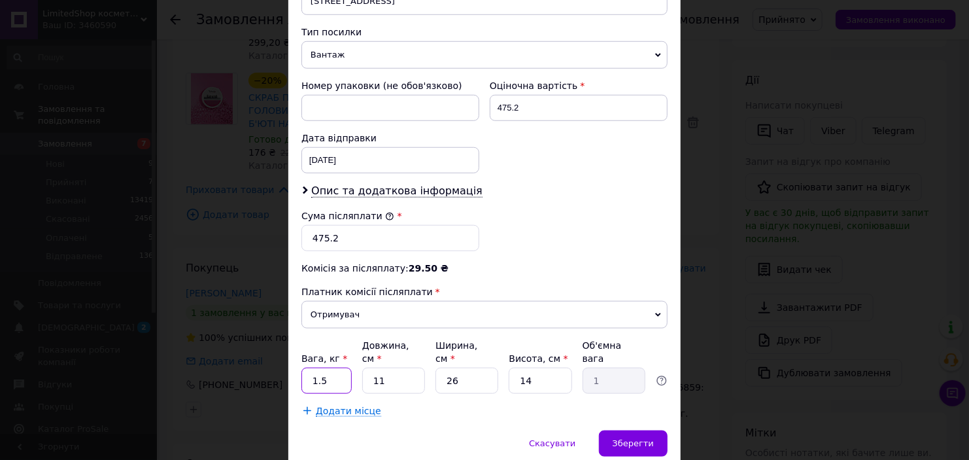
click at [340, 368] on input "1.5" at bounding box center [327, 381] width 50 height 26
type input "1"
click at [653, 430] on div "Зберегти" at bounding box center [633, 443] width 69 height 26
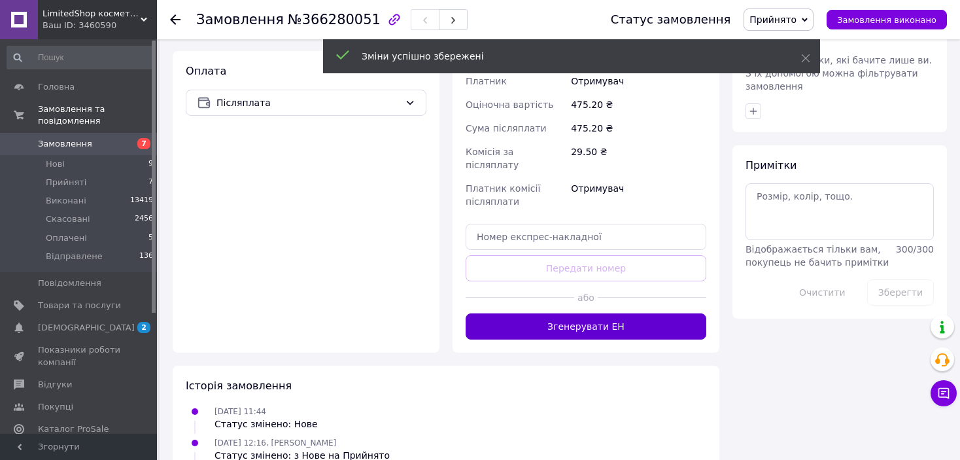
click at [619, 313] on button "Згенерувати ЕН" at bounding box center [586, 326] width 241 height 26
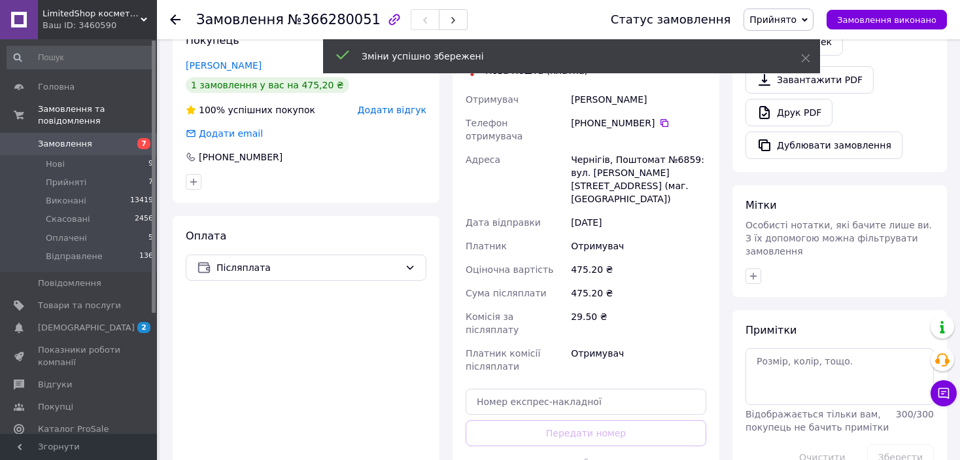
scroll to position [262, 0]
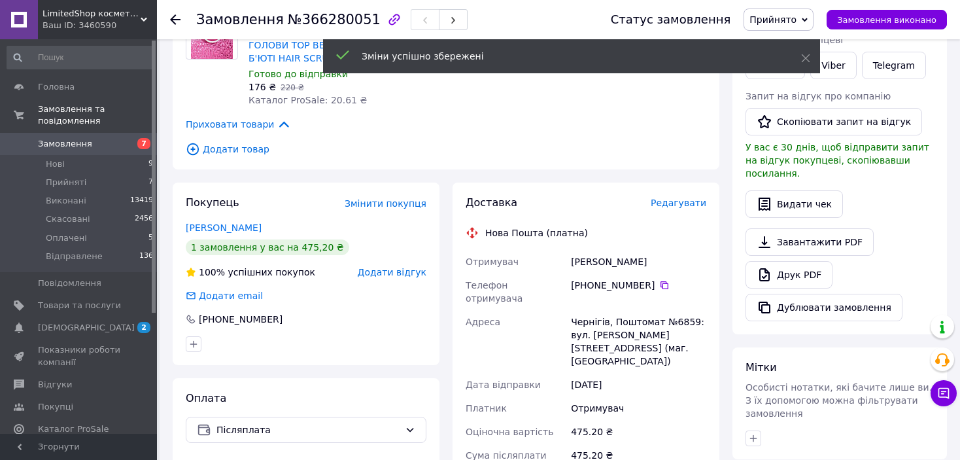
click at [793, 15] on span "Прийнято" at bounding box center [773, 19] width 47 height 10
click at [791, 105] on li "Відправлене" at bounding box center [779, 105] width 70 height 20
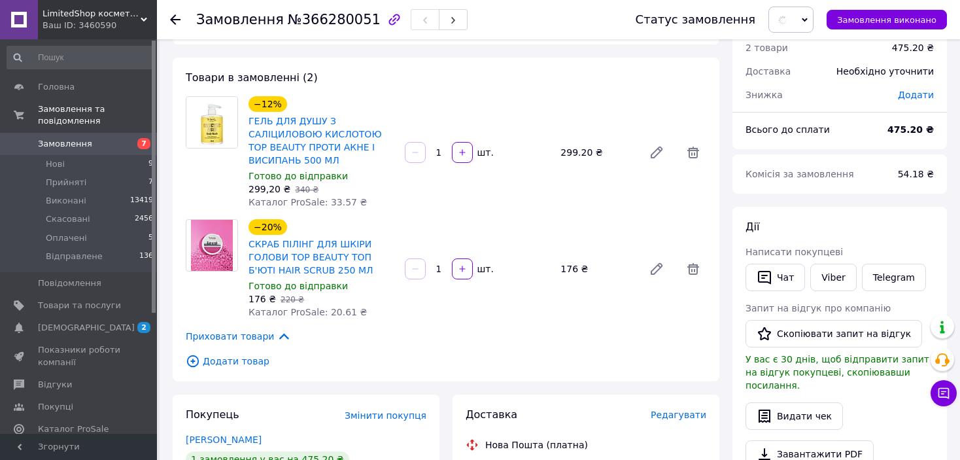
scroll to position [0, 0]
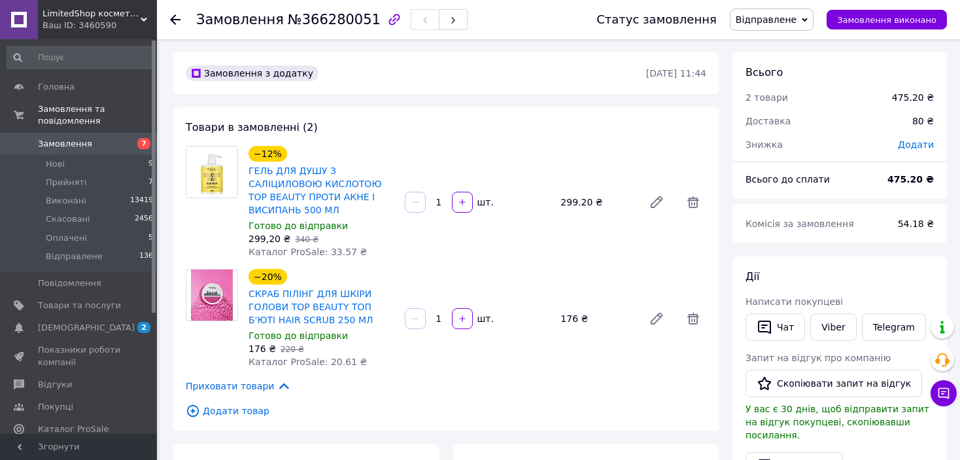
click at [177, 20] on use at bounding box center [175, 19] width 10 height 10
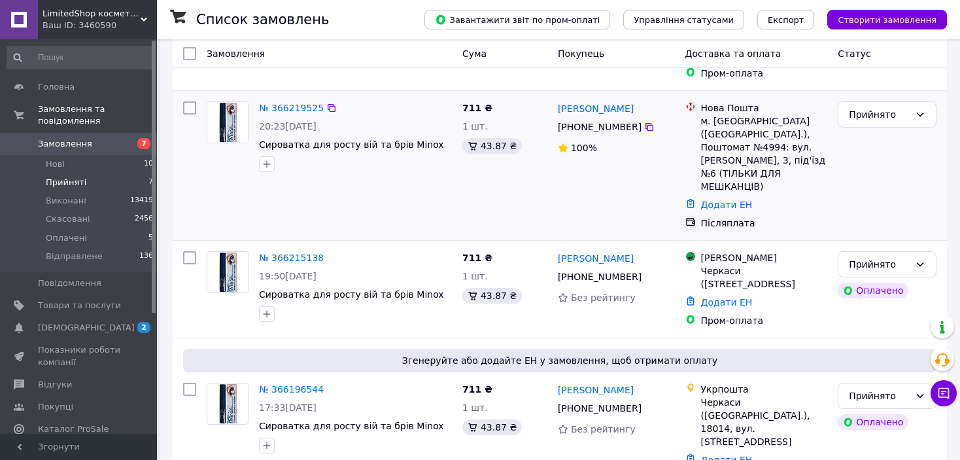
scroll to position [738, 0]
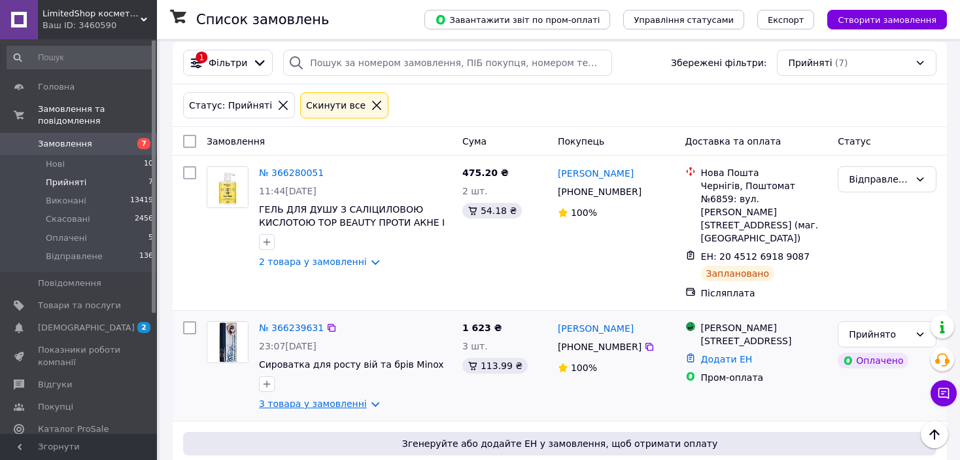
click at [342, 398] on link "3 товара у замовленні" at bounding box center [313, 403] width 108 height 10
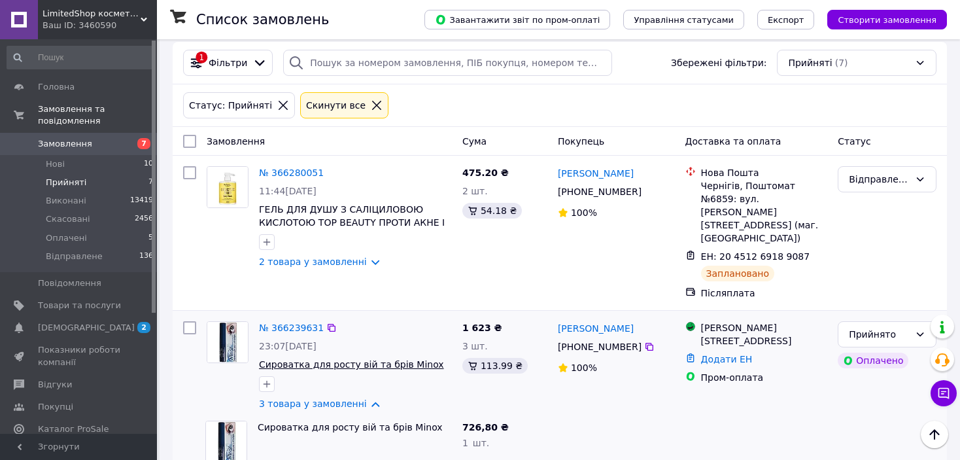
scroll to position [345, 0]
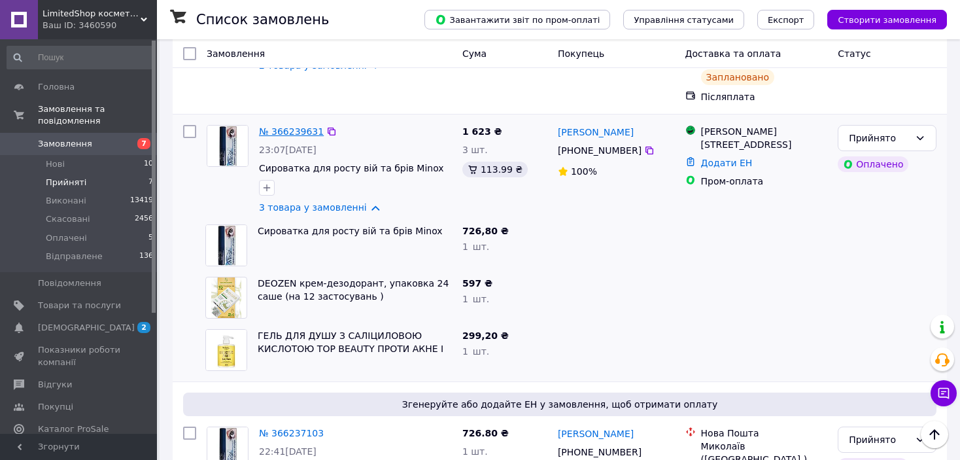
click at [295, 126] on link "№ 366239631" at bounding box center [291, 131] width 65 height 10
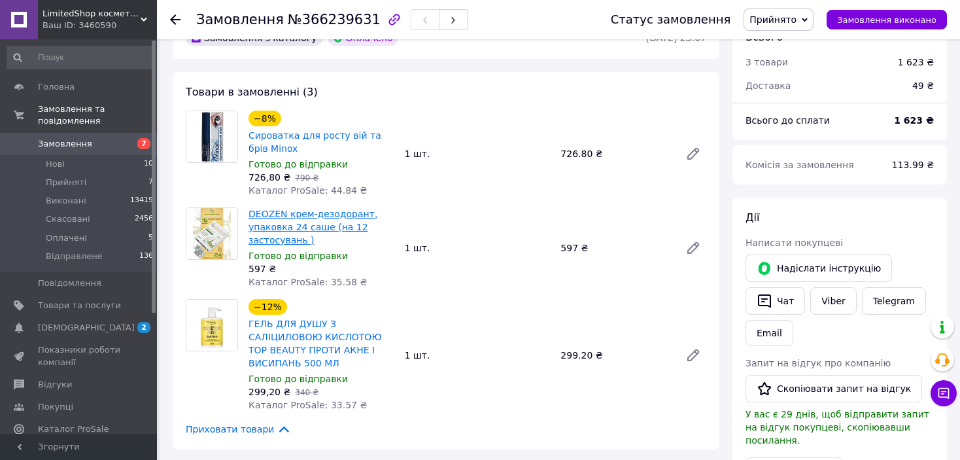
scroll to position [18, 0]
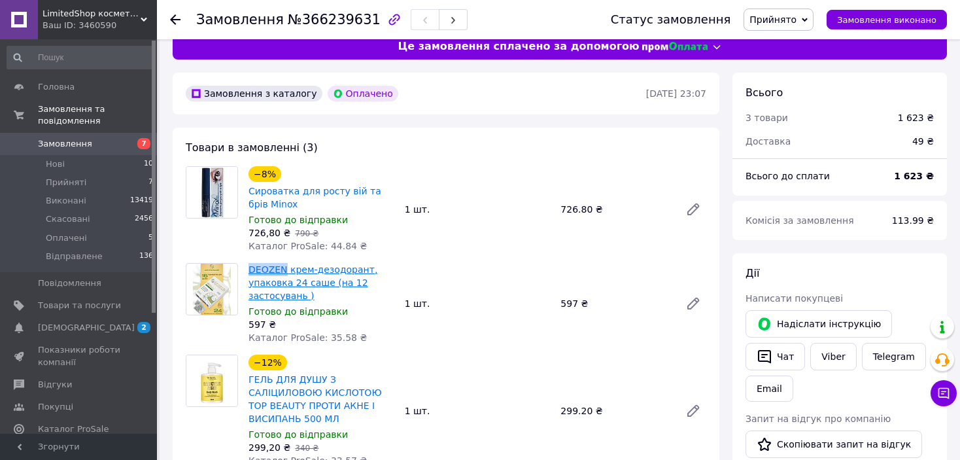
drag, startPoint x: 283, startPoint y: 268, endPoint x: 250, endPoint y: 268, distance: 32.7
copy link "DEOZEN"
drag, startPoint x: 277, startPoint y: 211, endPoint x: 251, endPoint y: 209, distance: 26.3
click at [251, 209] on div "Сироватка для росту вій та брів Minox" at bounding box center [321, 197] width 148 height 29
copy link "Minox"
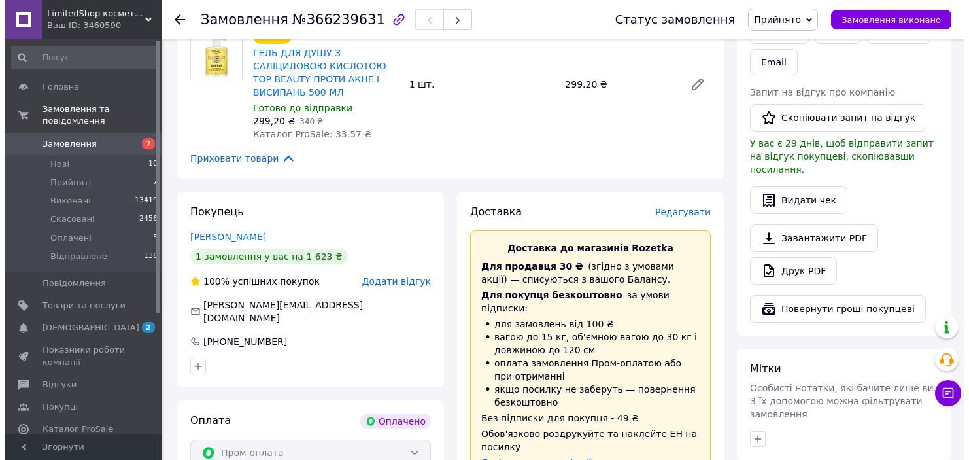
scroll to position [392, 0]
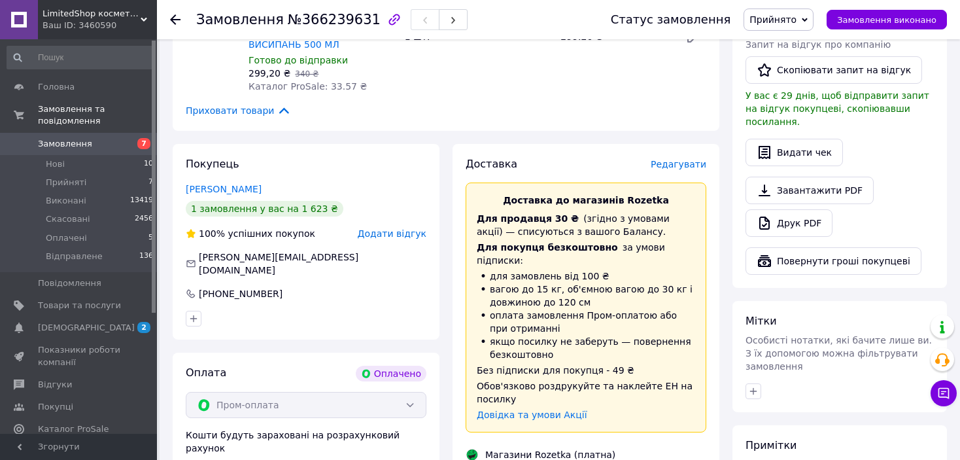
click at [682, 175] on div "Доставка Редагувати Доставка до магазинів Rozetka Для продавця 30 ₴   (згідно з…" at bounding box center [586, 467] width 241 height 621
click at [684, 165] on span "Редагувати" at bounding box center [679, 164] width 56 height 10
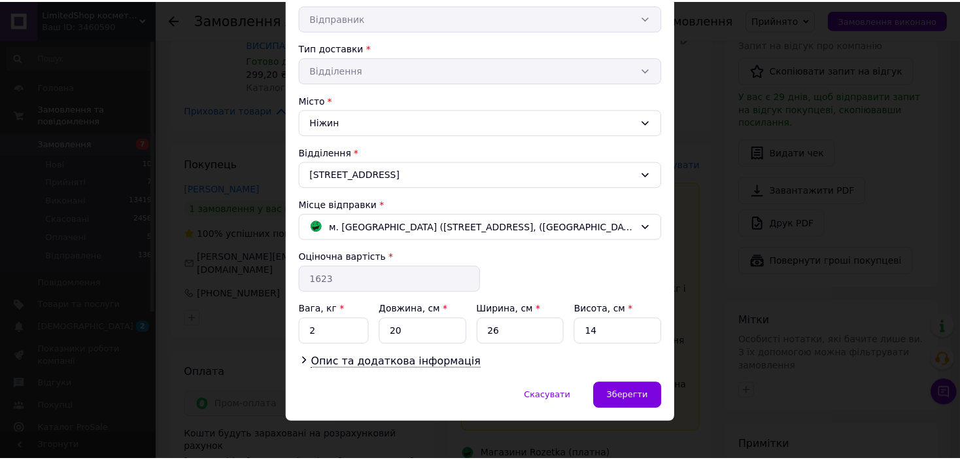
scroll to position [272, 0]
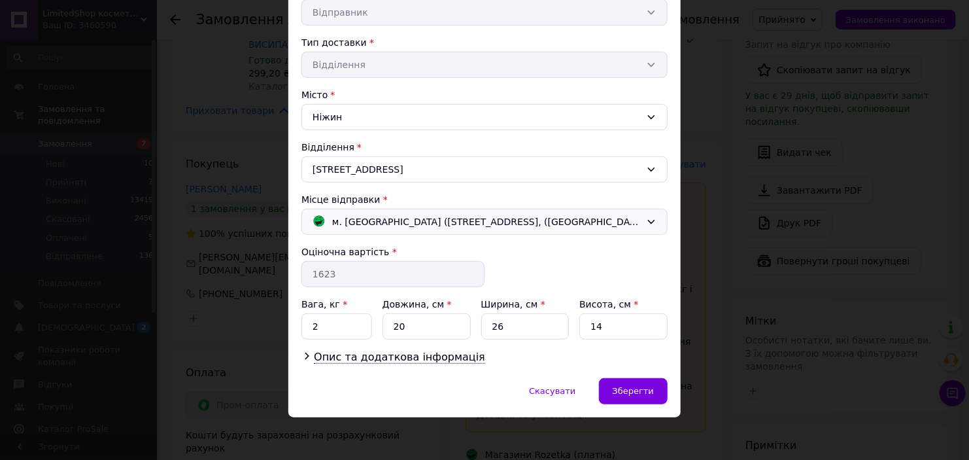
click at [558, 217] on span "м. Кривий Ріг (Дніпропетровська обл.); Героїв Маріуполя вул., 47Б, (Адмірала Го…" at bounding box center [486, 222] width 309 height 14
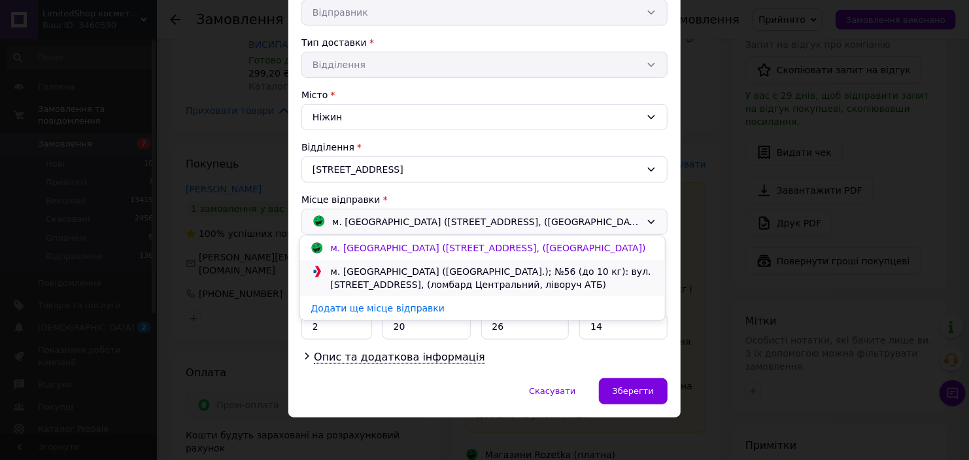
click at [559, 290] on div "м. Кривий Ріг (Дніпропетровська обл.); №56 (до 10 кг): вул. Адмірала Головка, 4…" at bounding box center [492, 278] width 331 height 26
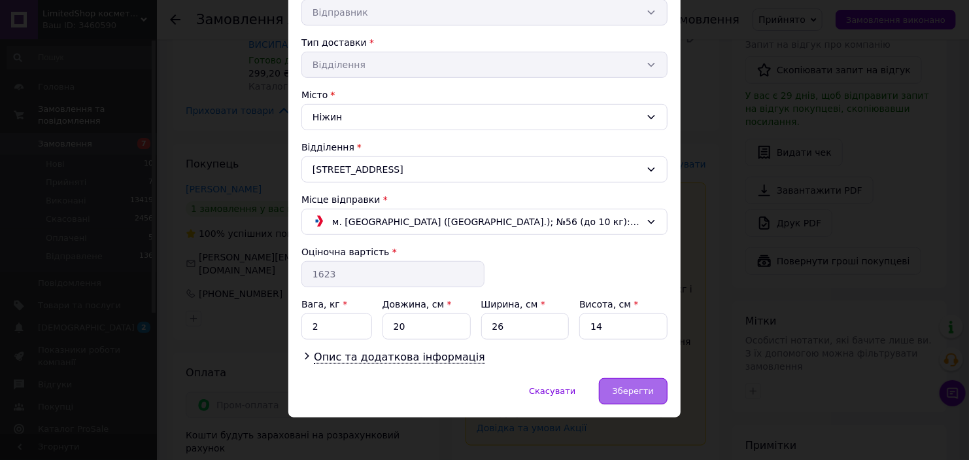
click at [640, 386] on span "Зберегти" at bounding box center [633, 391] width 41 height 10
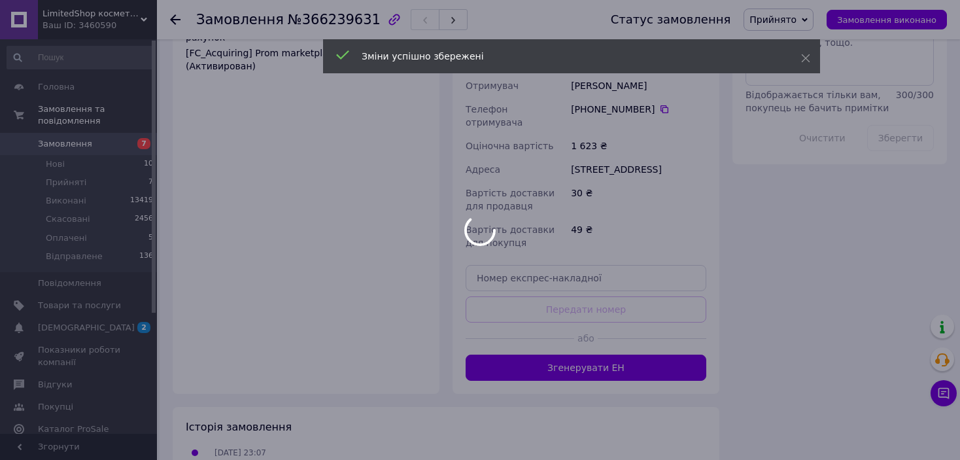
scroll to position [850, 0]
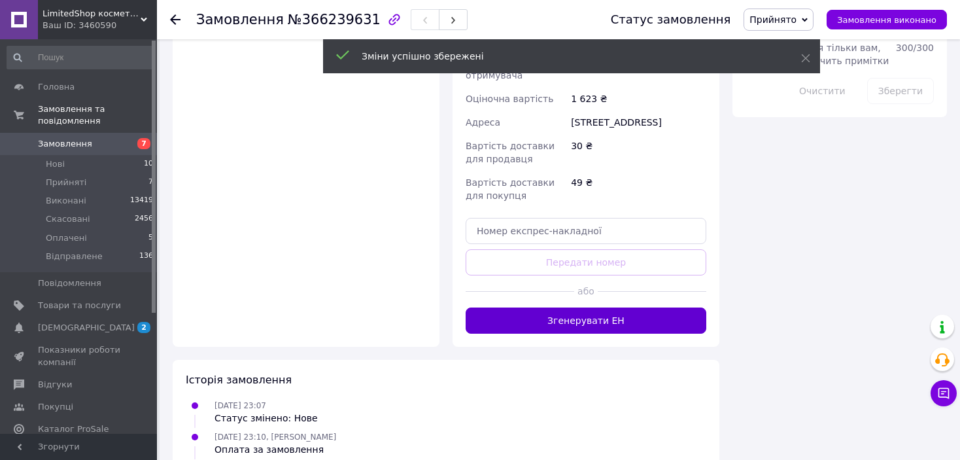
click at [623, 307] on button "Згенерувати ЕН" at bounding box center [586, 320] width 241 height 26
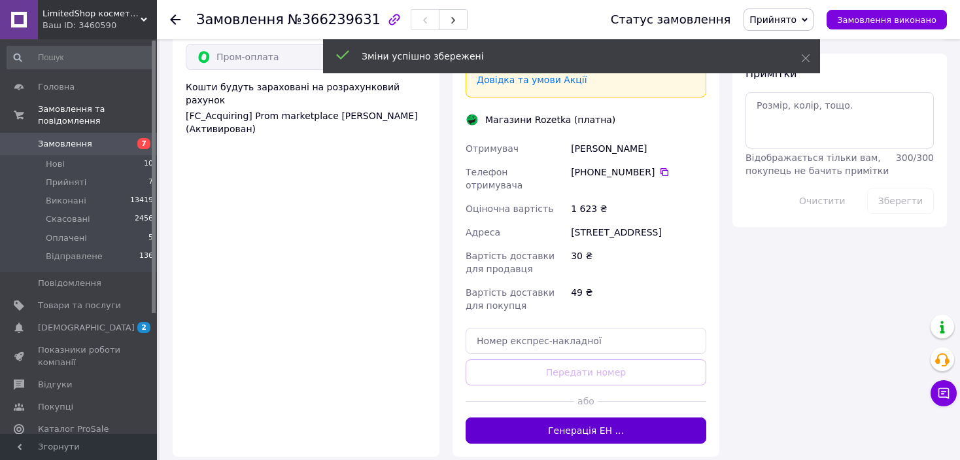
scroll to position [720, 0]
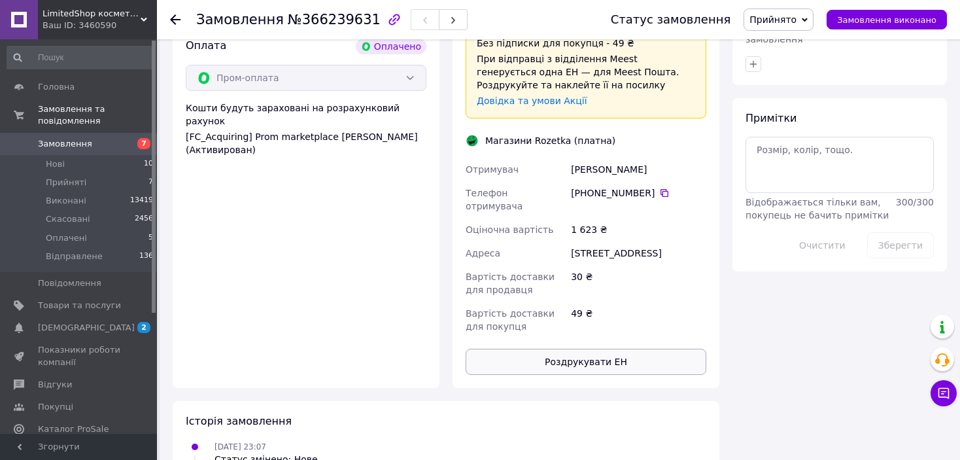
click at [633, 338] on div "Отримувач Дубік Юля Телефон отримувача +380 95 665 31 29   Оціночна вартість 1 …" at bounding box center [586, 248] width 246 height 181
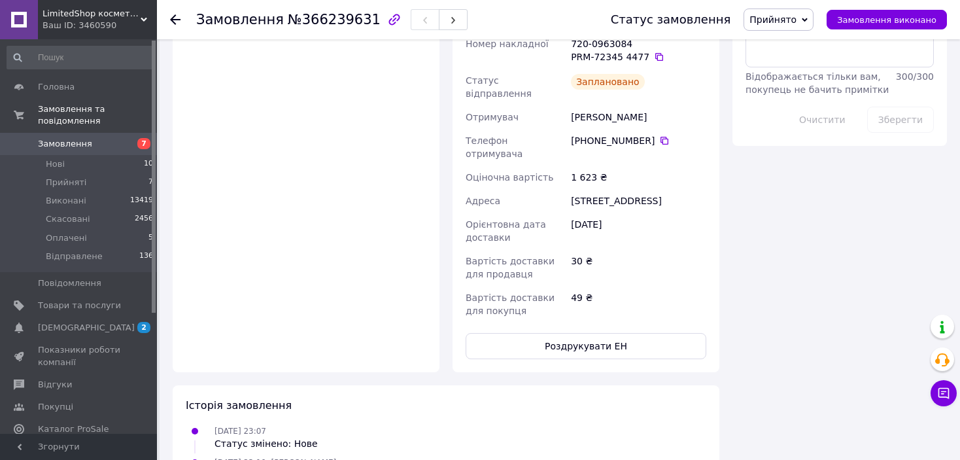
scroll to position [916, 0]
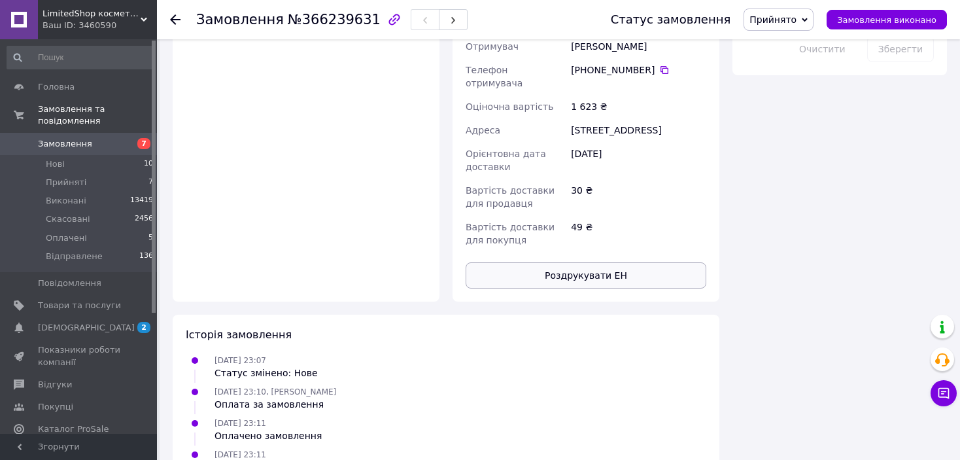
click at [628, 262] on button "Роздрукувати ЕН" at bounding box center [586, 275] width 241 height 26
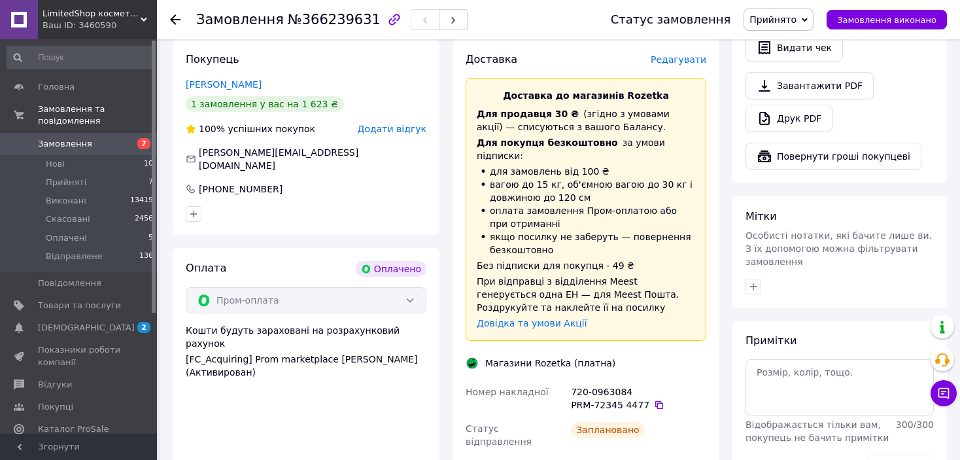
scroll to position [458, 0]
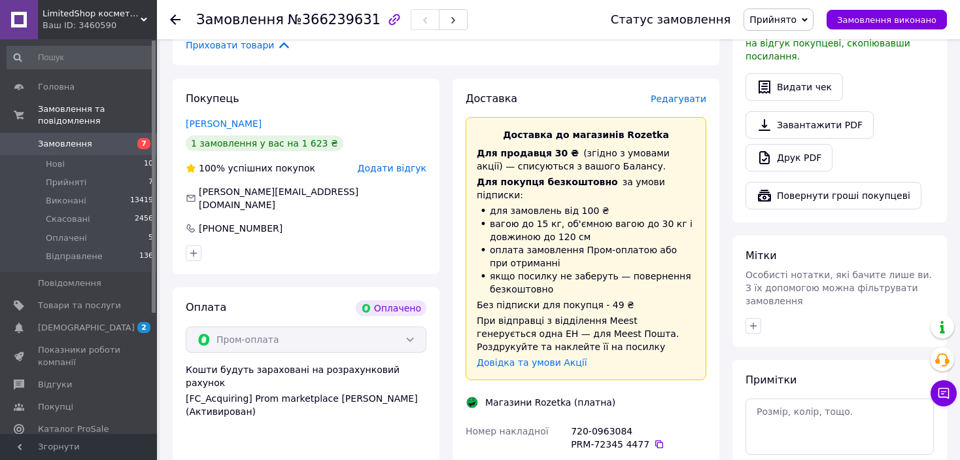
click at [785, 17] on span "Прийнято" at bounding box center [773, 19] width 47 height 10
click at [809, 100] on li "Відправлене" at bounding box center [779, 105] width 70 height 20
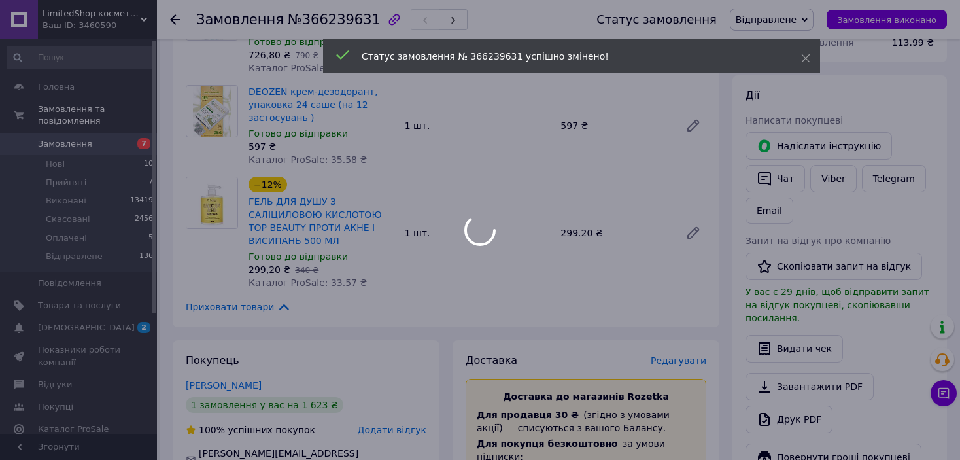
scroll to position [0, 0]
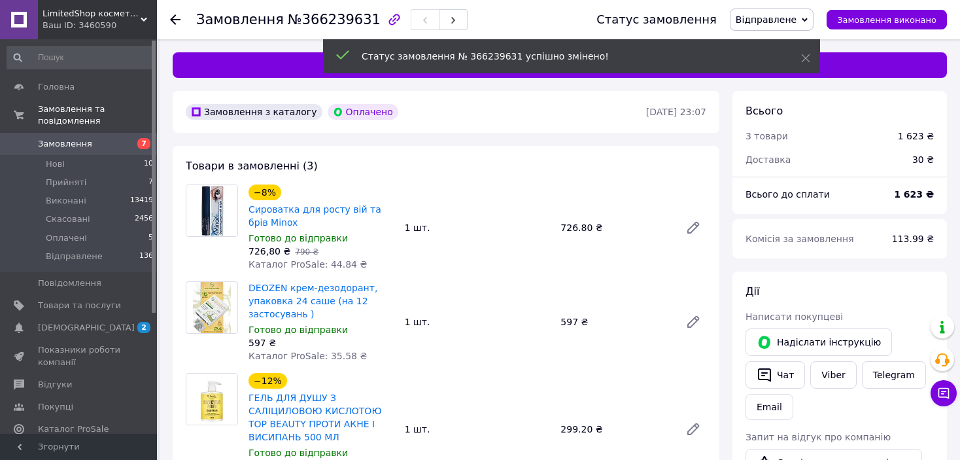
click at [174, 20] on icon at bounding box center [175, 19] width 10 height 10
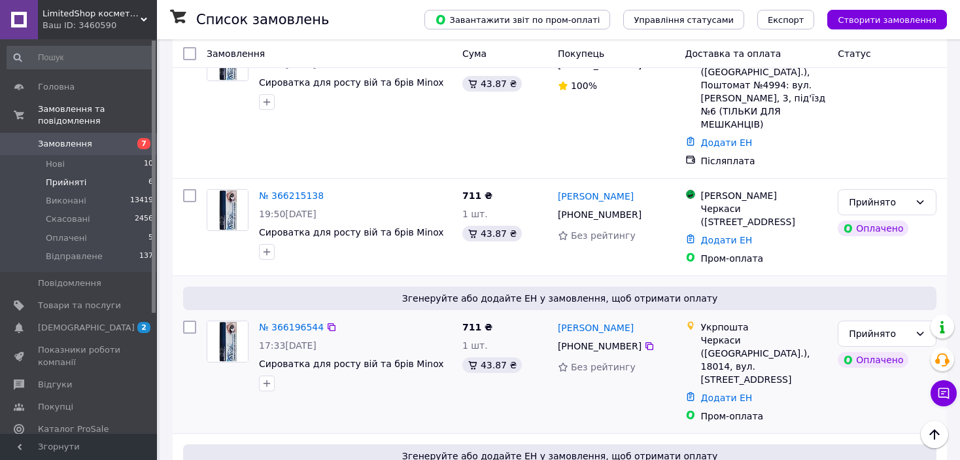
scroll to position [612, 0]
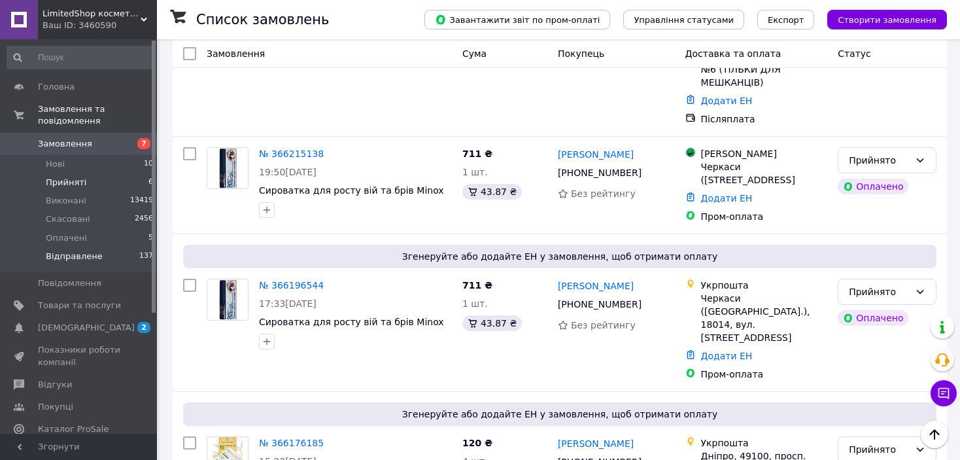
click at [134, 251] on li "Відправлене 137" at bounding box center [80, 259] width 161 height 25
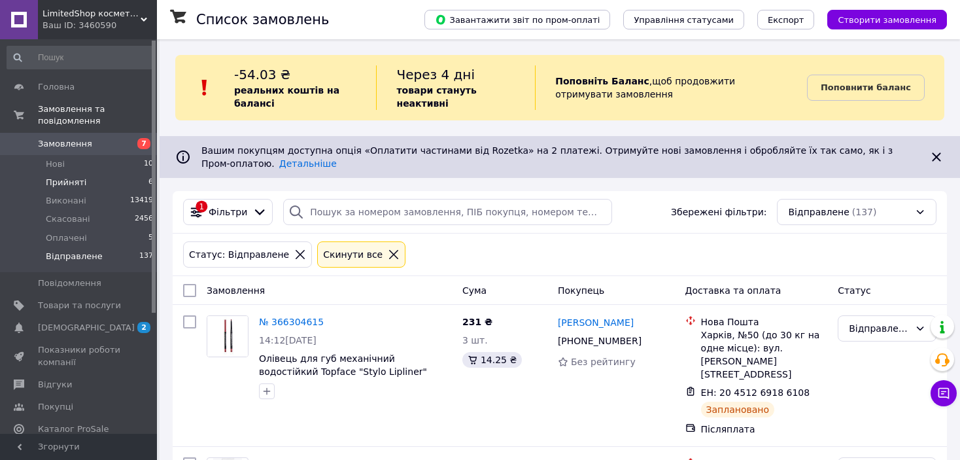
click at [126, 173] on li "Прийняті 6" at bounding box center [80, 182] width 161 height 18
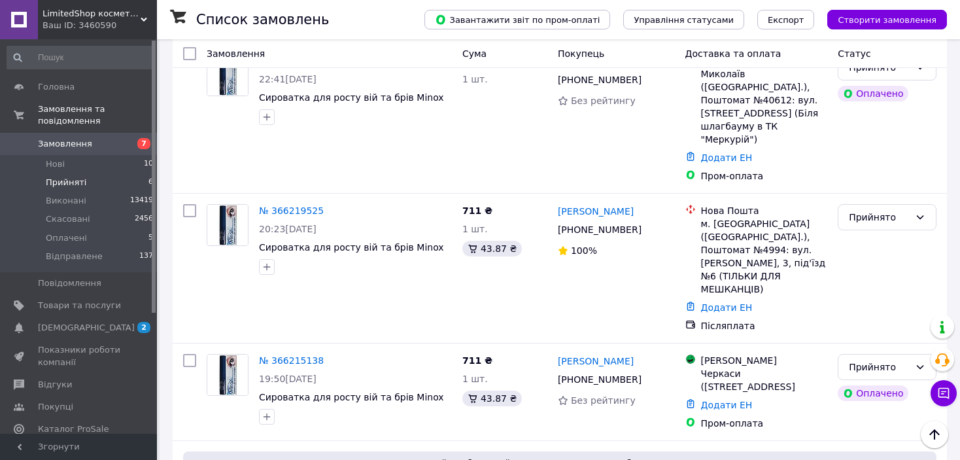
scroll to position [174, 0]
